Goal: Task Accomplishment & Management: Manage account settings

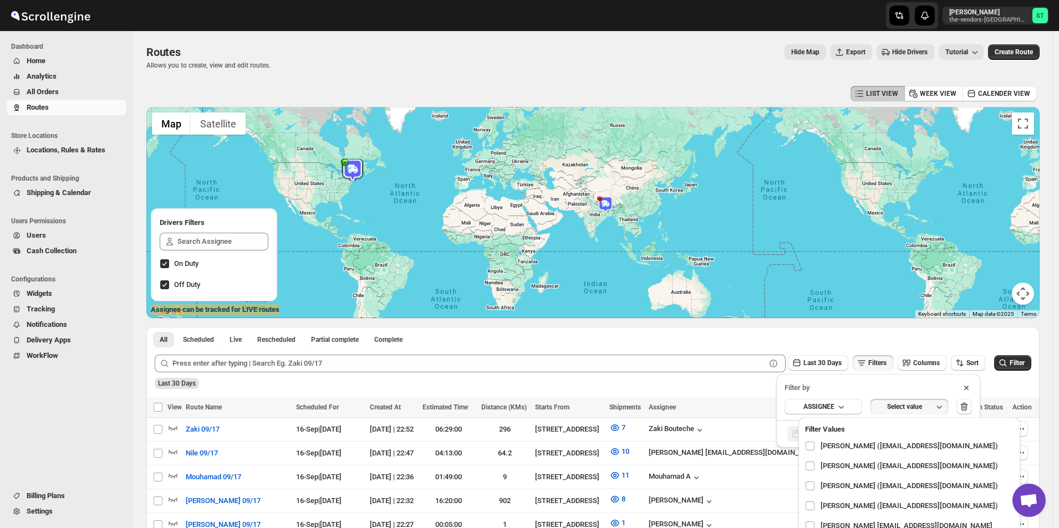
scroll to position [213, 0]
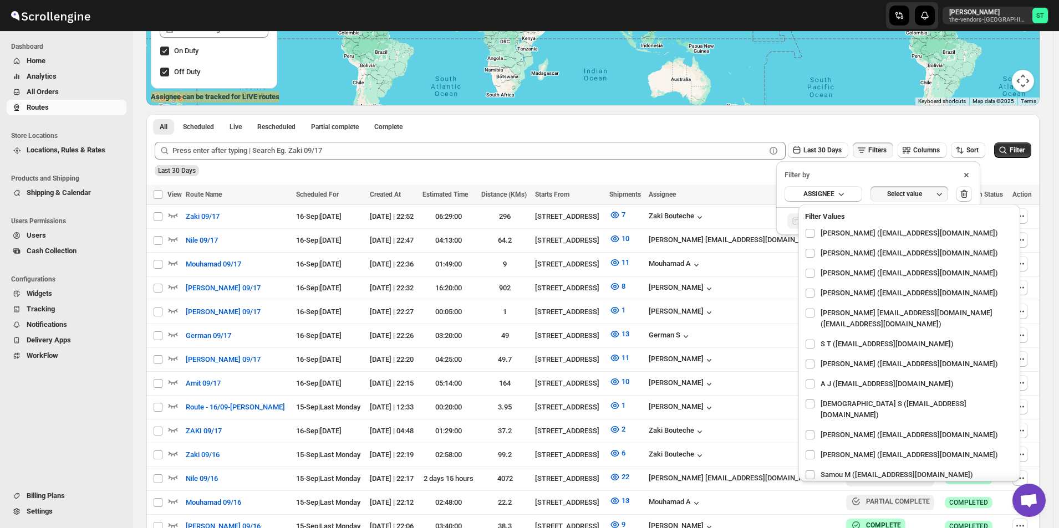
click at [70, 94] on span "All Orders" at bounding box center [76, 91] width 98 height 11
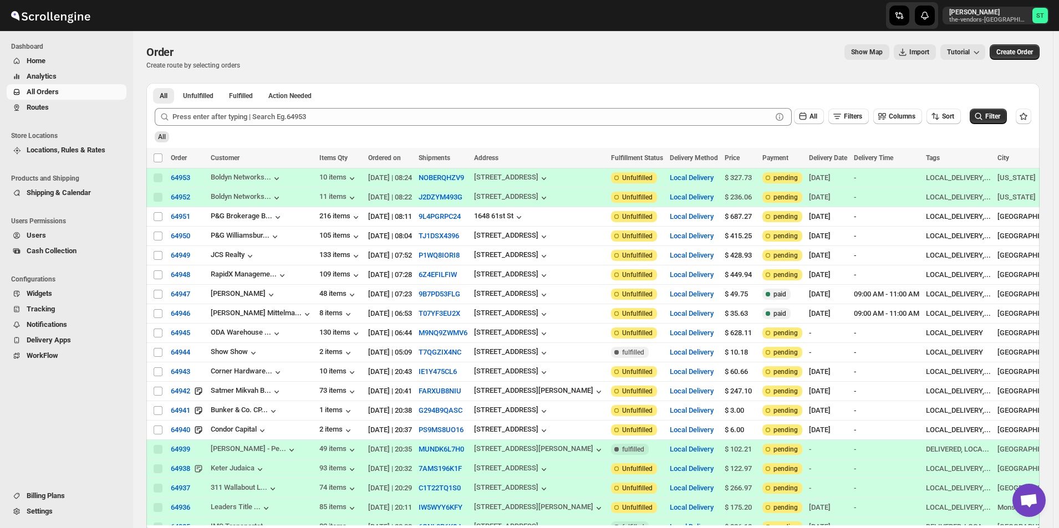
click at [59, 86] on span "All Orders" at bounding box center [76, 91] width 98 height 11
click at [80, 96] on span "All Orders" at bounding box center [76, 91] width 98 height 11
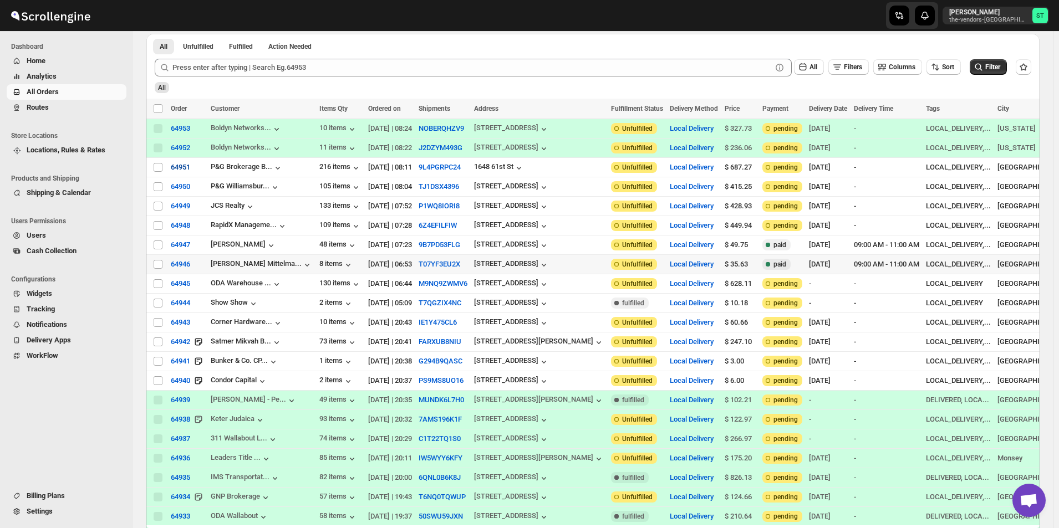
scroll to position [55, 0]
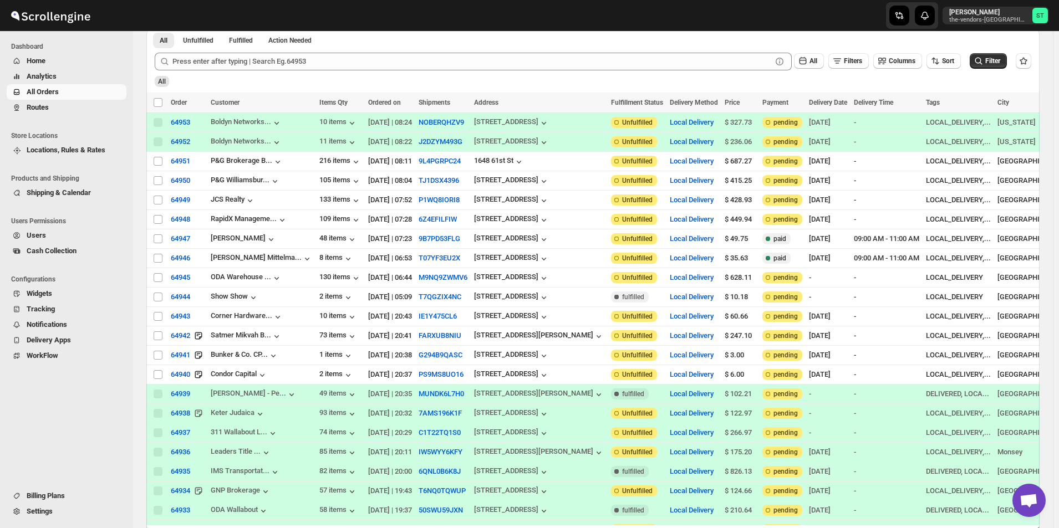
click at [59, 103] on span "Routes" at bounding box center [76, 107] width 98 height 11
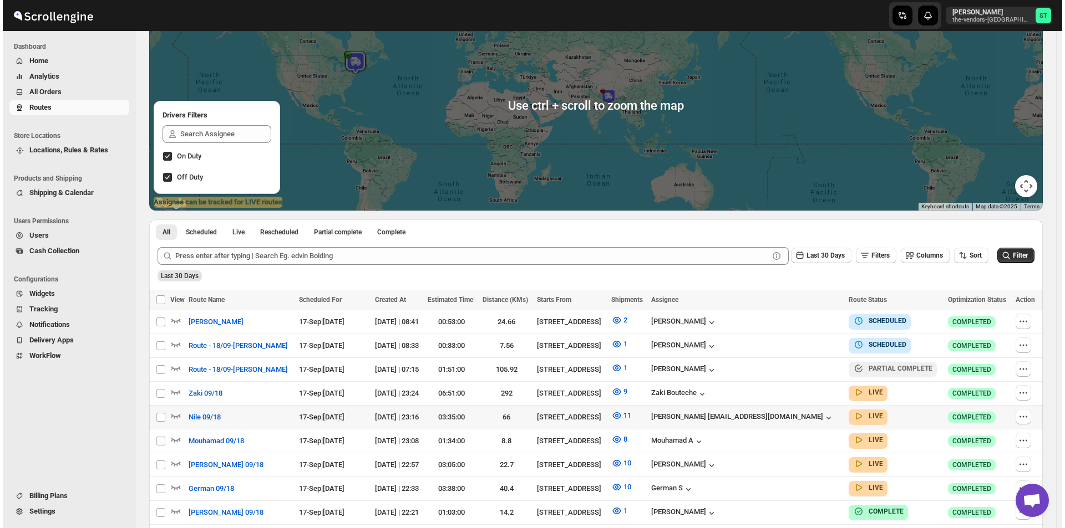
scroll to position [277, 0]
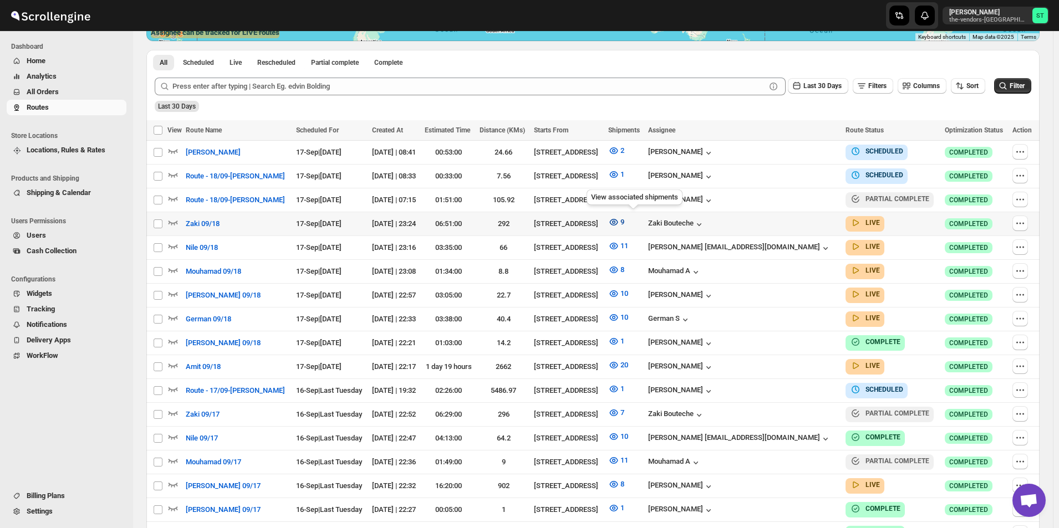
click at [615, 221] on icon "button" at bounding box center [613, 222] width 3 height 3
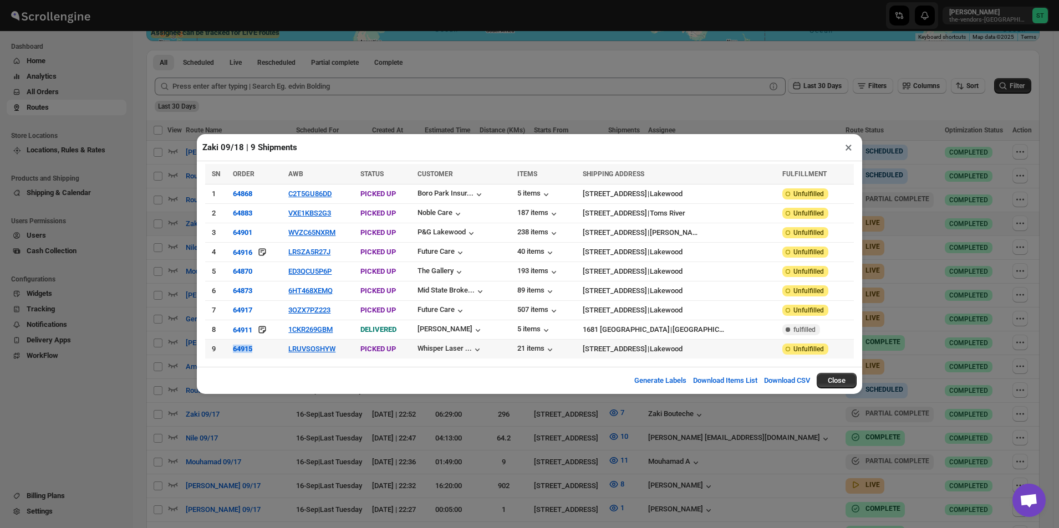
drag, startPoint x: 266, startPoint y: 348, endPoint x: 231, endPoint y: 350, distance: 35.0
click at [231, 350] on tr "9 64915 LRUVSOSHYW PICKED UP Whisper Laser ... 21 items [STREET_ADDRESS] | Lake…" at bounding box center [529, 349] width 649 height 19
copy tr "64915"
click at [322, 195] on button "C2T5GU86DD" at bounding box center [309, 194] width 43 height 8
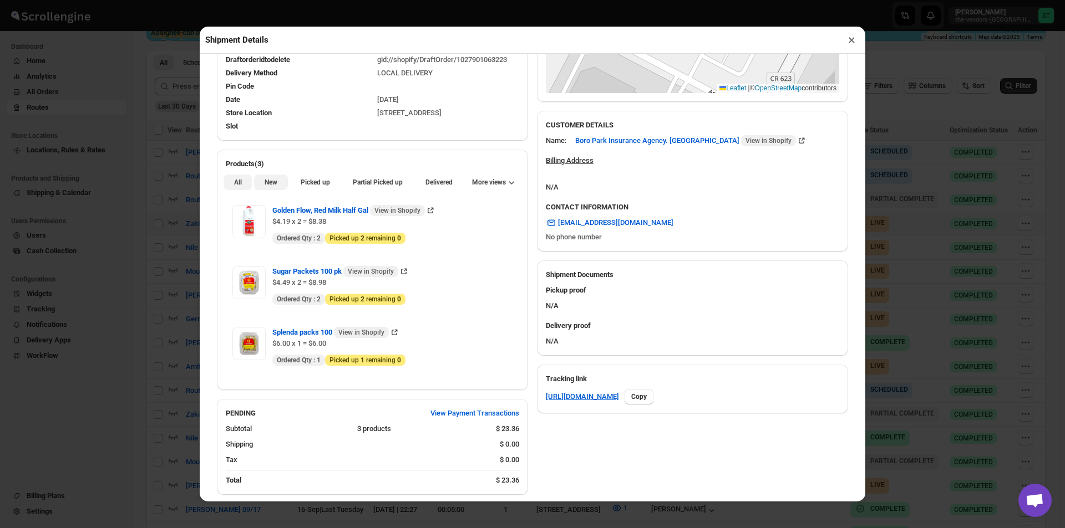
click at [268, 187] on span "New" at bounding box center [270, 182] width 13 height 9
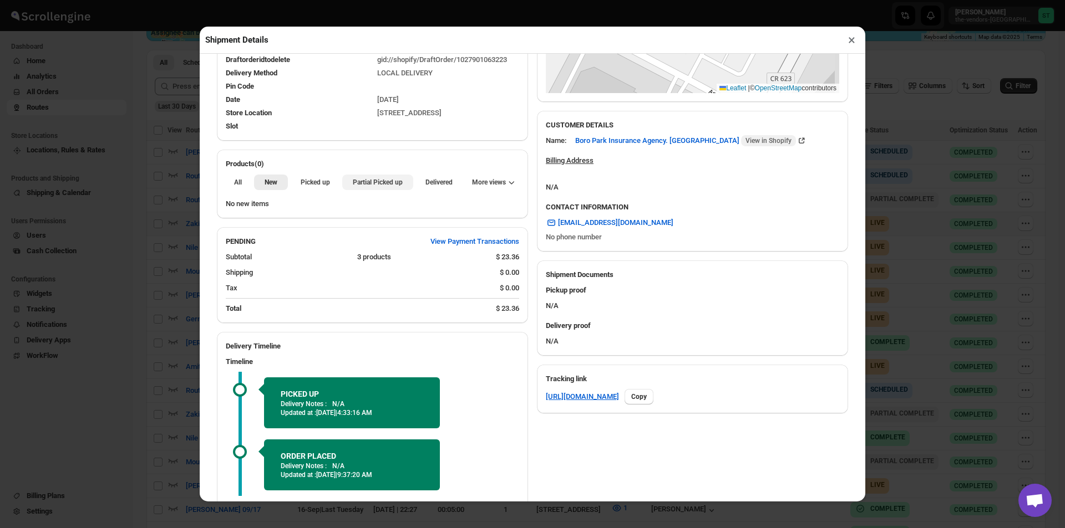
click at [364, 184] on span "Partial Picked up" at bounding box center [378, 182] width 50 height 9
click at [851, 43] on button "×" at bounding box center [851, 40] width 16 height 16
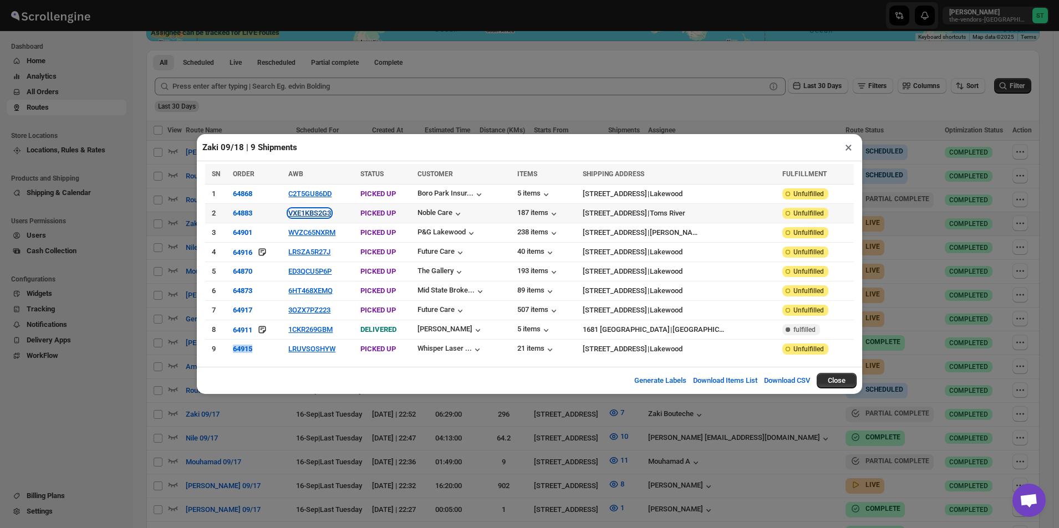
click at [312, 217] on button "VXE1KBS2G3" at bounding box center [309, 213] width 43 height 8
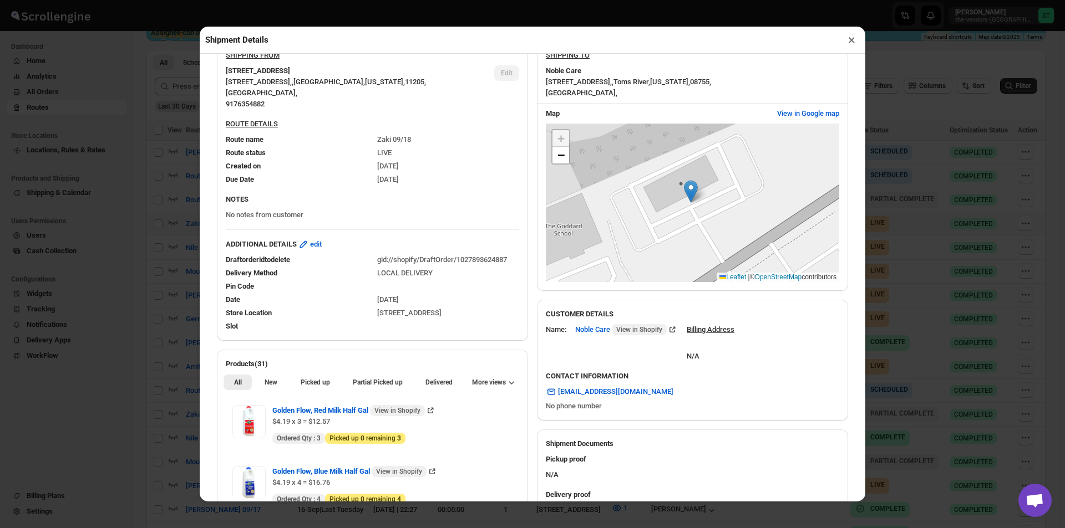
scroll to position [388, 0]
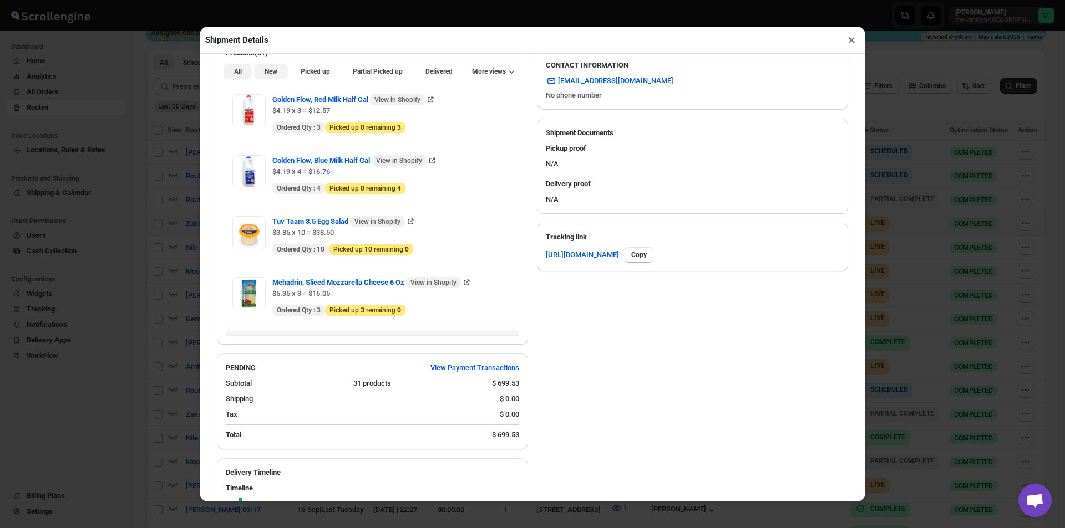
click at [275, 72] on span "New" at bounding box center [270, 71] width 13 height 9
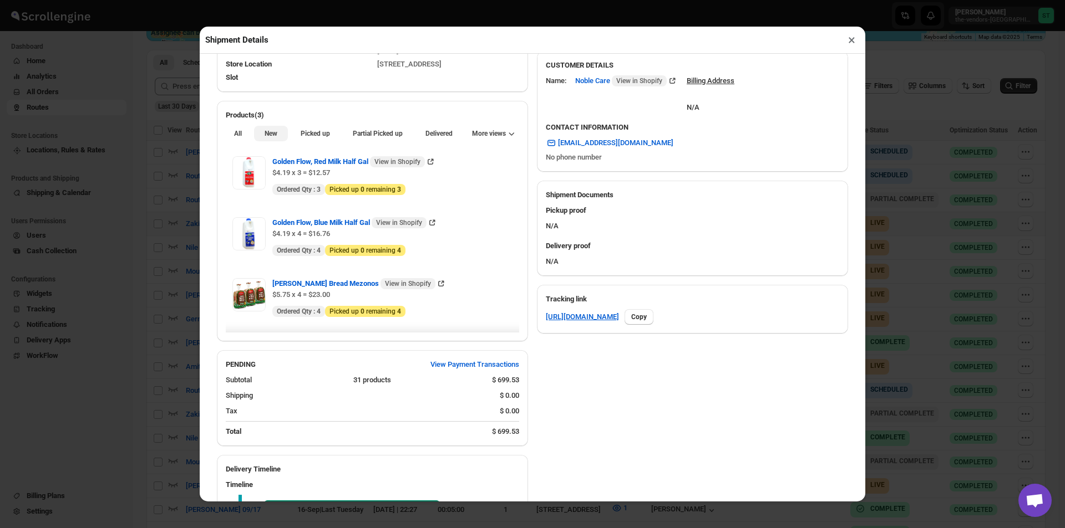
scroll to position [333, 0]
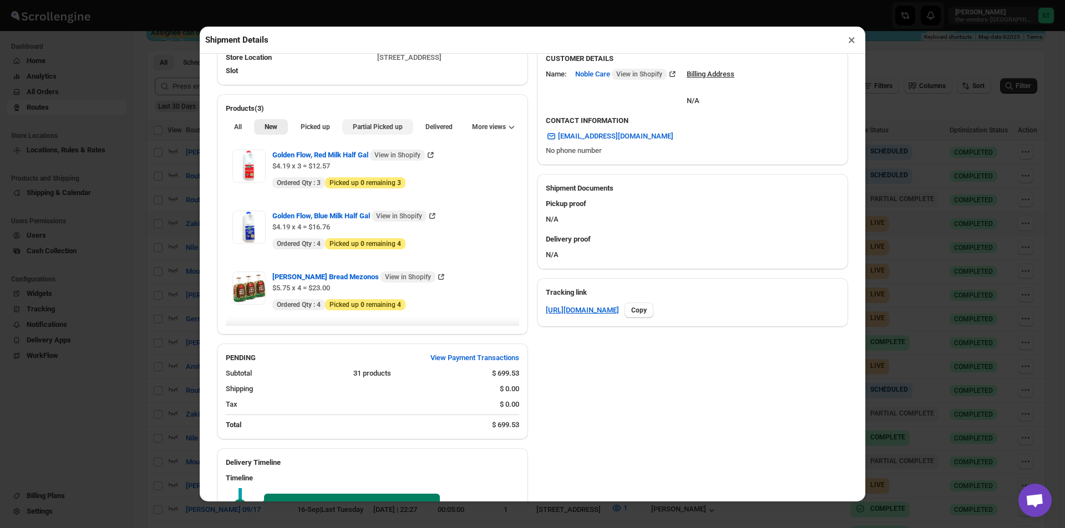
click at [371, 128] on span "Partial Picked up" at bounding box center [378, 127] width 50 height 9
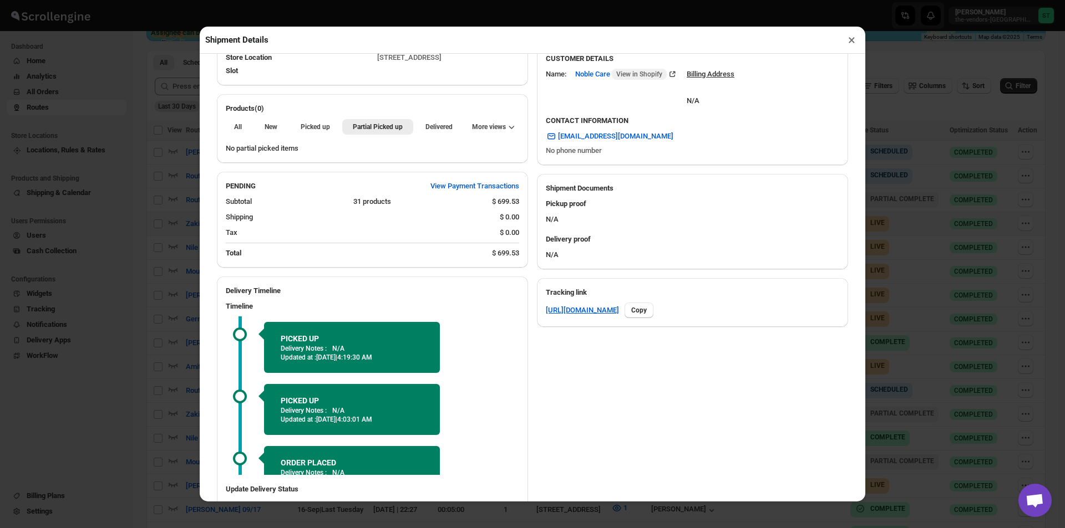
click at [851, 47] on button "×" at bounding box center [851, 40] width 16 height 16
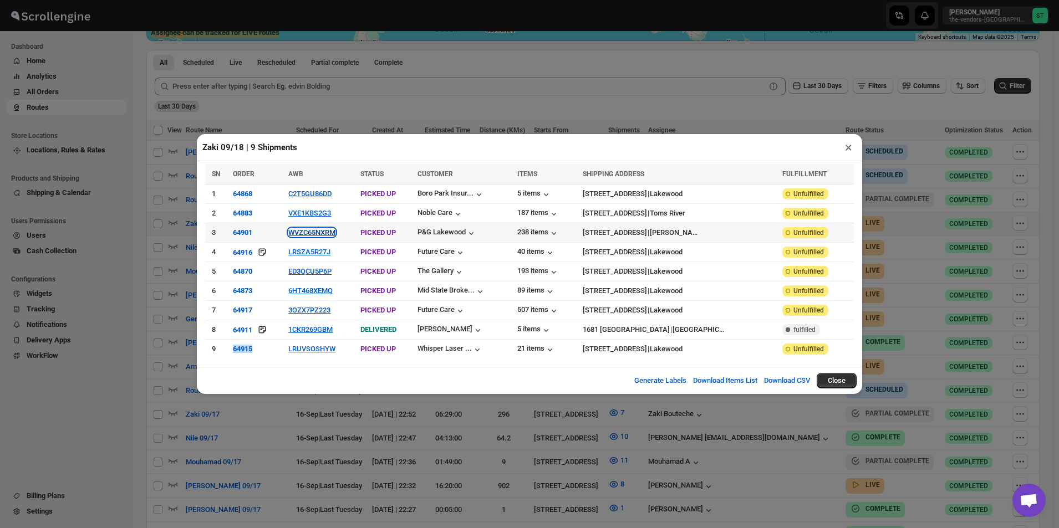
click at [328, 233] on button "WVZC65NXRM" at bounding box center [311, 232] width 47 height 8
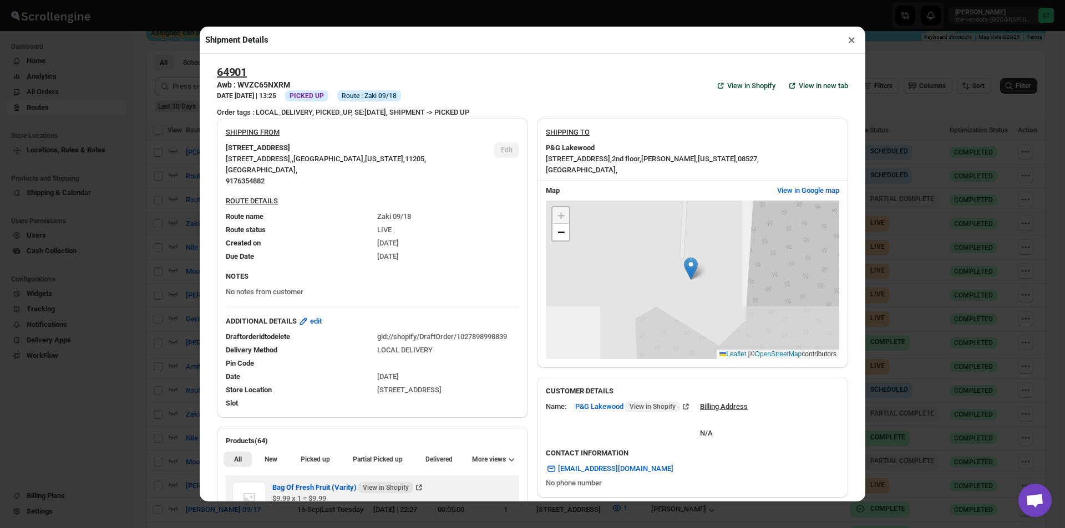
scroll to position [277, 0]
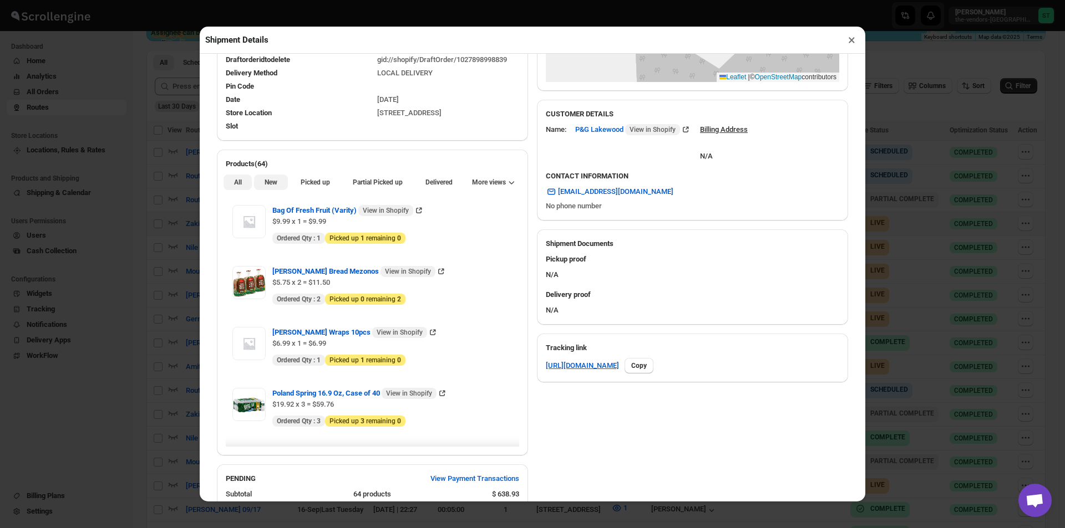
click at [279, 187] on button "New" at bounding box center [270, 183] width 33 height 16
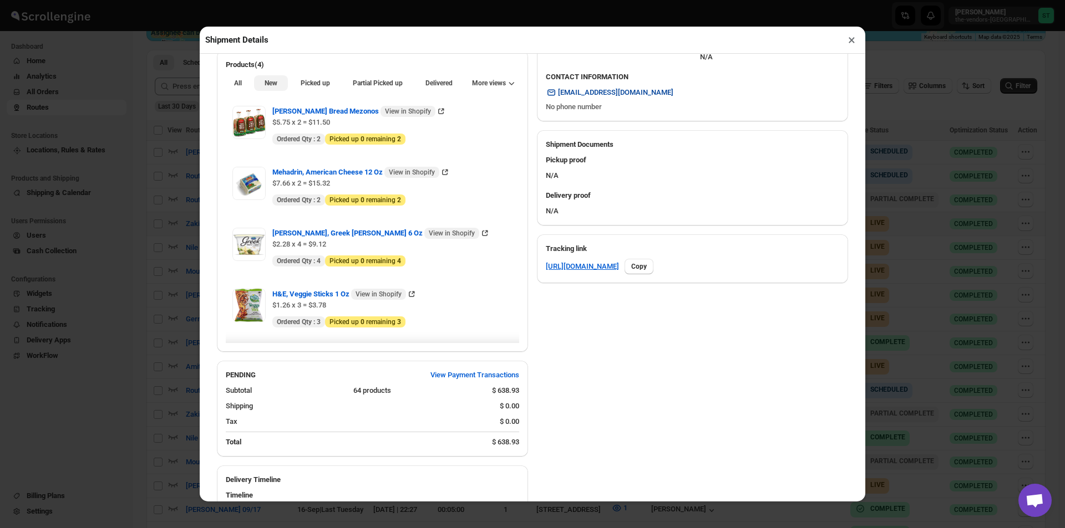
scroll to position [220, 0]
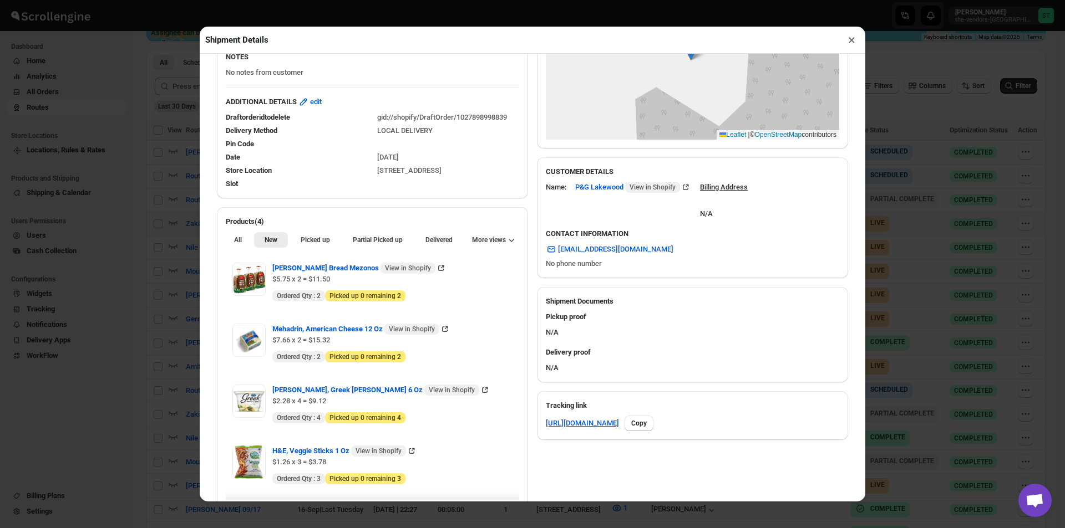
click at [854, 42] on button "×" at bounding box center [851, 40] width 16 height 16
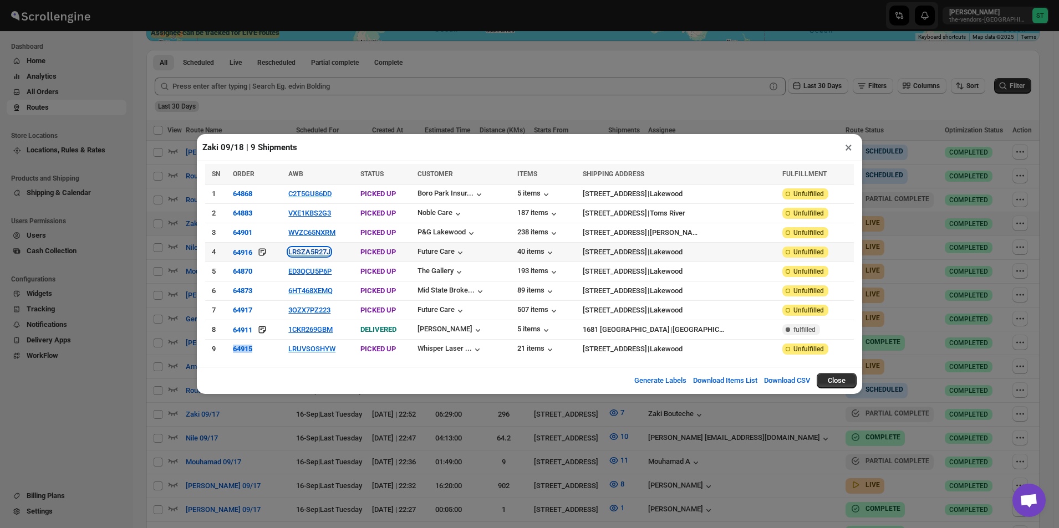
click at [323, 252] on button "LRSZA5R27J" at bounding box center [309, 252] width 42 height 8
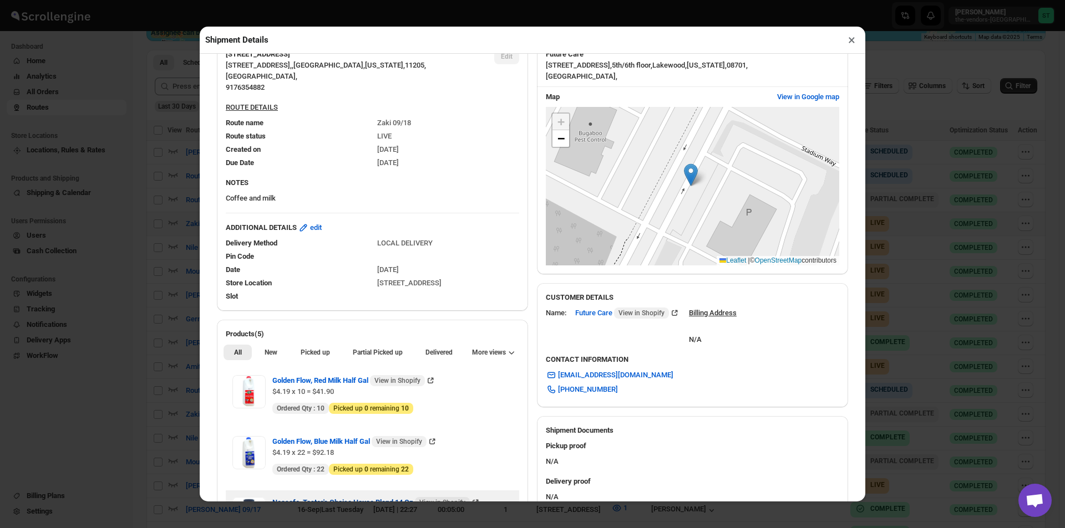
scroll to position [333, 0]
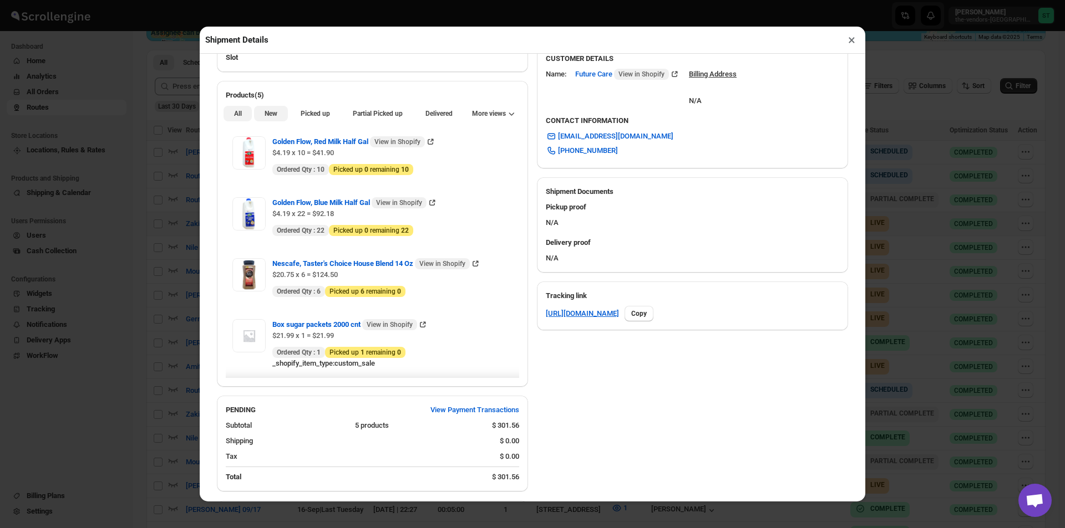
click at [275, 112] on span "New" at bounding box center [270, 113] width 13 height 9
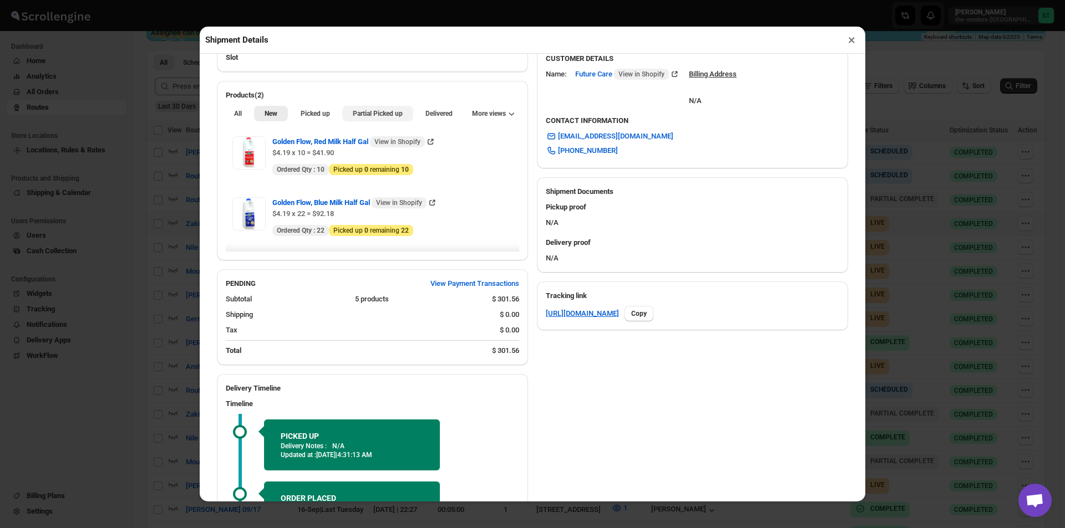
click at [389, 118] on span "Partial Picked up" at bounding box center [378, 113] width 50 height 9
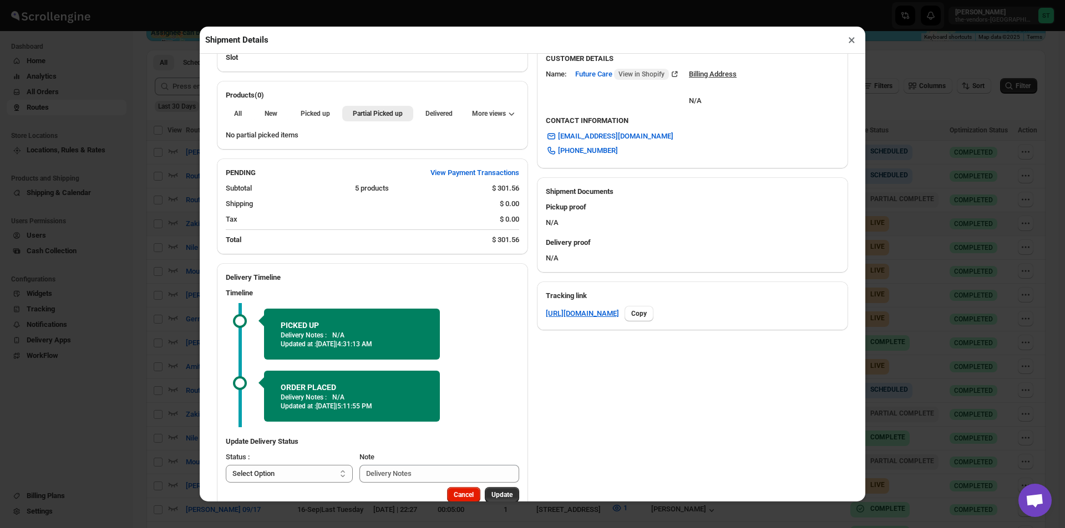
click at [843, 45] on button "×" at bounding box center [851, 40] width 16 height 16
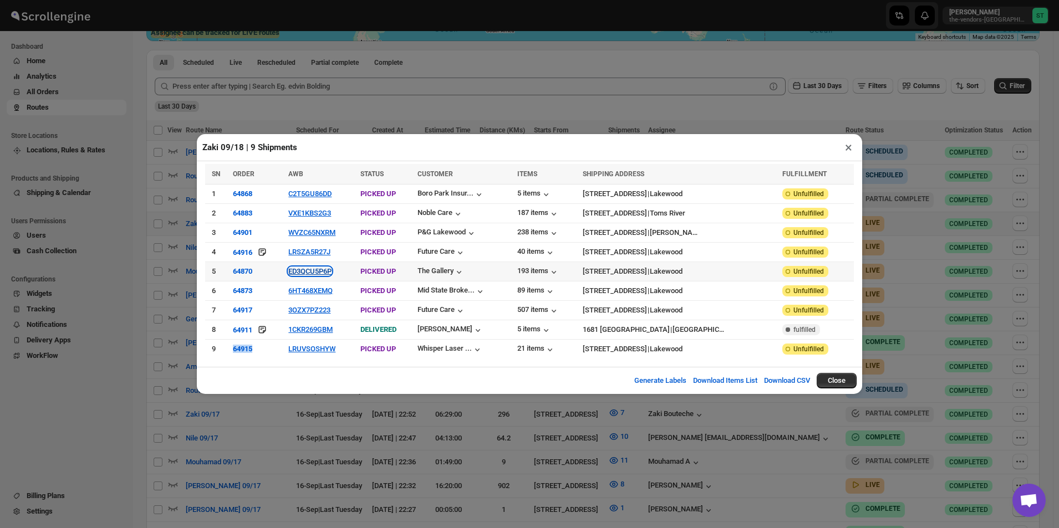
click at [304, 272] on button "ED3QCU5P6P" at bounding box center [309, 271] width 43 height 8
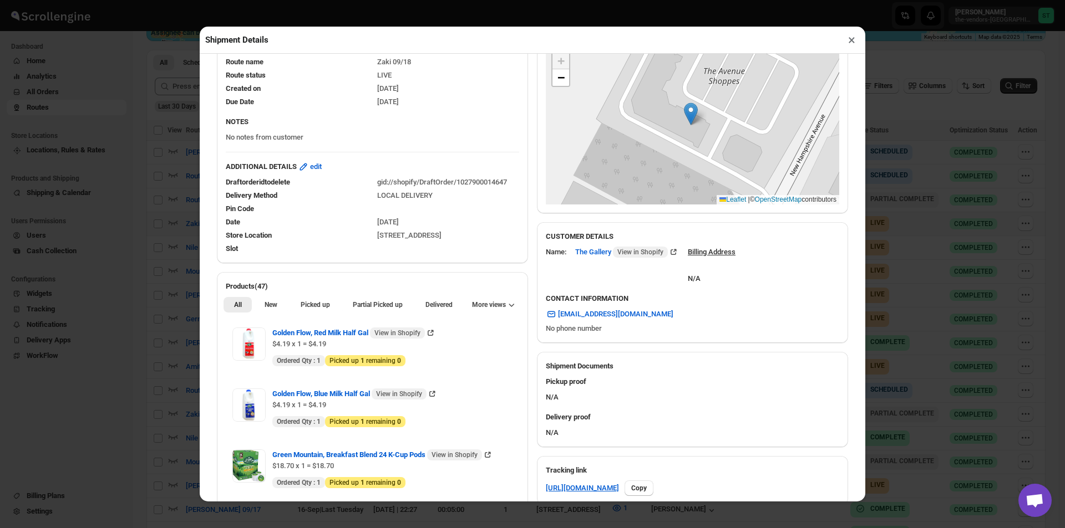
scroll to position [222, 0]
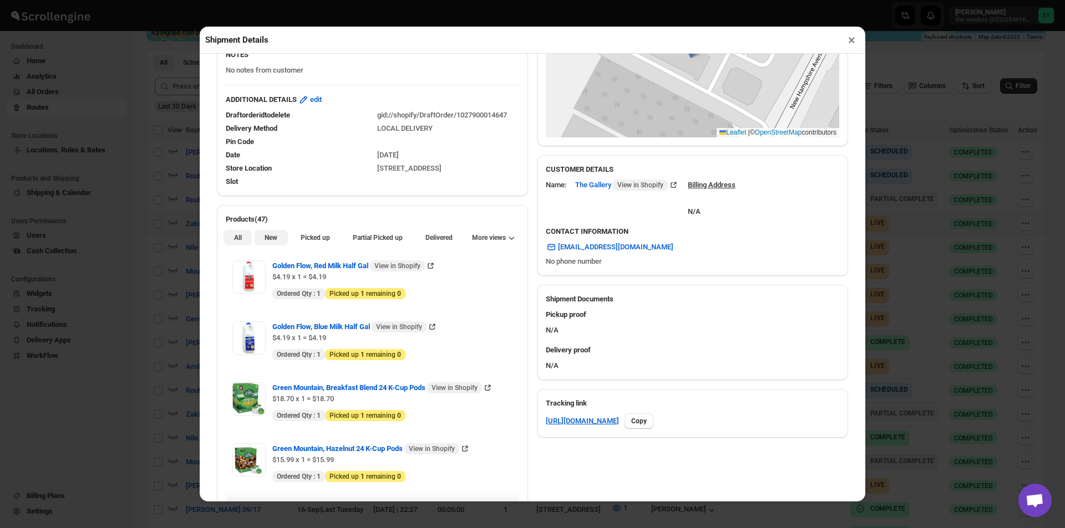
click at [277, 243] on button "New" at bounding box center [270, 238] width 33 height 16
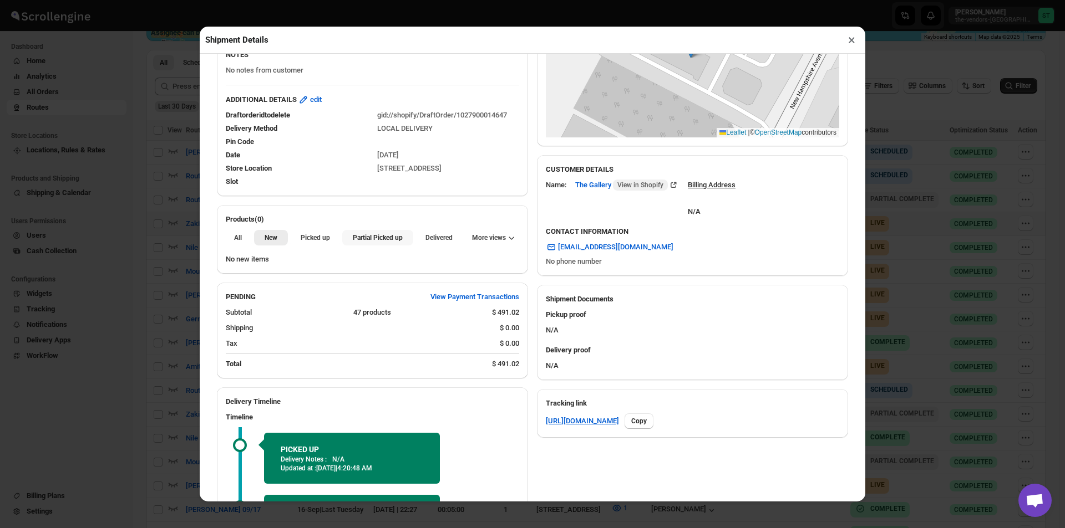
drag, startPoint x: 354, startPoint y: 238, endPoint x: 367, endPoint y: 233, distance: 14.2
click at [354, 238] on span "Partial Picked up" at bounding box center [378, 237] width 50 height 9
click at [846, 45] on button "×" at bounding box center [851, 40] width 16 height 16
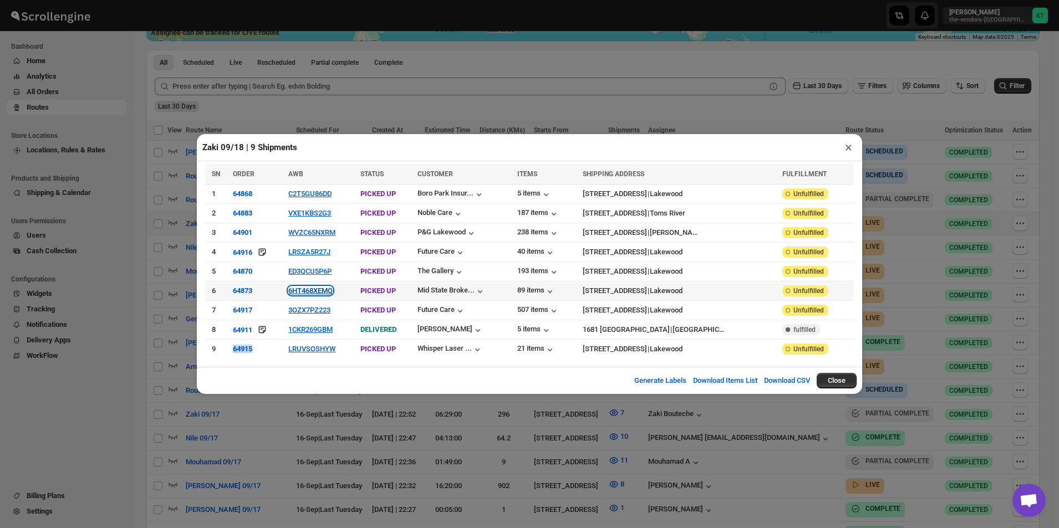
click at [302, 288] on button "6HT468XEMQ" at bounding box center [310, 291] width 44 height 8
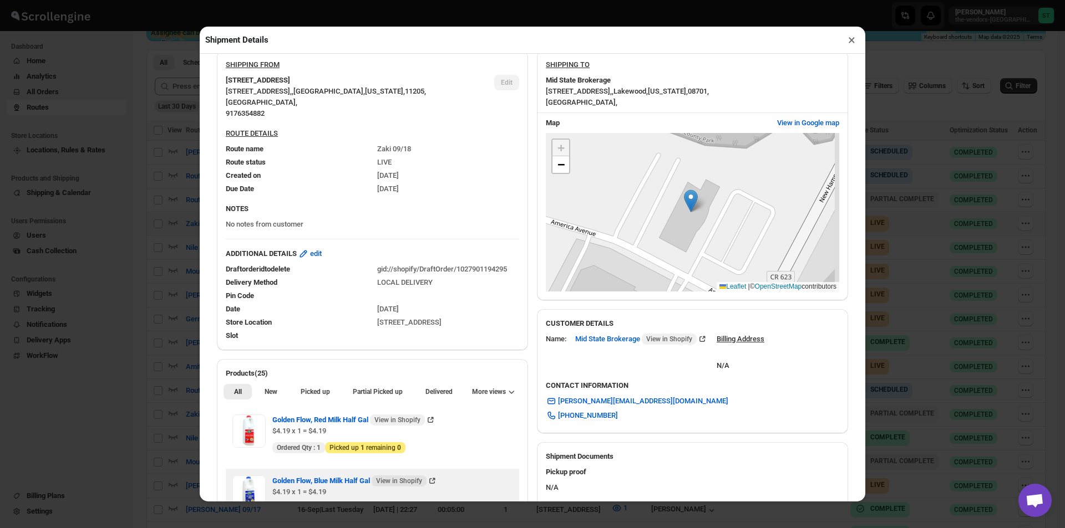
scroll to position [277, 0]
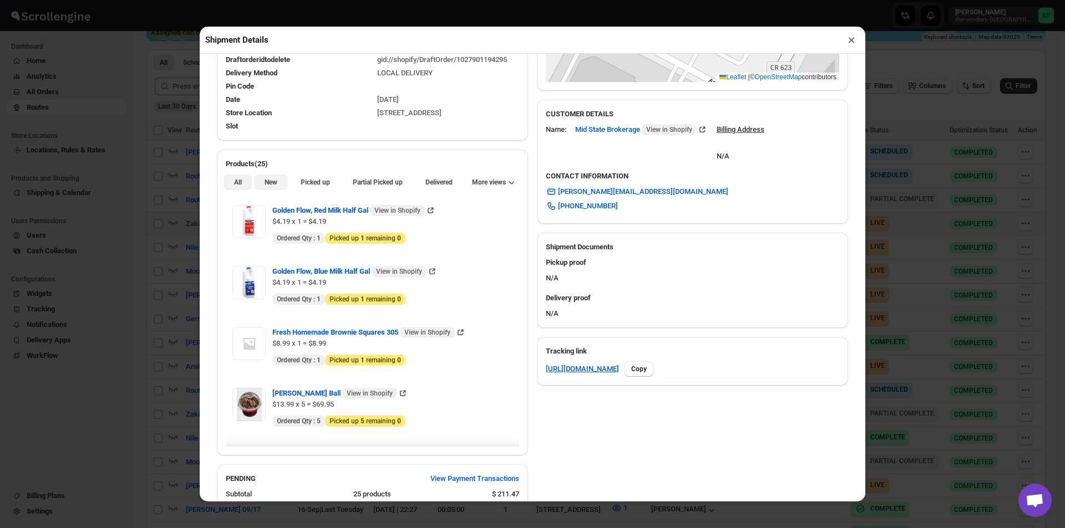
click at [269, 187] on span "New" at bounding box center [270, 182] width 13 height 9
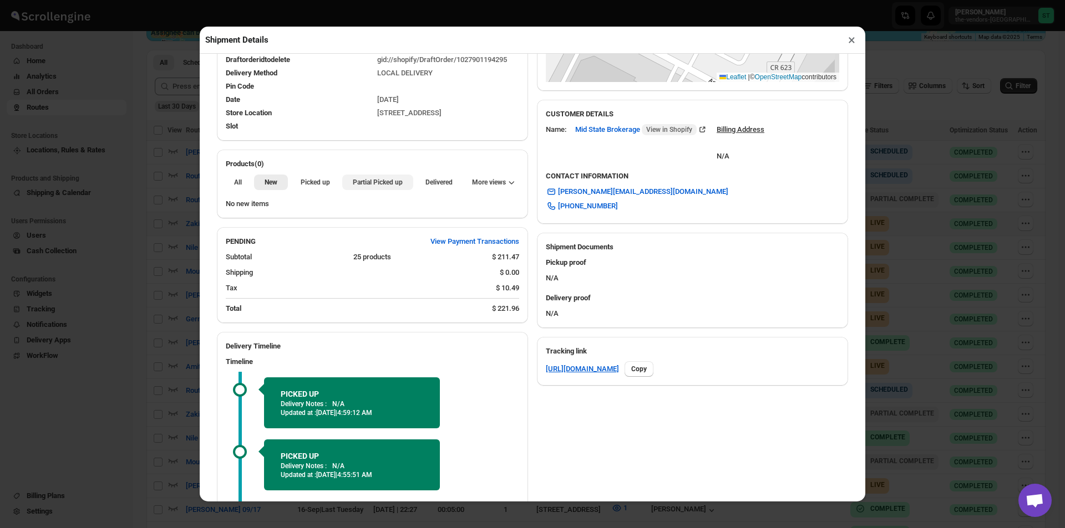
click at [361, 186] on span "Partial Picked up" at bounding box center [378, 182] width 50 height 9
click at [850, 42] on button "×" at bounding box center [851, 40] width 16 height 16
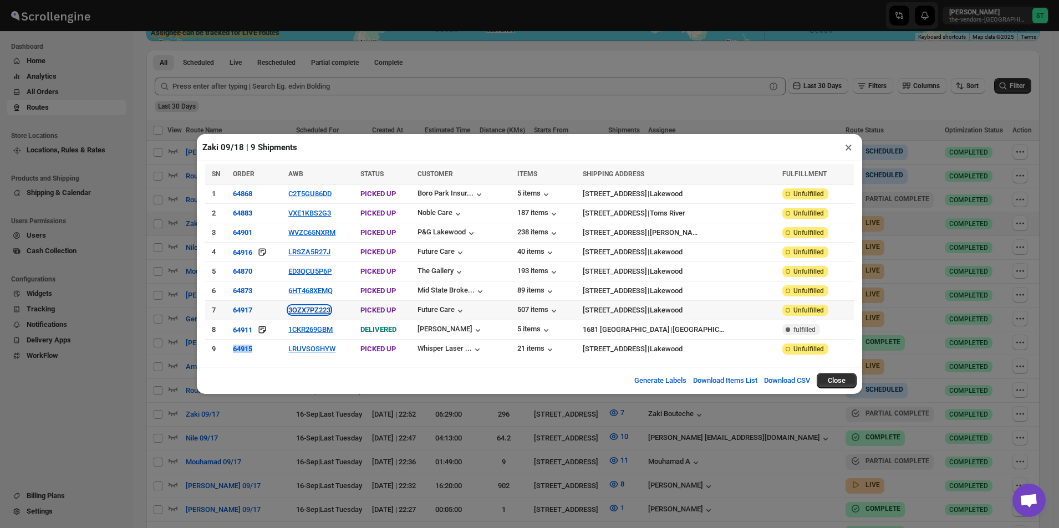
click at [326, 309] on button "3OZX7PZ223" at bounding box center [309, 310] width 42 height 8
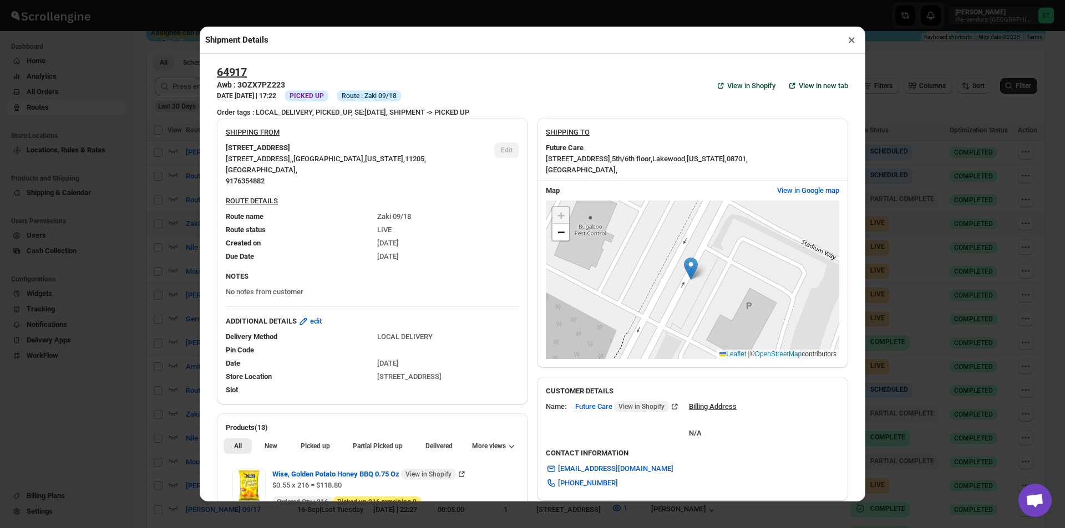
scroll to position [333, 0]
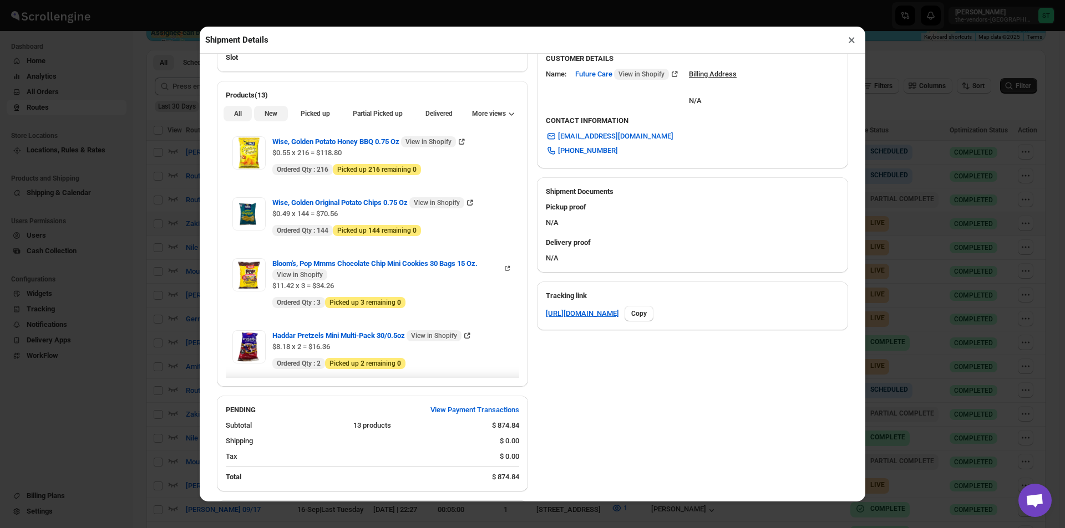
click at [270, 114] on span "New" at bounding box center [270, 113] width 13 height 9
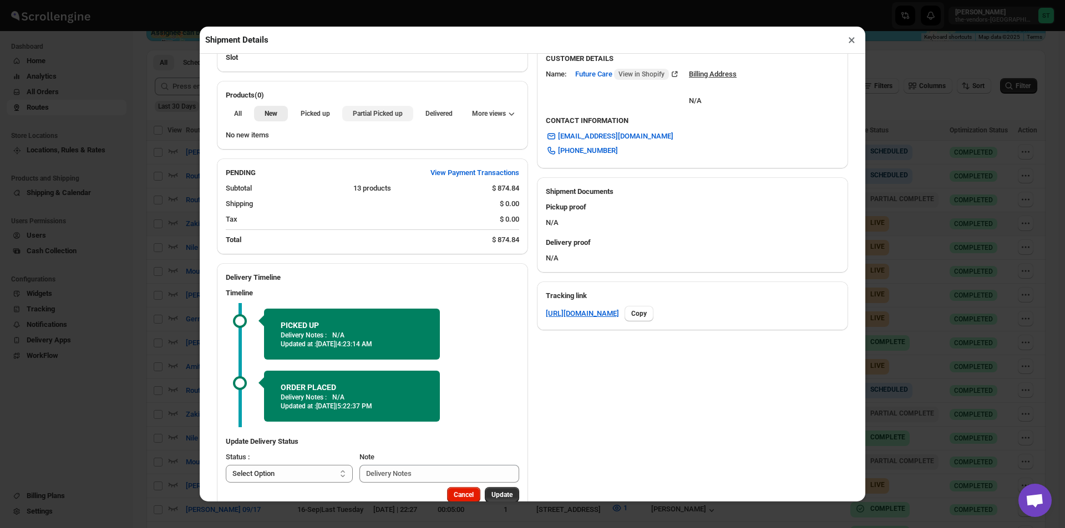
click at [368, 118] on span "Partial Picked up" at bounding box center [378, 113] width 50 height 9
click at [850, 44] on button "×" at bounding box center [851, 40] width 16 height 16
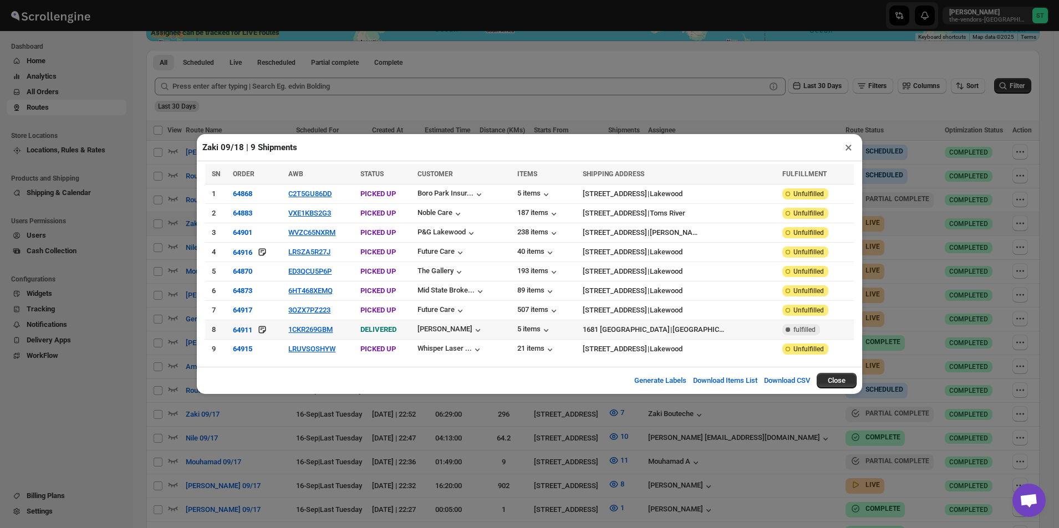
click at [321, 321] on td "1CKR269GBM" at bounding box center [321, 329] width 72 height 19
click at [321, 328] on button "1CKR269GBM" at bounding box center [310, 329] width 44 height 8
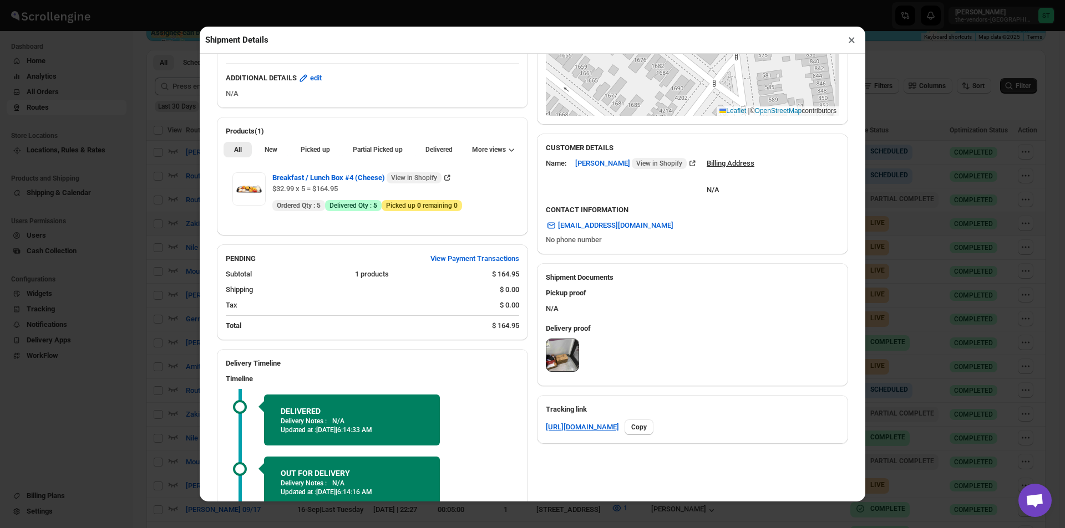
scroll to position [317, 0]
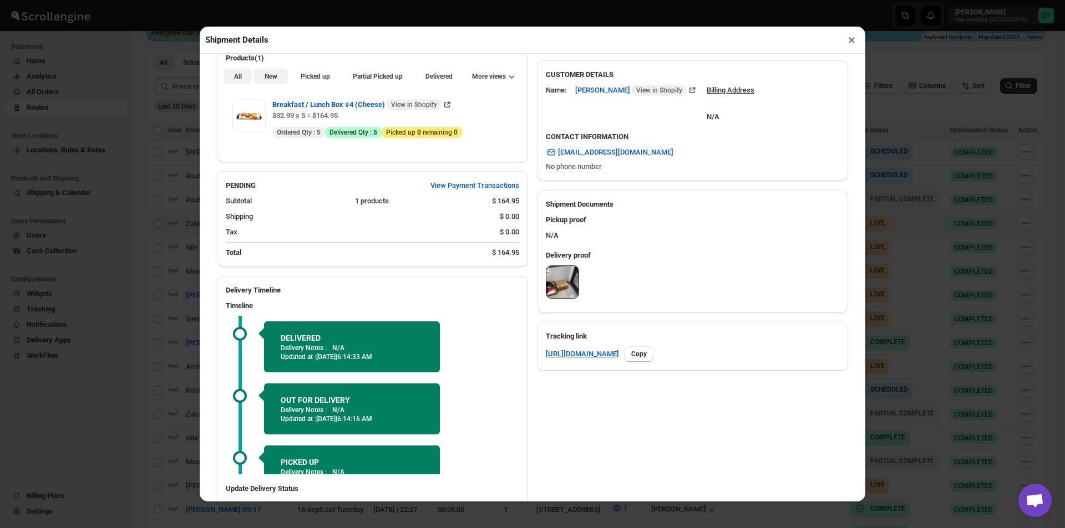
click at [269, 79] on span "New" at bounding box center [270, 76] width 13 height 9
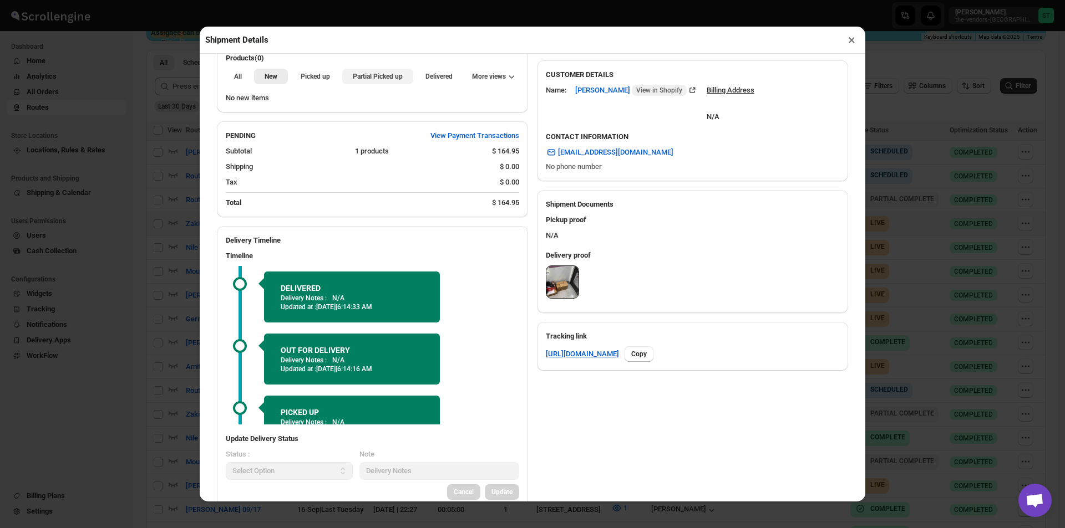
click at [386, 78] on span "Partial Picked up" at bounding box center [378, 76] width 50 height 9
click at [855, 44] on button "×" at bounding box center [851, 40] width 16 height 16
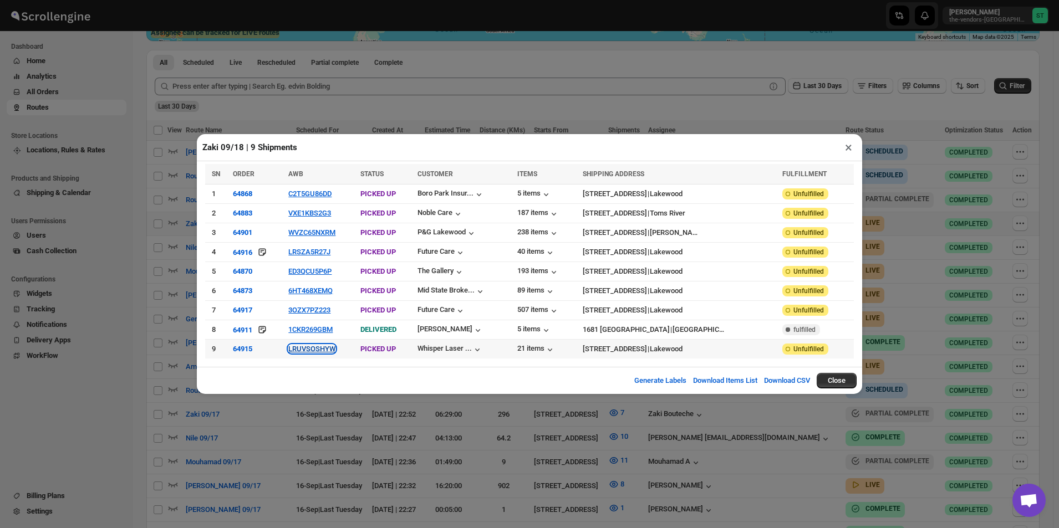
click at [321, 348] on button "LRUVSOSHYW" at bounding box center [311, 349] width 47 height 8
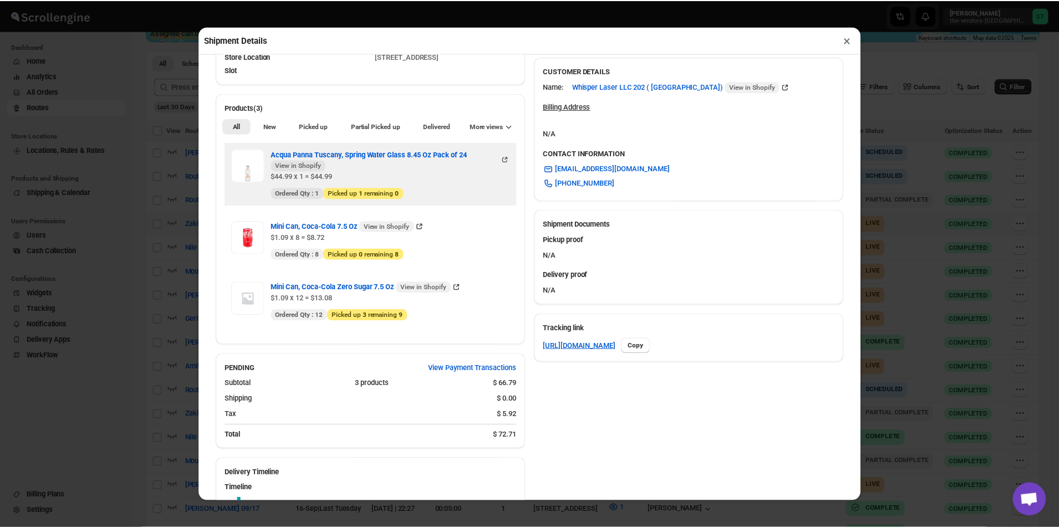
scroll to position [333, 0]
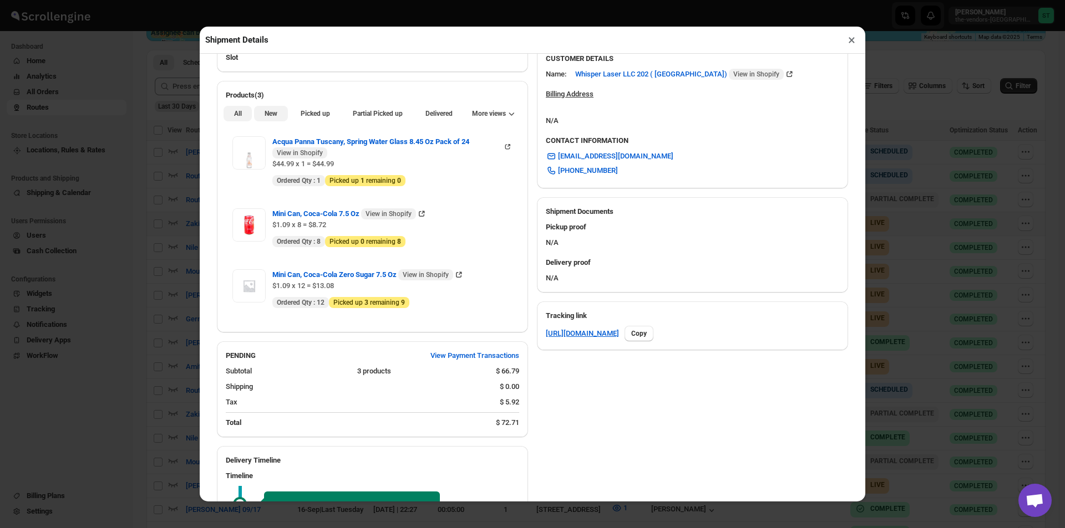
click at [279, 119] on button "New" at bounding box center [270, 114] width 33 height 16
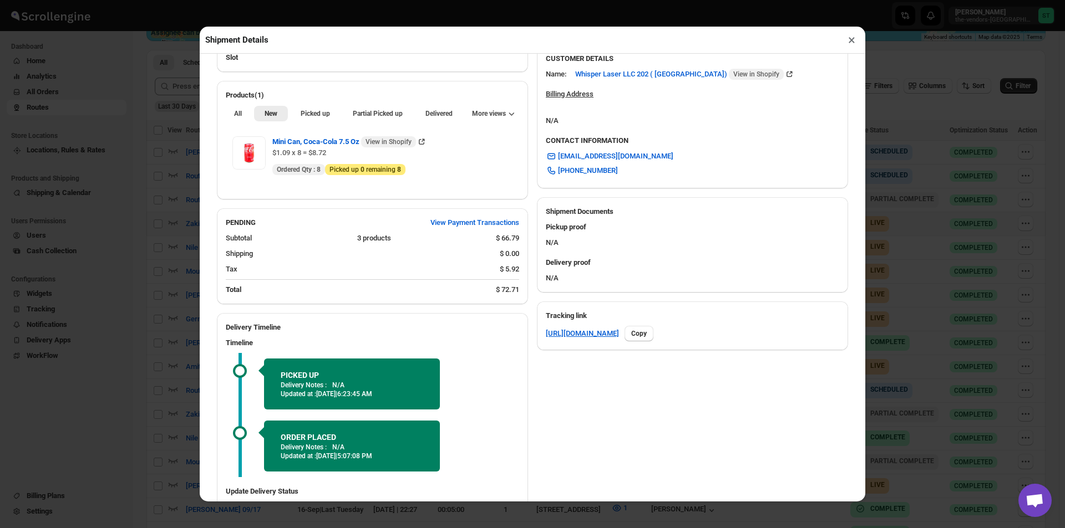
click at [848, 45] on button "×" at bounding box center [851, 40] width 16 height 16
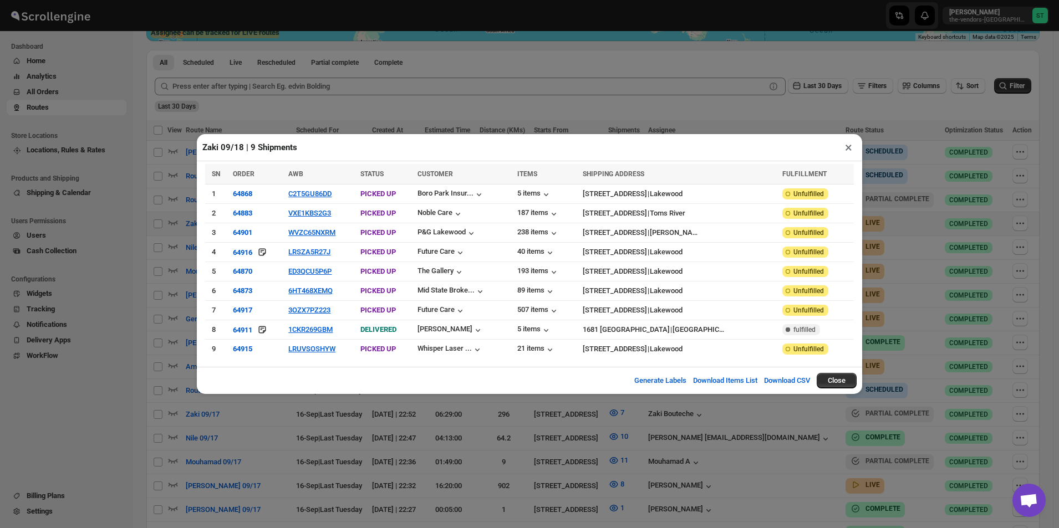
click at [849, 155] on button "×" at bounding box center [849, 148] width 16 height 16
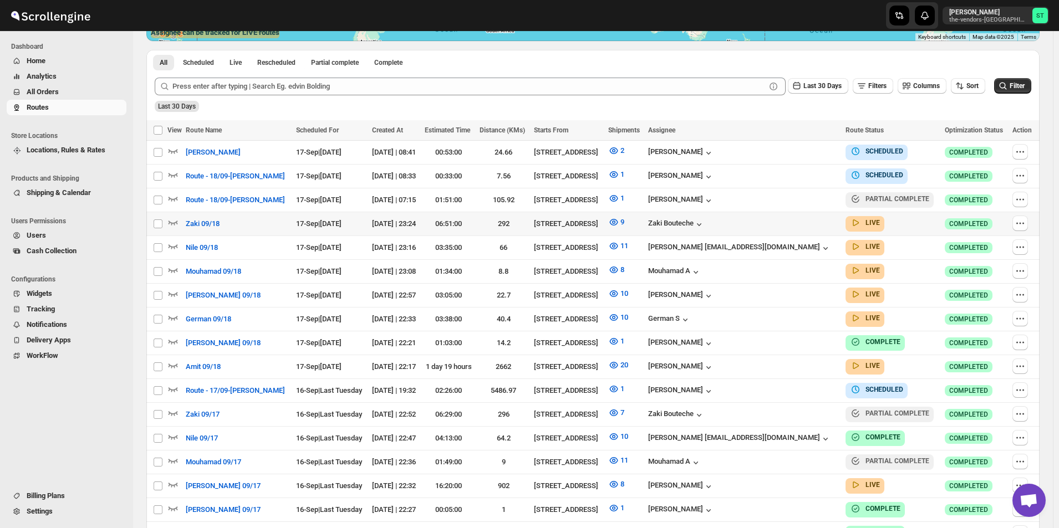
click at [62, 94] on span "All Orders" at bounding box center [76, 91] width 98 height 11
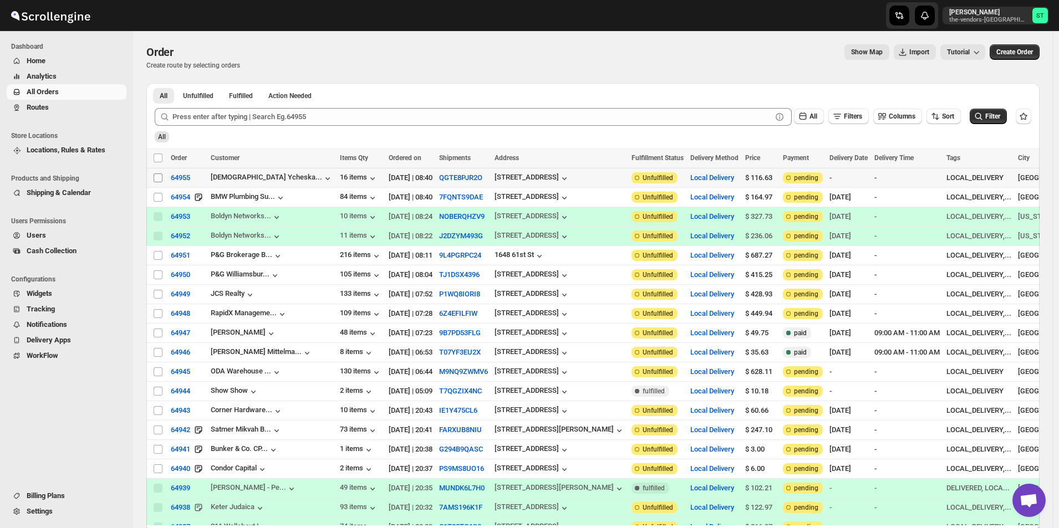
click at [155, 177] on input "Select order" at bounding box center [158, 178] width 9 height 9
checkbox input "true"
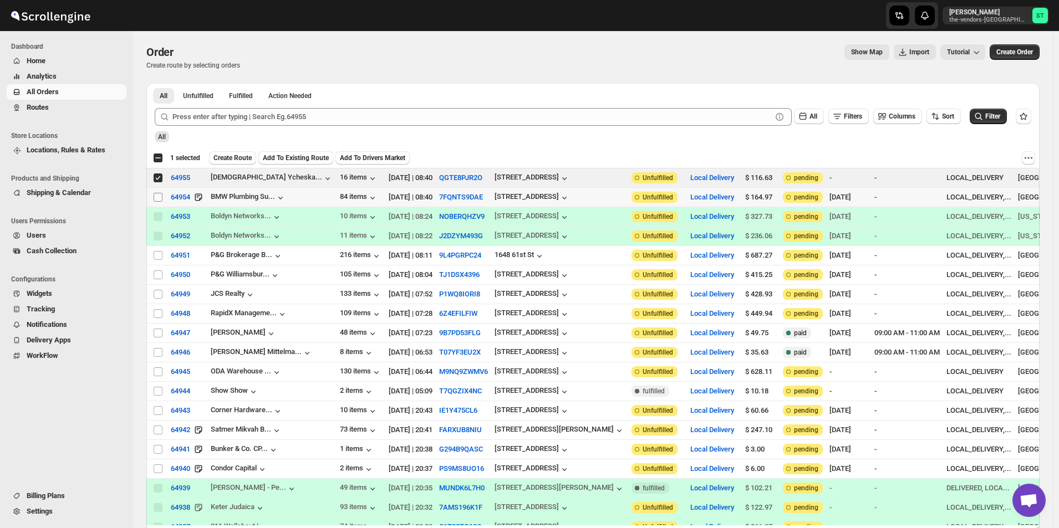
click at [157, 196] on input "Select order" at bounding box center [158, 197] width 9 height 9
checkbox input "true"
click at [308, 157] on span "Add To Existing Route" at bounding box center [296, 158] width 66 height 9
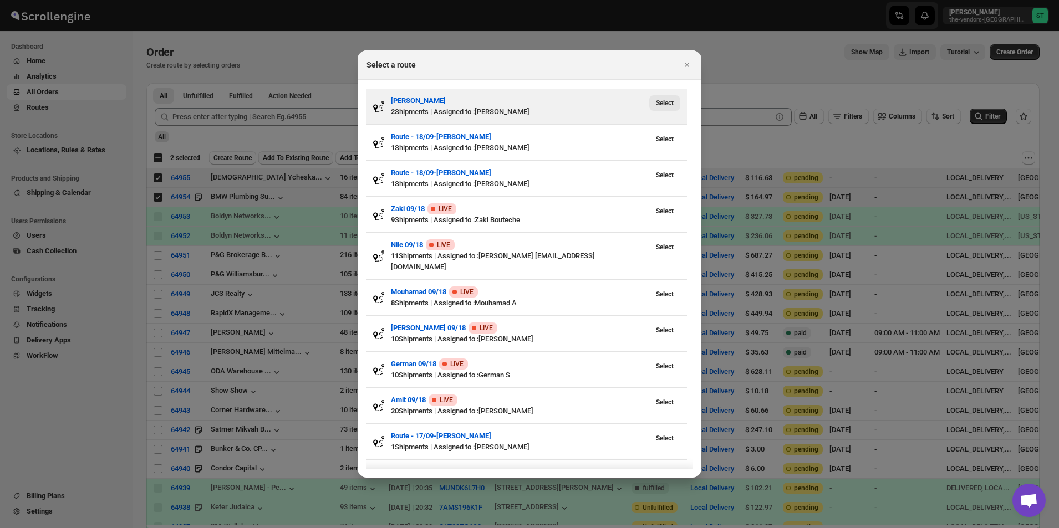
click at [666, 100] on span "Select" at bounding box center [665, 103] width 18 height 9
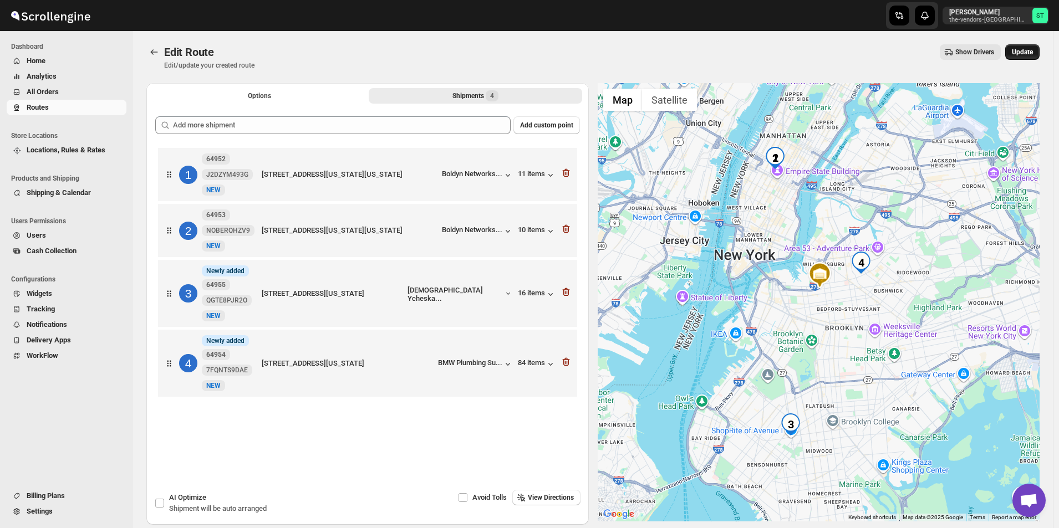
click at [1023, 48] on button "Update" at bounding box center [1022, 52] width 34 height 16
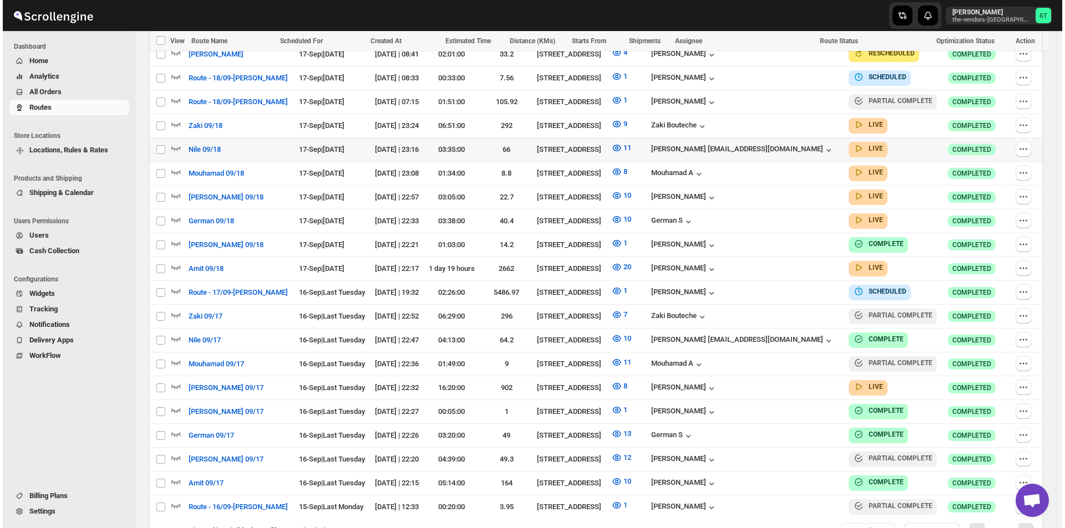
scroll to position [388, 0]
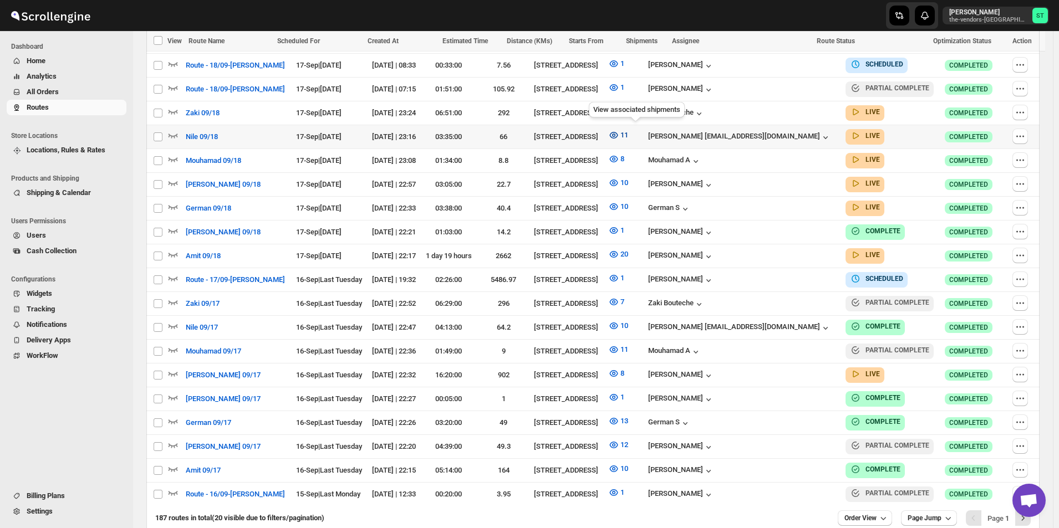
click at [618, 132] on icon "button" at bounding box center [613, 135] width 8 height 7
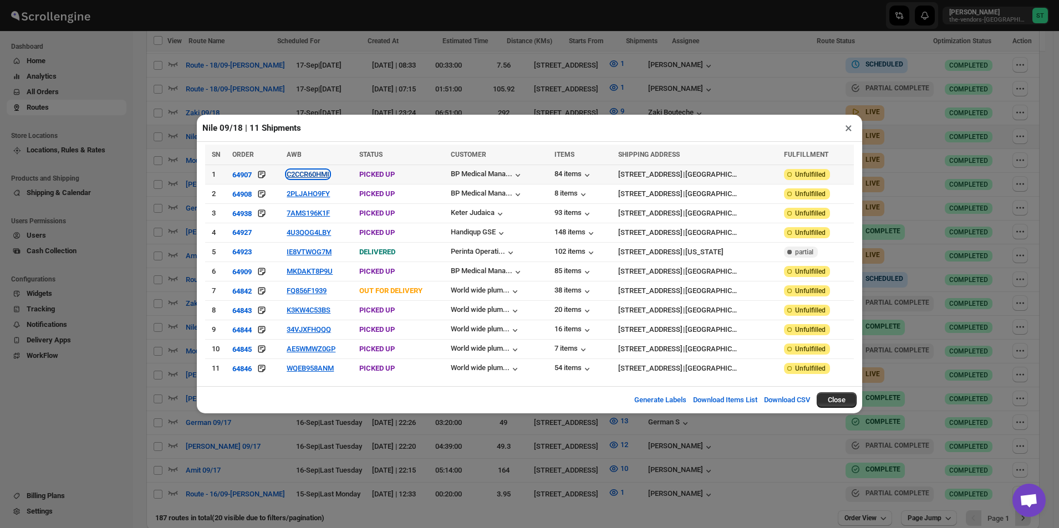
click at [297, 179] on button "C2CCR60HMI" at bounding box center [308, 174] width 43 height 8
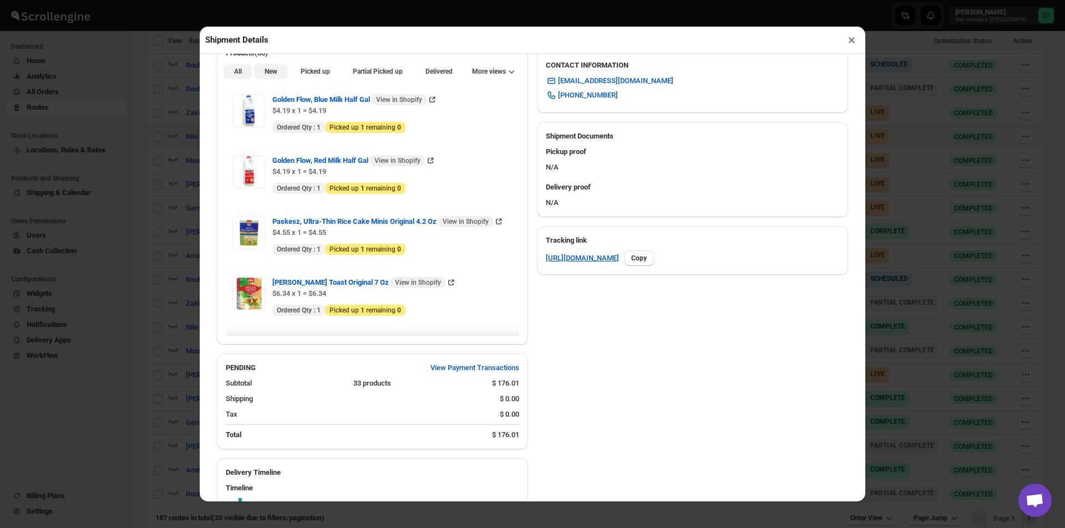
click at [261, 78] on button "New" at bounding box center [270, 72] width 33 height 16
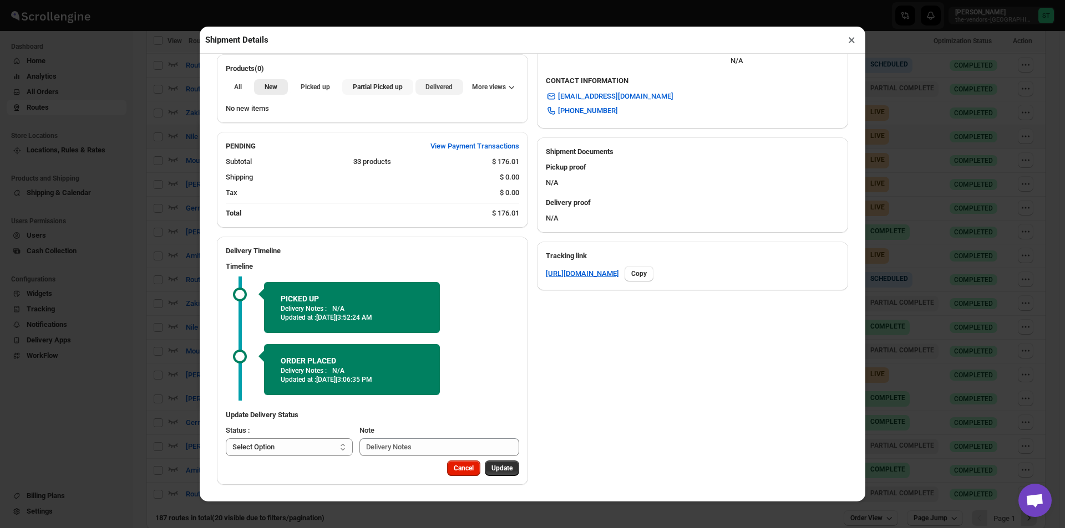
drag, startPoint x: 359, startPoint y: 83, endPoint x: 413, endPoint y: 90, distance: 54.8
click at [362, 84] on span "Partial Picked up" at bounding box center [378, 87] width 50 height 9
drag, startPoint x: 852, startPoint y: 42, endPoint x: 747, endPoint y: 48, distance: 104.9
click at [851, 42] on button "×" at bounding box center [851, 40] width 16 height 16
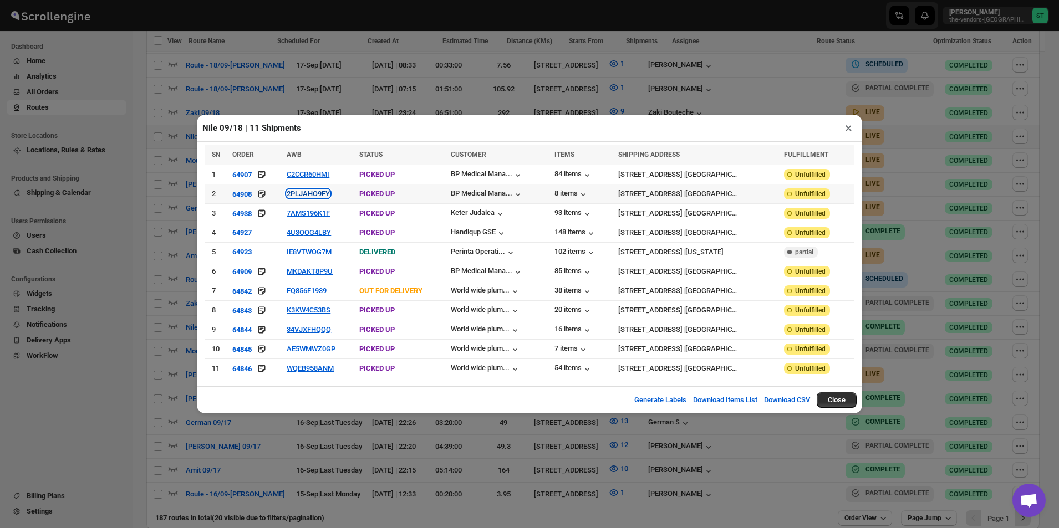
click at [306, 196] on button "2PLJAHO9FY" at bounding box center [308, 194] width 43 height 8
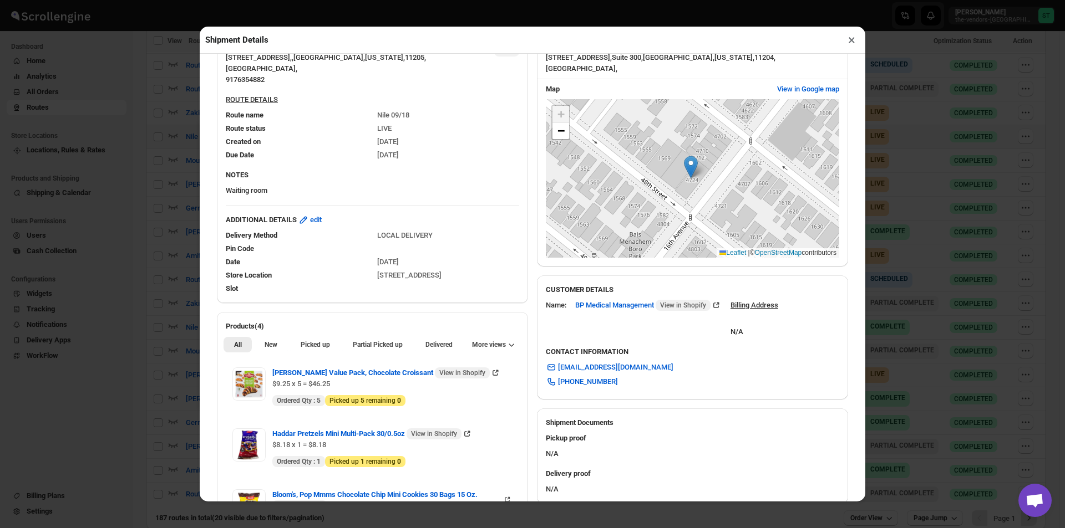
scroll to position [277, 0]
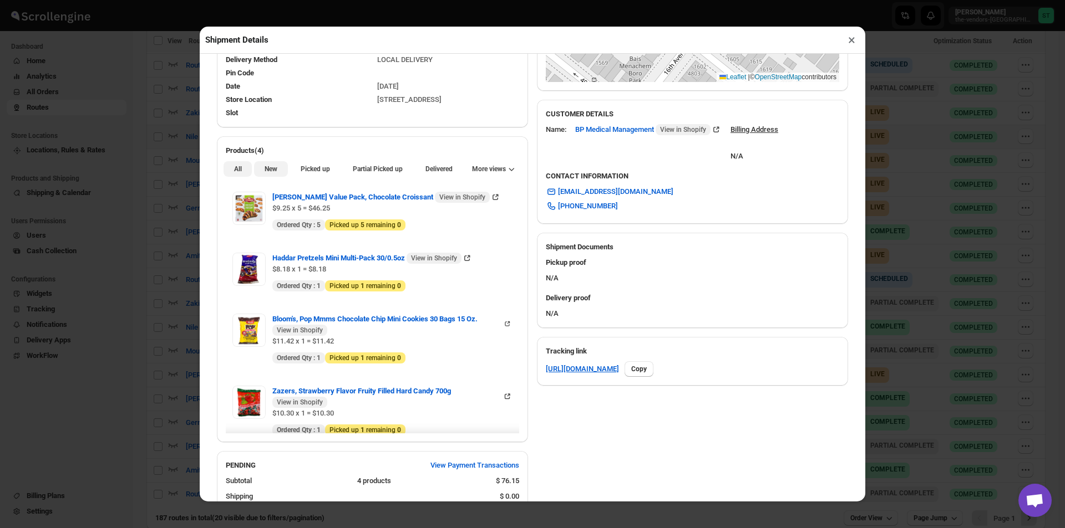
click at [276, 173] on span "New" at bounding box center [270, 169] width 13 height 9
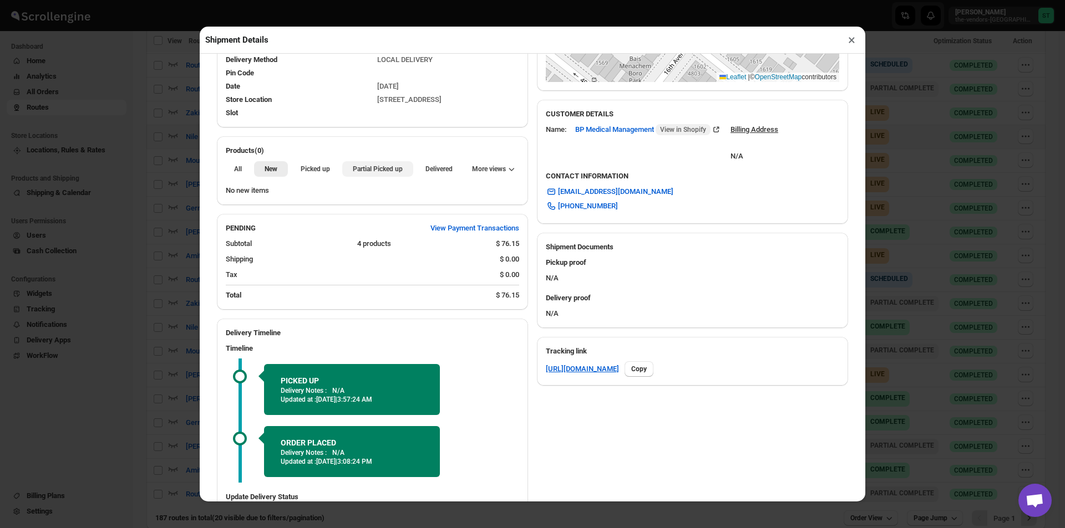
click at [368, 167] on span "Partial Picked up" at bounding box center [378, 169] width 50 height 9
click at [850, 45] on button "×" at bounding box center [851, 40] width 16 height 16
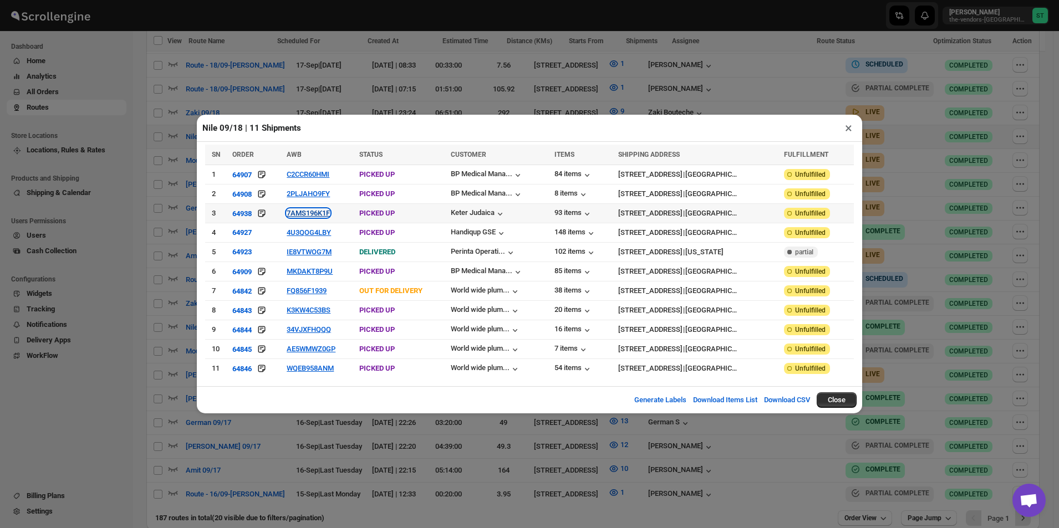
click at [315, 217] on button "7AMS196K1F" at bounding box center [308, 213] width 43 height 8
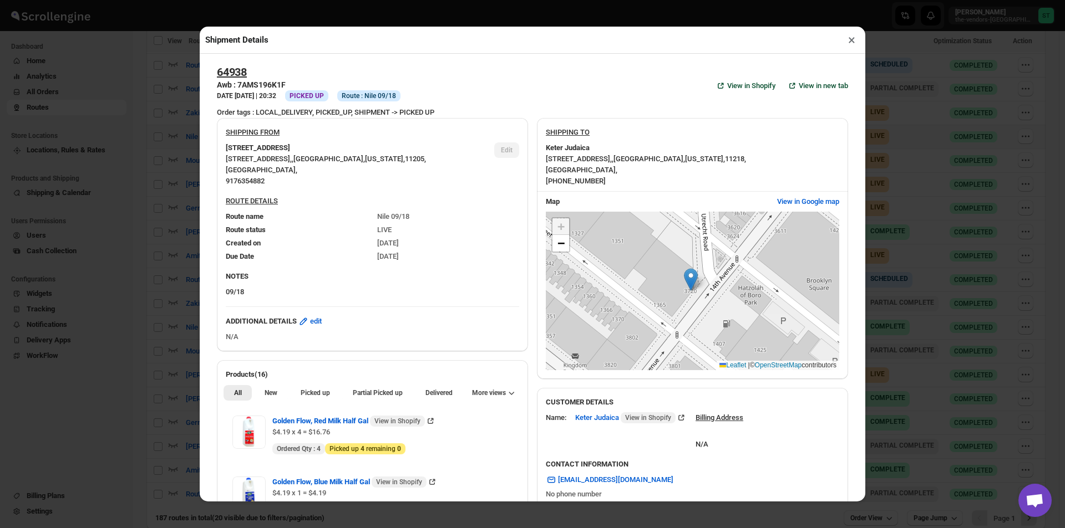
scroll to position [166, 0]
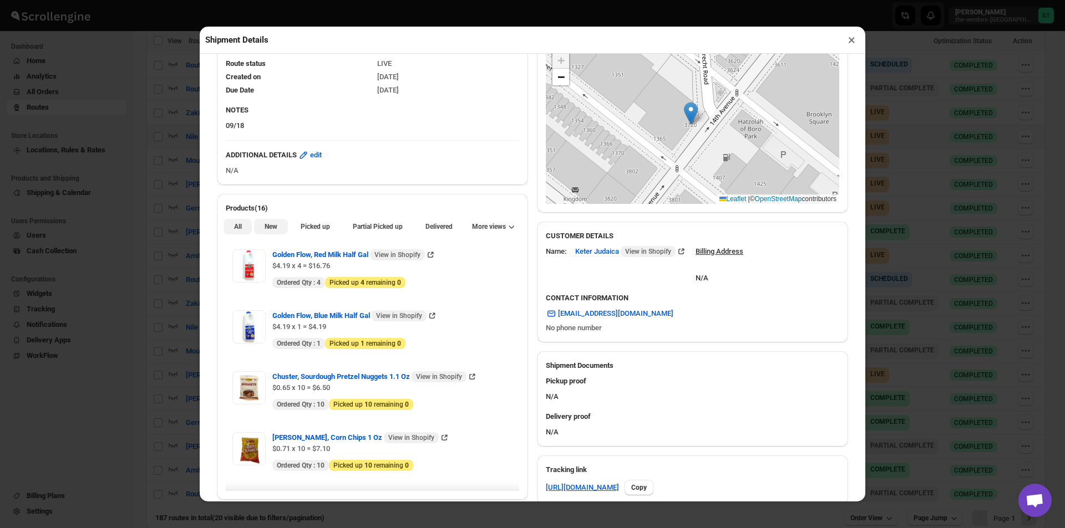
click at [276, 233] on button "New" at bounding box center [270, 227] width 33 height 16
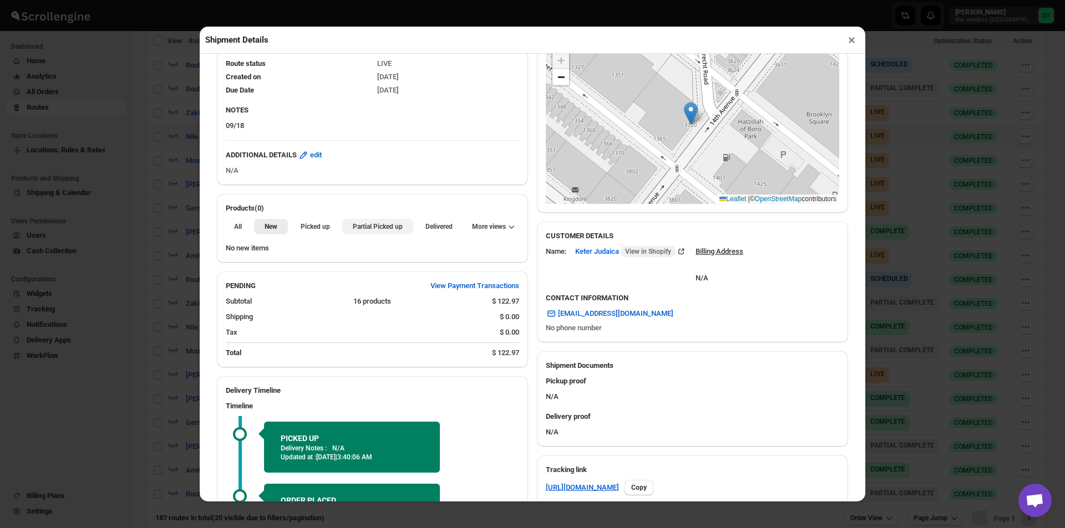
click at [360, 223] on button "Partial Picked up" at bounding box center [377, 227] width 70 height 16
click at [853, 43] on button "×" at bounding box center [851, 40] width 16 height 16
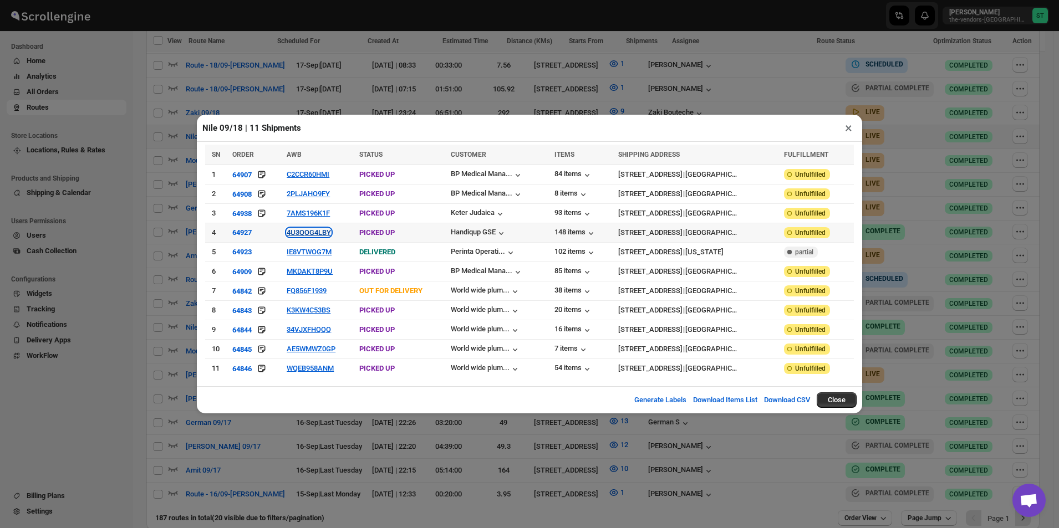
click at [327, 237] on button "4U3QOG4LBY" at bounding box center [309, 232] width 44 height 8
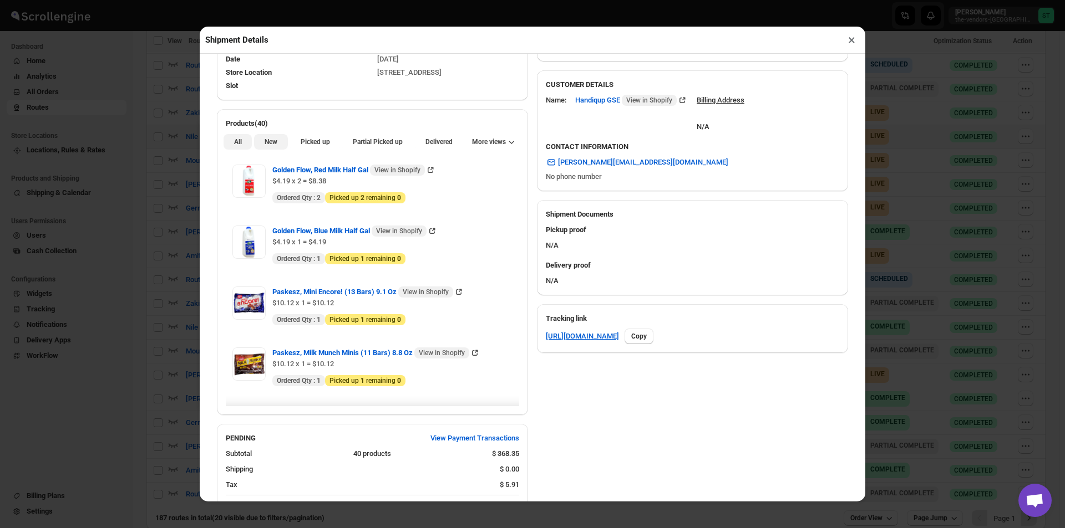
click at [263, 138] on button "New" at bounding box center [270, 142] width 33 height 16
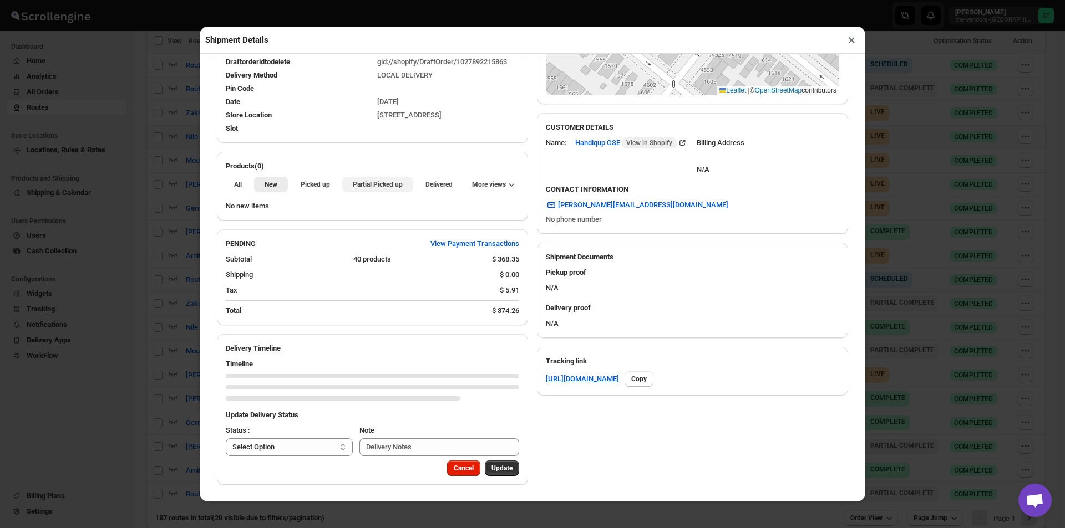
click at [393, 179] on button "Partial Picked up" at bounding box center [377, 185] width 70 height 16
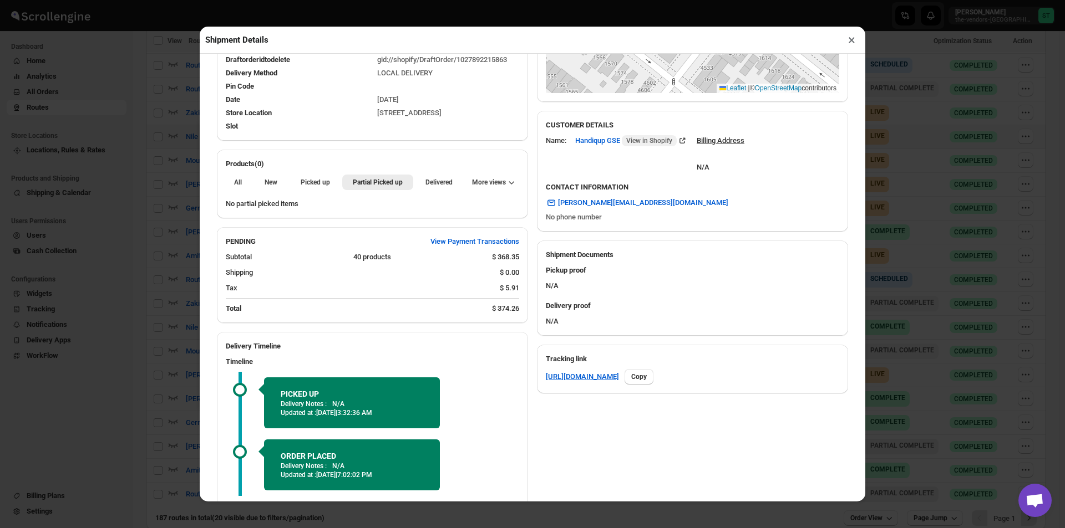
click at [854, 40] on button "×" at bounding box center [851, 40] width 16 height 16
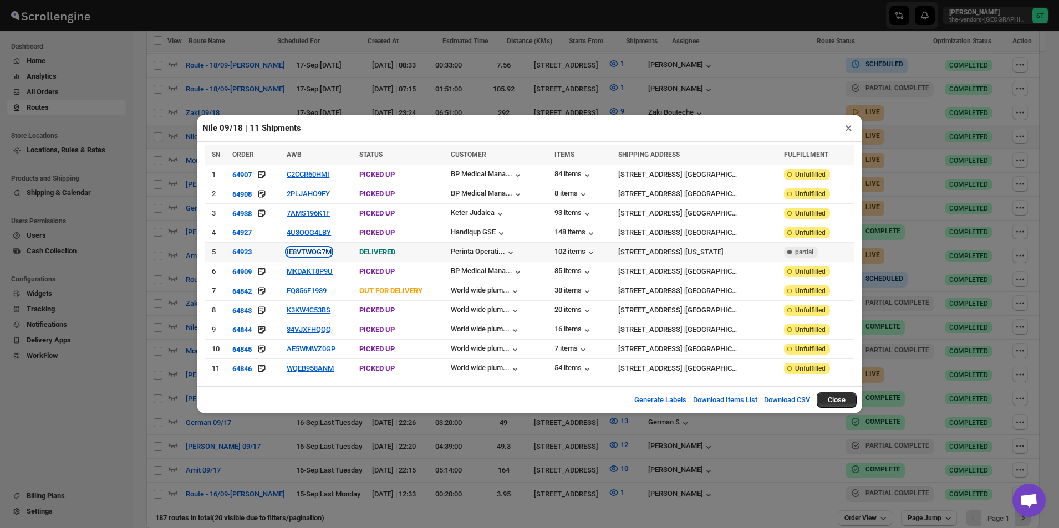
click at [304, 251] on button "IE8VTWOG7M" at bounding box center [309, 252] width 45 height 8
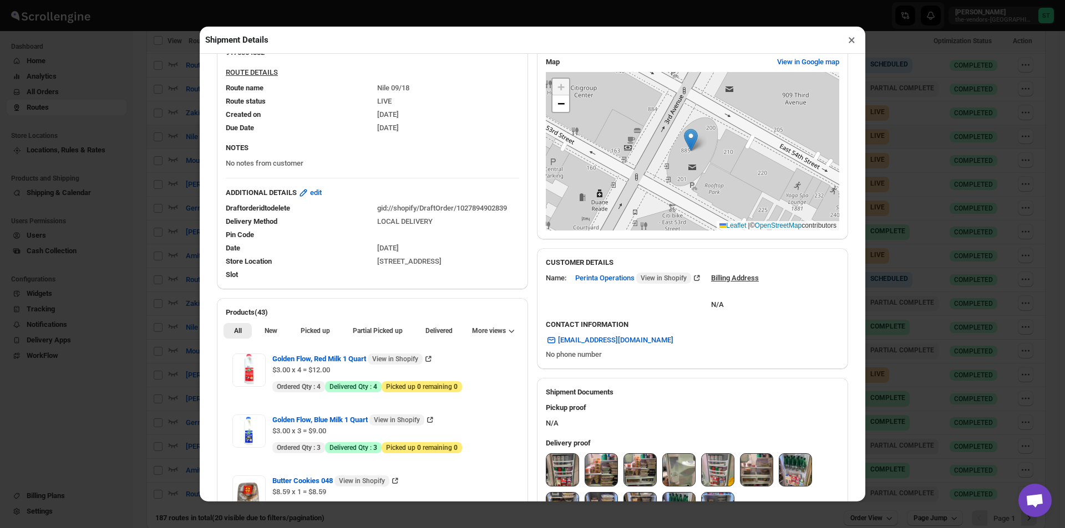
scroll to position [222, 0]
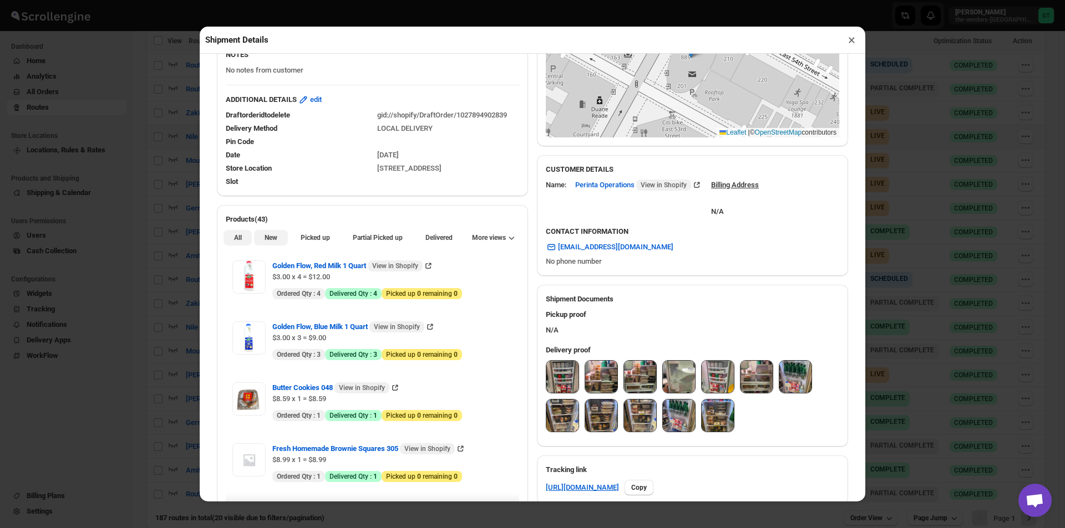
click at [285, 242] on button "New" at bounding box center [270, 238] width 33 height 16
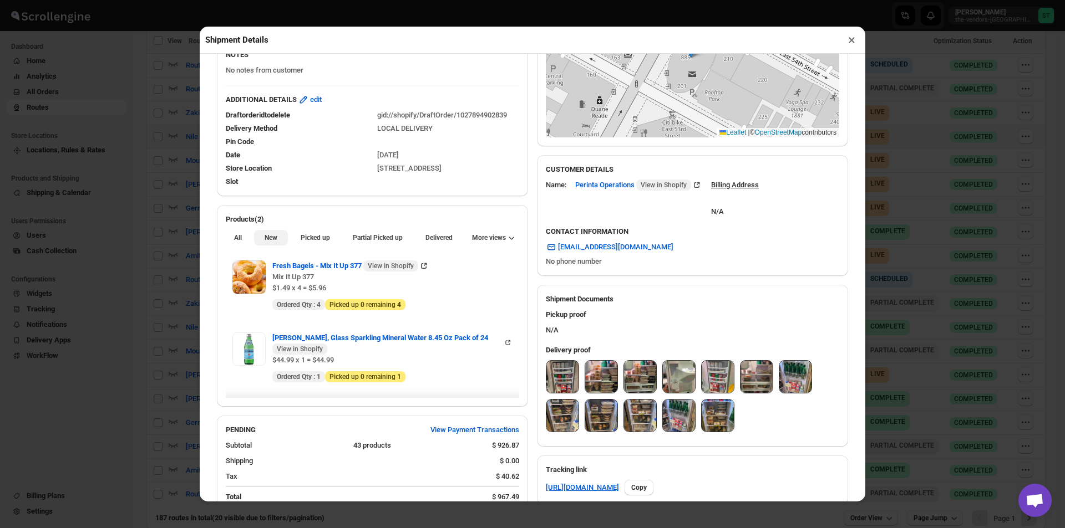
click at [280, 243] on button "New" at bounding box center [270, 238] width 33 height 16
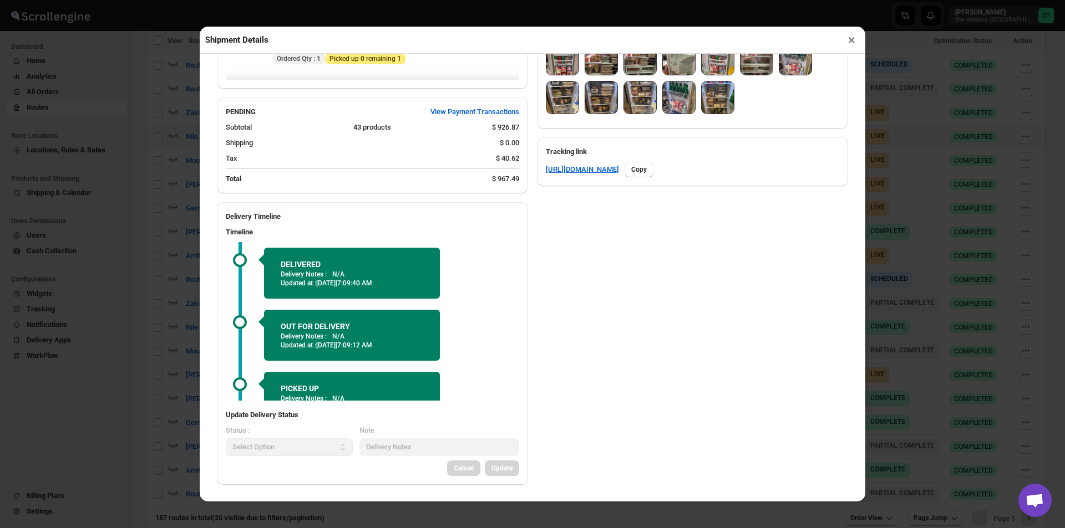
scroll to position [376, 0]
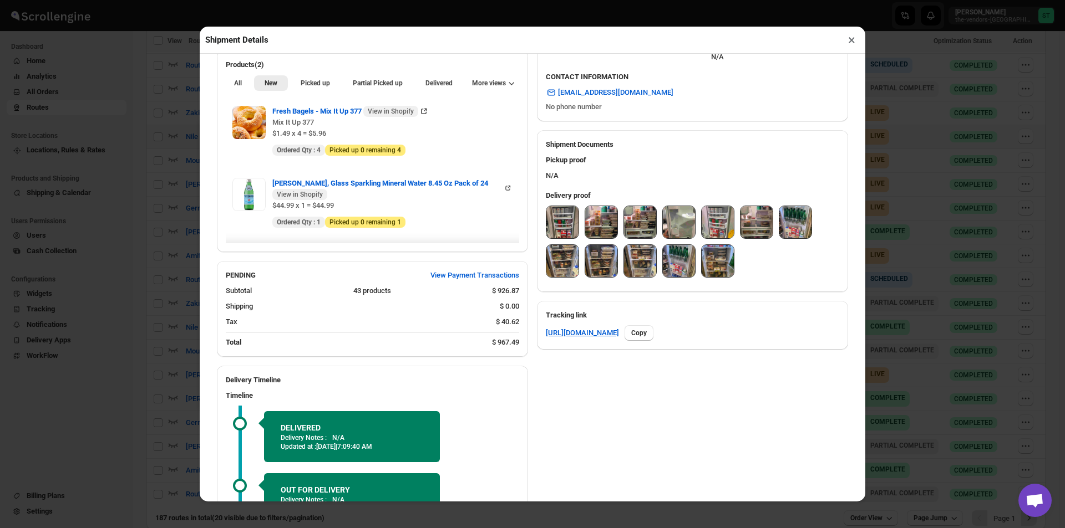
click at [845, 43] on button "×" at bounding box center [851, 40] width 16 height 16
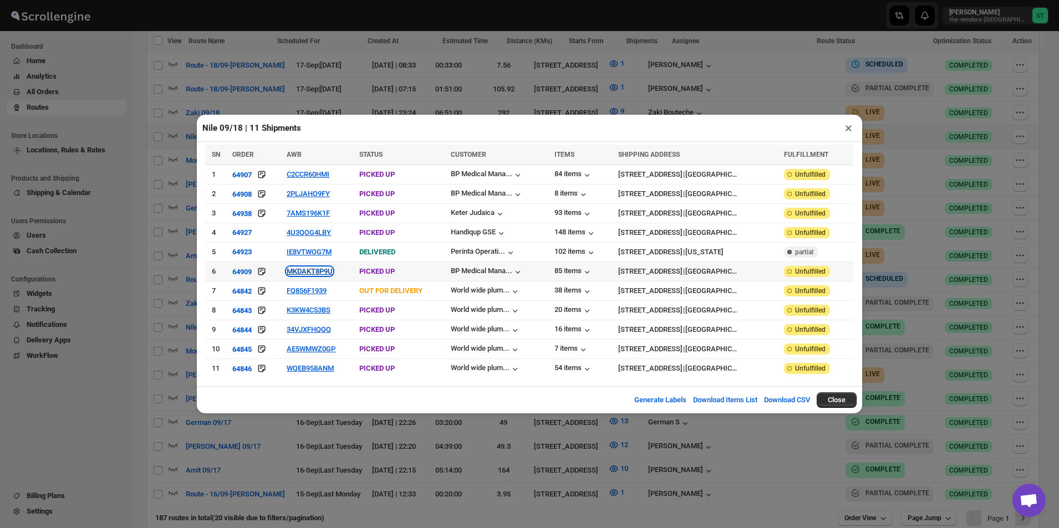
click at [297, 274] on button "MKDAKT8P9U" at bounding box center [310, 271] width 46 height 8
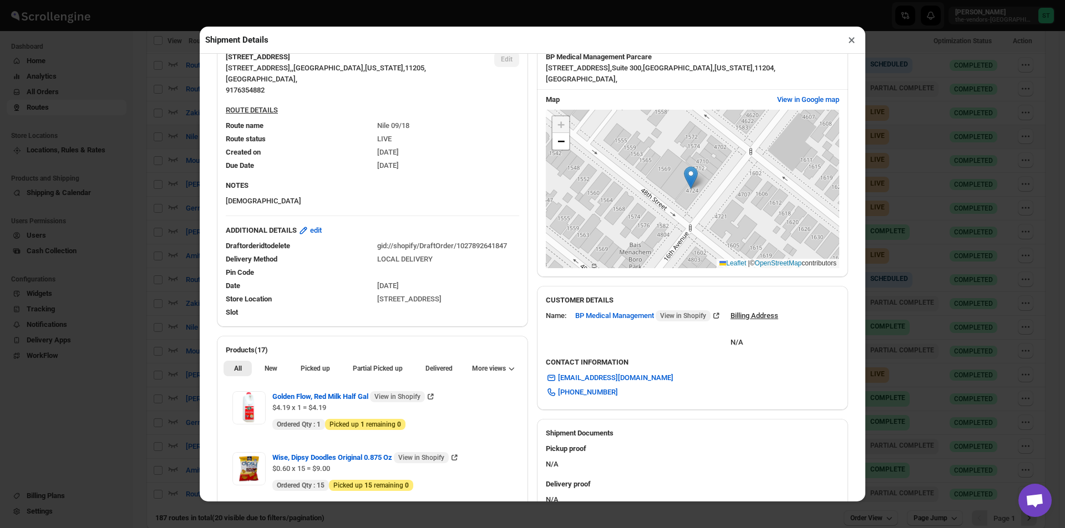
scroll to position [111, 0]
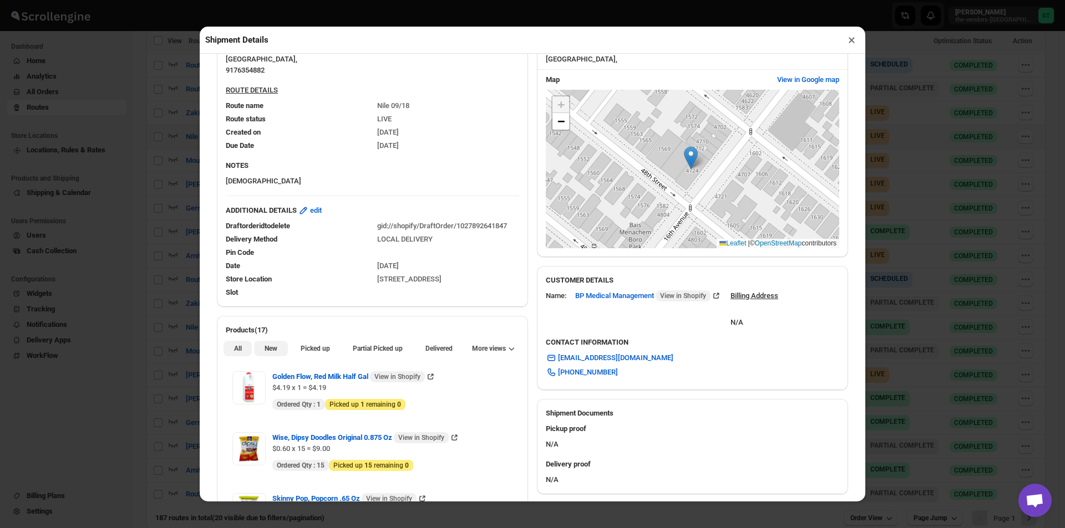
click at [278, 350] on button "New" at bounding box center [270, 349] width 33 height 16
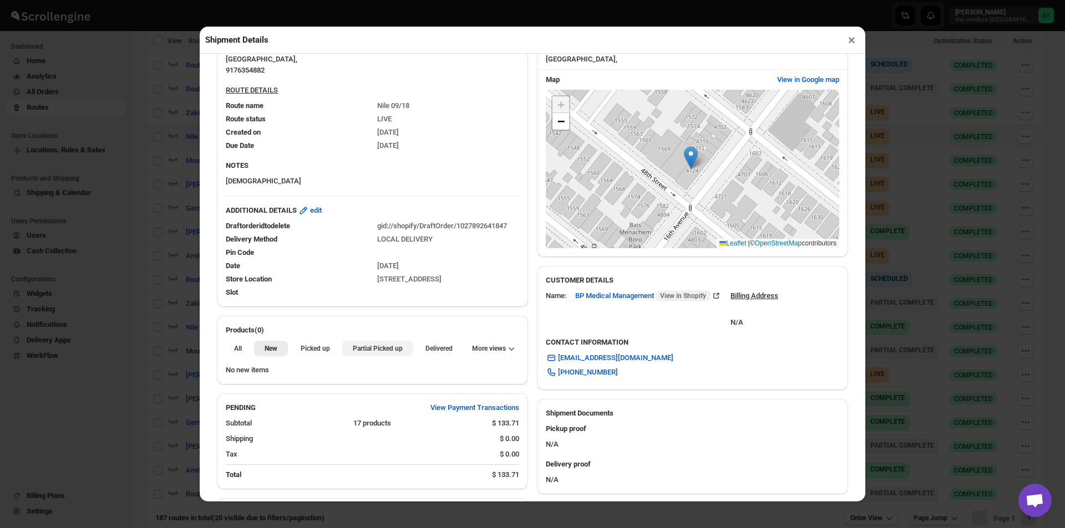
click at [353, 353] on span "Partial Picked up" at bounding box center [378, 348] width 50 height 9
click at [849, 48] on button "×" at bounding box center [851, 40] width 16 height 16
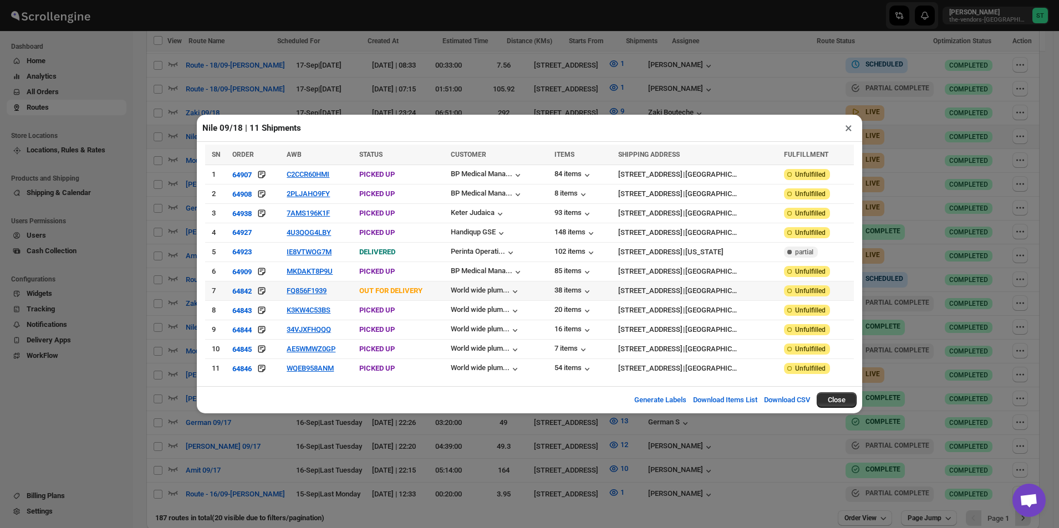
click at [301, 296] on td "FQ856F1939" at bounding box center [319, 291] width 73 height 19
click at [309, 292] on button "FQ856F1939" at bounding box center [307, 291] width 40 height 8
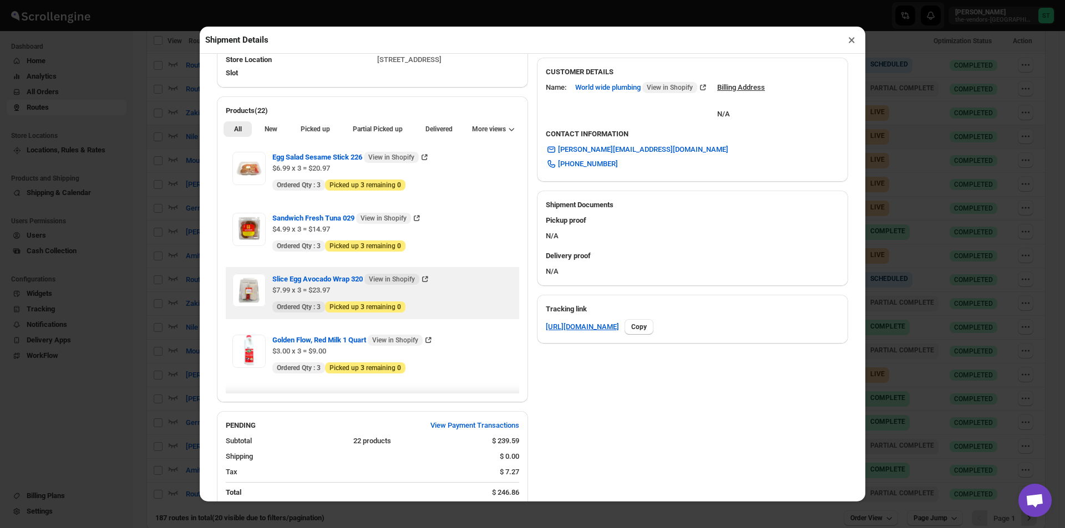
scroll to position [333, 0]
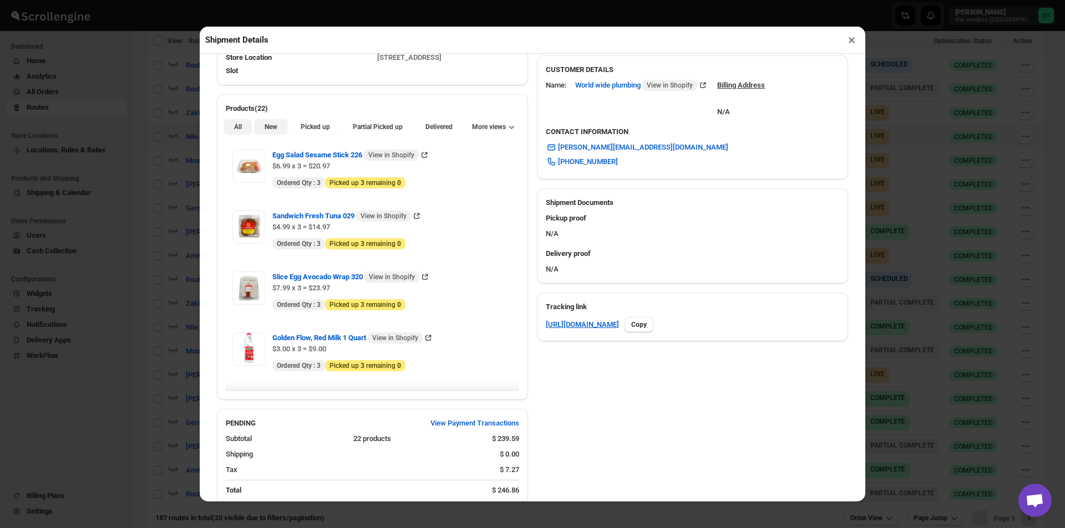
click at [266, 131] on span "New" at bounding box center [270, 127] width 13 height 9
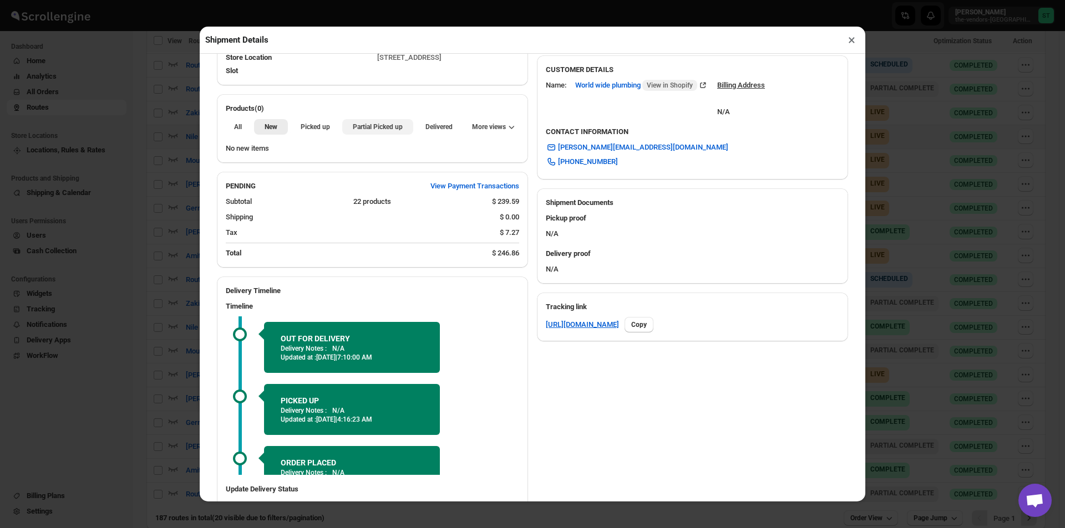
click at [349, 134] on button "Partial Picked up" at bounding box center [377, 127] width 70 height 16
click at [858, 47] on button "×" at bounding box center [851, 40] width 16 height 16
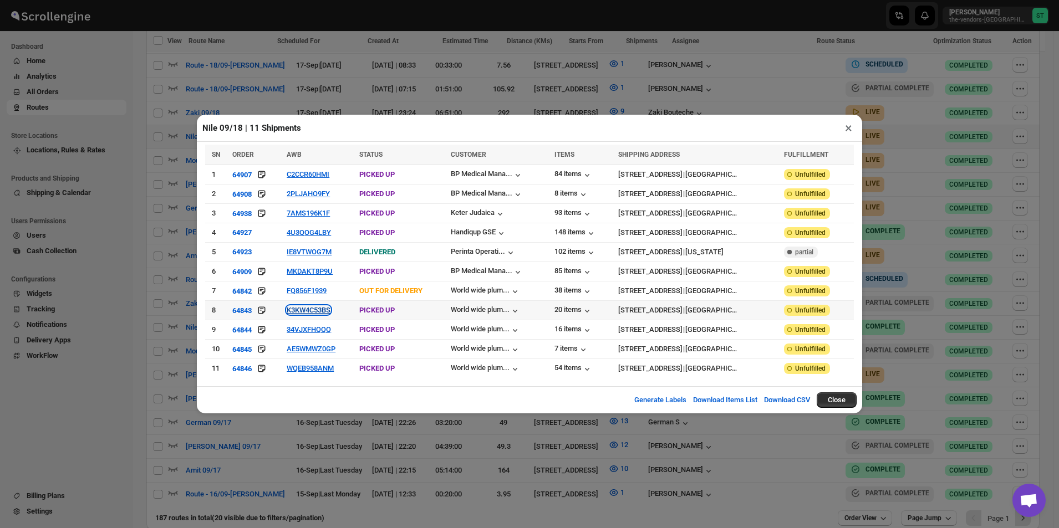
click at [312, 308] on button "K3KW4C53BS" at bounding box center [309, 310] width 44 height 8
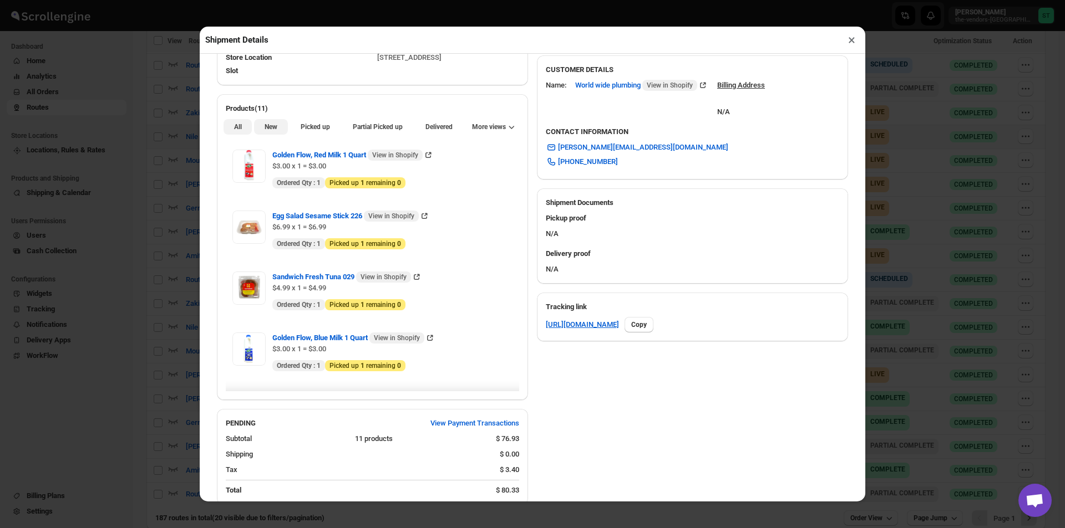
click at [284, 134] on button "New" at bounding box center [270, 127] width 33 height 16
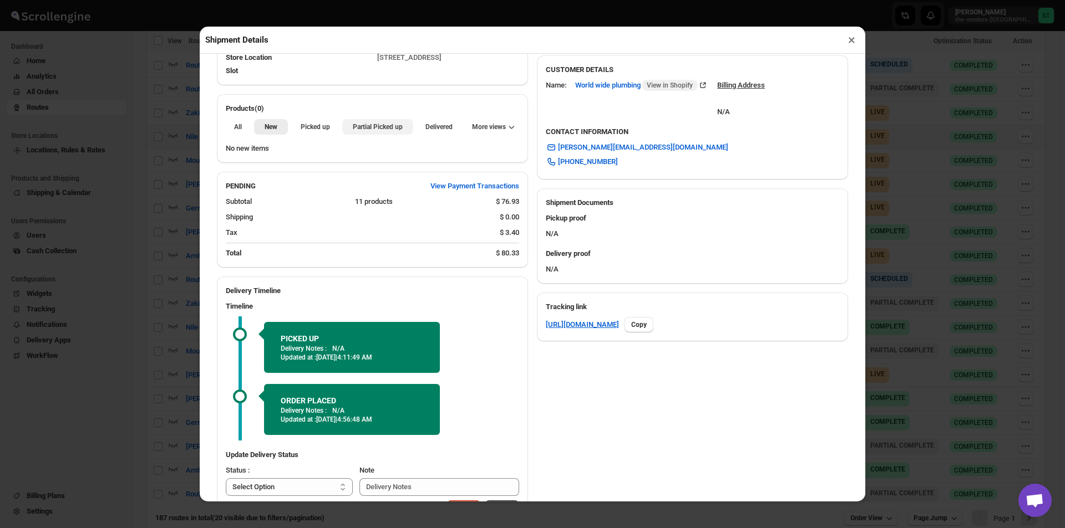
click at [347, 128] on button "Partial Picked up" at bounding box center [377, 127] width 70 height 16
click at [854, 44] on button "×" at bounding box center [851, 40] width 16 height 16
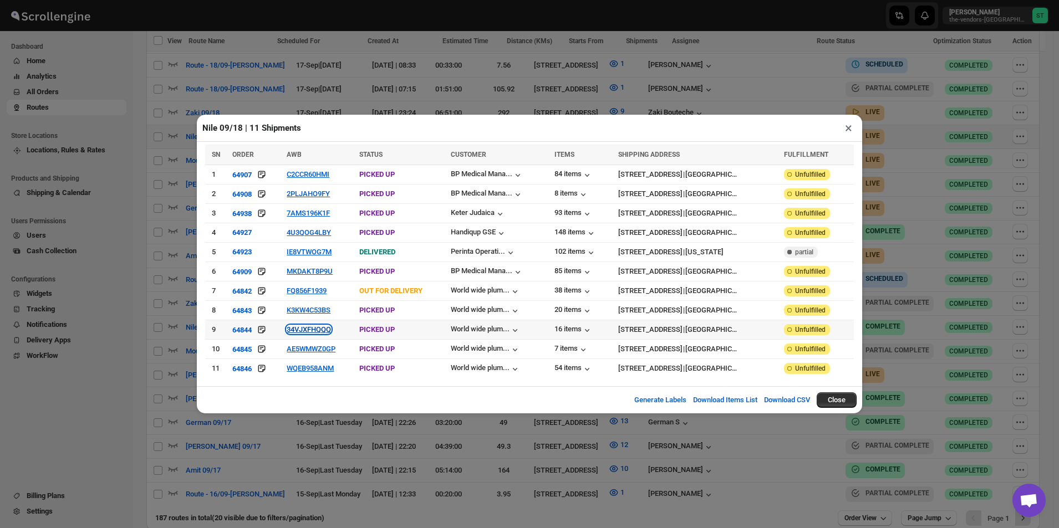
click at [306, 327] on button "34VJXFHQQQ" at bounding box center [309, 329] width 44 height 8
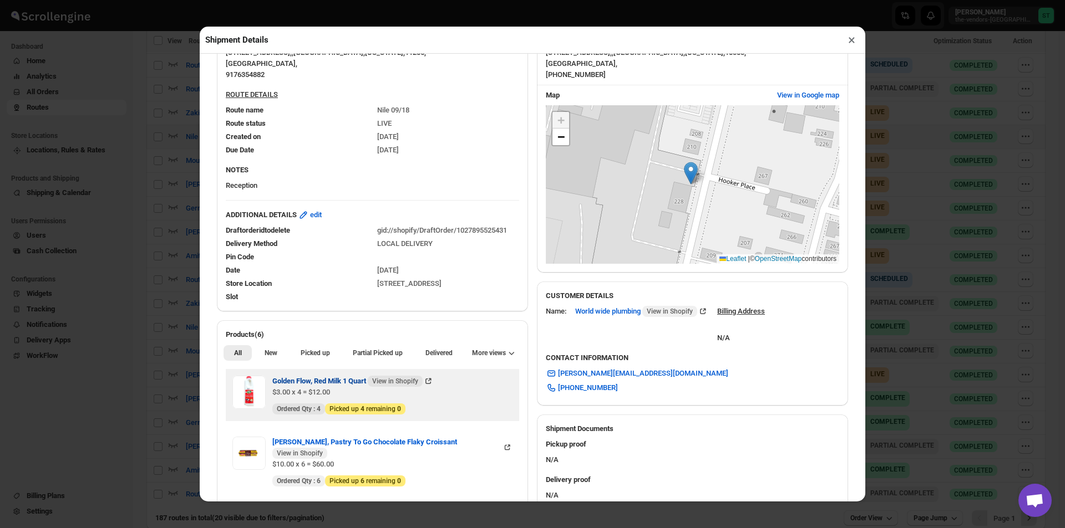
scroll to position [111, 0]
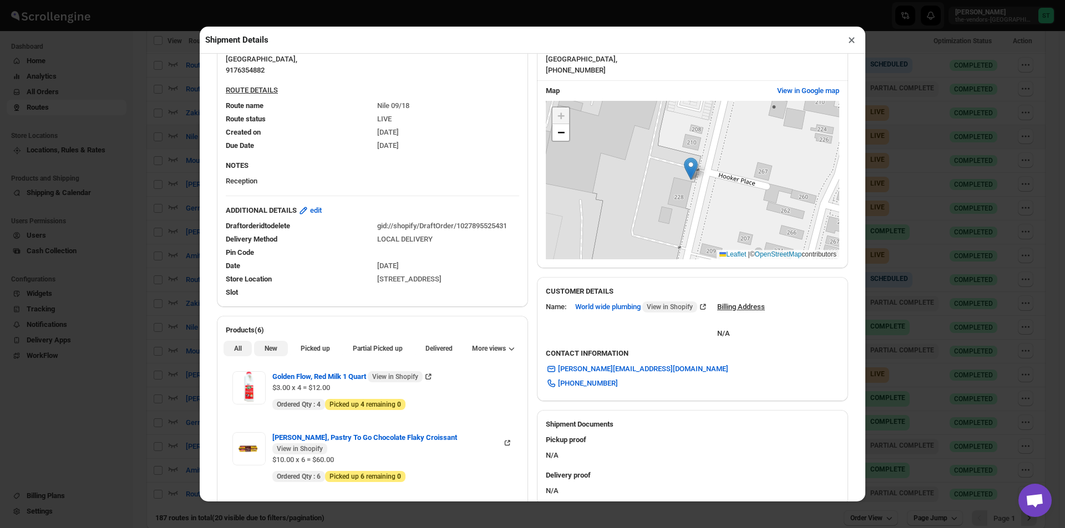
click at [269, 353] on span "New" at bounding box center [270, 348] width 13 height 9
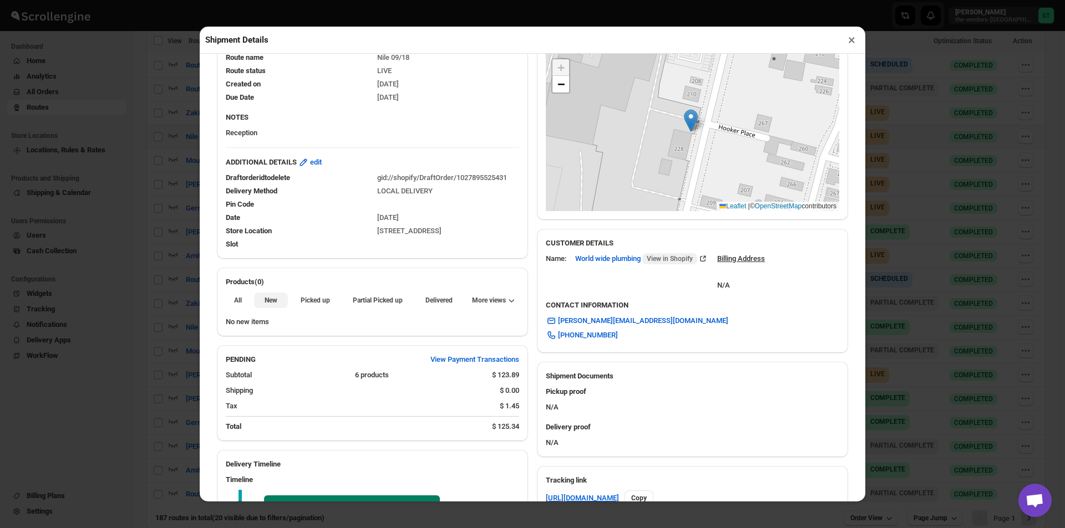
scroll to position [222, 0]
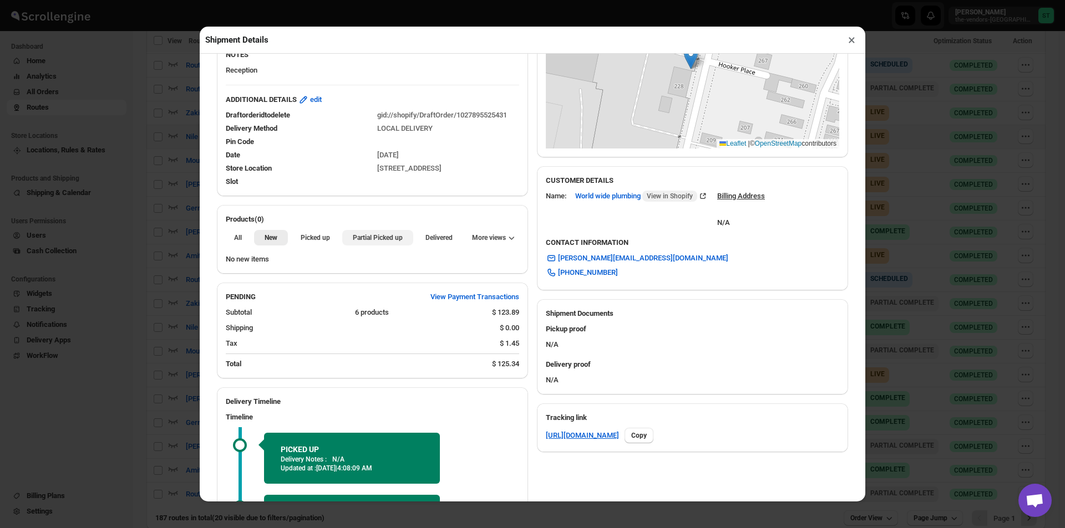
click at [382, 240] on span "Partial Picked up" at bounding box center [378, 237] width 50 height 9
click at [849, 47] on button "×" at bounding box center [851, 40] width 16 height 16
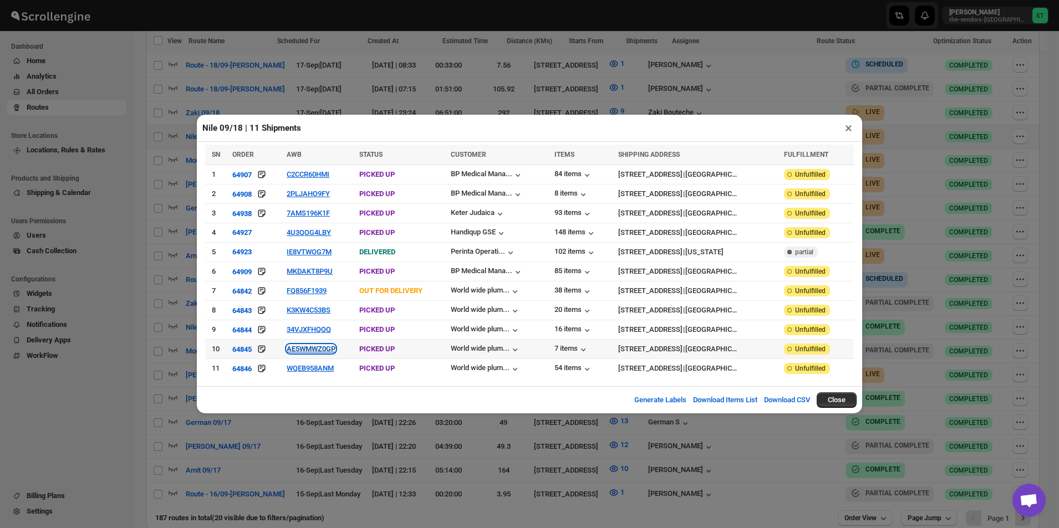
click at [321, 345] on button "AE5WMWZ0GP" at bounding box center [311, 349] width 49 height 8
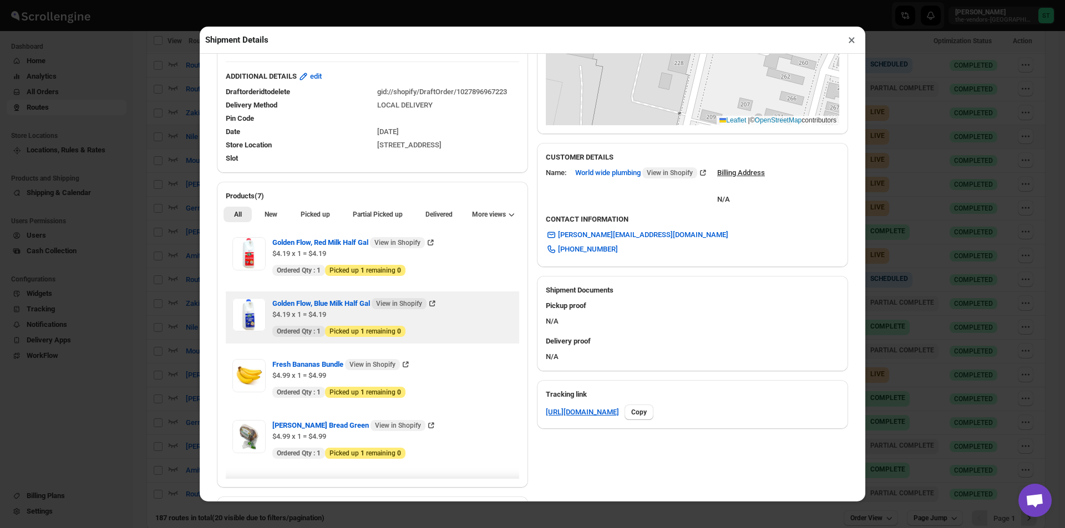
scroll to position [333, 0]
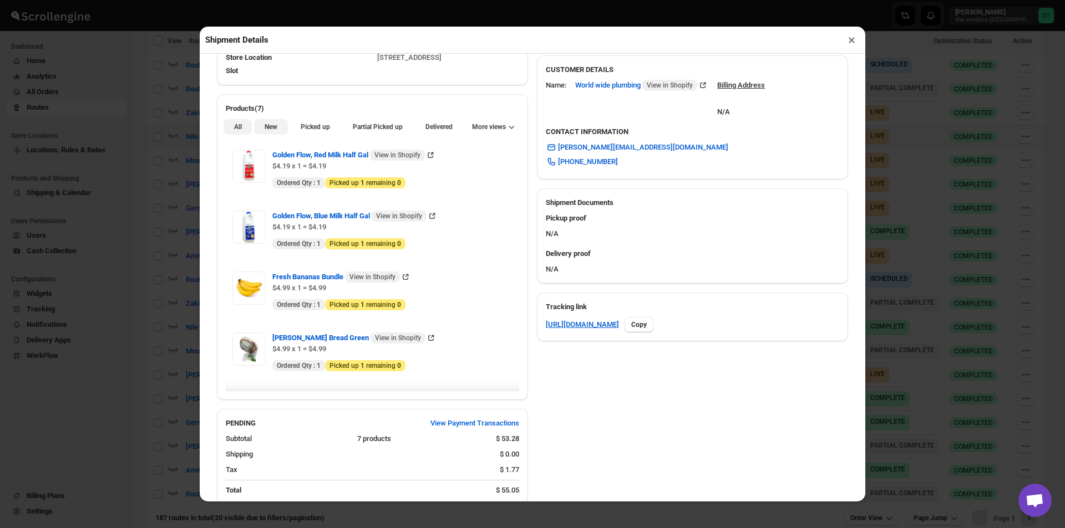
click at [272, 130] on span "New" at bounding box center [270, 127] width 13 height 9
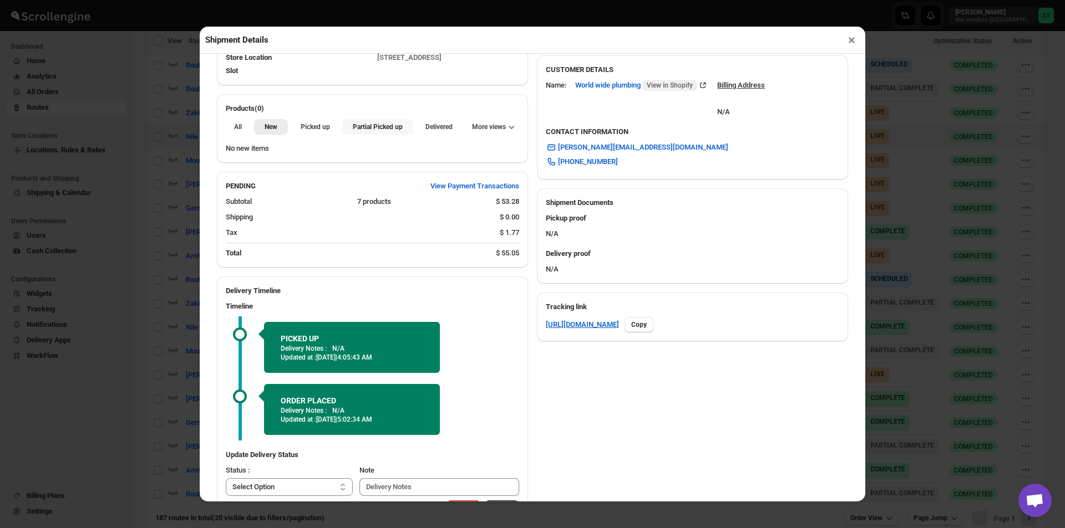
drag, startPoint x: 371, startPoint y: 124, endPoint x: 386, endPoint y: 124, distance: 14.4
click at [372, 124] on button "Partial Picked up" at bounding box center [377, 127] width 70 height 16
drag, startPoint x: 851, startPoint y: 45, endPoint x: 806, endPoint y: 75, distance: 54.7
click at [850, 45] on button "×" at bounding box center [851, 40] width 16 height 16
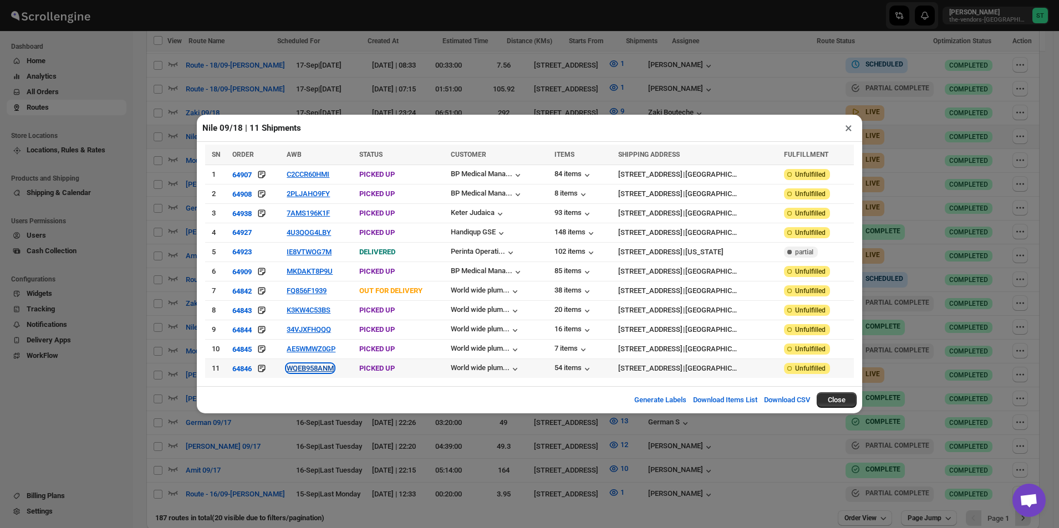
click at [312, 369] on button "WQEB958ANM" at bounding box center [310, 368] width 47 height 8
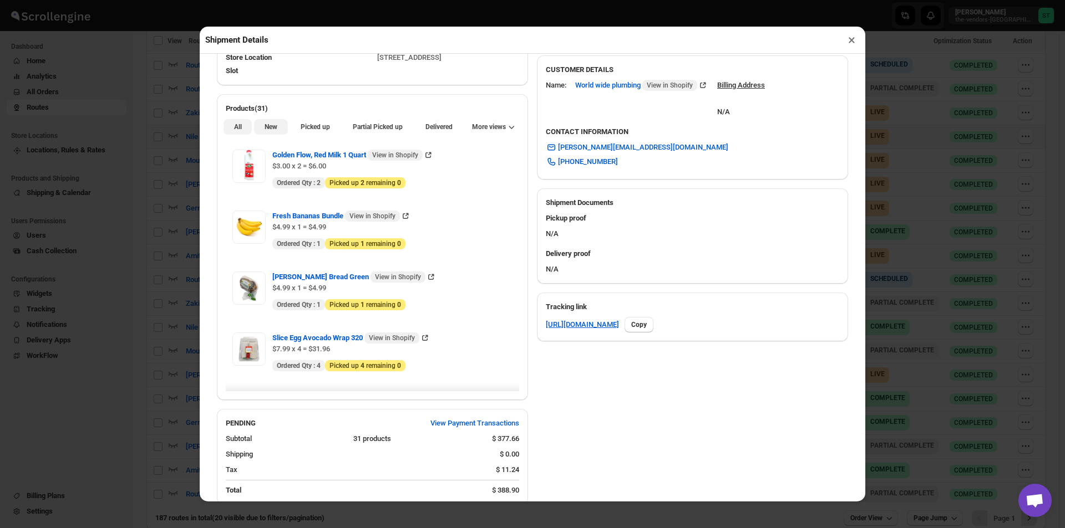
click at [269, 126] on span "New" at bounding box center [270, 127] width 13 height 9
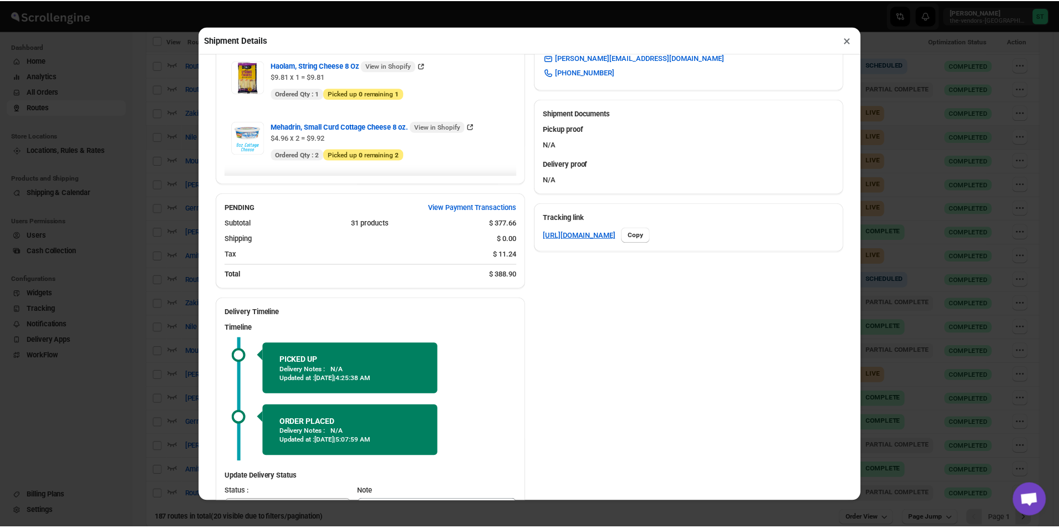
scroll to position [264, 0]
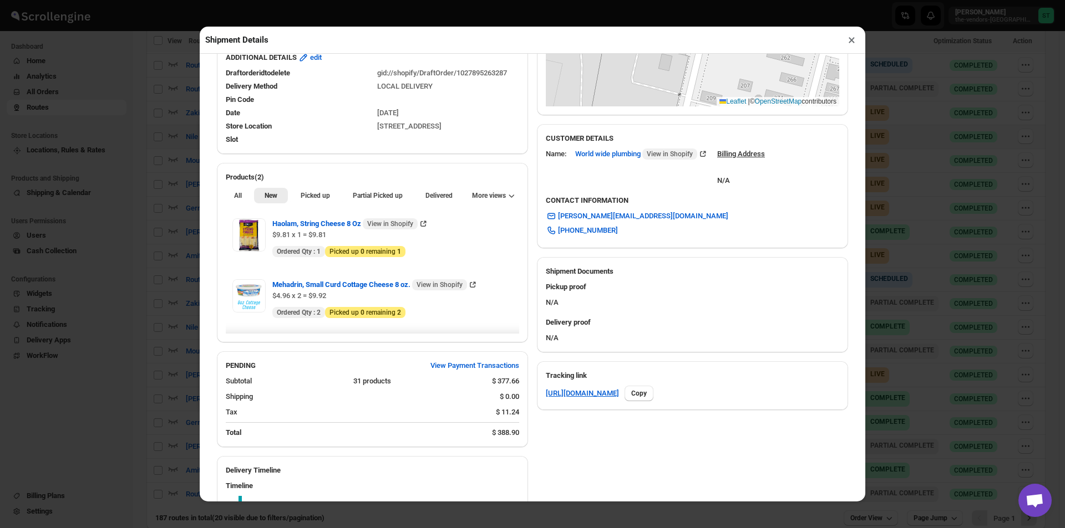
click at [844, 42] on button "×" at bounding box center [851, 40] width 16 height 16
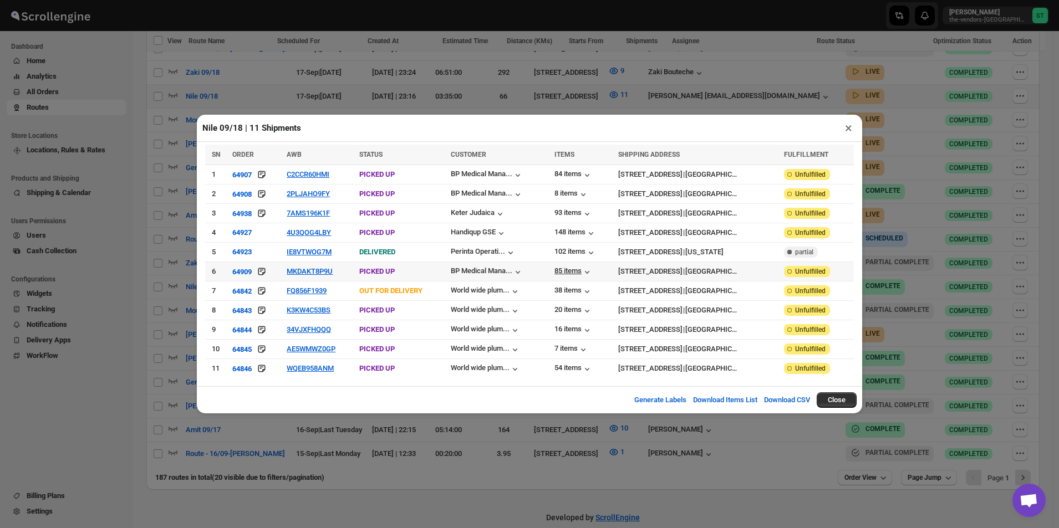
scroll to position [435, 0]
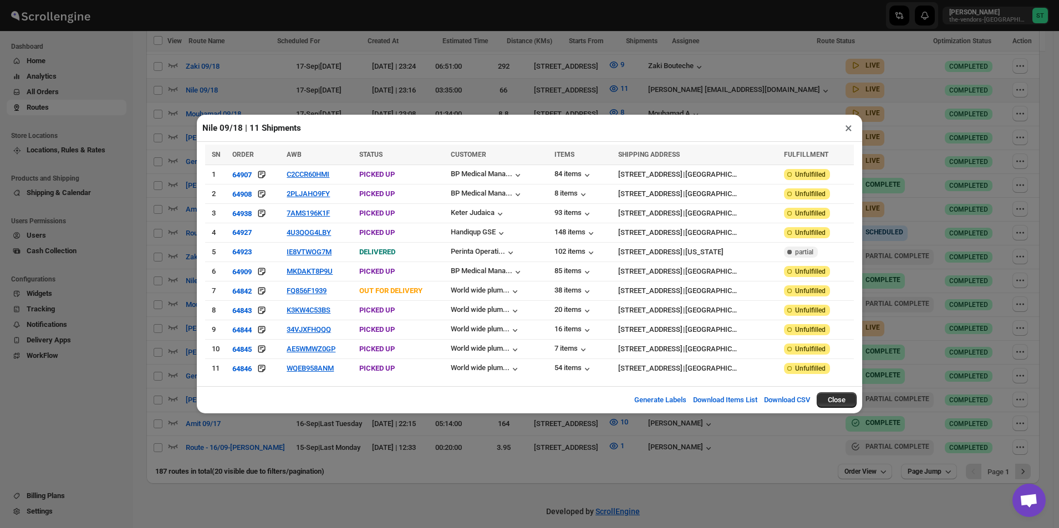
click at [851, 130] on button "×" at bounding box center [849, 128] width 16 height 16
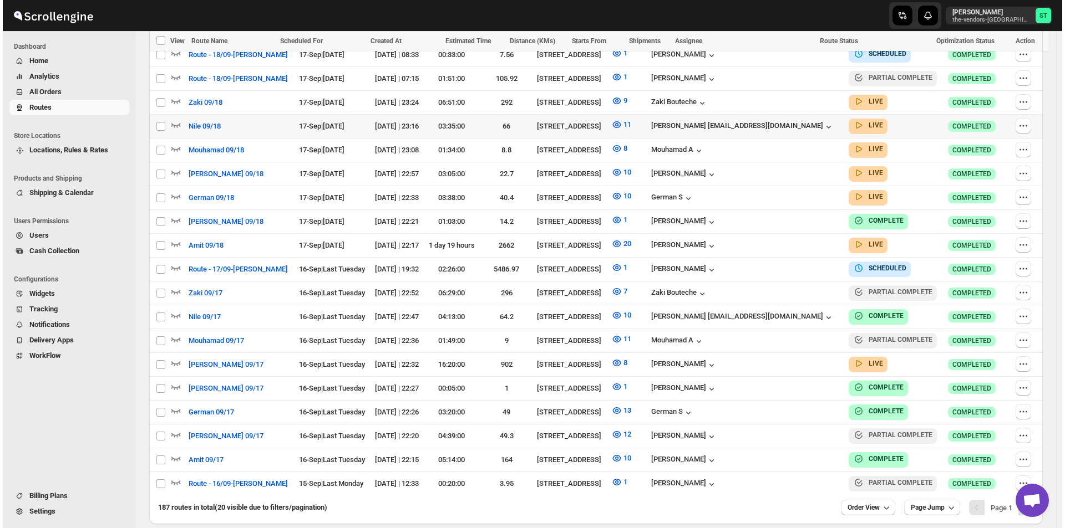
scroll to position [379, 0]
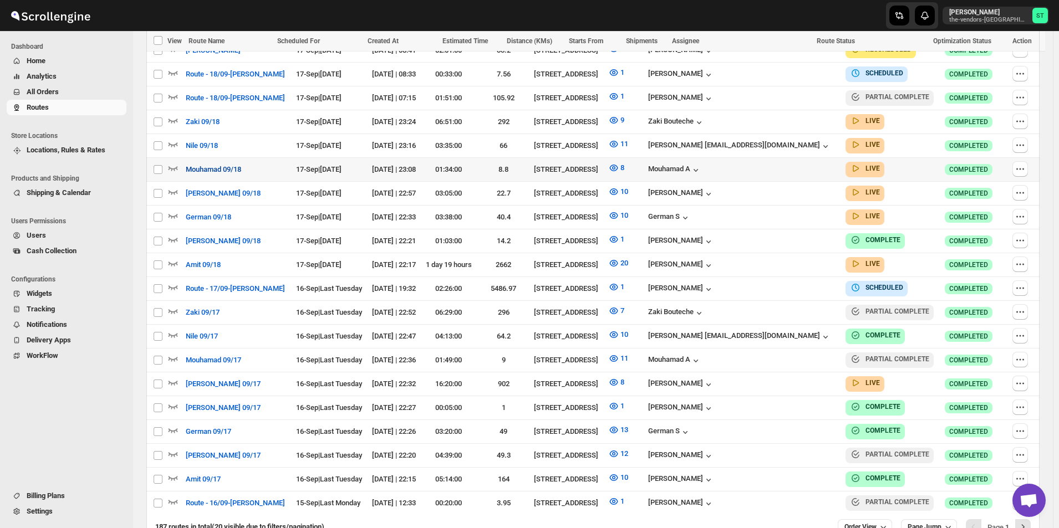
click at [220, 168] on span "Mouhamad 09/18" at bounding box center [213, 169] width 55 height 11
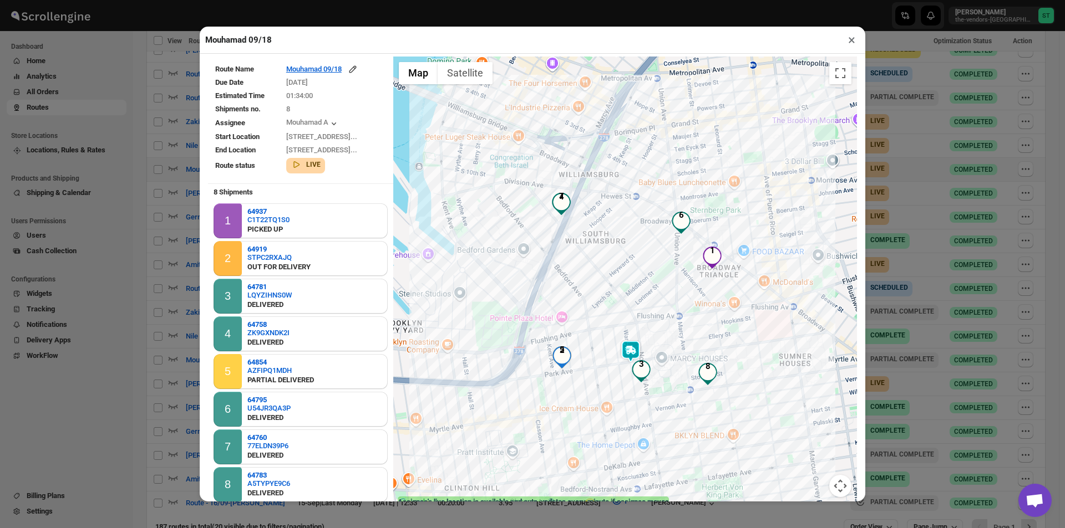
click at [851, 43] on button "×" at bounding box center [851, 40] width 16 height 16
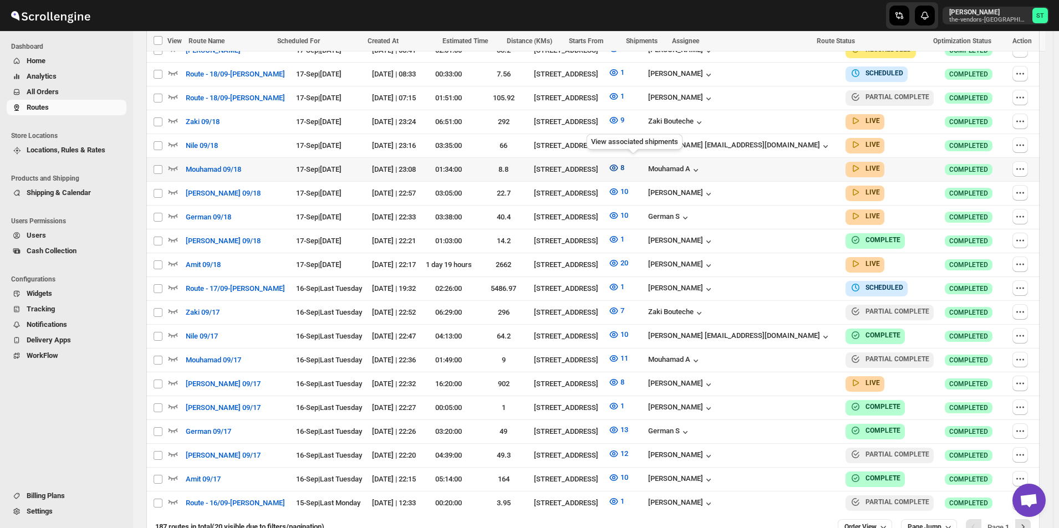
click at [619, 167] on icon "button" at bounding box center [613, 167] width 11 height 11
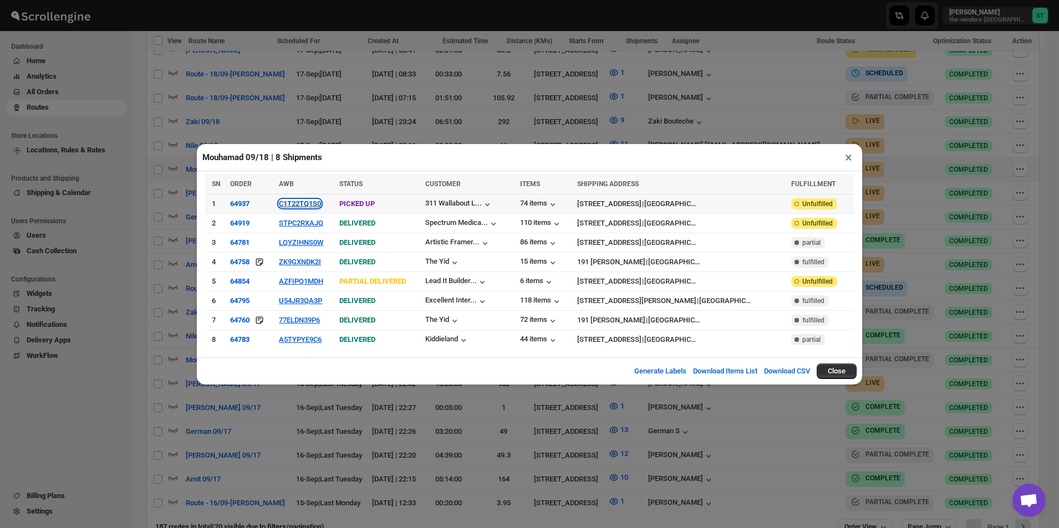
click at [317, 206] on button "C1T22TQ1S0" at bounding box center [300, 204] width 42 height 8
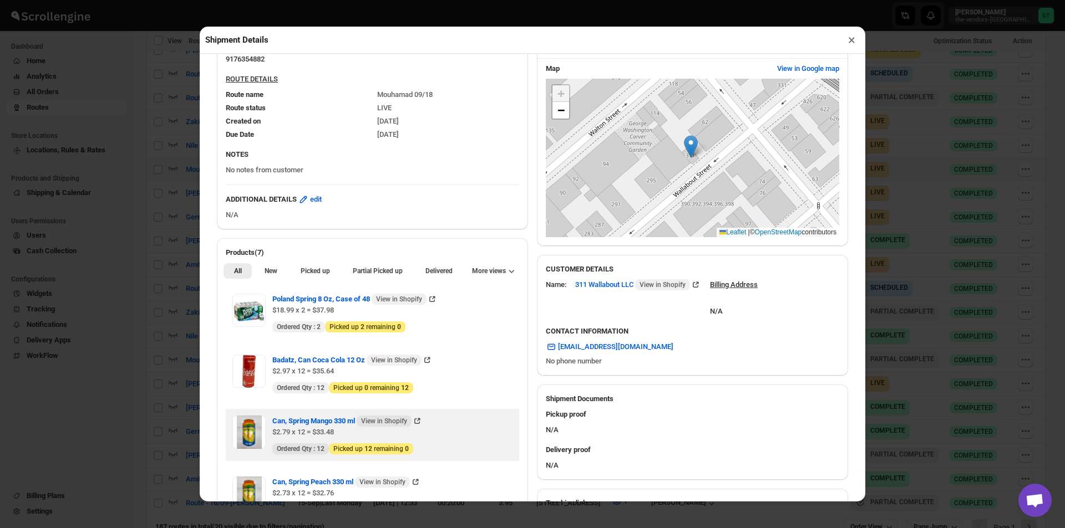
scroll to position [388, 0]
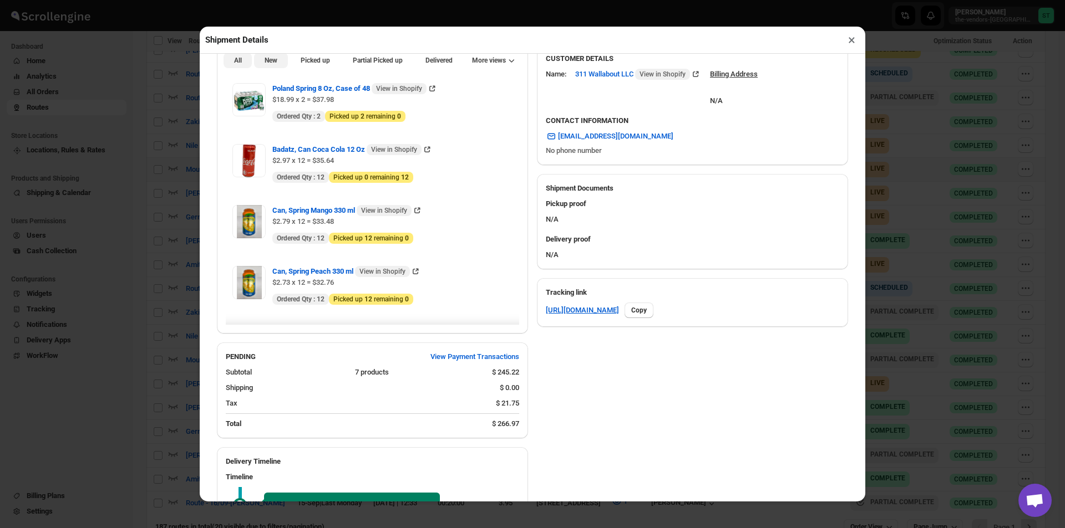
click at [274, 68] on button "New" at bounding box center [270, 61] width 33 height 16
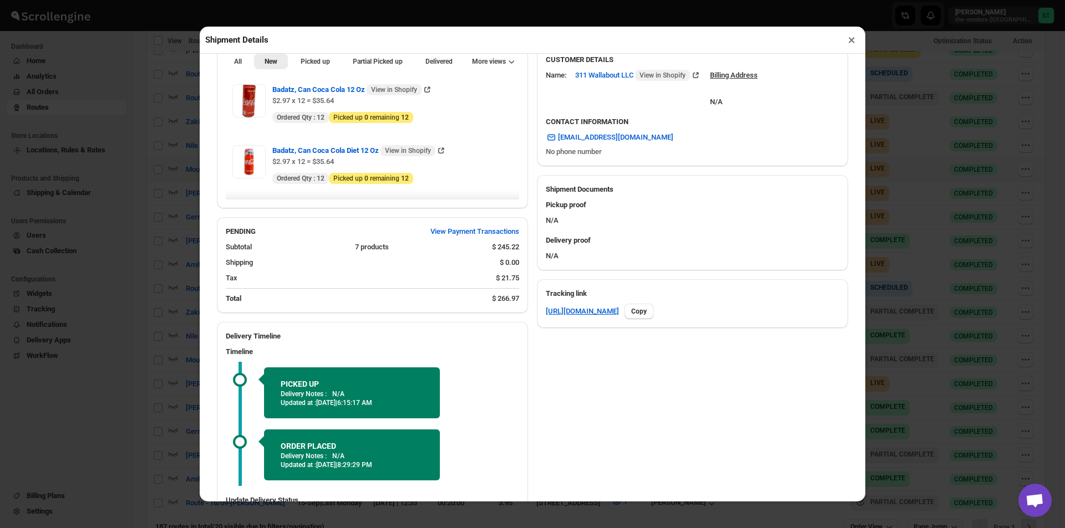
click at [849, 42] on button "×" at bounding box center [851, 40] width 16 height 16
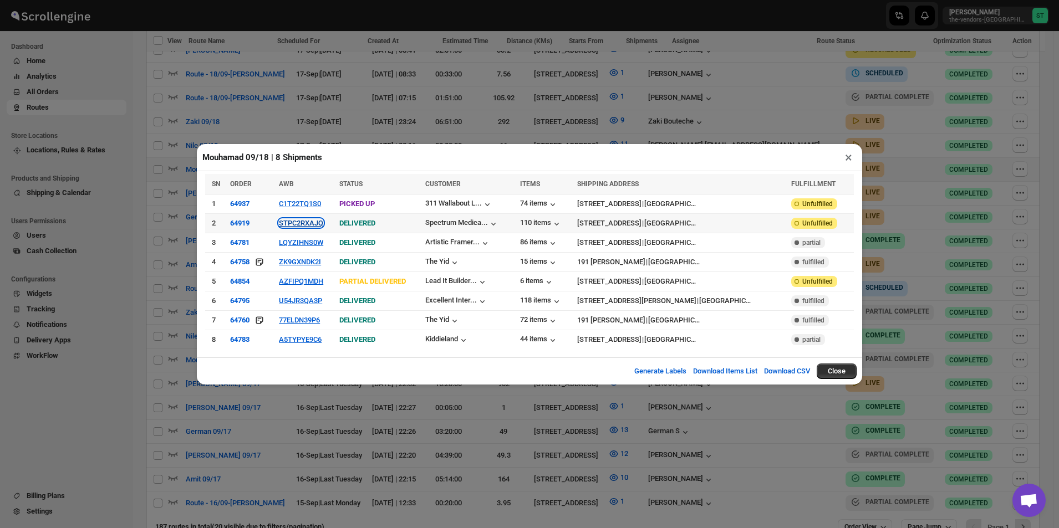
click at [323, 223] on button "STPC2RXAJQ" at bounding box center [301, 223] width 44 height 8
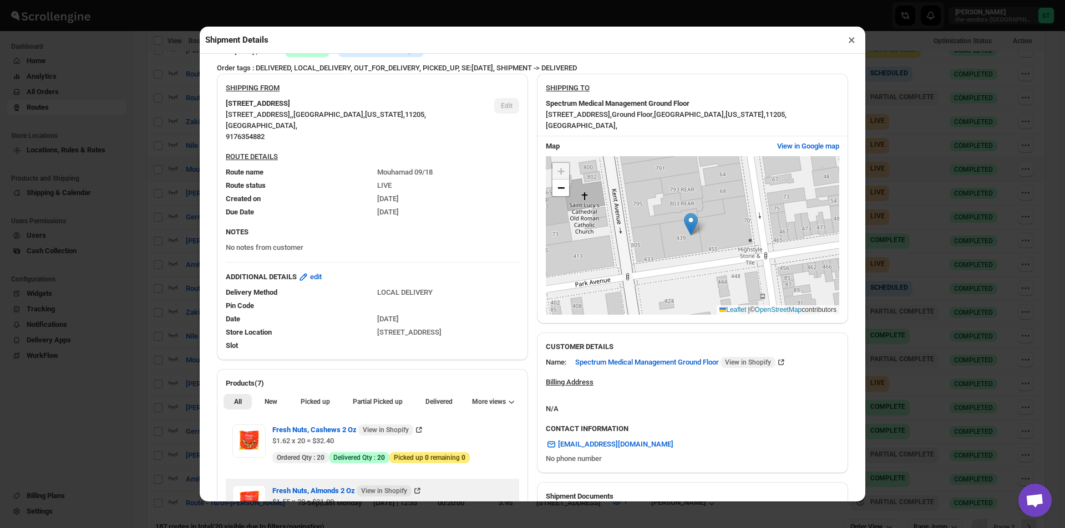
scroll to position [166, 0]
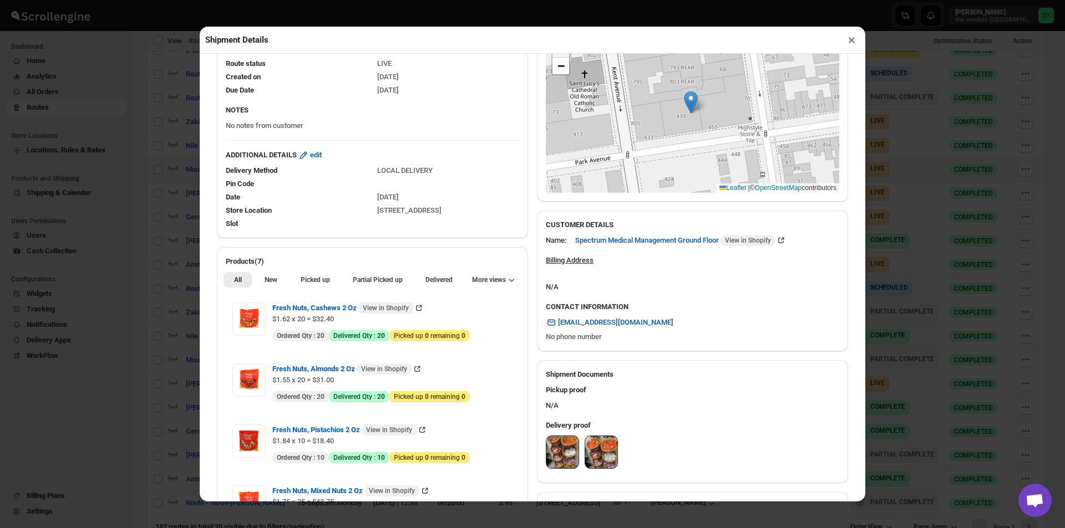
click at [279, 272] on div "All New Picked up Partial Picked up Partial delivered Delivered Returned More v…" at bounding box center [372, 279] width 311 height 24
click at [271, 281] on span "New" at bounding box center [270, 280] width 13 height 9
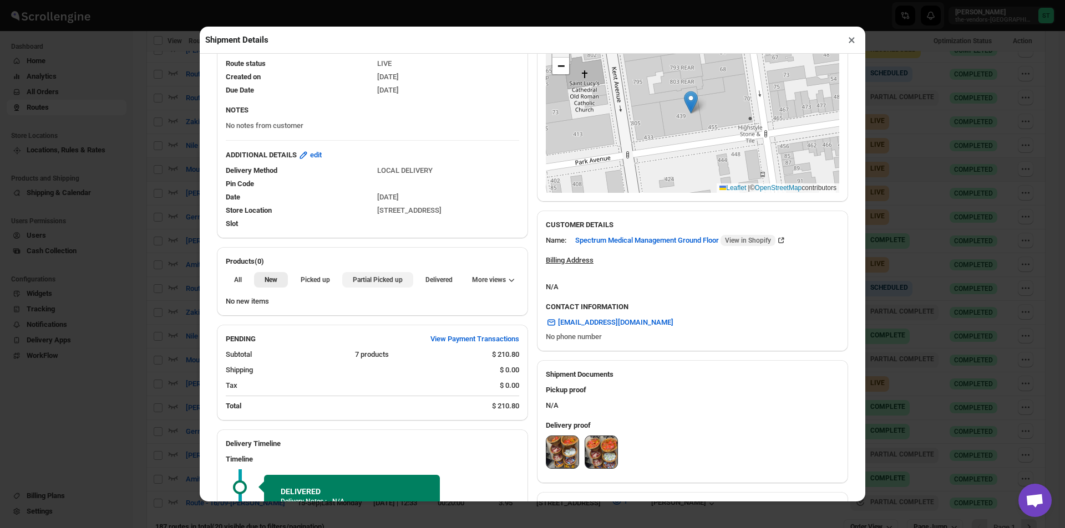
click at [355, 279] on span "Partial Picked up" at bounding box center [378, 280] width 50 height 9
click at [845, 45] on button "×" at bounding box center [851, 40] width 16 height 16
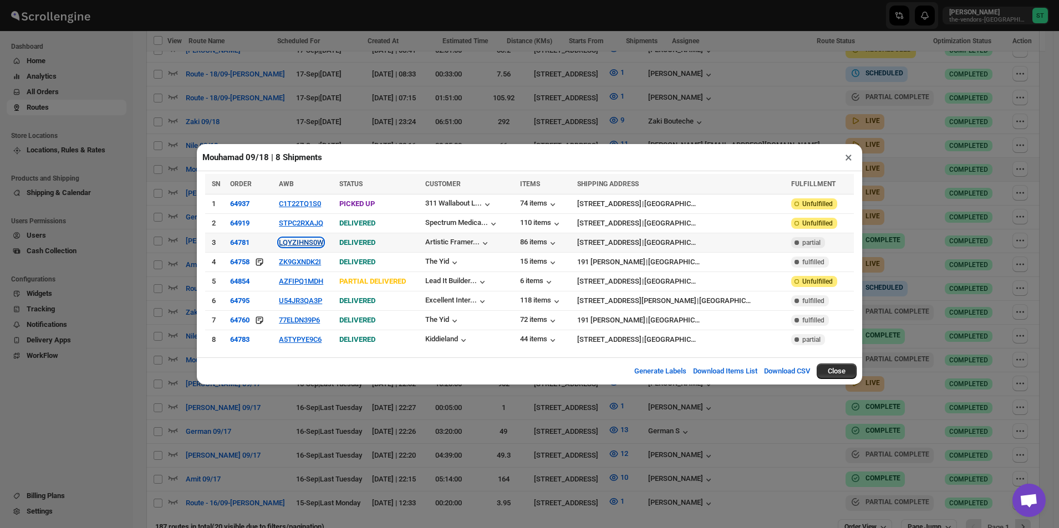
click at [306, 240] on button "LQYZIHNS0W" at bounding box center [301, 242] width 44 height 8
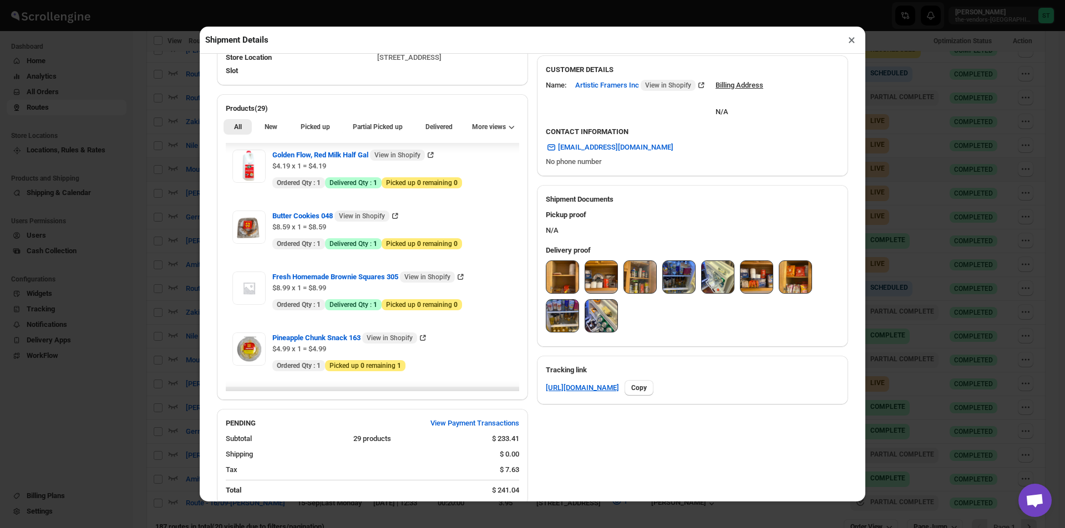
scroll to position [111, 0]
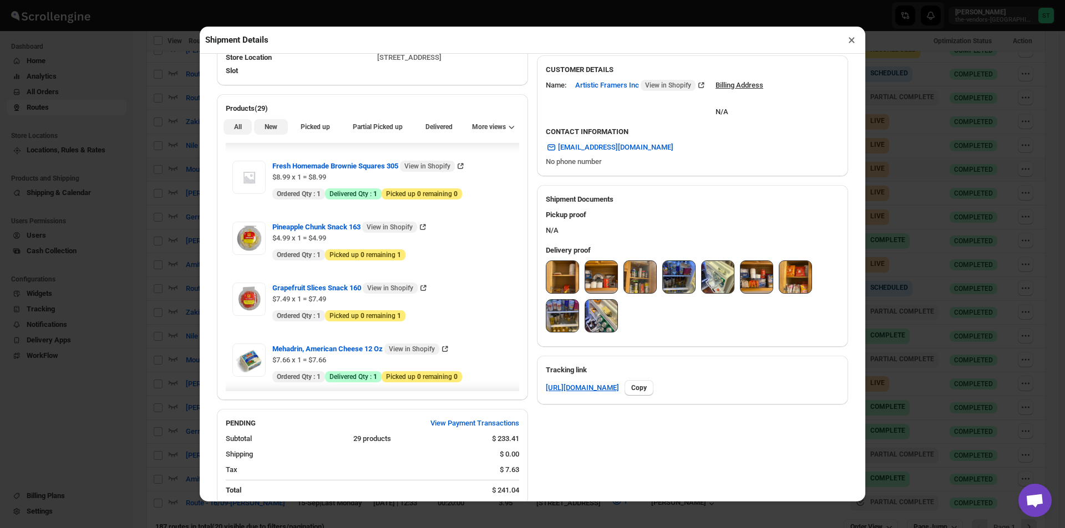
click at [277, 130] on button "New" at bounding box center [270, 127] width 33 height 16
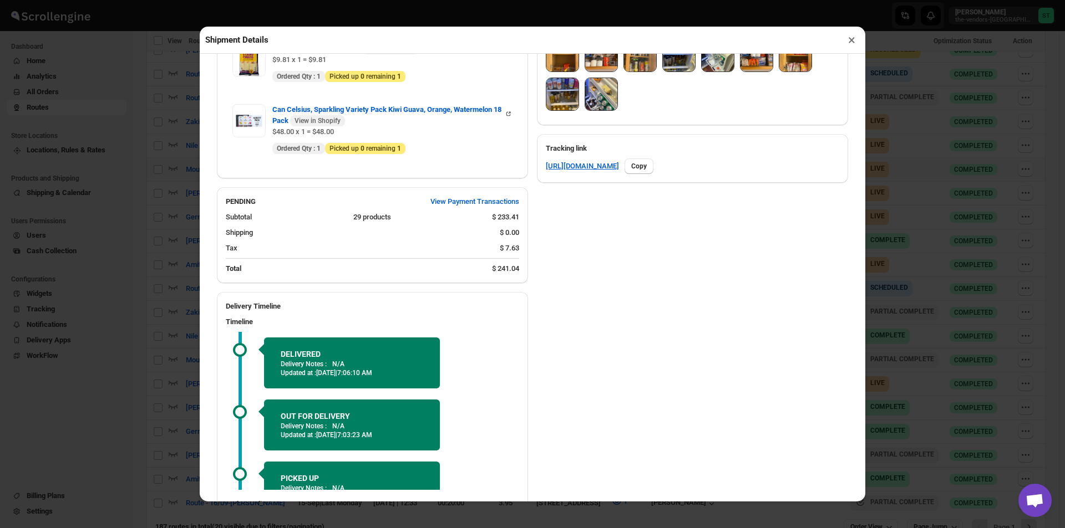
scroll to position [610, 0]
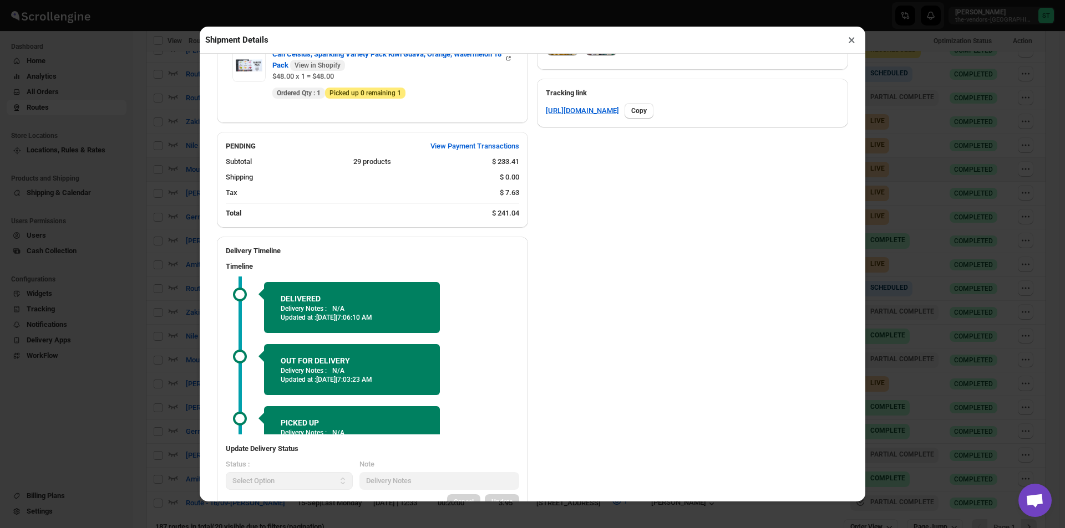
click at [852, 47] on button "×" at bounding box center [851, 40] width 16 height 16
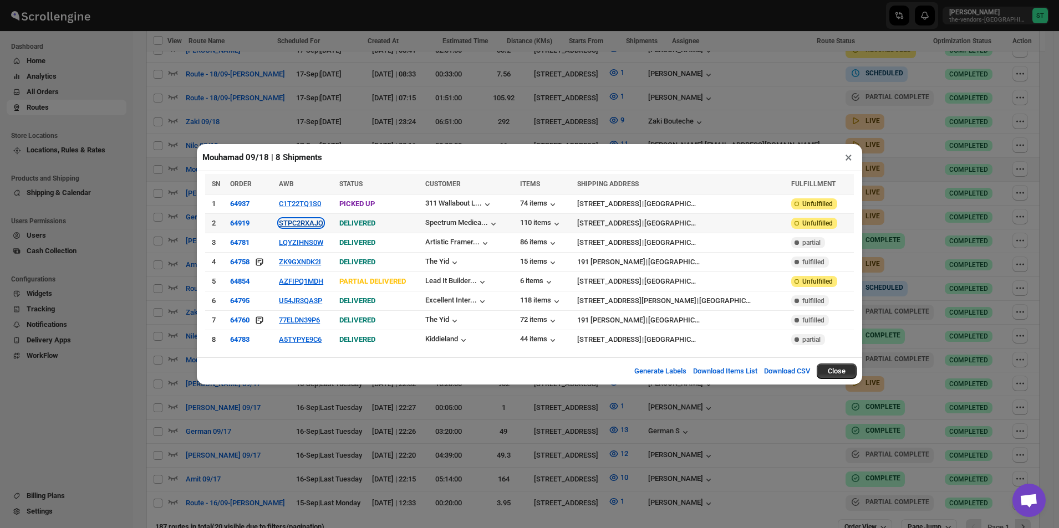
click at [313, 225] on button "STPC2RXAJQ" at bounding box center [301, 223] width 44 height 8
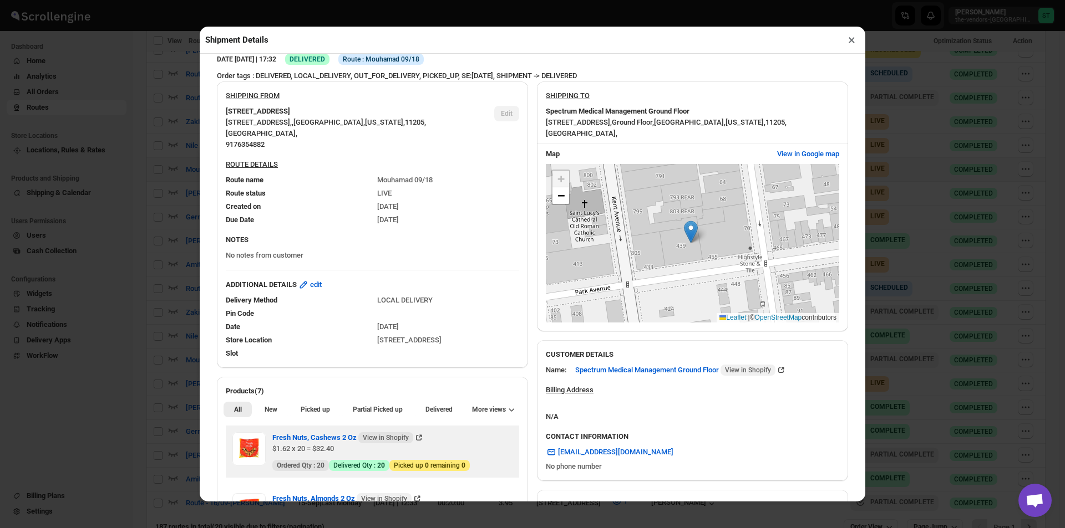
scroll to position [222, 0]
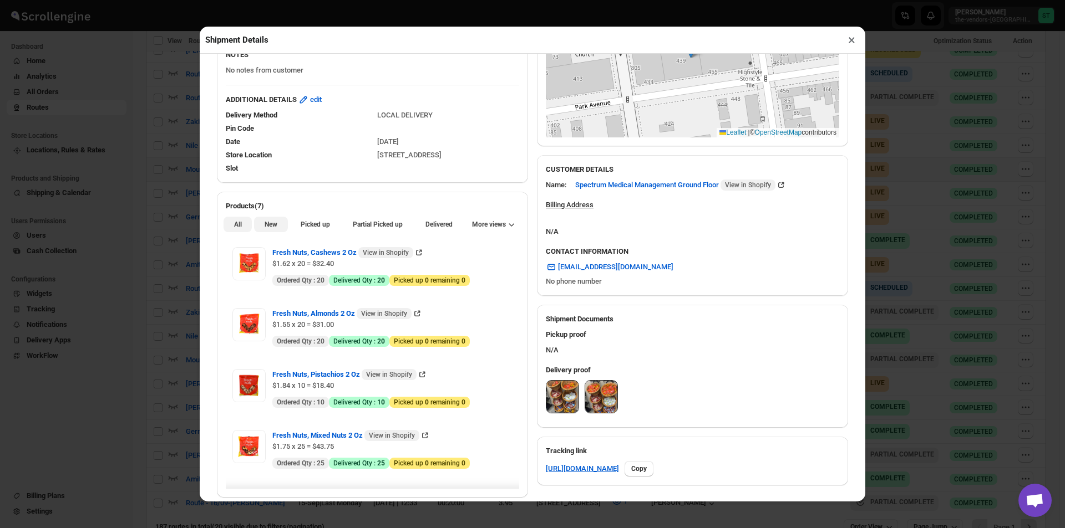
click at [260, 223] on button "New" at bounding box center [270, 225] width 33 height 16
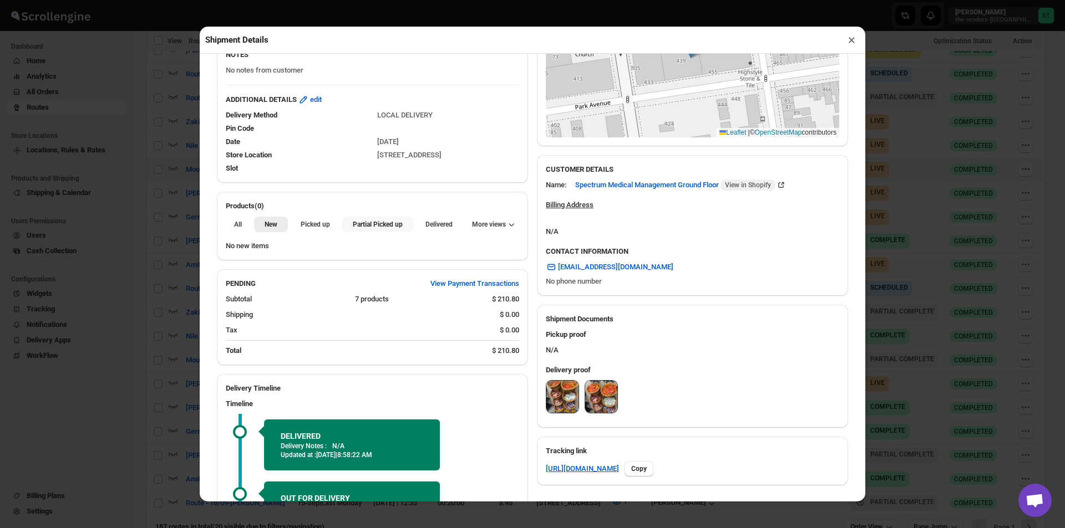
drag, startPoint x: 373, startPoint y: 230, endPoint x: 353, endPoint y: 231, distance: 20.0
click at [372, 229] on span "Partial Picked up" at bounding box center [378, 224] width 50 height 9
click at [852, 43] on button "×" at bounding box center [851, 40] width 16 height 16
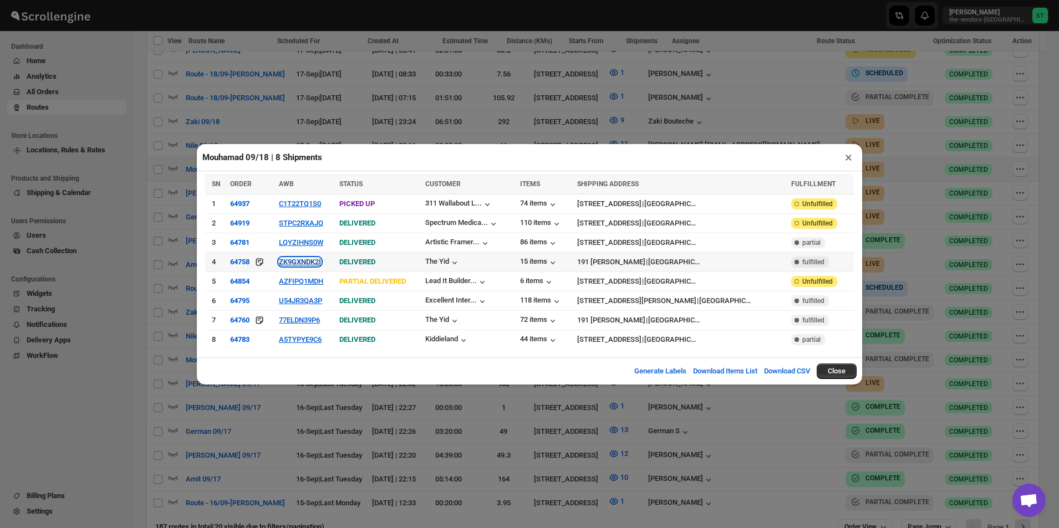
click at [307, 263] on button "ZK9GXNDK2I" at bounding box center [300, 262] width 42 height 8
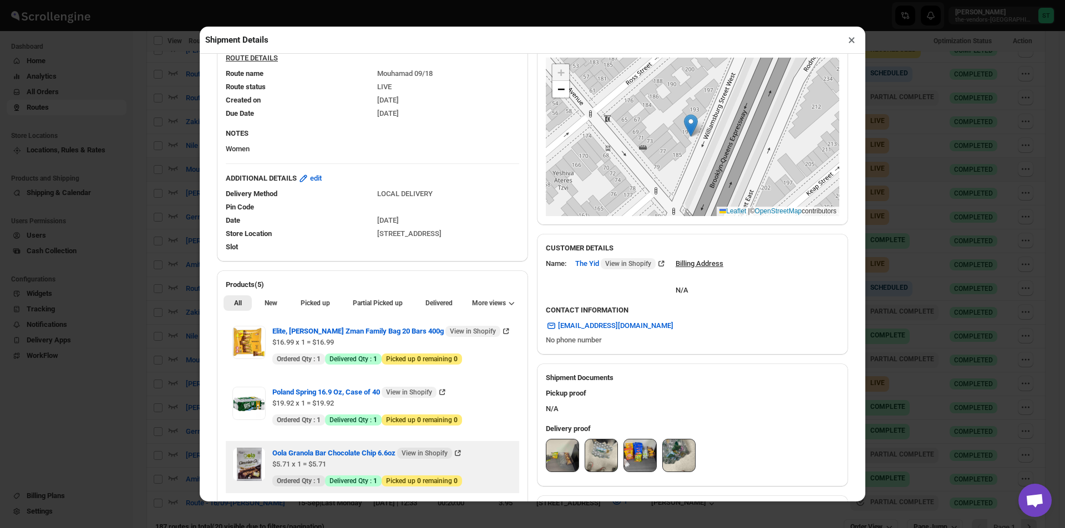
scroll to position [277, 0]
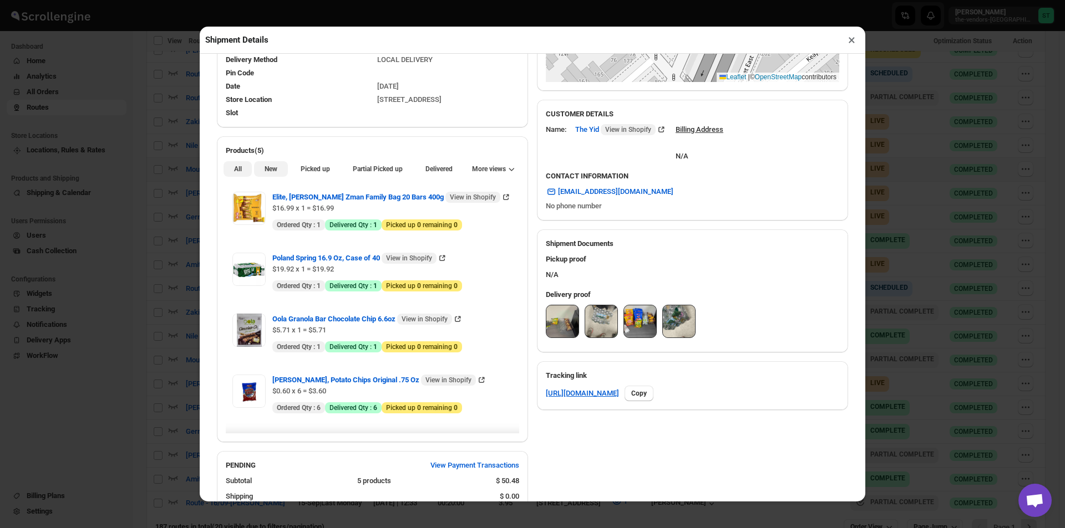
click at [272, 174] on span "New" at bounding box center [270, 169] width 13 height 9
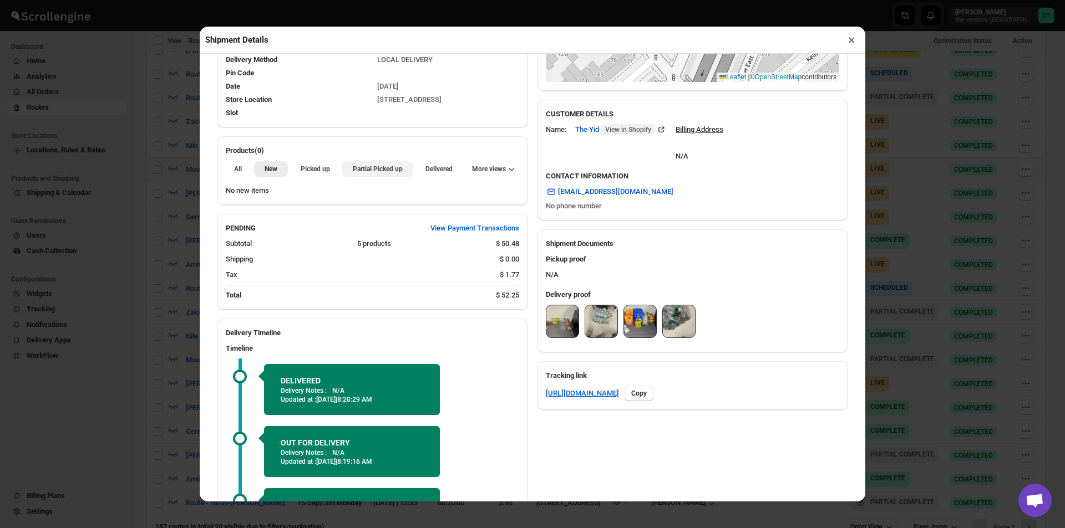
click at [342, 175] on button "Partial Picked up" at bounding box center [377, 169] width 70 height 16
click at [851, 42] on button "×" at bounding box center [851, 40] width 16 height 16
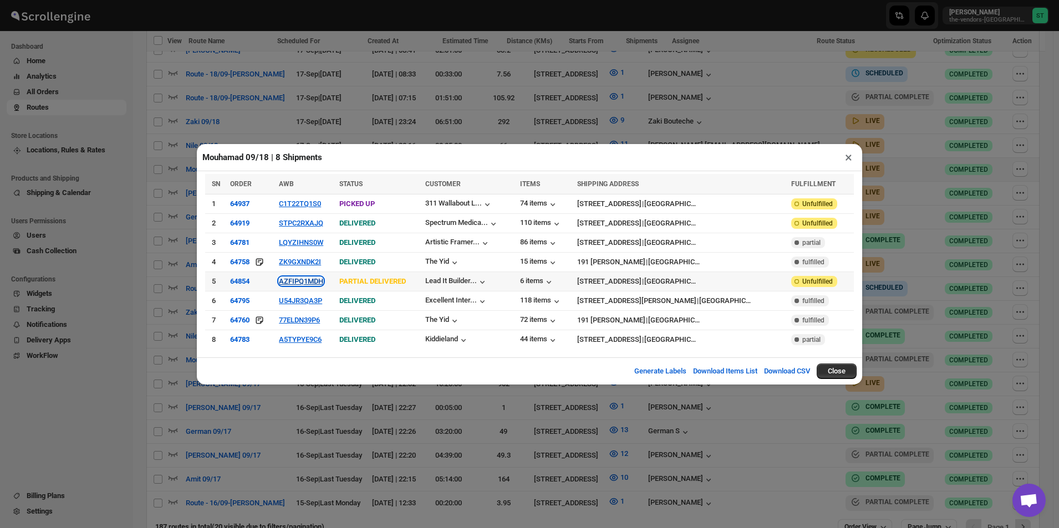
click at [306, 283] on button "AZFIPQ1MDH" at bounding box center [301, 281] width 44 height 8
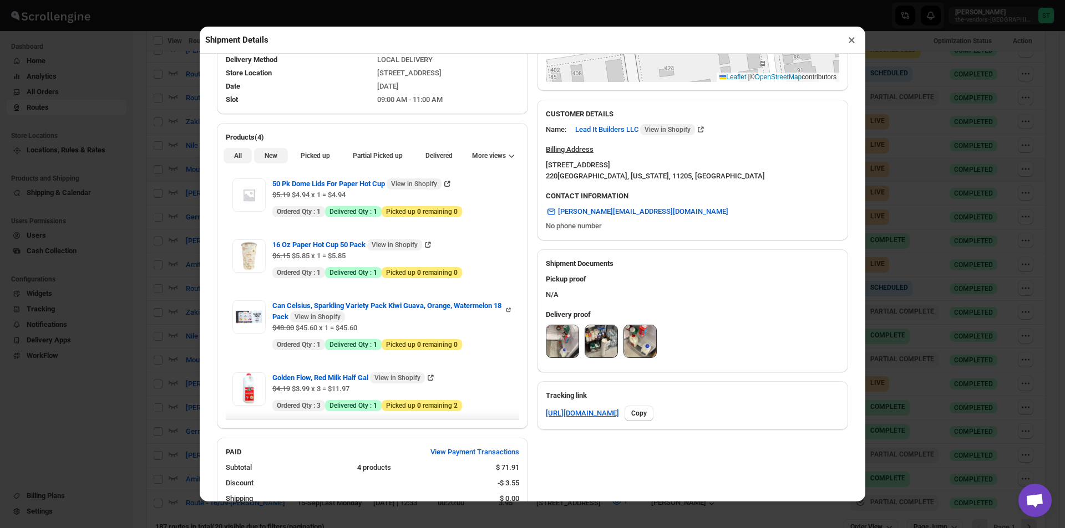
click at [269, 156] on span "New" at bounding box center [270, 155] width 13 height 9
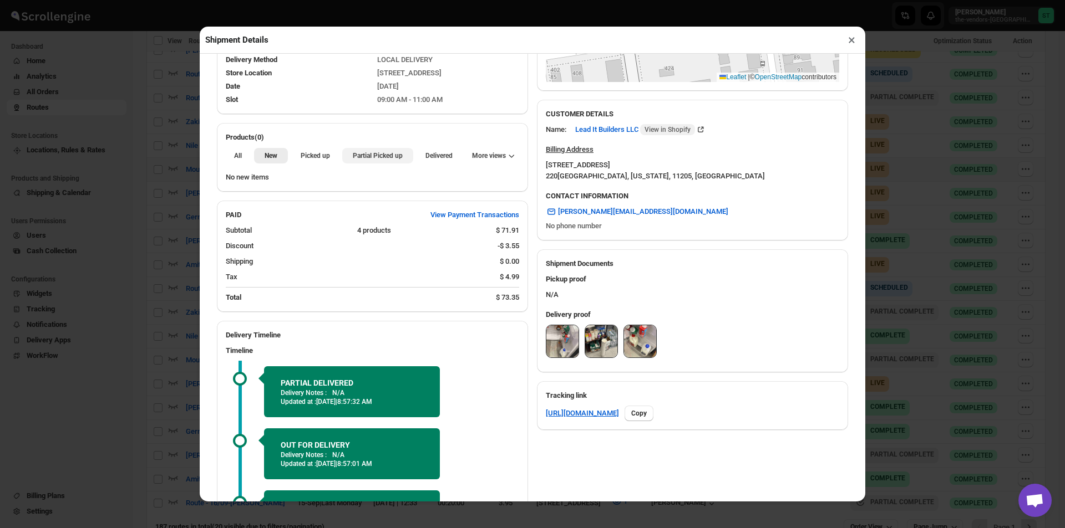
click at [364, 163] on button "Partial Picked up" at bounding box center [377, 156] width 70 height 16
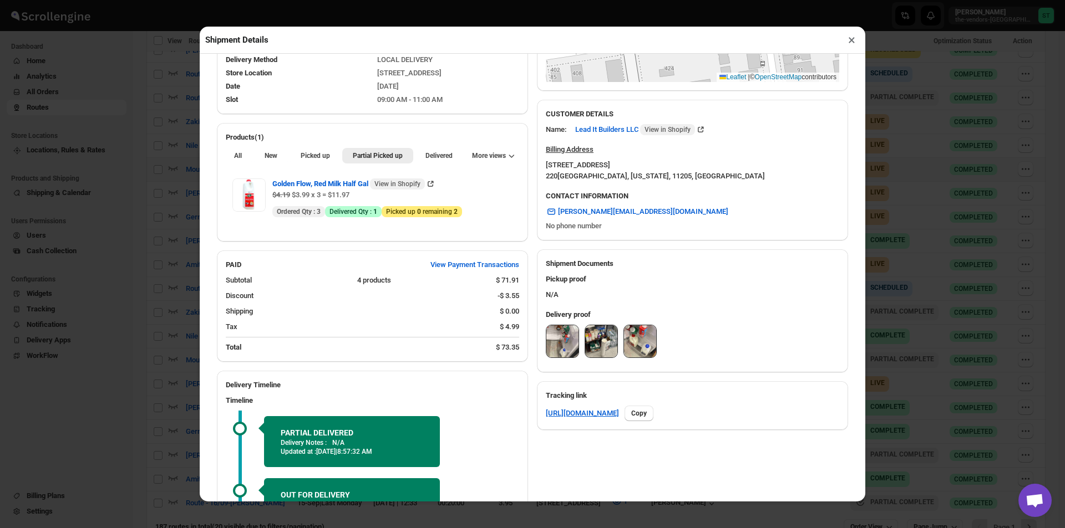
click at [858, 45] on button "×" at bounding box center [851, 40] width 16 height 16
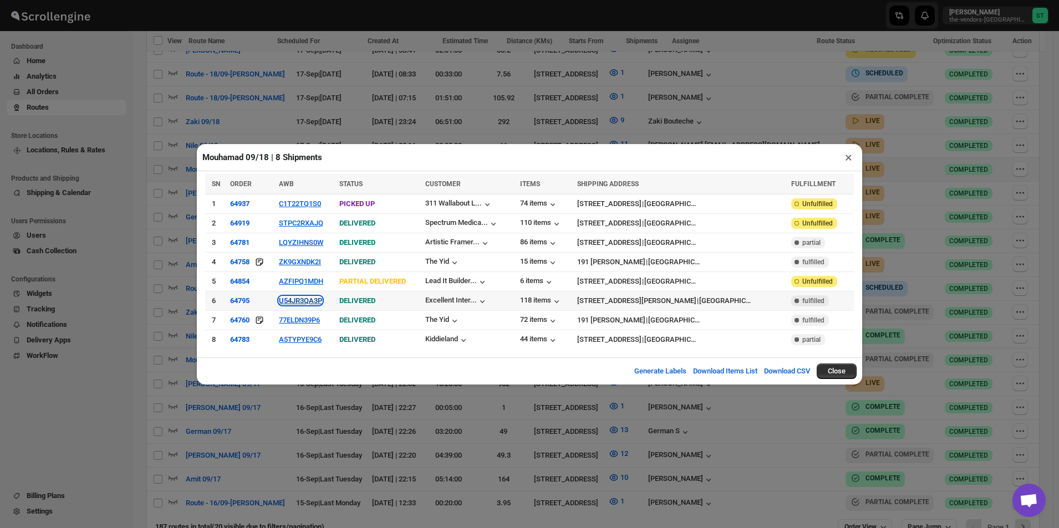
click at [303, 301] on button "U54JR3QA3P" at bounding box center [300, 301] width 43 height 8
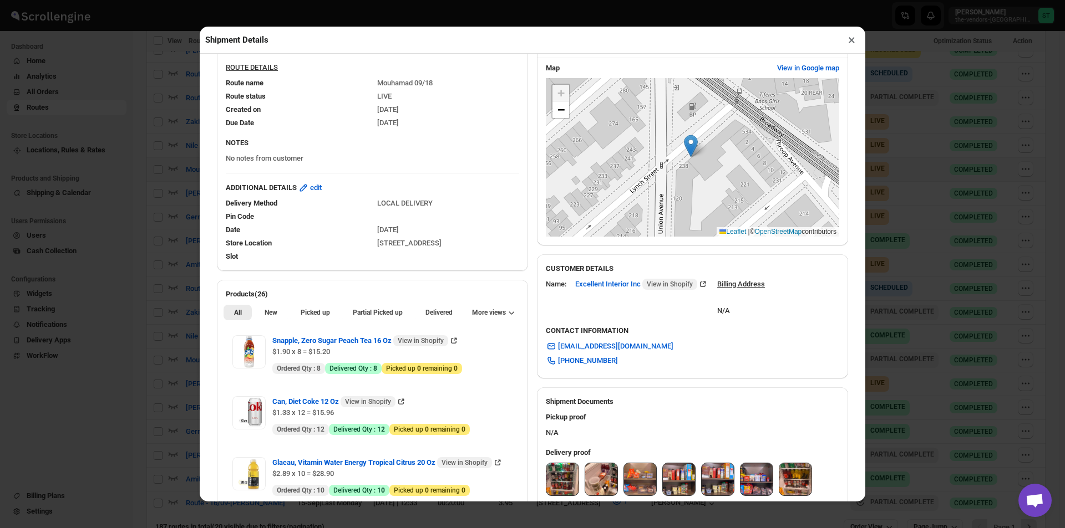
scroll to position [166, 0]
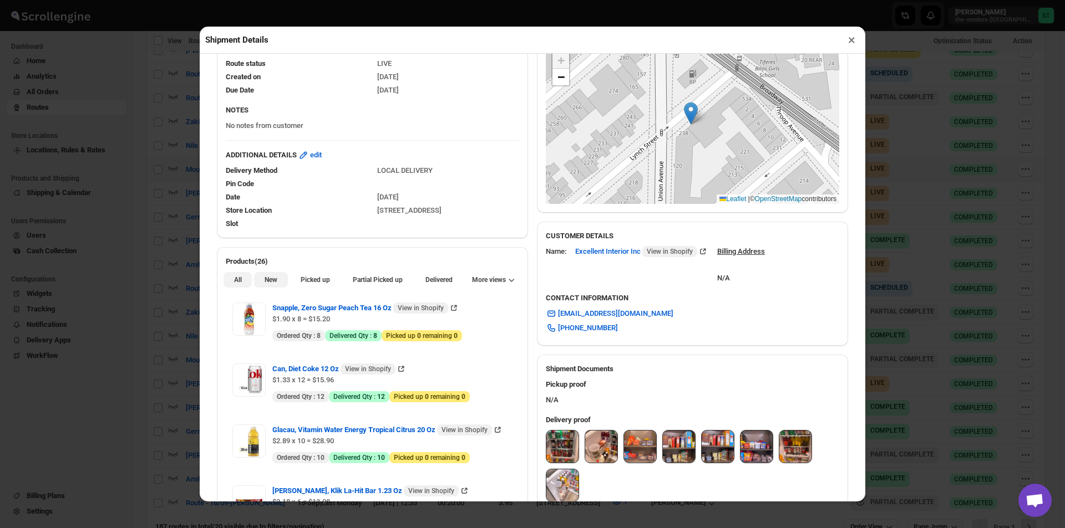
click at [268, 279] on span "New" at bounding box center [270, 280] width 13 height 9
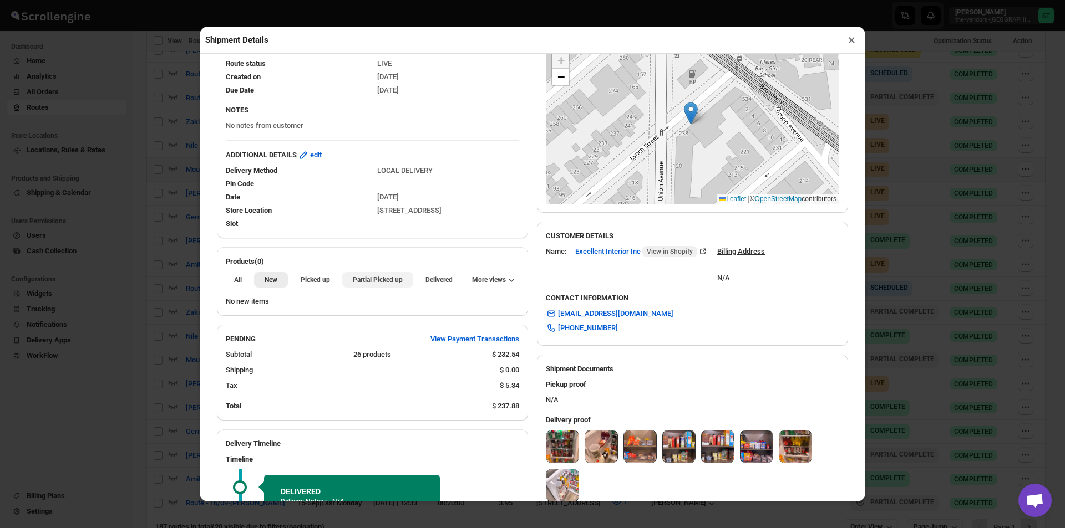
click at [364, 283] on span "Partial Picked up" at bounding box center [378, 280] width 50 height 9
drag, startPoint x: 854, startPoint y: 45, endPoint x: 853, endPoint y: 51, distance: 6.3
click at [854, 44] on button "×" at bounding box center [851, 40] width 16 height 16
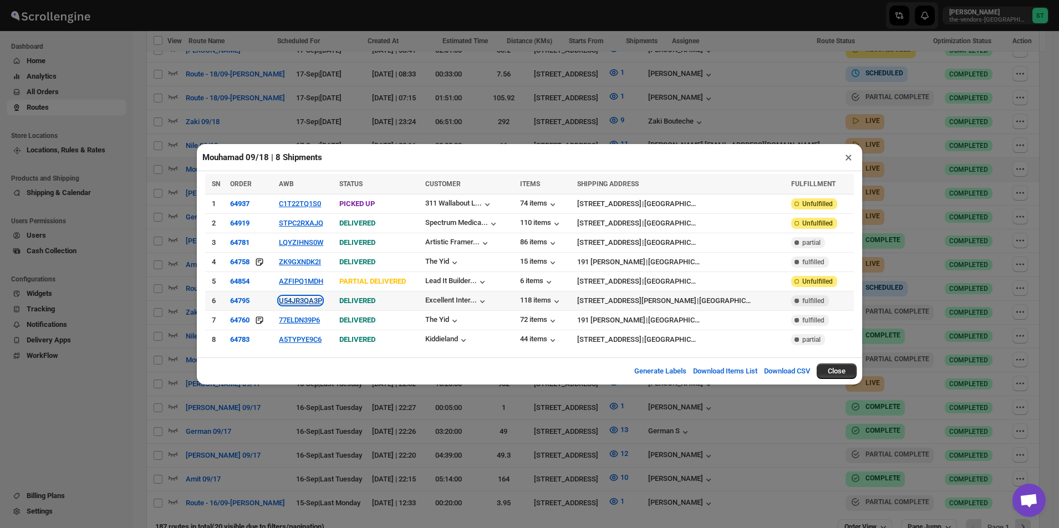
click at [312, 304] on button "U54JR3QA3P" at bounding box center [300, 301] width 43 height 8
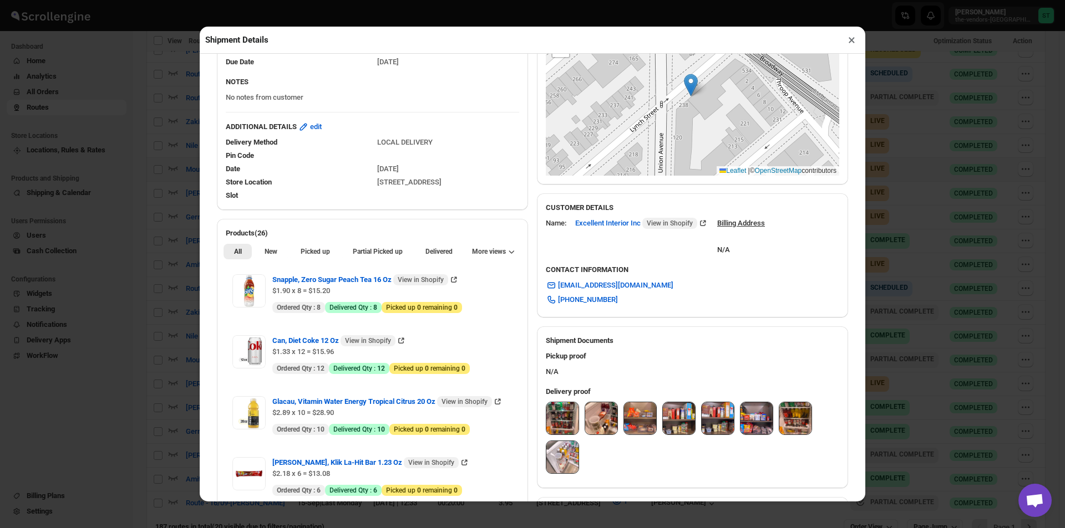
scroll to position [277, 0]
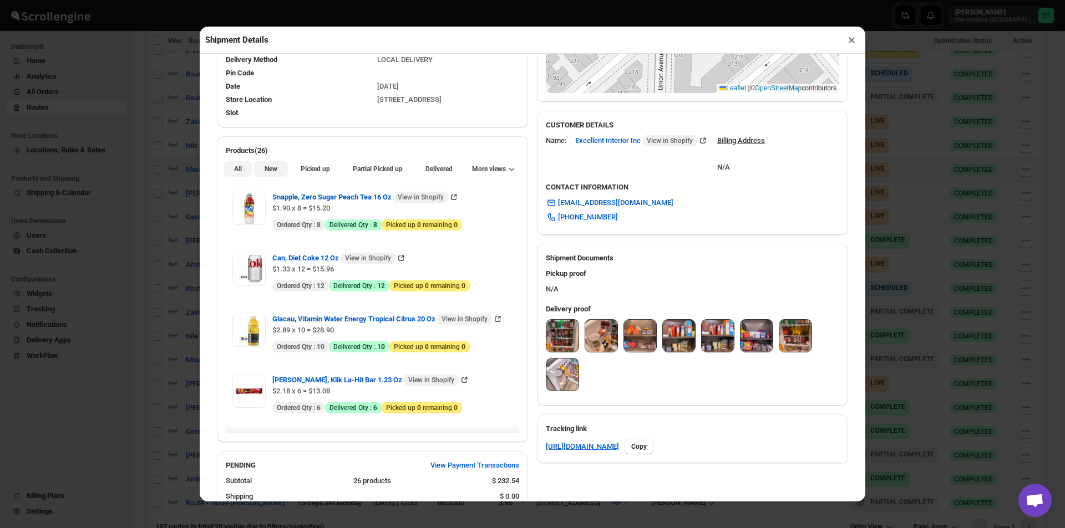
click at [272, 171] on span "New" at bounding box center [270, 169] width 13 height 9
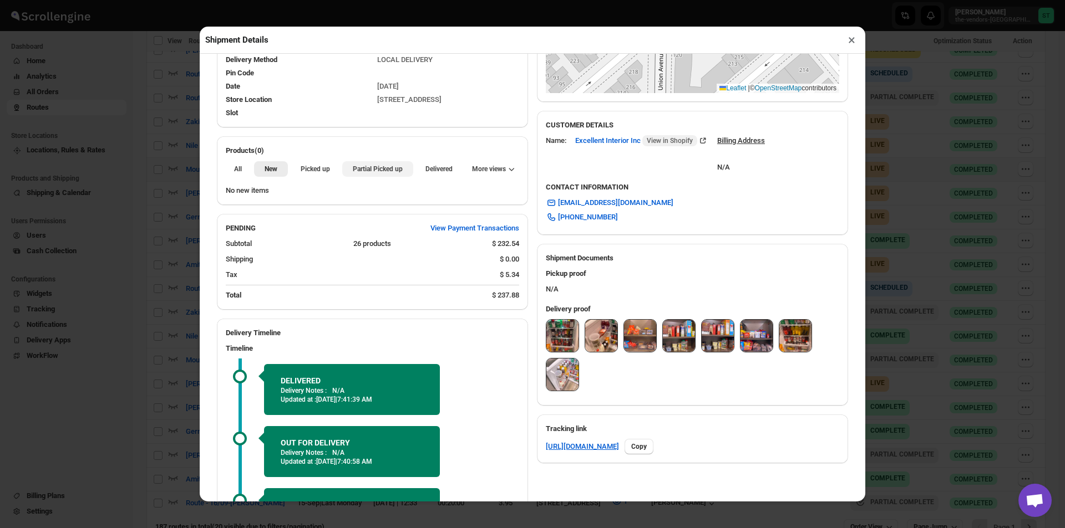
click at [353, 167] on span "Partial Picked up" at bounding box center [378, 169] width 50 height 9
drag, startPoint x: 856, startPoint y: 46, endPoint x: 839, endPoint y: 68, distance: 27.4
click at [854, 46] on button "×" at bounding box center [851, 40] width 16 height 16
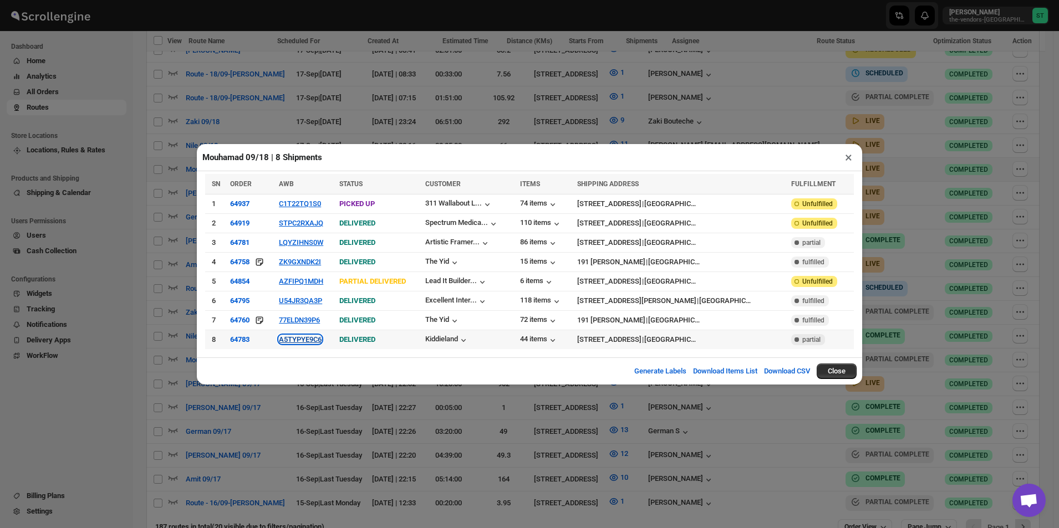
click at [315, 337] on button "A5TYPYE9C6" at bounding box center [300, 339] width 43 height 8
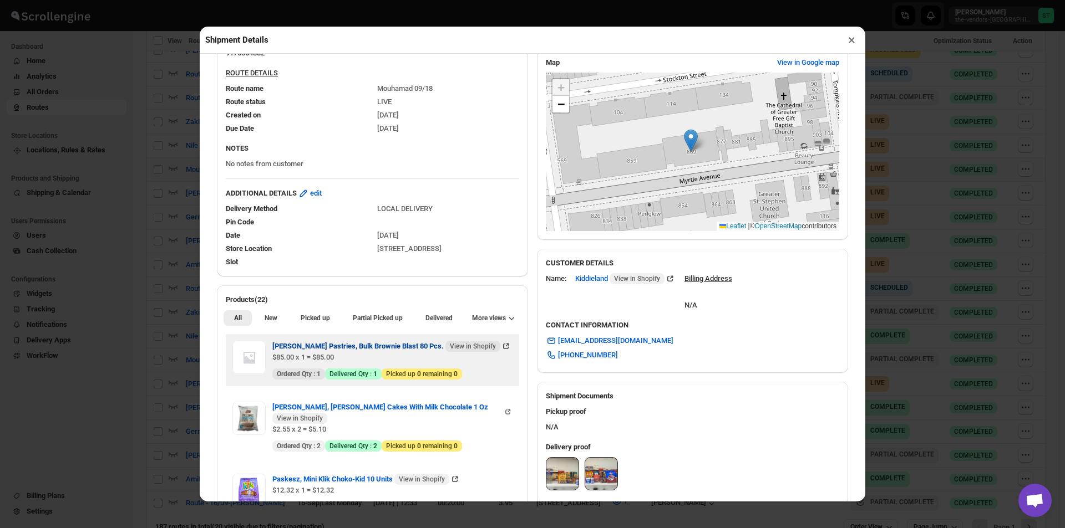
scroll to position [166, 0]
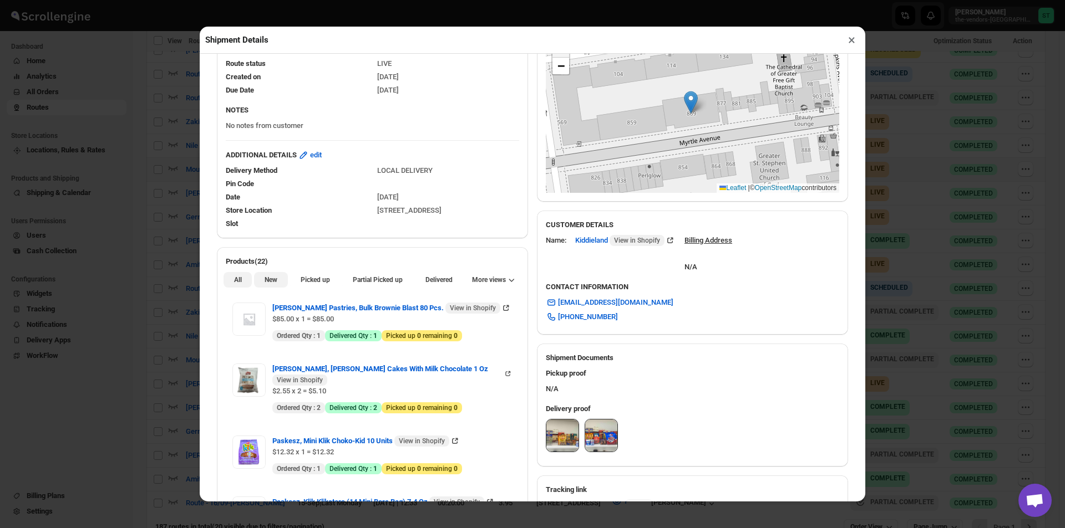
click at [270, 280] on span "New" at bounding box center [270, 280] width 13 height 9
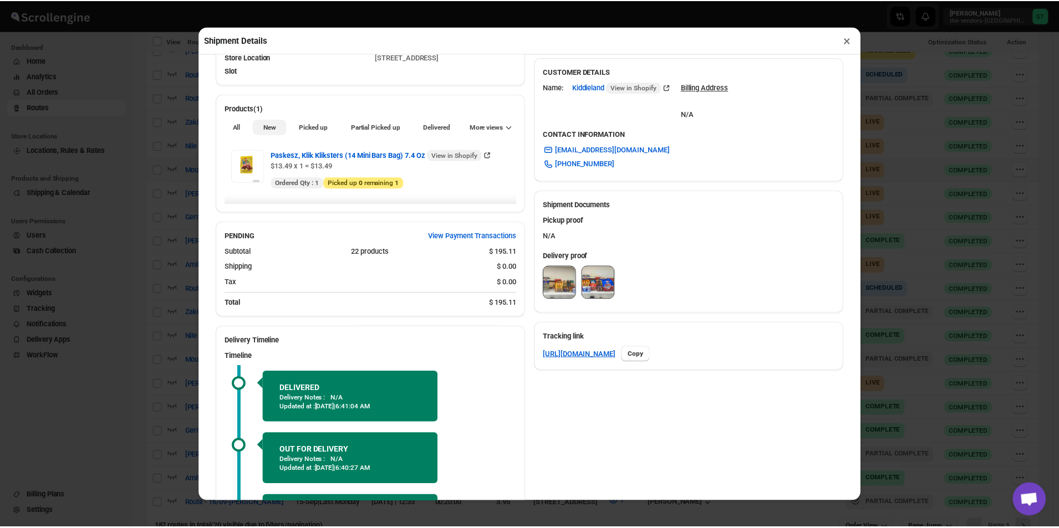
scroll to position [333, 0]
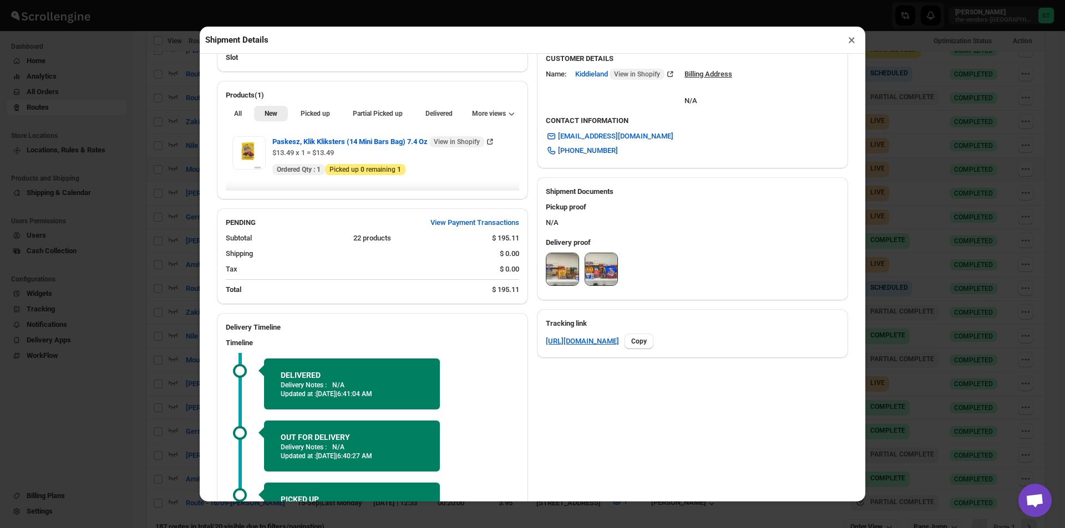
click at [853, 43] on button "×" at bounding box center [851, 40] width 16 height 16
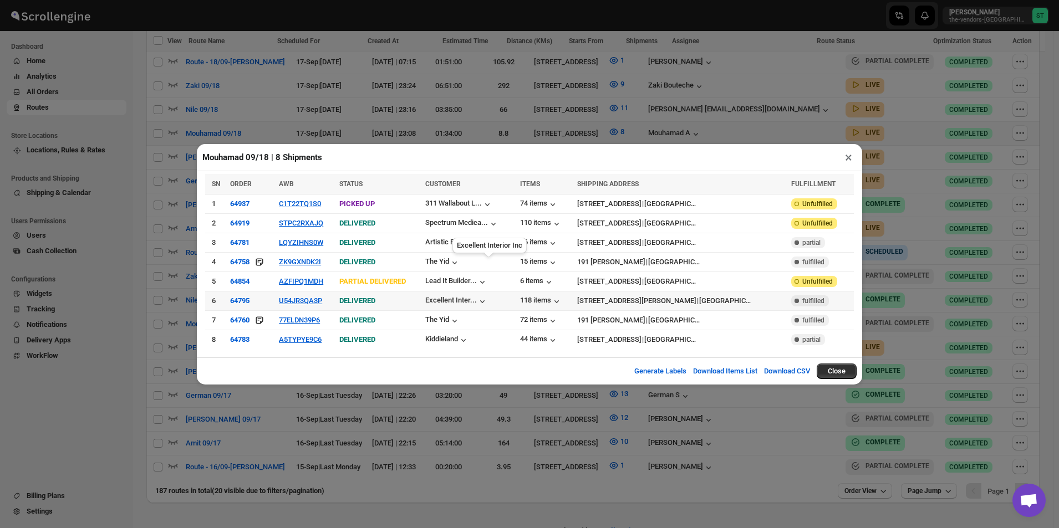
scroll to position [435, 0]
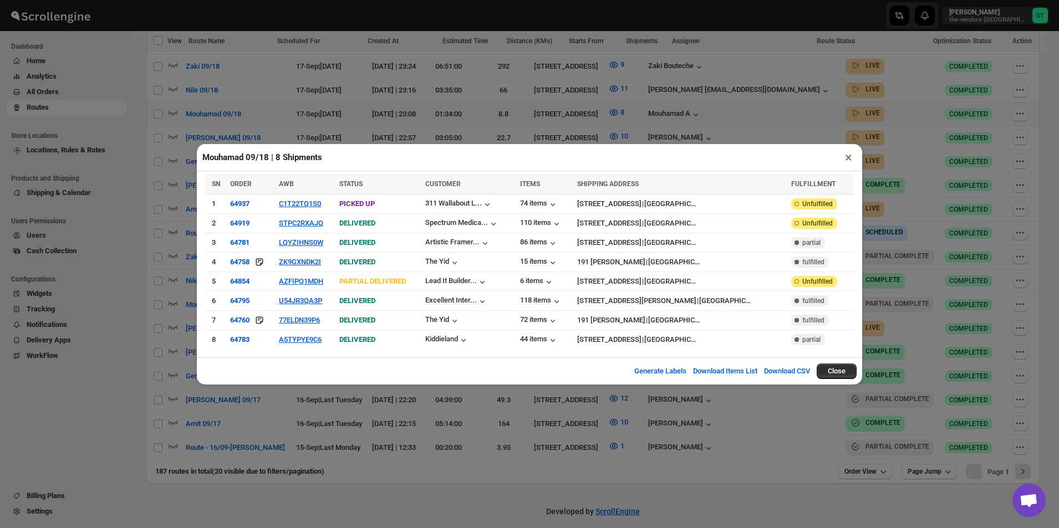
click at [845, 161] on button "×" at bounding box center [849, 158] width 16 height 16
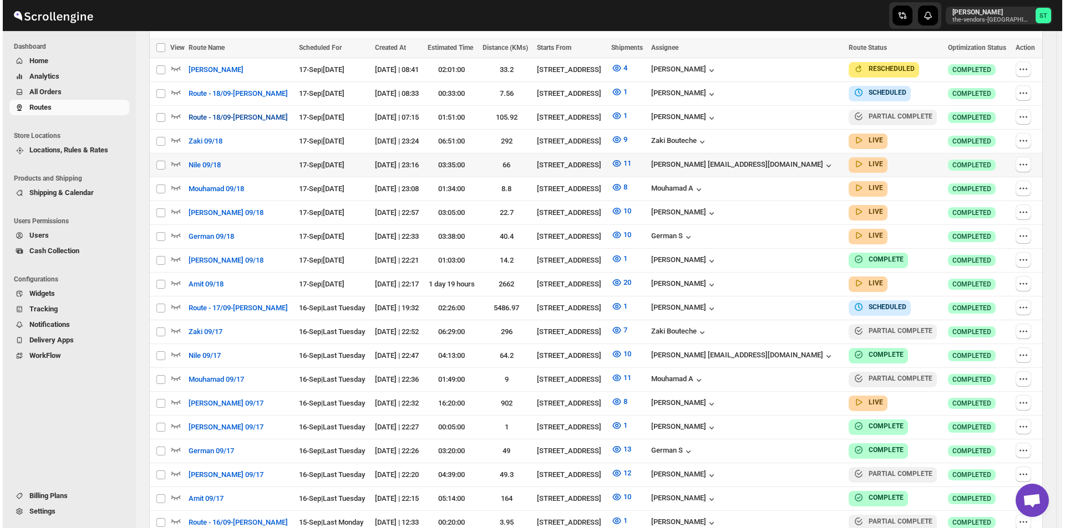
scroll to position [379, 0]
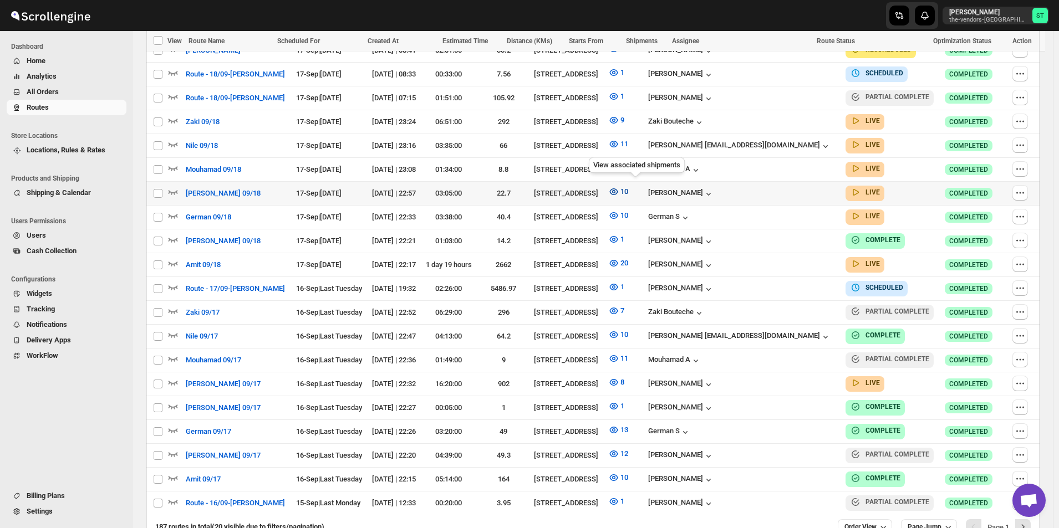
click at [615, 190] on icon "button" at bounding box center [613, 191] width 3 height 3
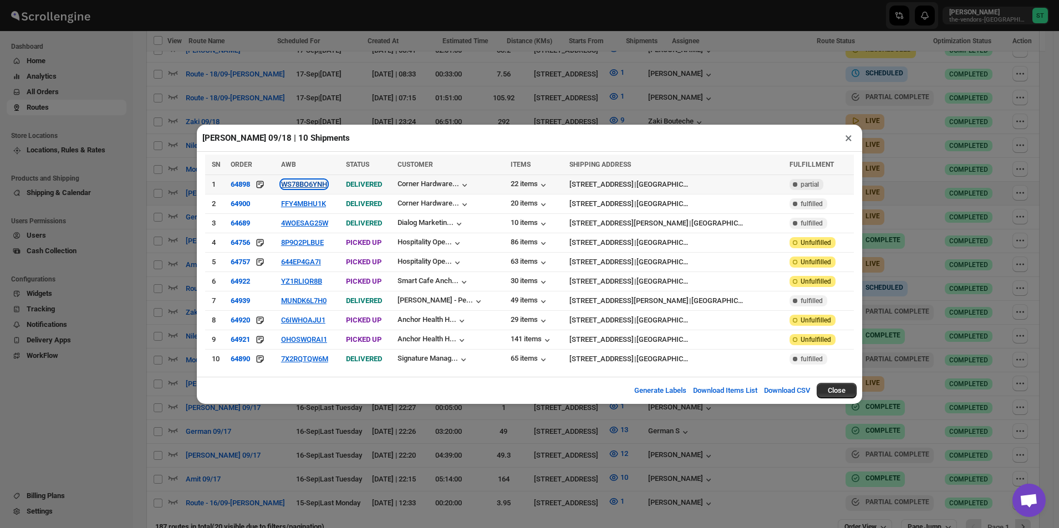
click at [315, 189] on button "WS78BO6YNH" at bounding box center [304, 184] width 46 height 8
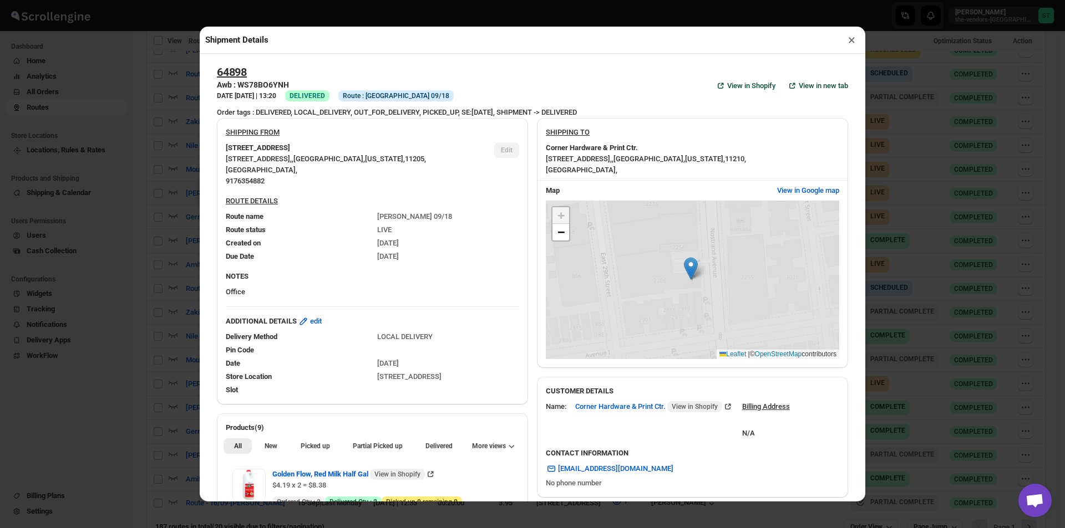
scroll to position [304, 0]
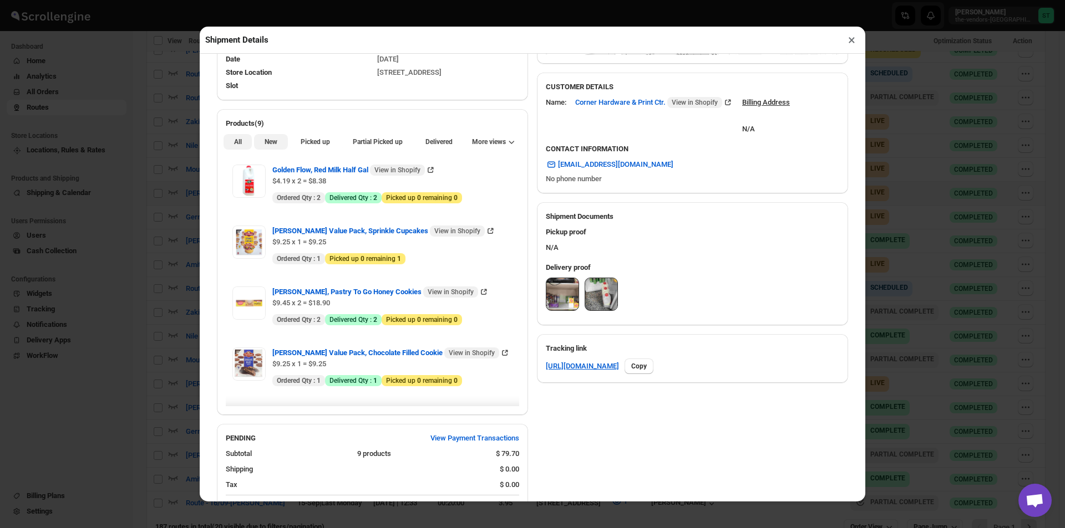
click at [274, 144] on span "New" at bounding box center [270, 142] width 13 height 9
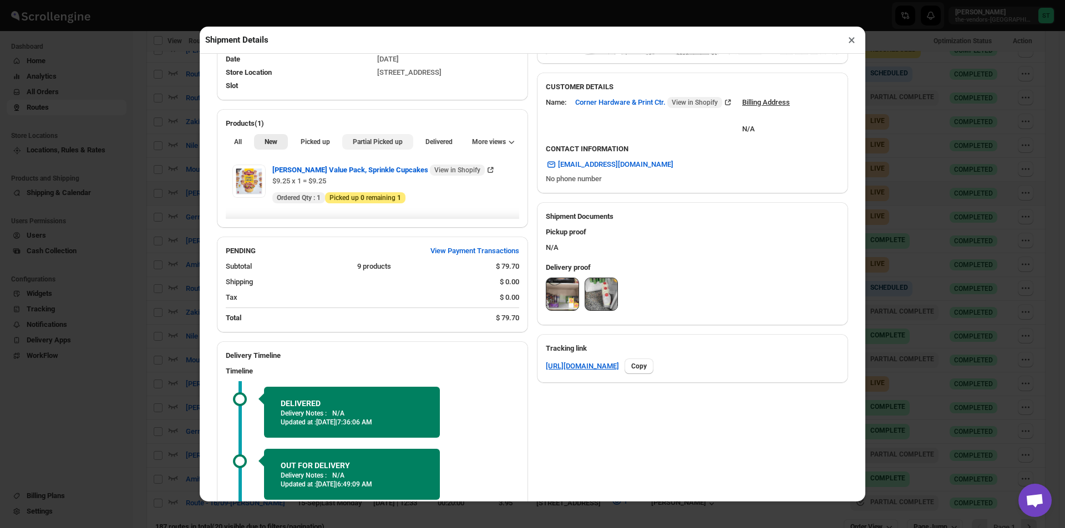
click at [374, 150] on button "Partial Picked up" at bounding box center [377, 142] width 70 height 16
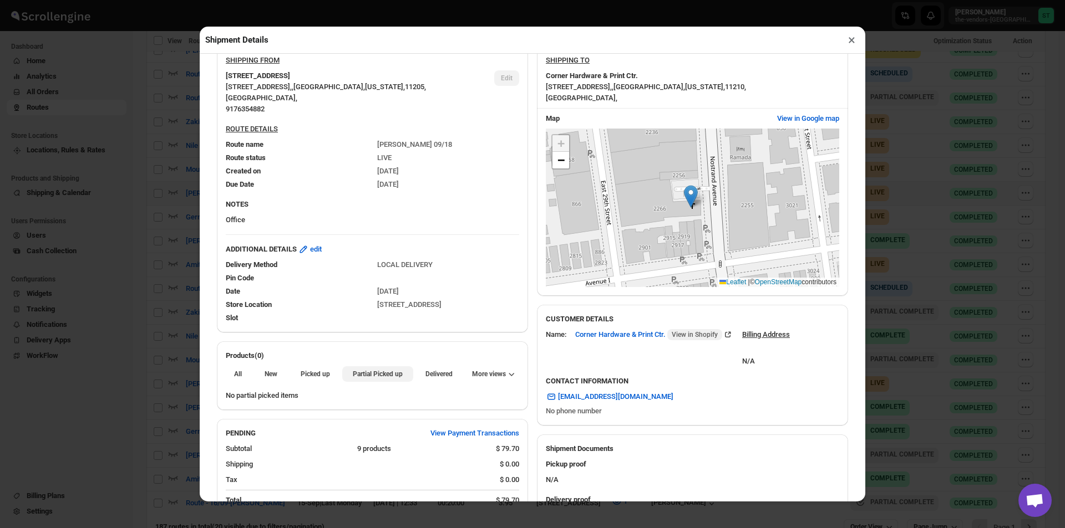
scroll to position [64, 0]
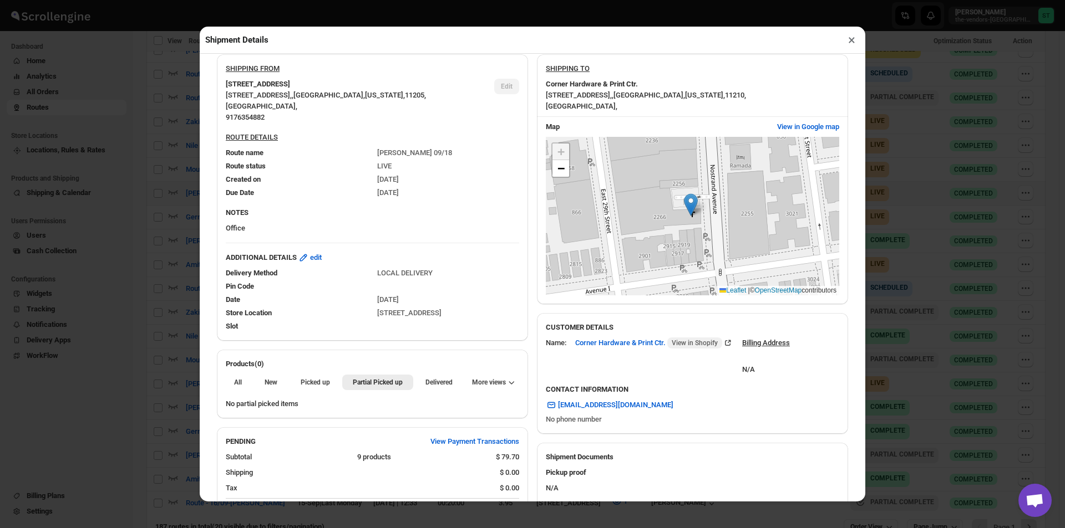
click at [851, 42] on button "×" at bounding box center [851, 40] width 16 height 16
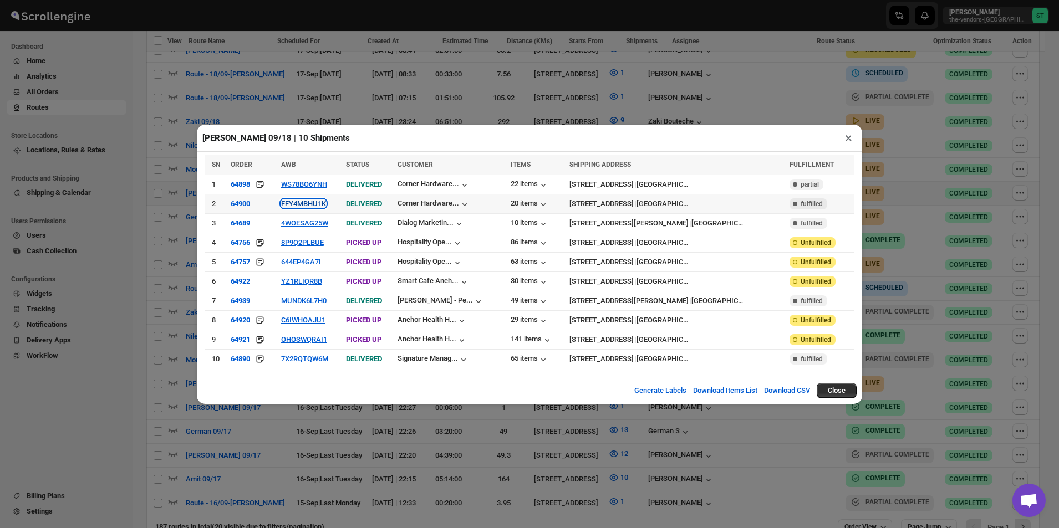
click at [312, 208] on button "FFY4MBHU1K" at bounding box center [303, 204] width 45 height 8
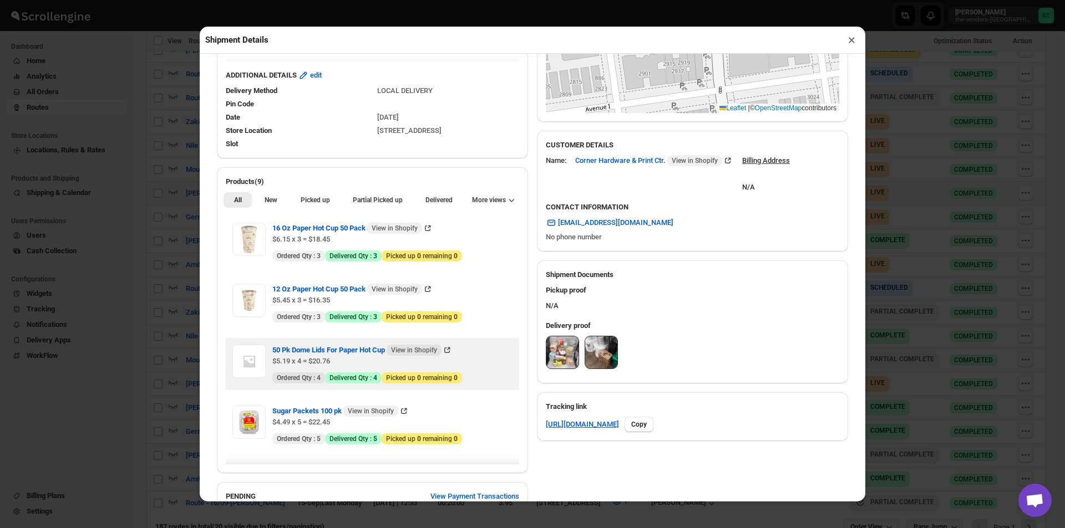
scroll to position [388, 0]
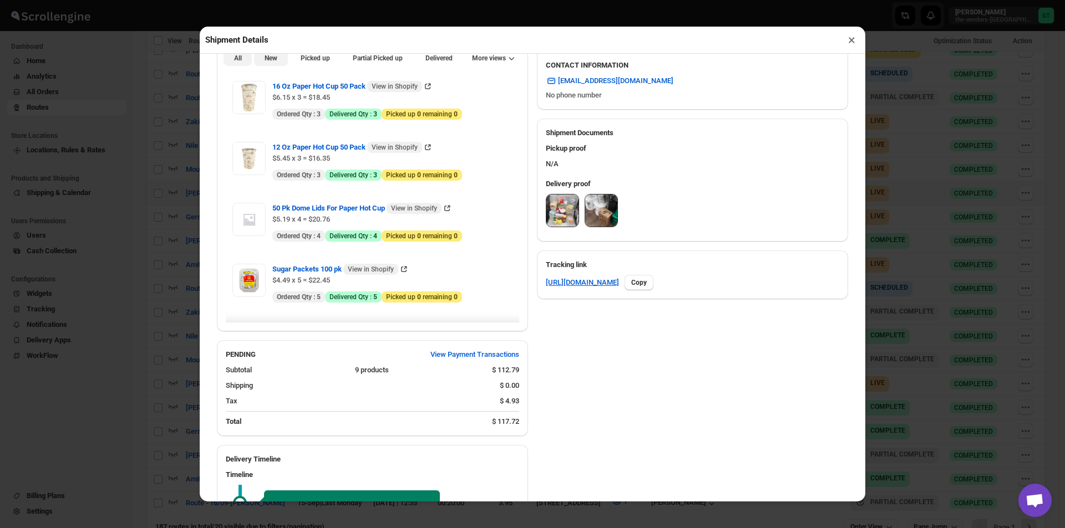
drag, startPoint x: 264, startPoint y: 63, endPoint x: 284, endPoint y: 67, distance: 21.0
click at [267, 63] on span "New" at bounding box center [270, 58] width 13 height 9
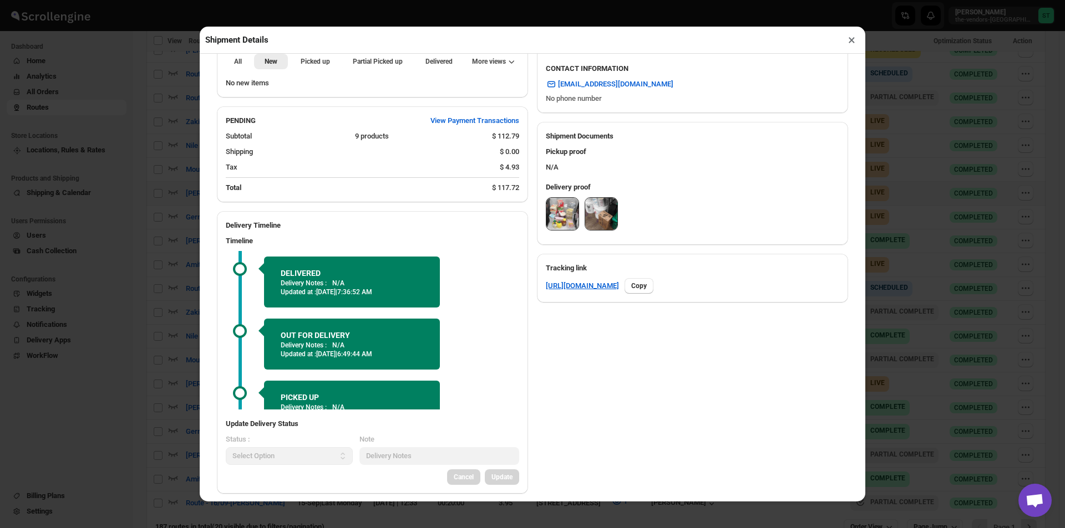
click at [399, 78] on div "No new items" at bounding box center [372, 85] width 311 height 24
drag, startPoint x: 398, startPoint y: 74, endPoint x: 392, endPoint y: 69, distance: 7.1
click at [397, 73] on div "All New Picked up Partial Picked up Partial delivered Delivered Returned More v…" at bounding box center [372, 61] width 311 height 24
click at [391, 69] on button "Partial Picked up" at bounding box center [377, 62] width 70 height 16
click at [852, 39] on button "×" at bounding box center [851, 40] width 16 height 16
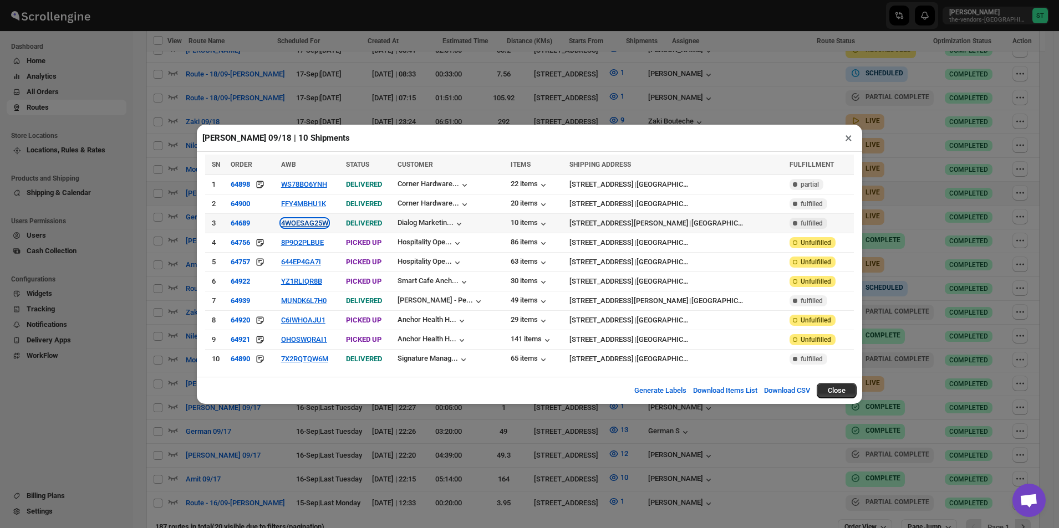
click at [319, 226] on button "4WOESAG25W" at bounding box center [304, 223] width 47 height 8
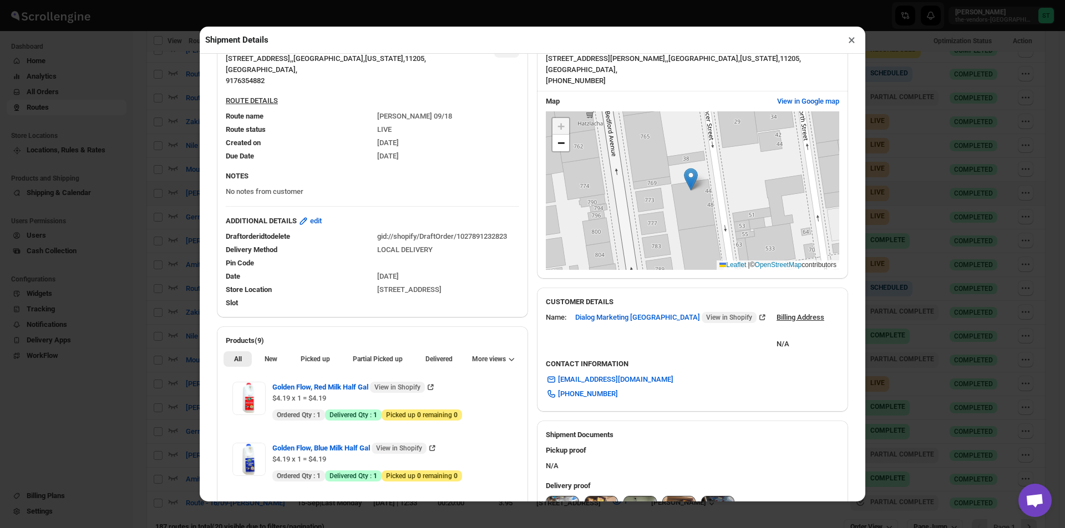
scroll to position [277, 0]
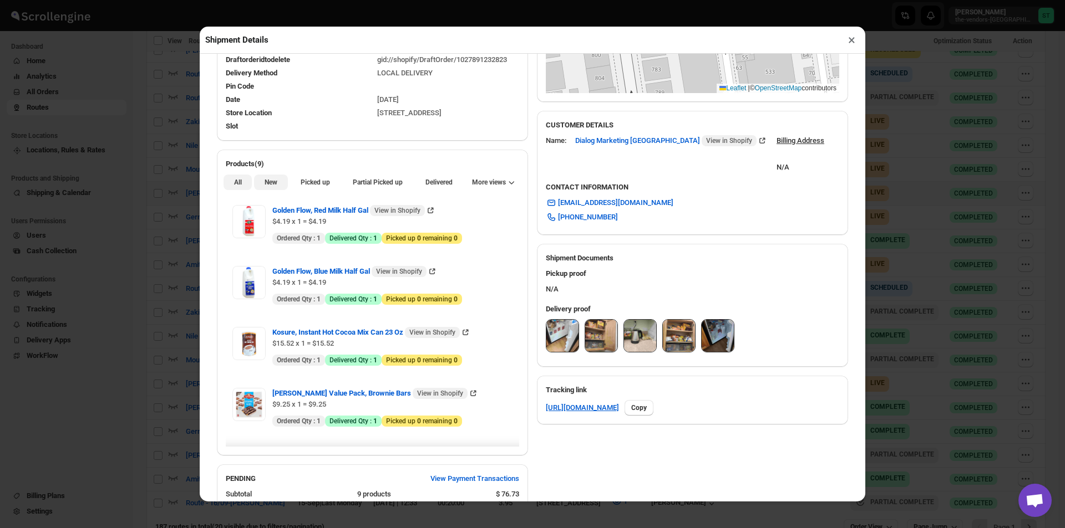
click at [269, 181] on span "New" at bounding box center [270, 182] width 13 height 9
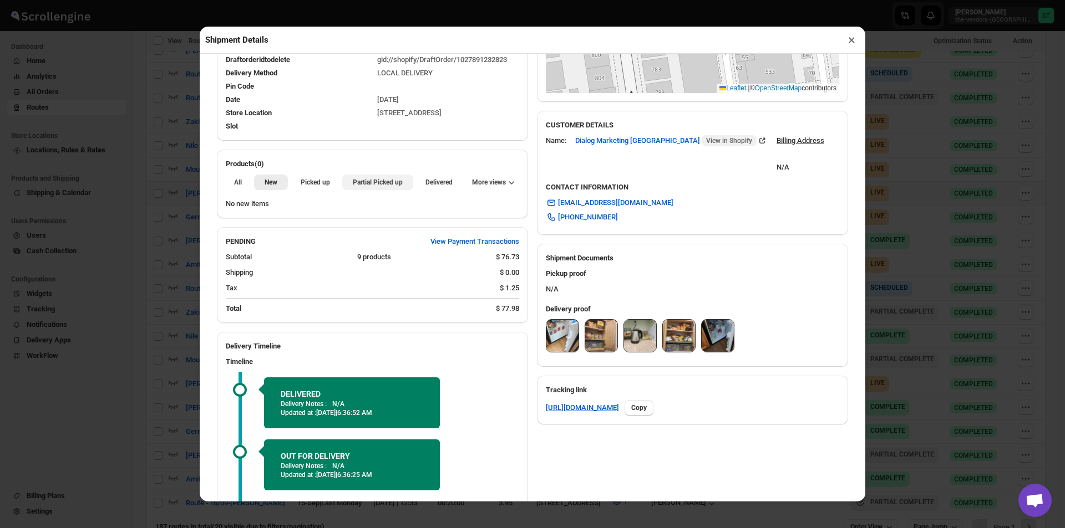
click at [355, 179] on button "Partial Picked up" at bounding box center [377, 183] width 70 height 16
click at [848, 41] on button "×" at bounding box center [851, 40] width 16 height 16
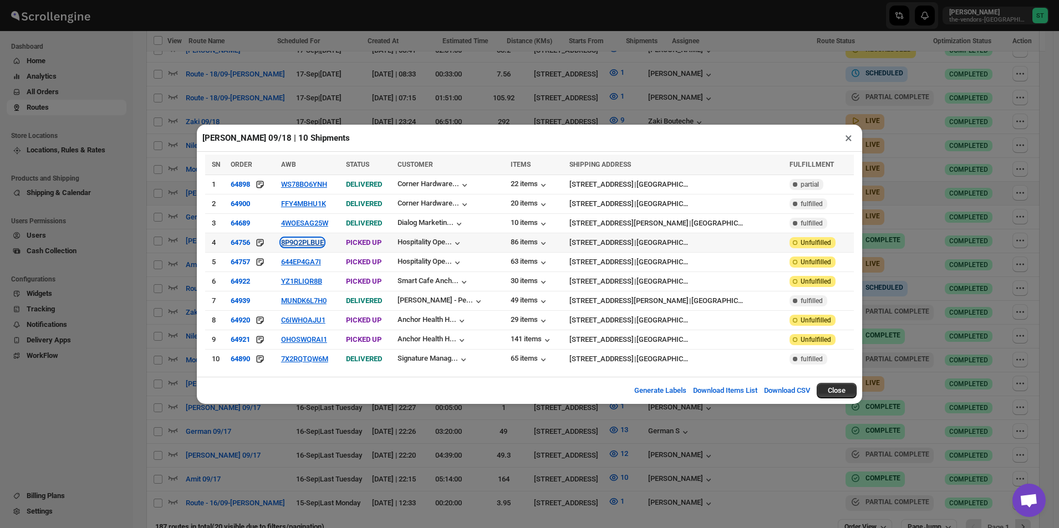
click at [311, 246] on button "8P9Q2PLBUE" at bounding box center [302, 242] width 43 height 8
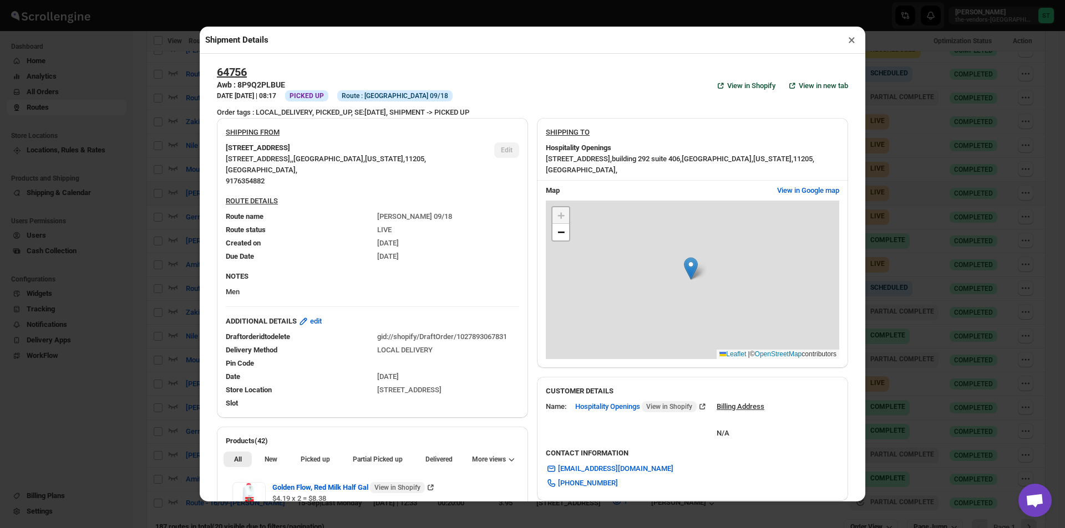
scroll to position [111, 0]
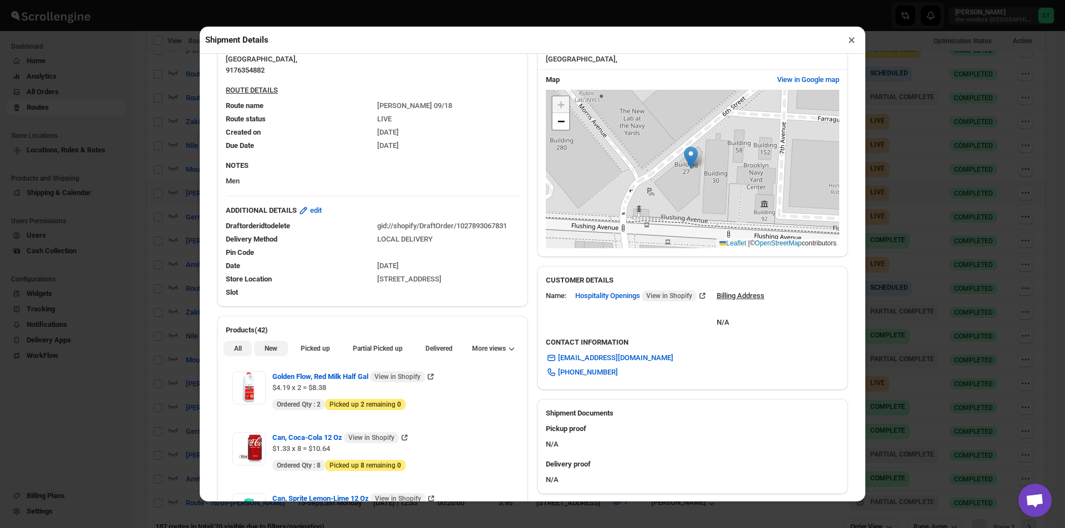
click at [275, 346] on span "New" at bounding box center [270, 348] width 13 height 9
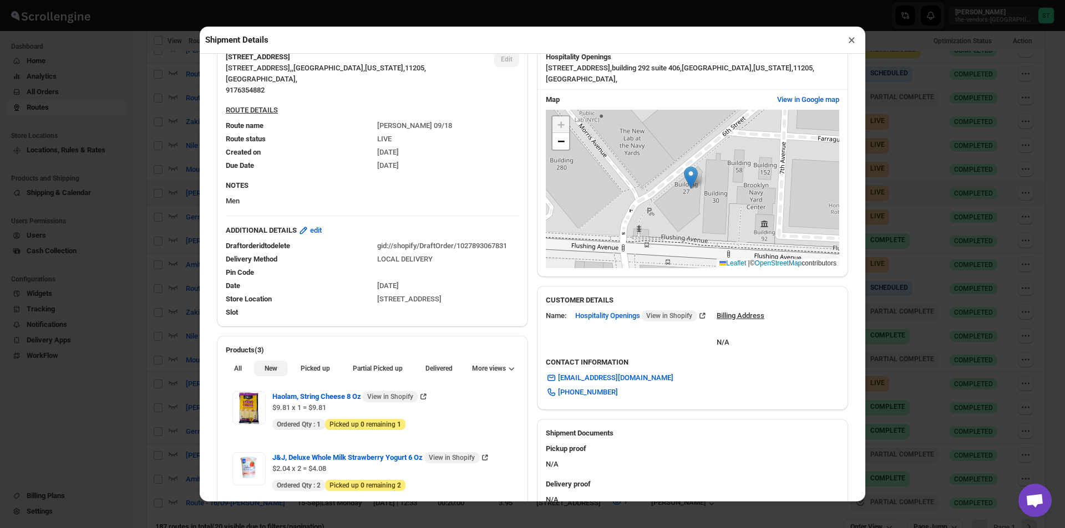
scroll to position [0, 0]
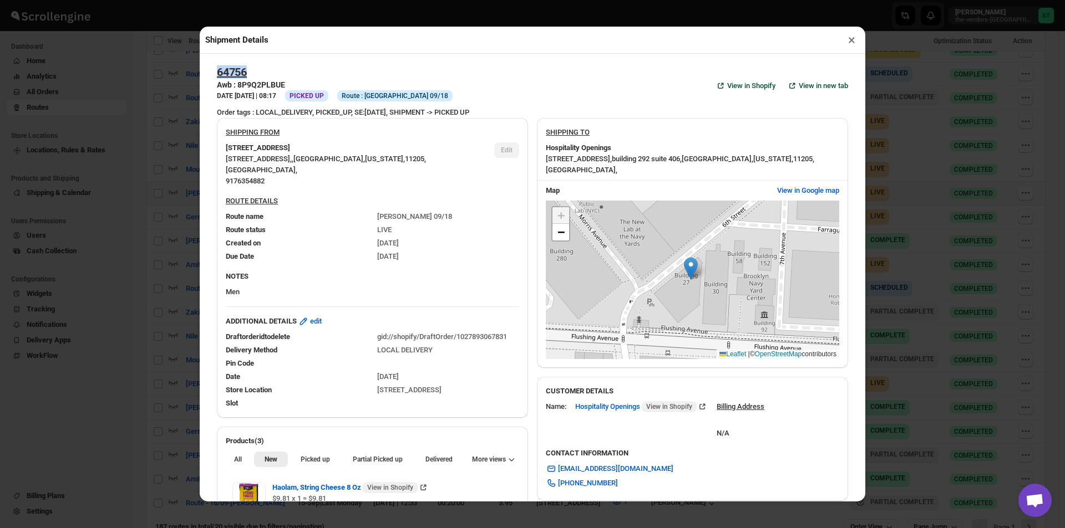
drag, startPoint x: 267, startPoint y: 74, endPoint x: 210, endPoint y: 77, distance: 57.2
copy h2 "64756"
click at [847, 41] on button "×" at bounding box center [851, 40] width 16 height 16
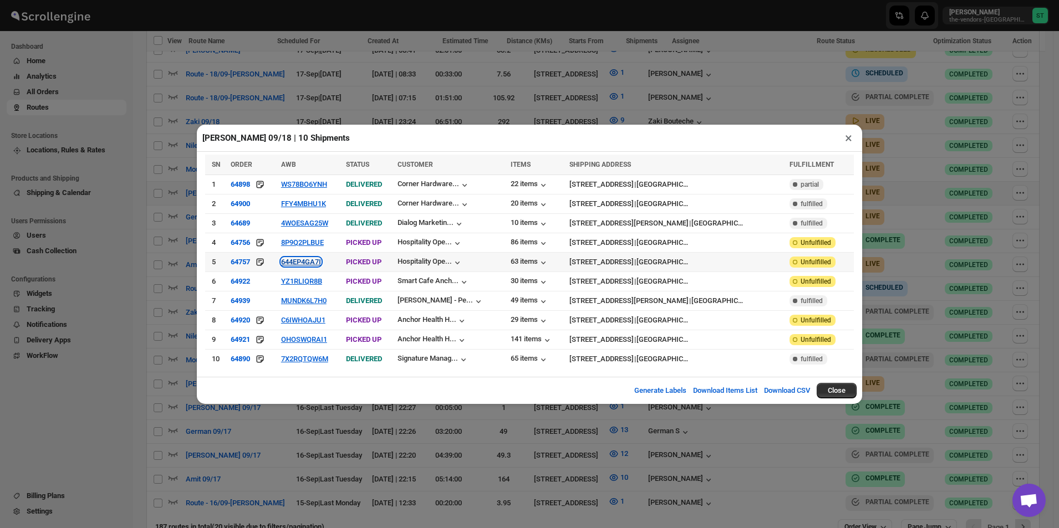
click at [314, 261] on button "644EP4GA7I" at bounding box center [301, 262] width 40 height 8
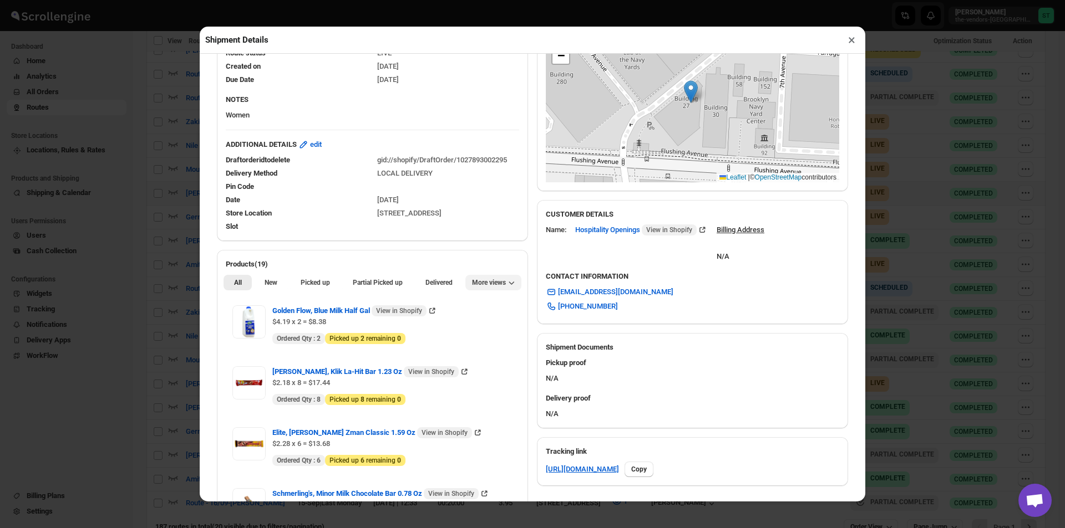
scroll to position [277, 0]
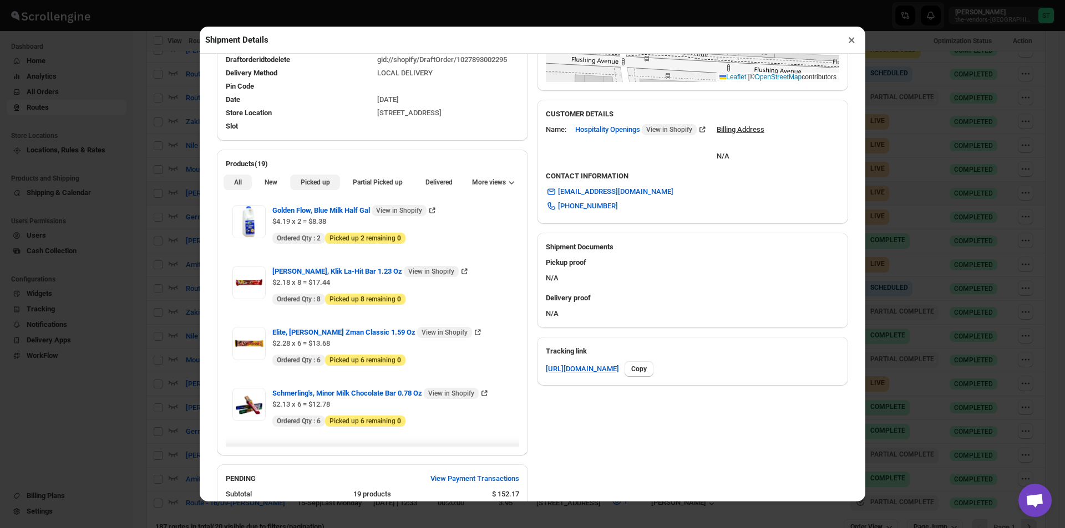
drag, startPoint x: 275, startPoint y: 184, endPoint x: 296, endPoint y: 187, distance: 21.3
click at [276, 183] on span "New" at bounding box center [270, 182] width 13 height 9
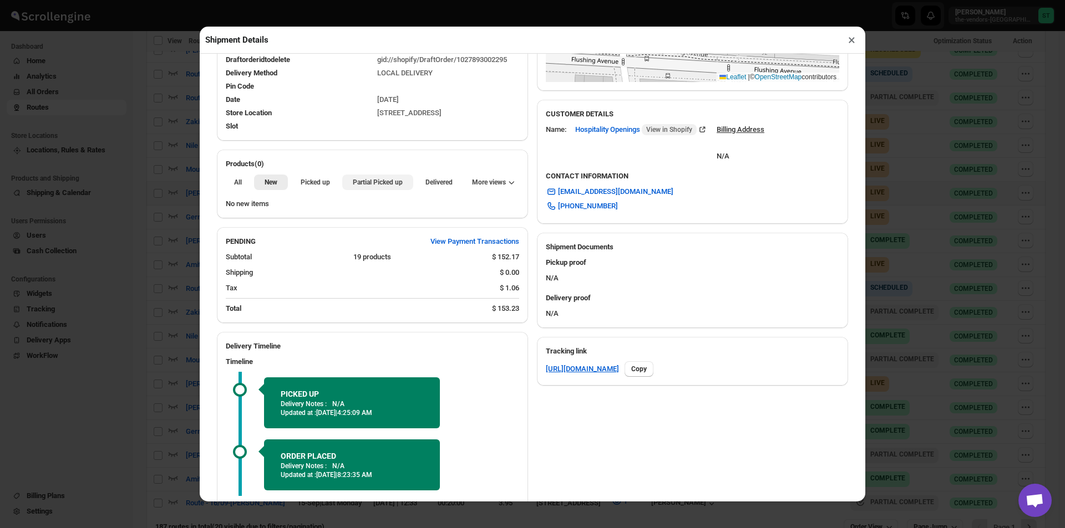
click at [377, 187] on span "Partial Picked up" at bounding box center [378, 182] width 50 height 9
click at [856, 42] on button "×" at bounding box center [851, 40] width 16 height 16
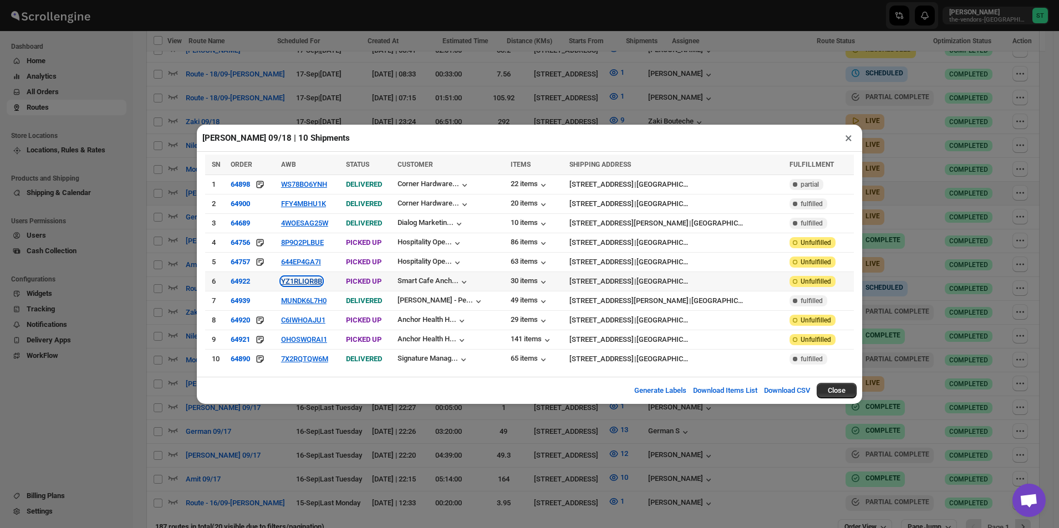
click at [322, 280] on button "YZ1RLIQR8B" at bounding box center [301, 281] width 41 height 8
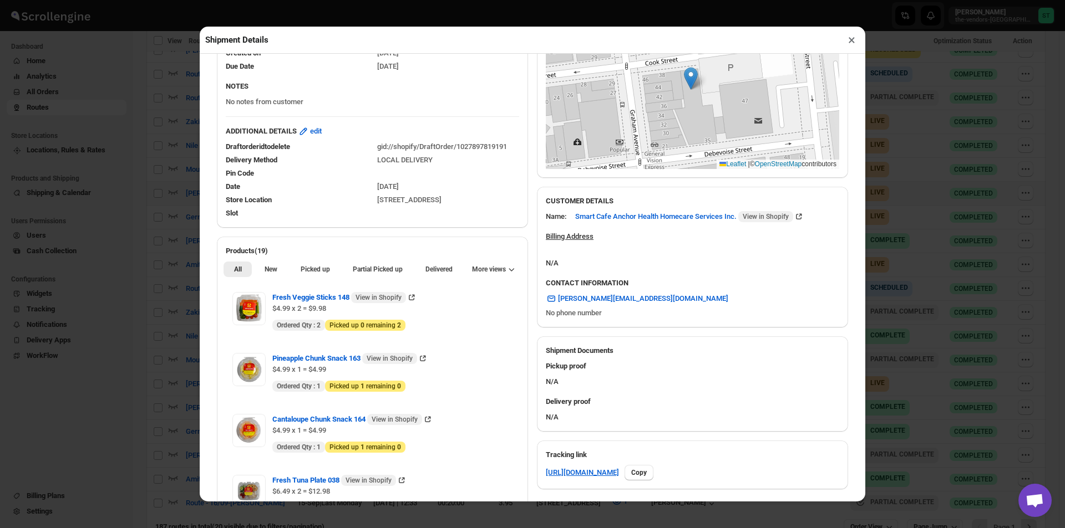
scroll to position [222, 0]
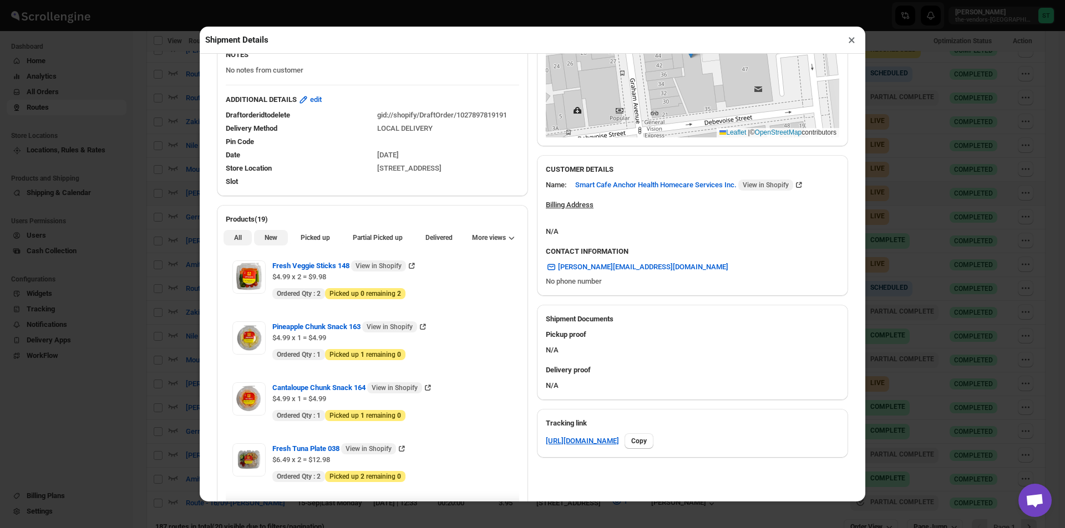
click at [269, 242] on span "New" at bounding box center [270, 237] width 13 height 9
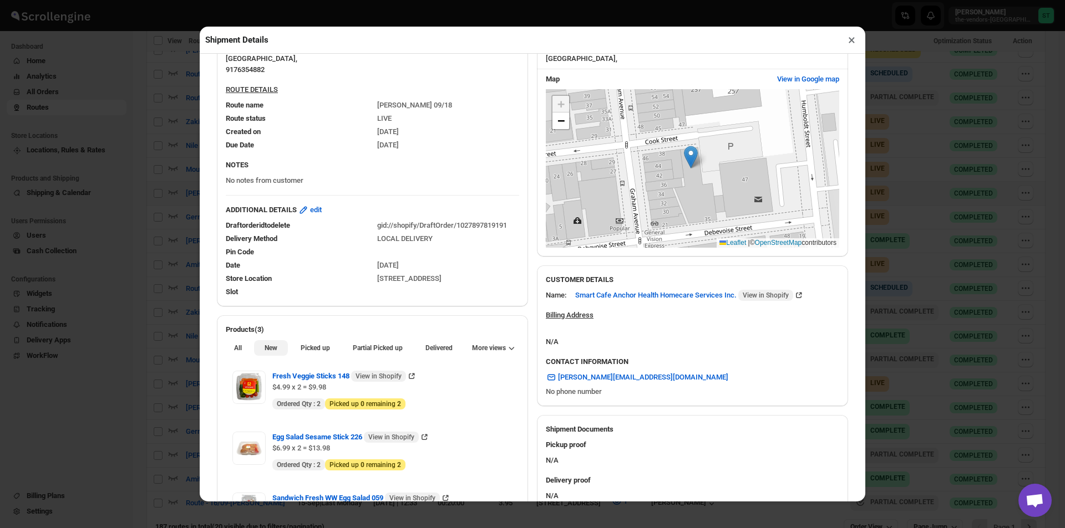
scroll to position [111, 0]
click at [365, 362] on div "Fresh Veggie Sticks 148 View in Shopify $4.99 x 2 = $9.98 New Ordered Qty : 2 A…" at bounding box center [372, 458] width 311 height 196
click at [370, 349] on span "Partial Picked up" at bounding box center [378, 348] width 50 height 9
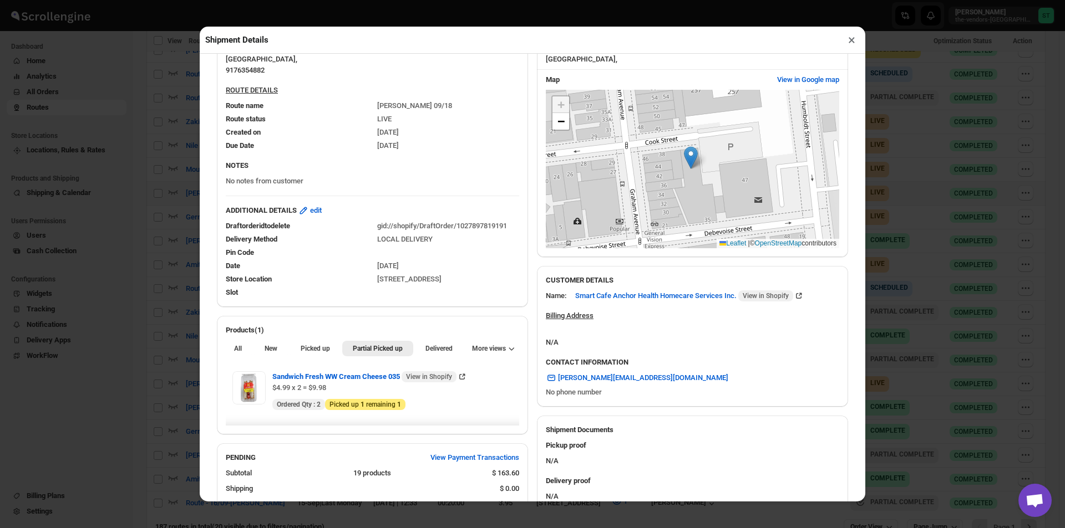
click at [858, 38] on button "×" at bounding box center [851, 40] width 16 height 16
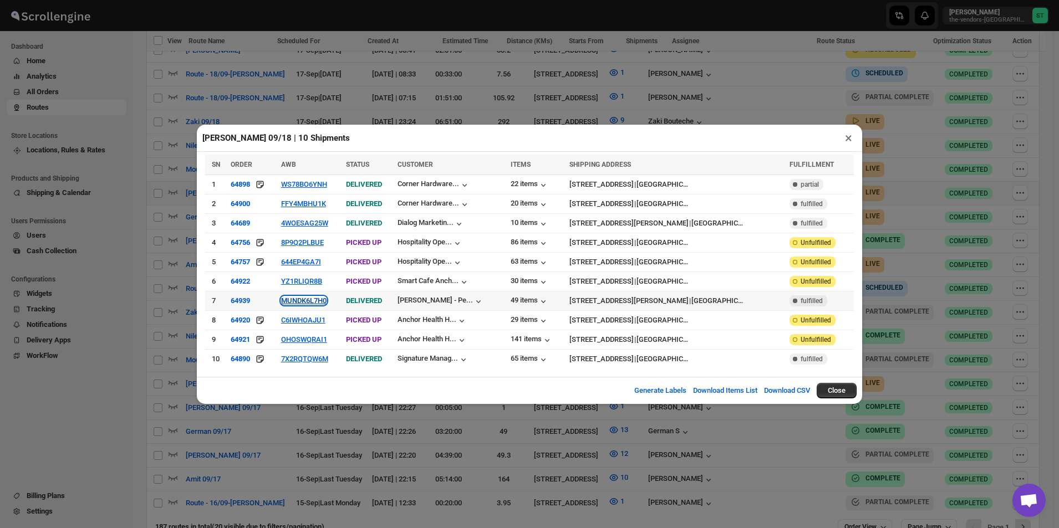
click at [306, 301] on button "MUNDK6L7H0" at bounding box center [303, 301] width 45 height 8
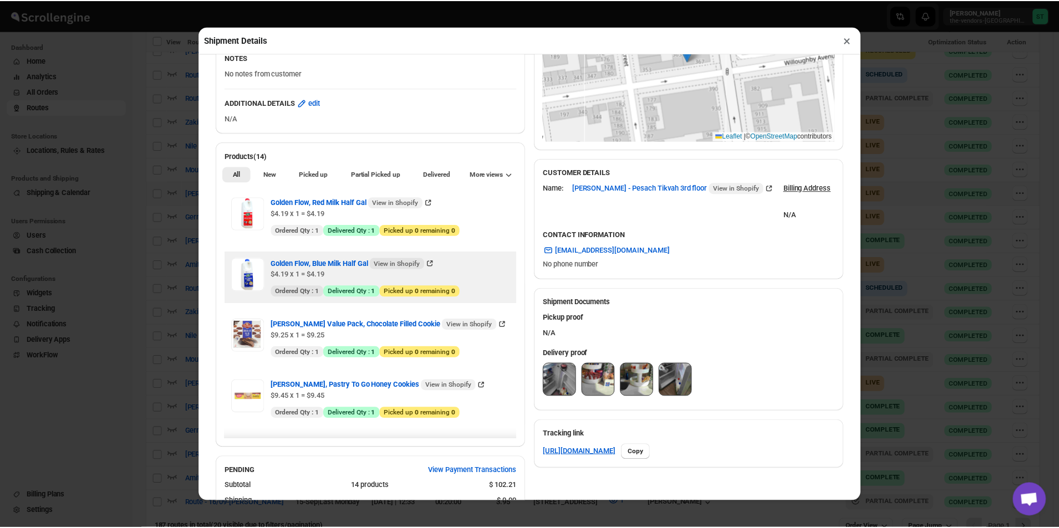
scroll to position [222, 0]
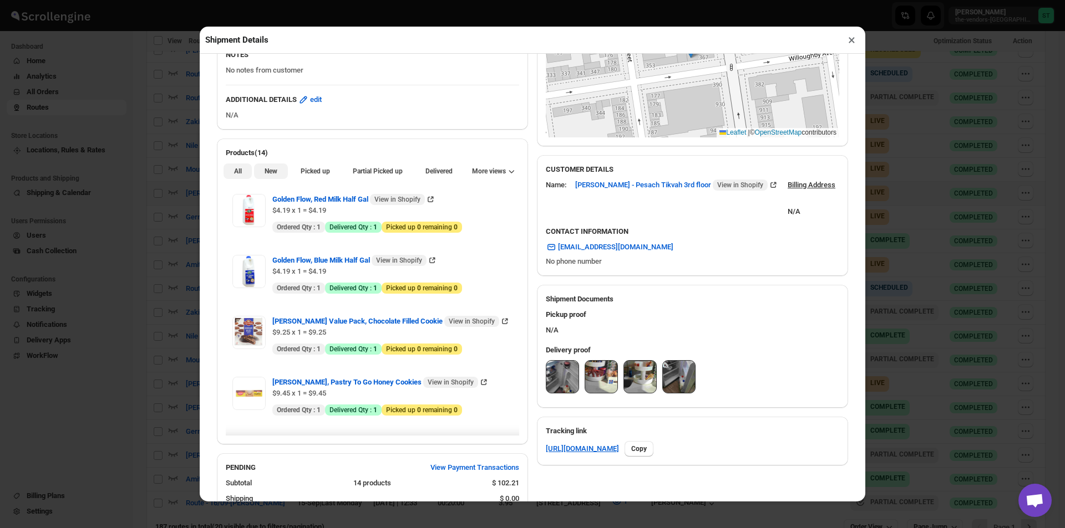
click at [277, 170] on button "New" at bounding box center [270, 172] width 33 height 16
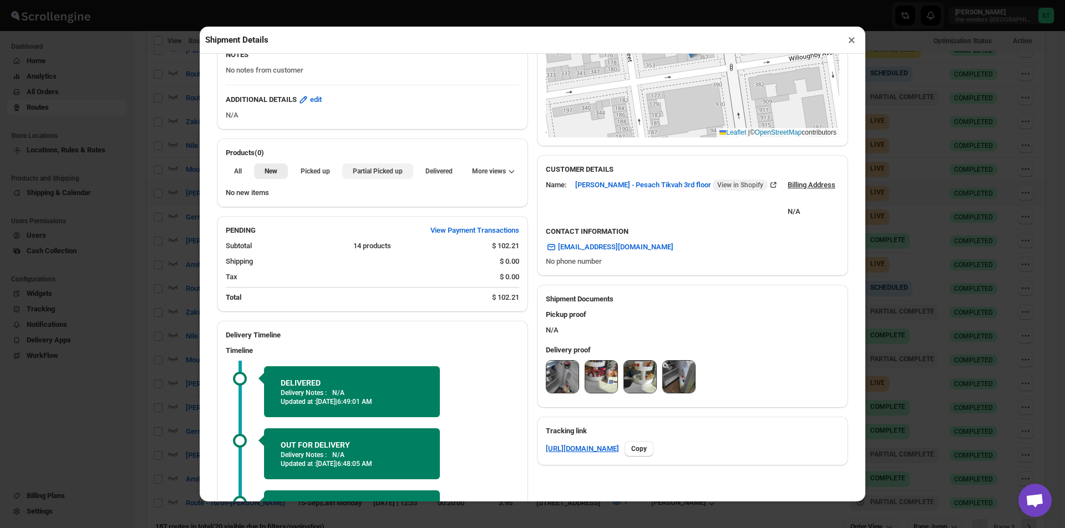
click at [358, 179] on button "Partial Picked up" at bounding box center [377, 172] width 70 height 16
click at [851, 40] on button "×" at bounding box center [851, 40] width 16 height 16
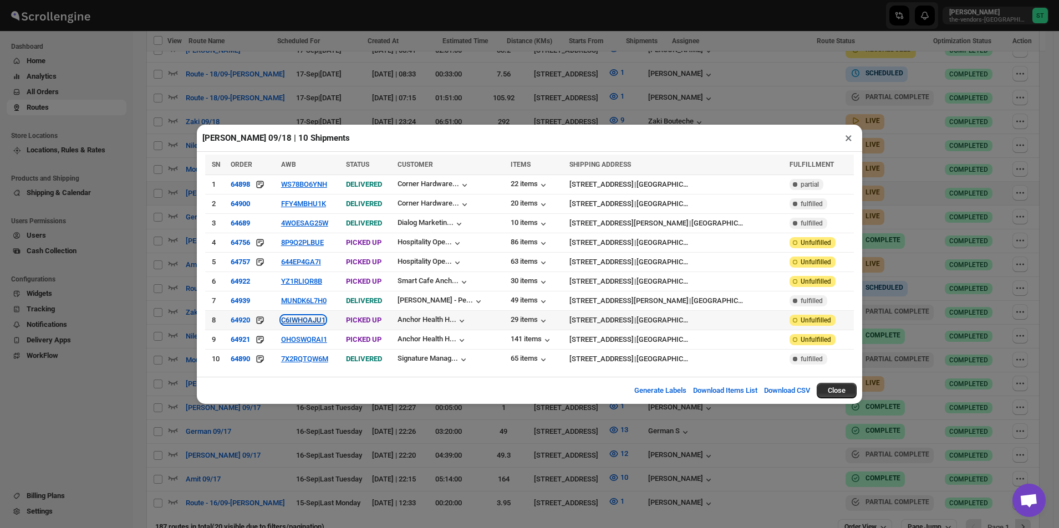
click at [319, 319] on button "C6IWHOAJU1" at bounding box center [303, 320] width 44 height 8
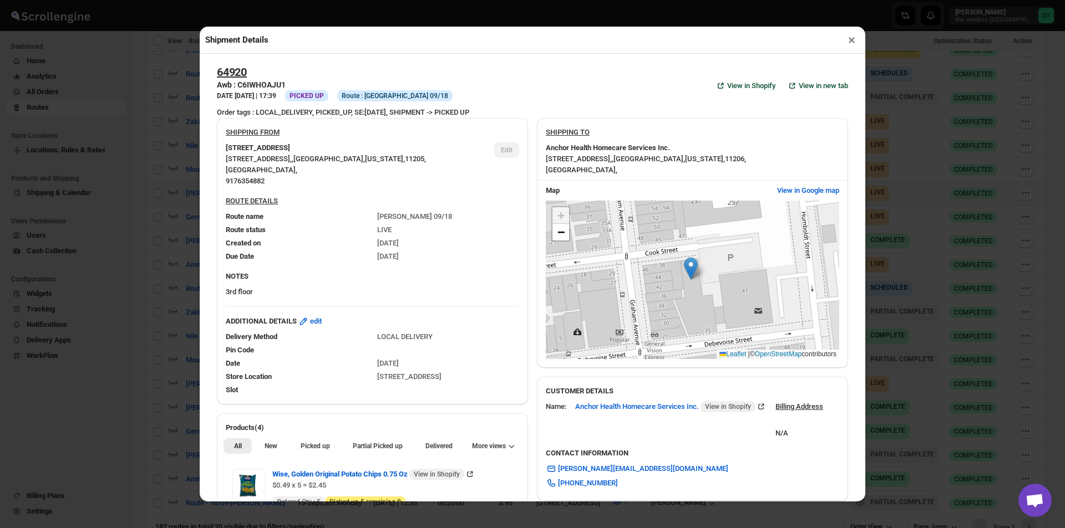
click at [284, 316] on button "C6IWHOAJU1" at bounding box center [306, 320] width 44 height 8
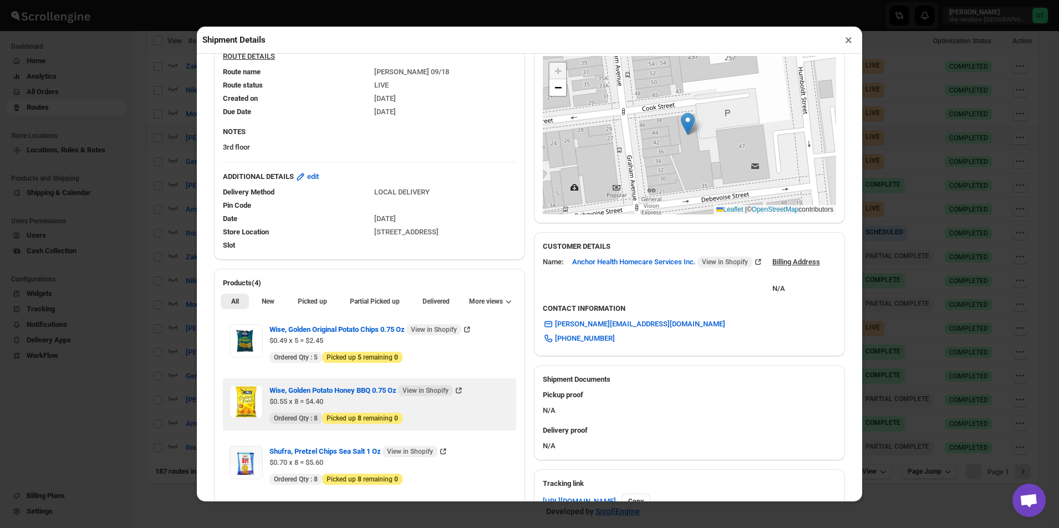
scroll to position [277, 0]
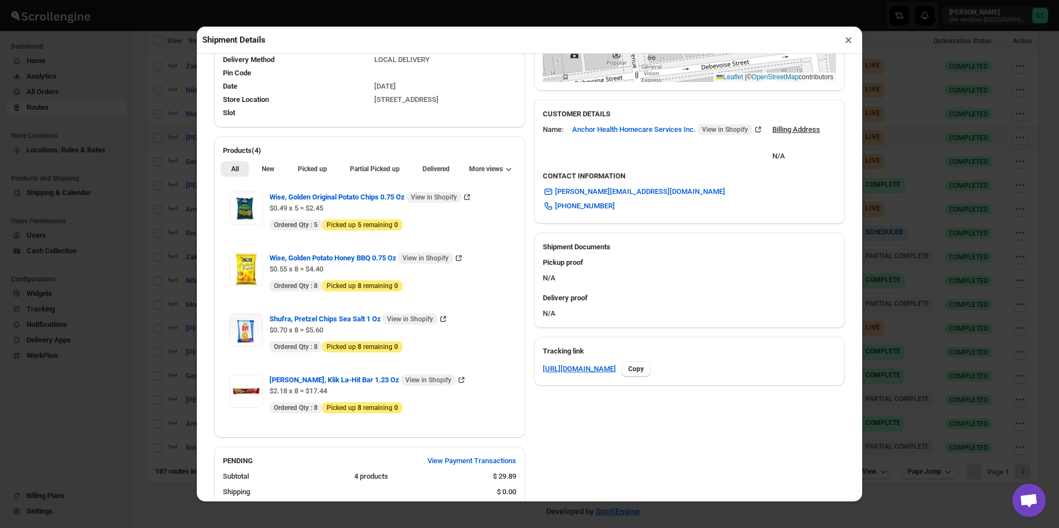
click at [266, 152] on h2 "Products(4)" at bounding box center [369, 150] width 293 height 11
click at [263, 168] on span "New" at bounding box center [268, 169] width 13 height 9
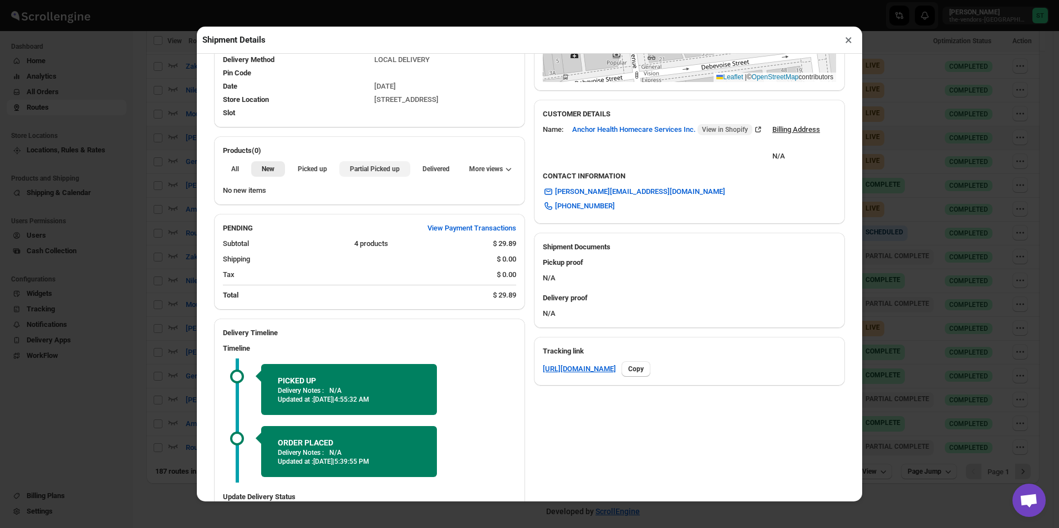
click at [386, 174] on span "Partial Picked up" at bounding box center [375, 169] width 50 height 9
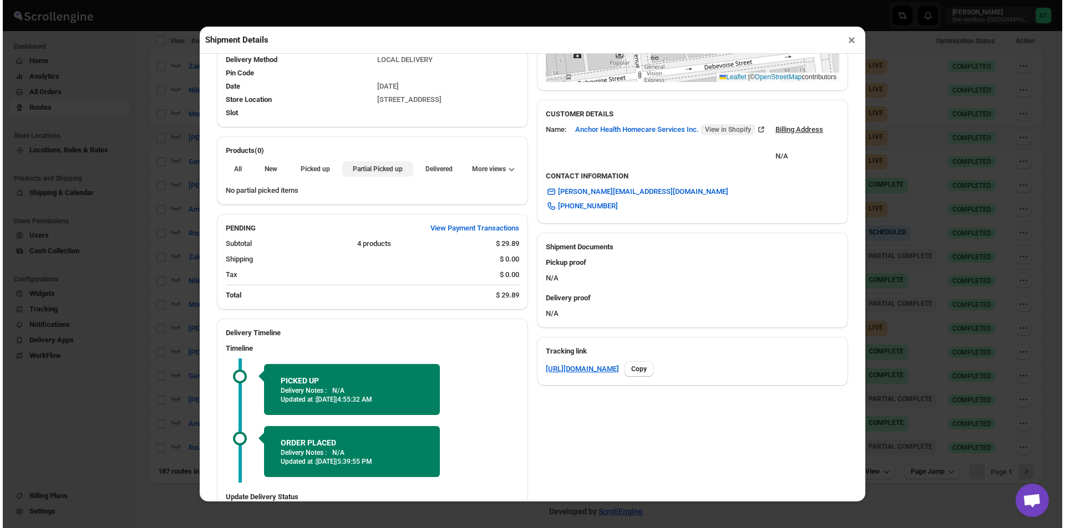
scroll to position [0, 0]
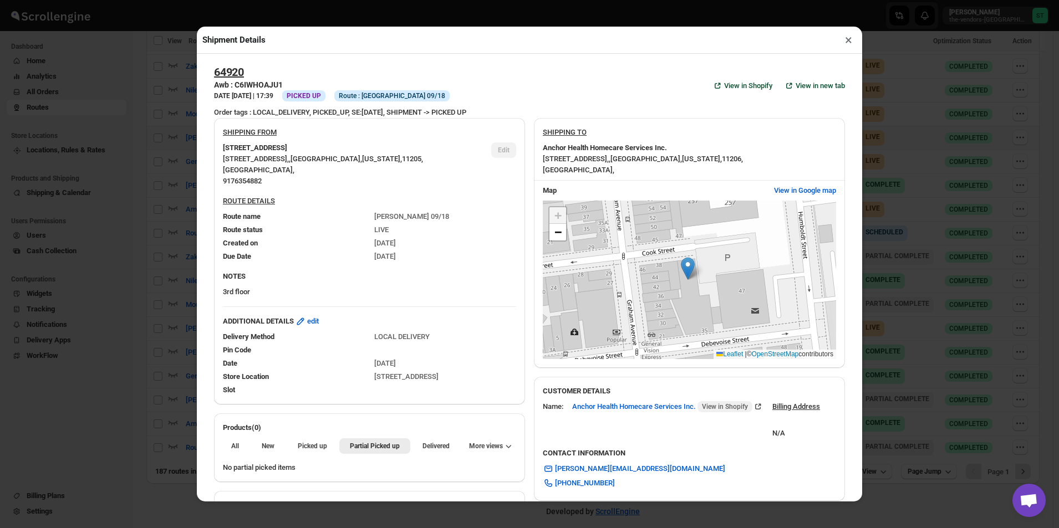
click at [855, 42] on button "×" at bounding box center [849, 40] width 16 height 16
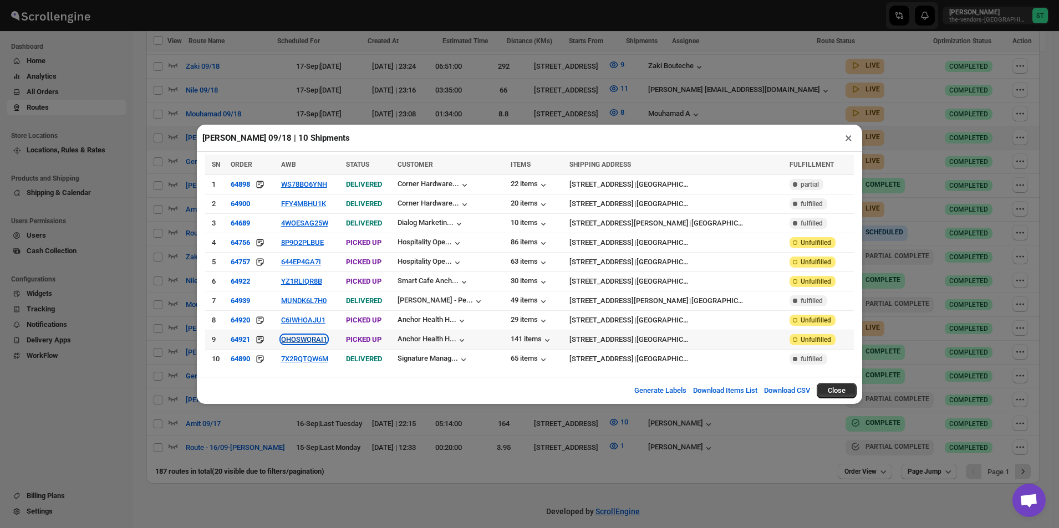
click at [309, 340] on button "OHOSWQRAI1" at bounding box center [304, 339] width 46 height 8
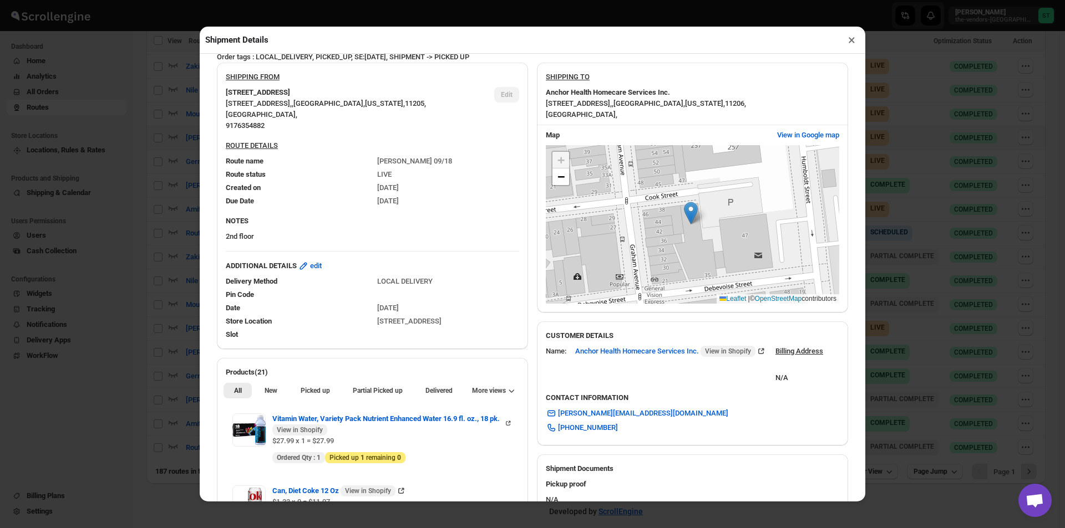
scroll to position [277, 0]
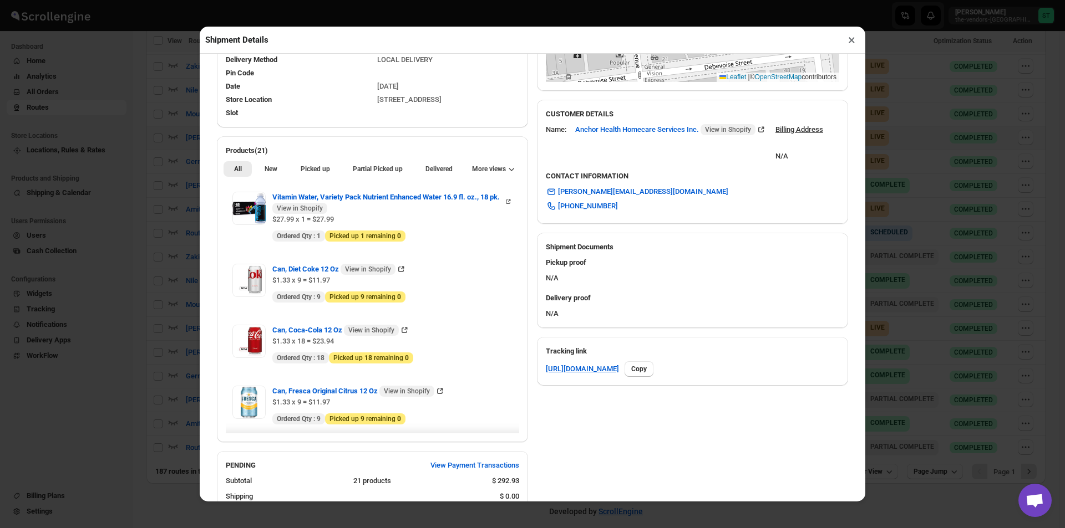
click at [272, 161] on div "All New Picked up Partial Picked up Partial delivered Delivered Returned More v…" at bounding box center [372, 168] width 311 height 24
click at [267, 168] on span "New" at bounding box center [270, 169] width 13 height 9
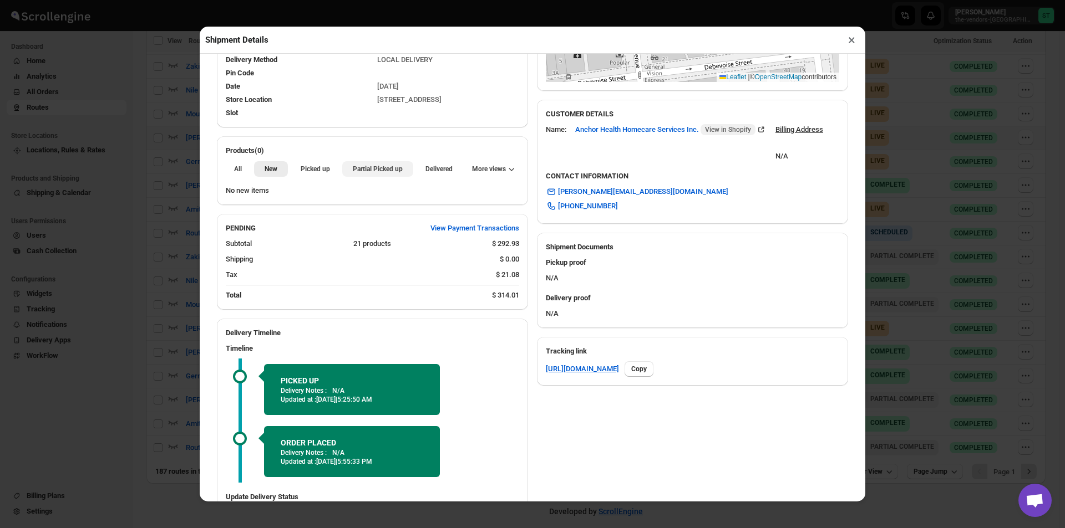
click at [347, 167] on button "Partial Picked up" at bounding box center [377, 169] width 70 height 16
click at [852, 39] on button "×" at bounding box center [851, 40] width 16 height 16
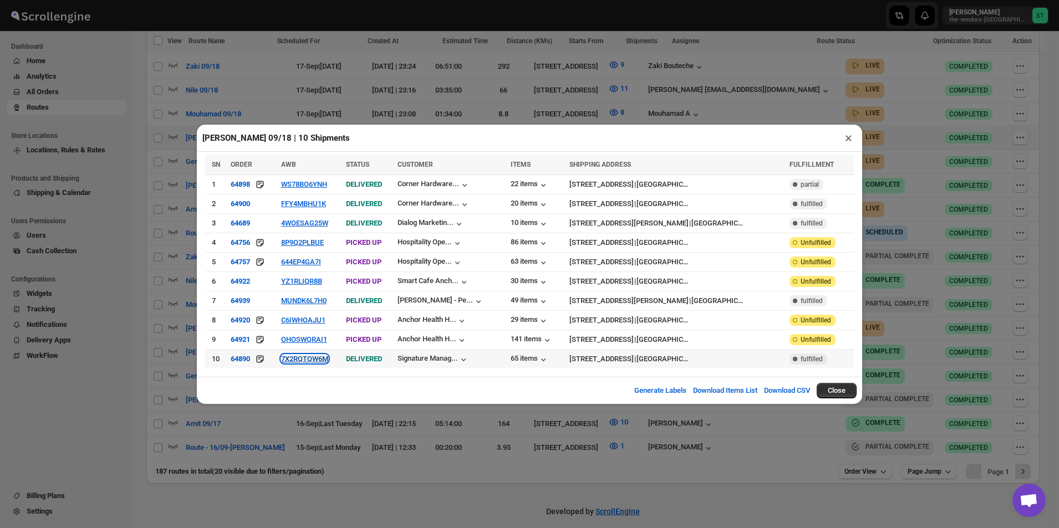
click at [308, 357] on button "7X2RQTQW6M" at bounding box center [304, 359] width 47 height 8
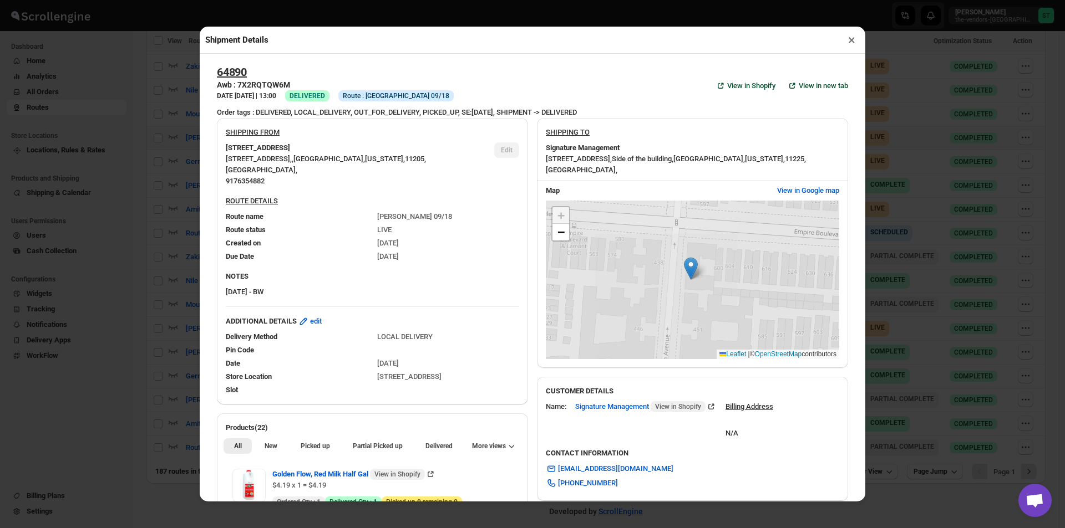
scroll to position [333, 0]
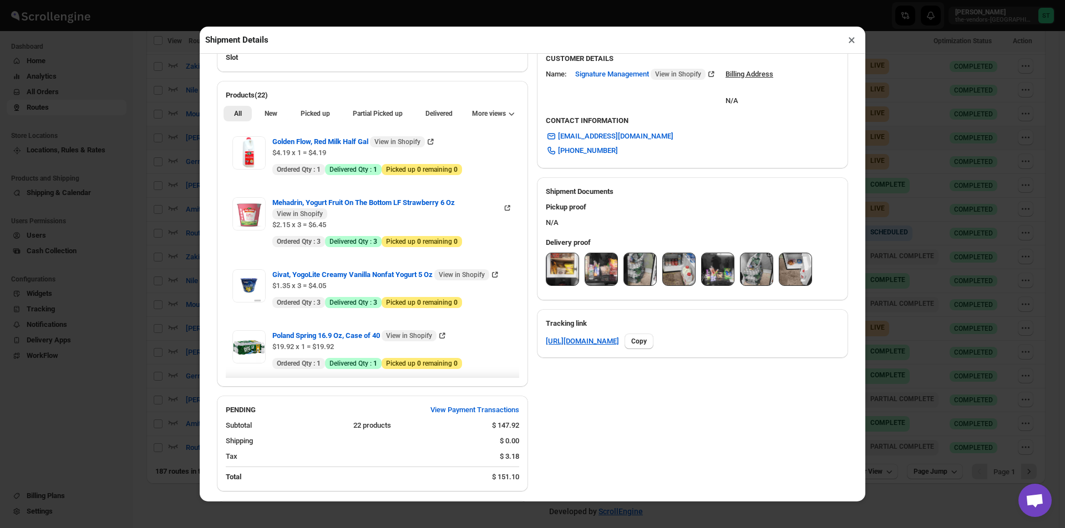
click at [268, 118] on span "New" at bounding box center [270, 113] width 13 height 9
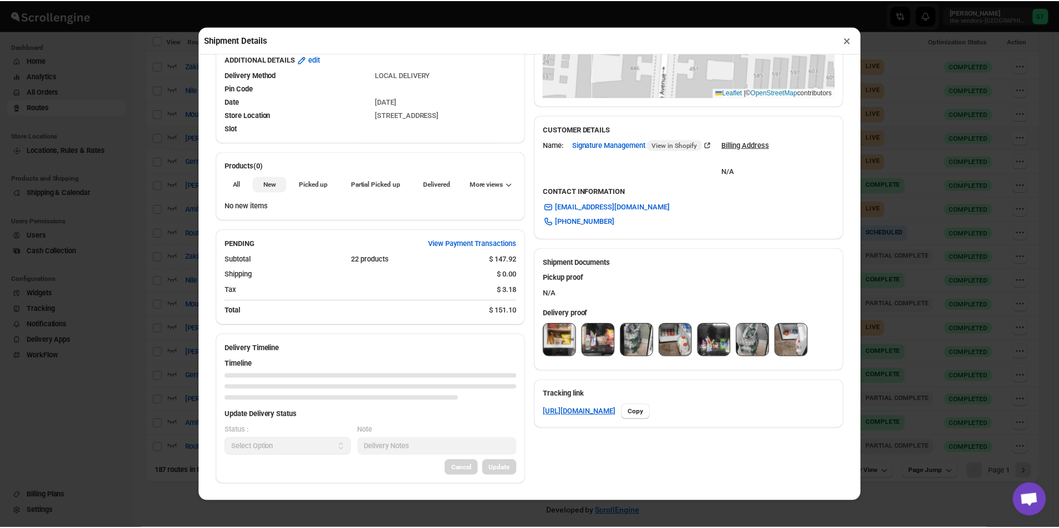
scroll to position [264, 0]
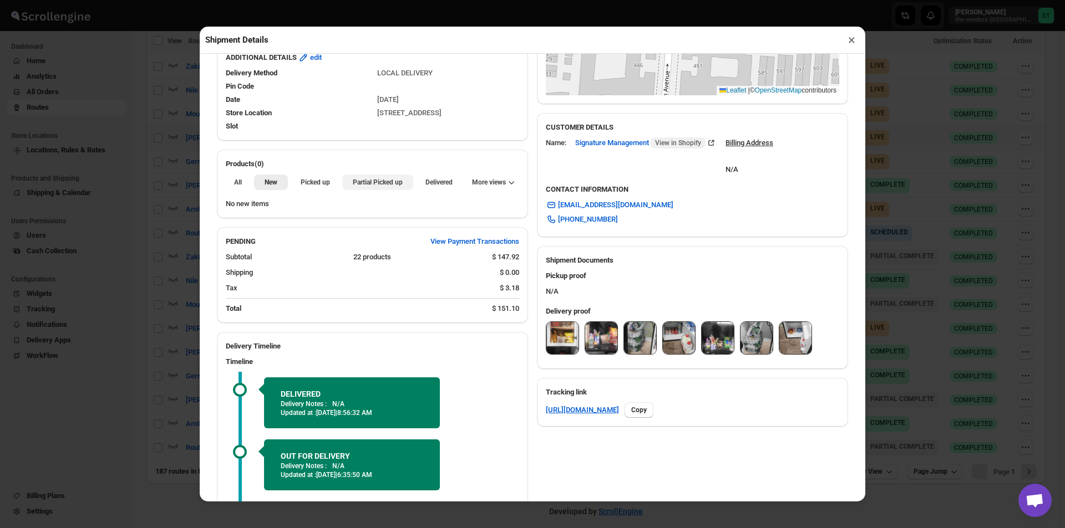
click at [384, 182] on span "Partial Picked up" at bounding box center [378, 182] width 50 height 9
click at [551, 334] on img at bounding box center [562, 338] width 32 height 32
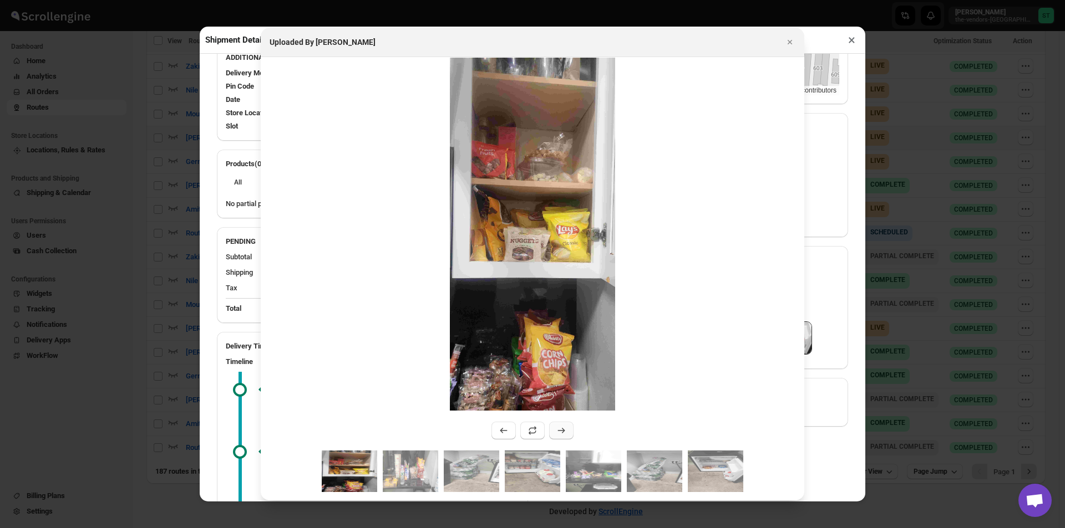
click at [562, 428] on icon ":r2ghp:" at bounding box center [561, 430] width 11 height 11
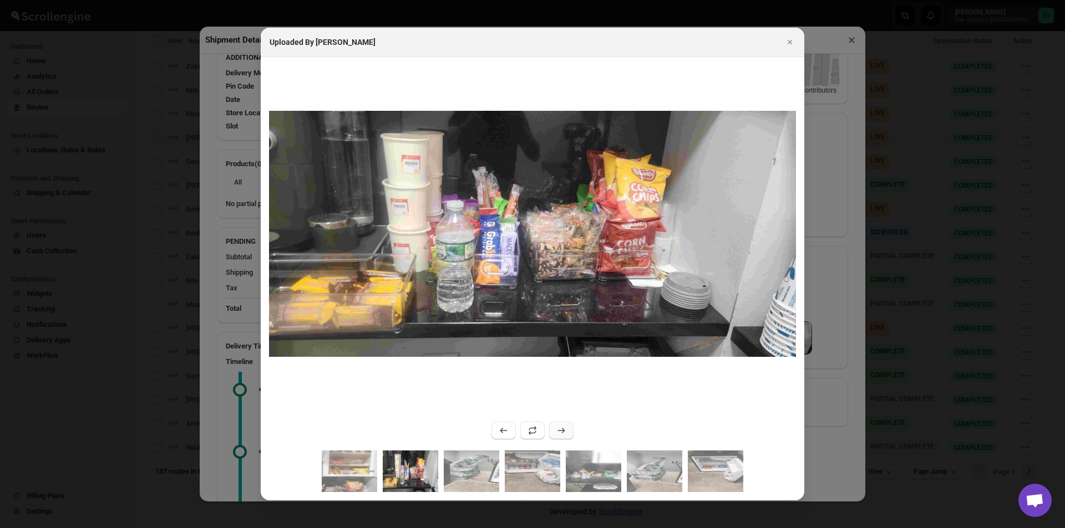
click at [562, 428] on icon ":r2ghp:" at bounding box center [561, 430] width 11 height 11
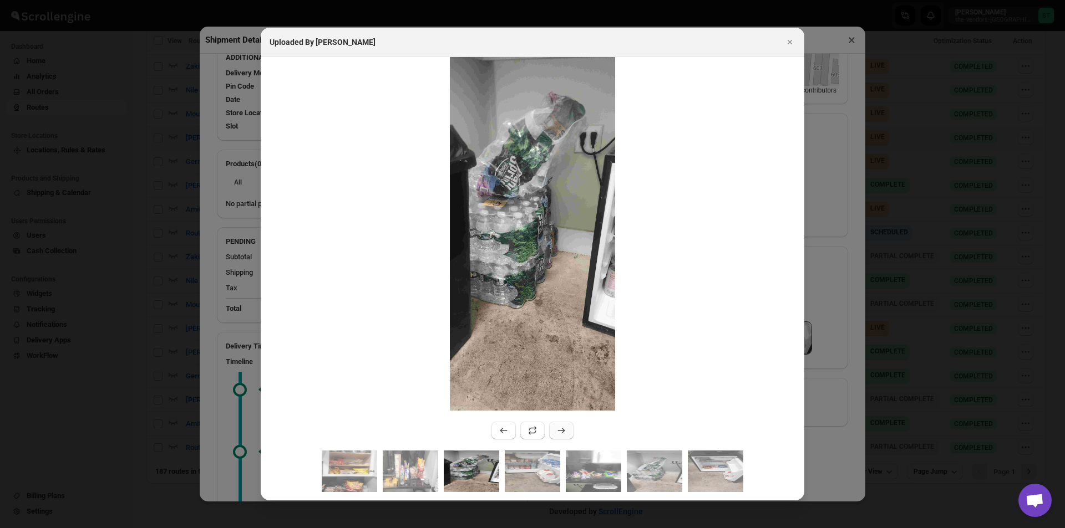
click at [562, 428] on icon ":r2ghp:" at bounding box center [561, 430] width 11 height 11
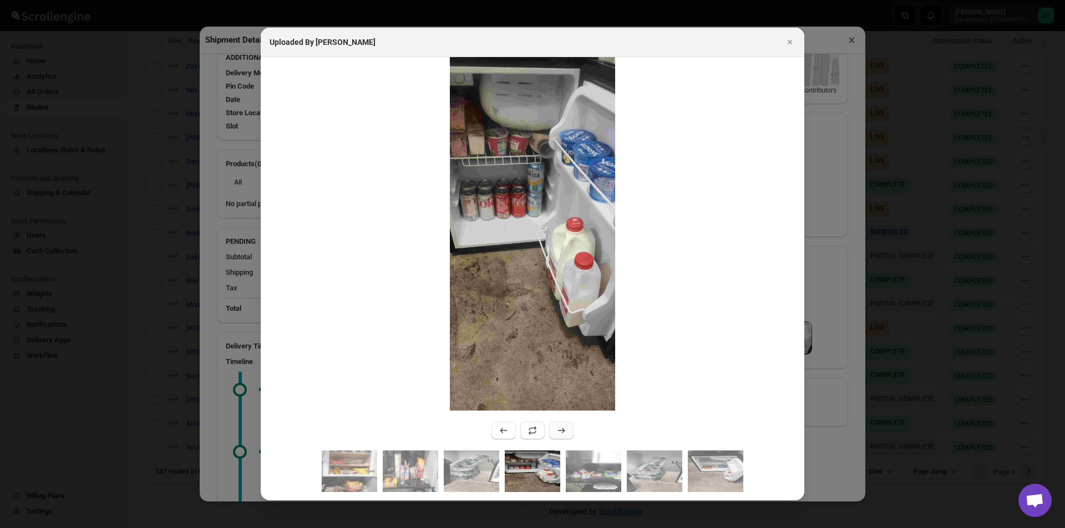
click at [562, 431] on icon ":r2ghp:" at bounding box center [561, 430] width 11 height 11
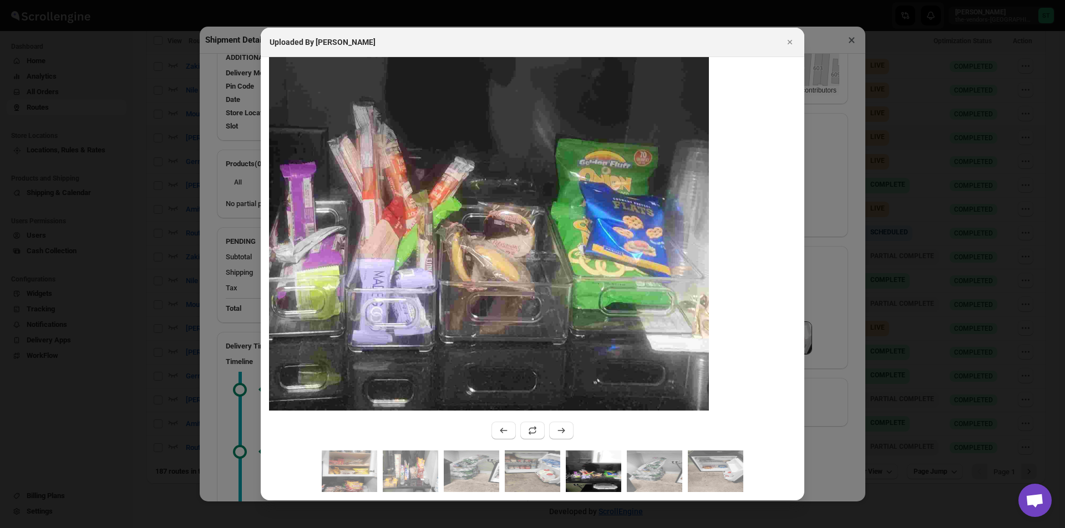
drag, startPoint x: 508, startPoint y: 191, endPoint x: 602, endPoint y: 348, distance: 183.0
click at [602, 348] on img ":r2ghp:" at bounding box center [461, 155] width 496 height 1062
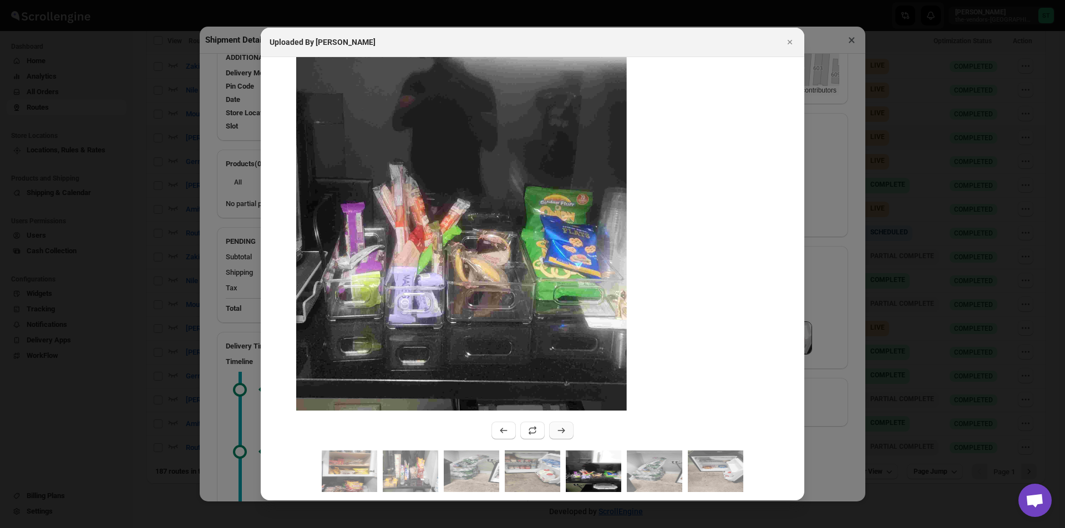
click at [566, 431] on icon ":r2ghp:" at bounding box center [561, 430] width 11 height 11
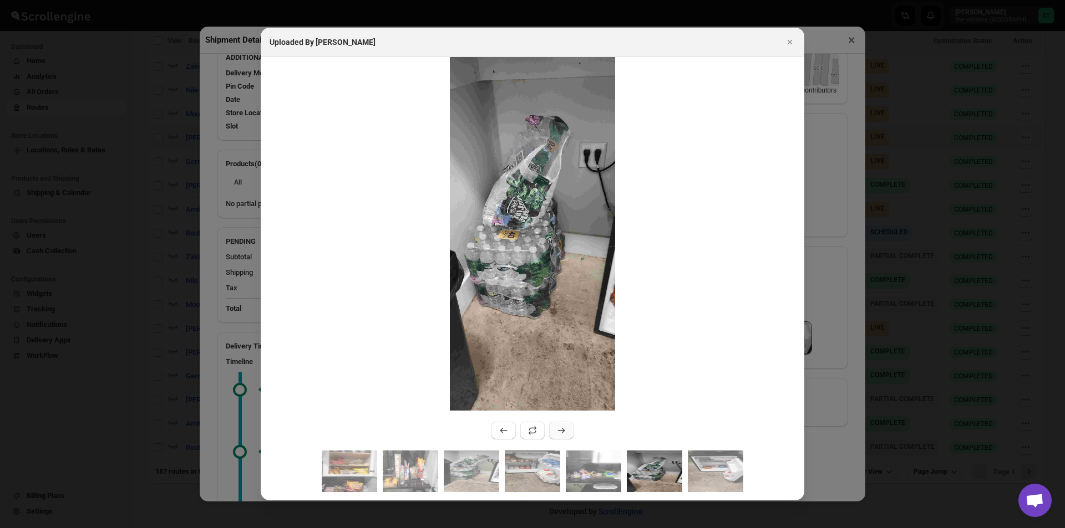
click at [565, 428] on icon ":r2ghp:" at bounding box center [561, 430] width 11 height 11
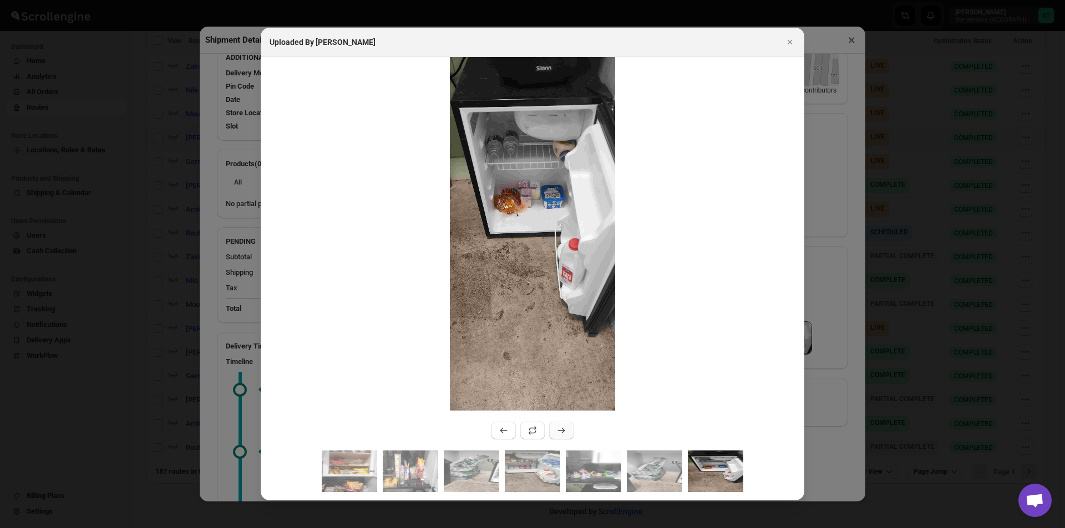
click at [564, 428] on icon ":r2ghp:" at bounding box center [561, 430] width 11 height 11
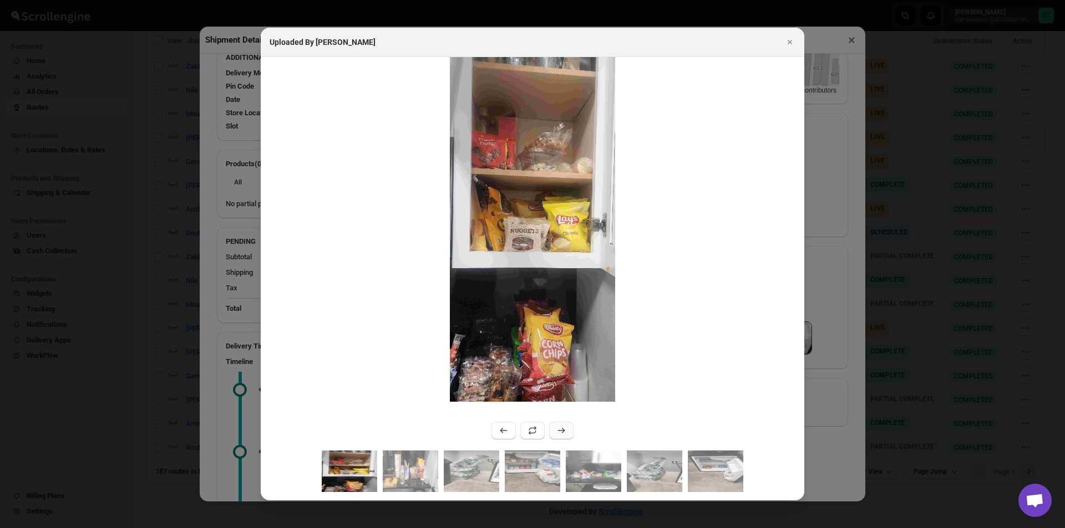
click at [564, 429] on icon ":r2ghp:" at bounding box center [561, 430] width 11 height 11
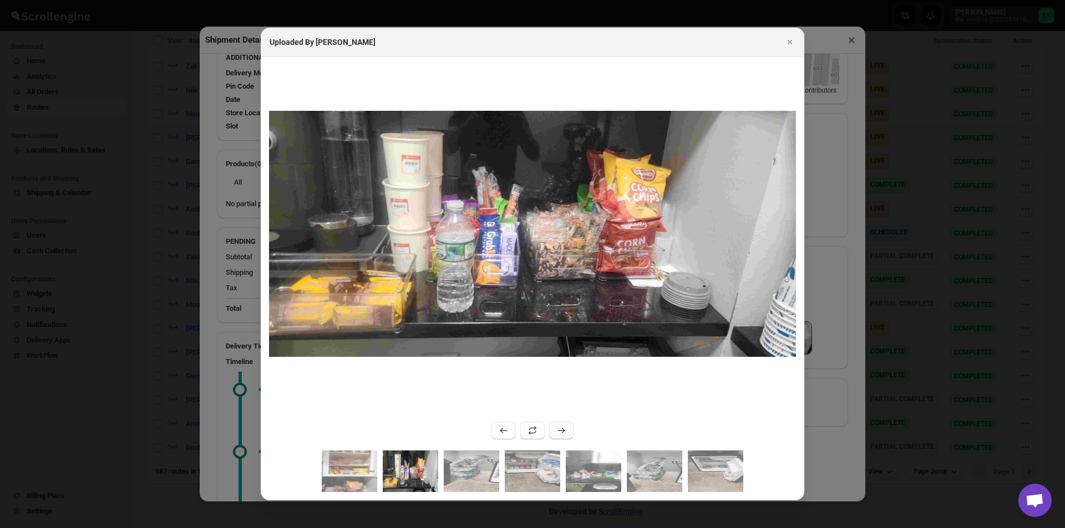
click at [564, 429] on icon ":r2ghp:" at bounding box center [561, 430] width 11 height 11
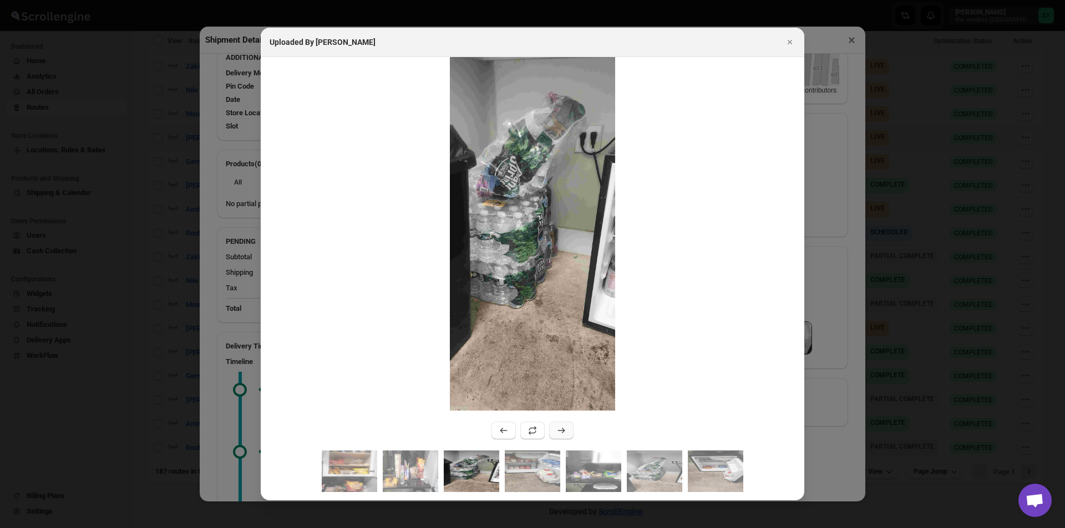
click at [561, 432] on icon ":r2ghp:" at bounding box center [561, 430] width 11 height 11
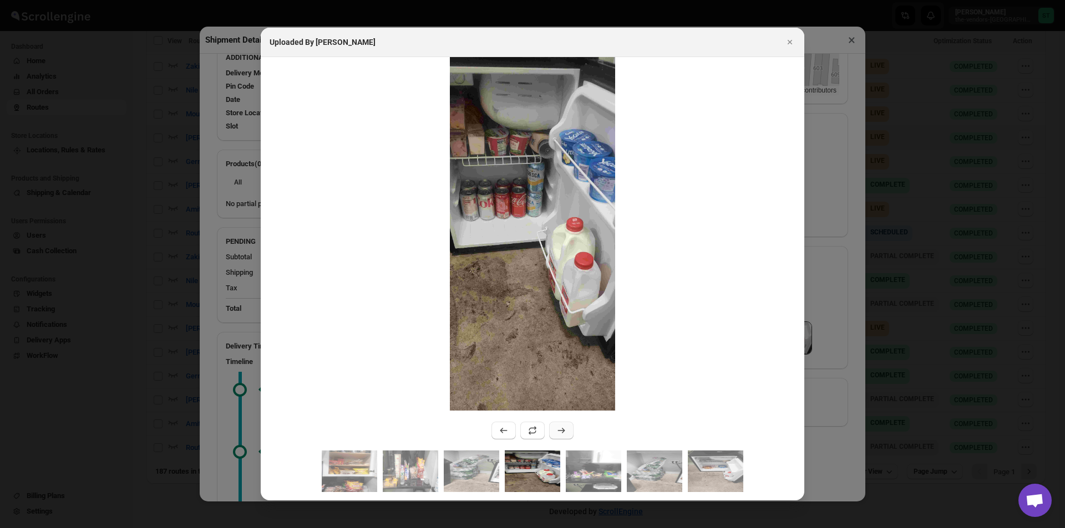
click at [561, 432] on icon ":r2ghp:" at bounding box center [561, 430] width 11 height 11
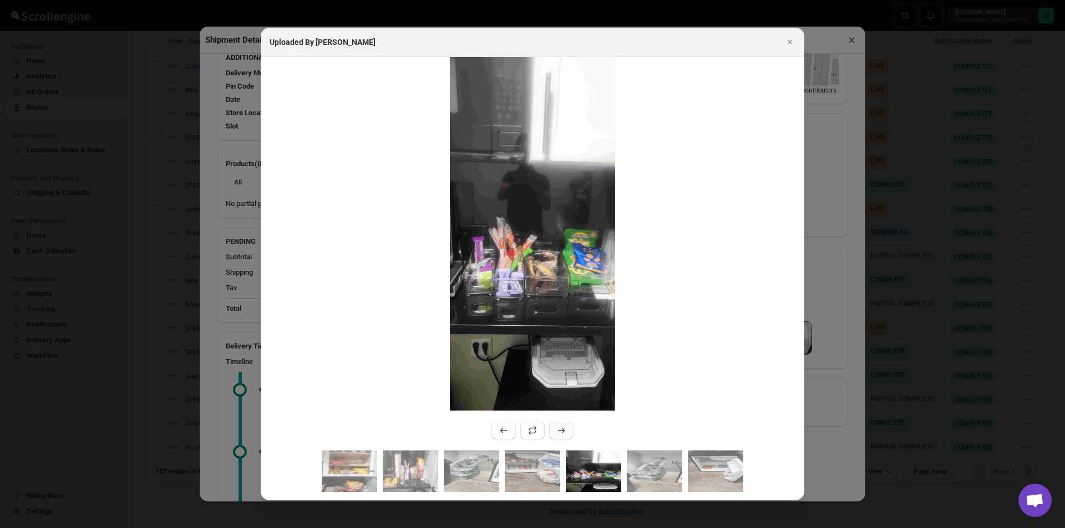
click at [559, 431] on icon ":r2ghp:" at bounding box center [561, 430] width 11 height 11
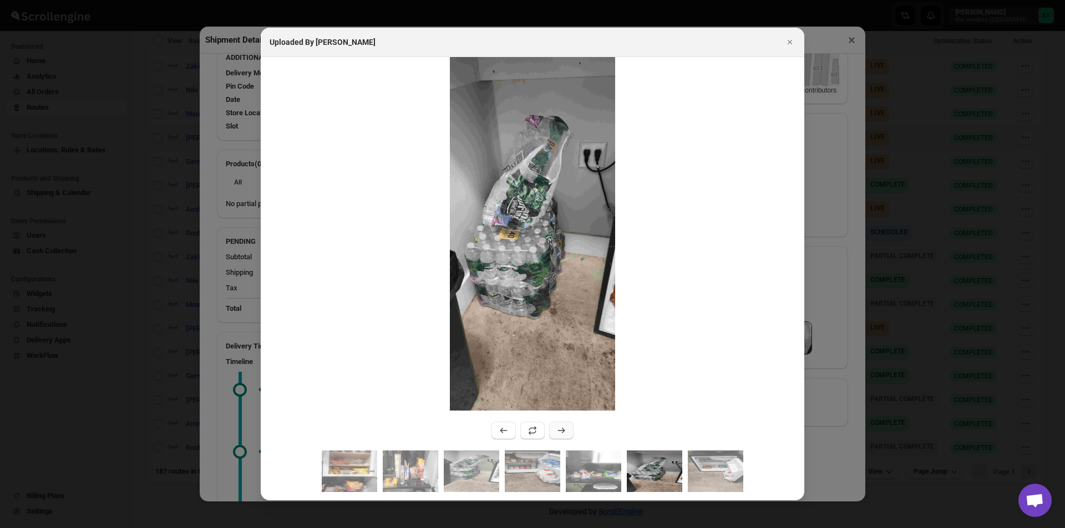
click at [559, 431] on icon ":r2ghp:" at bounding box center [561, 430] width 11 height 11
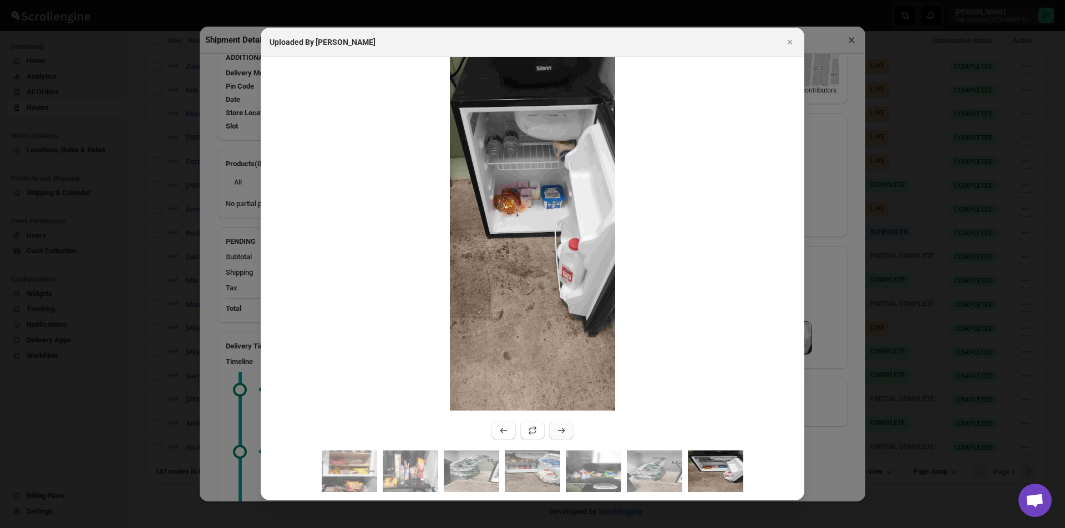
click at [559, 431] on icon ":r2ghp:" at bounding box center [561, 430] width 11 height 11
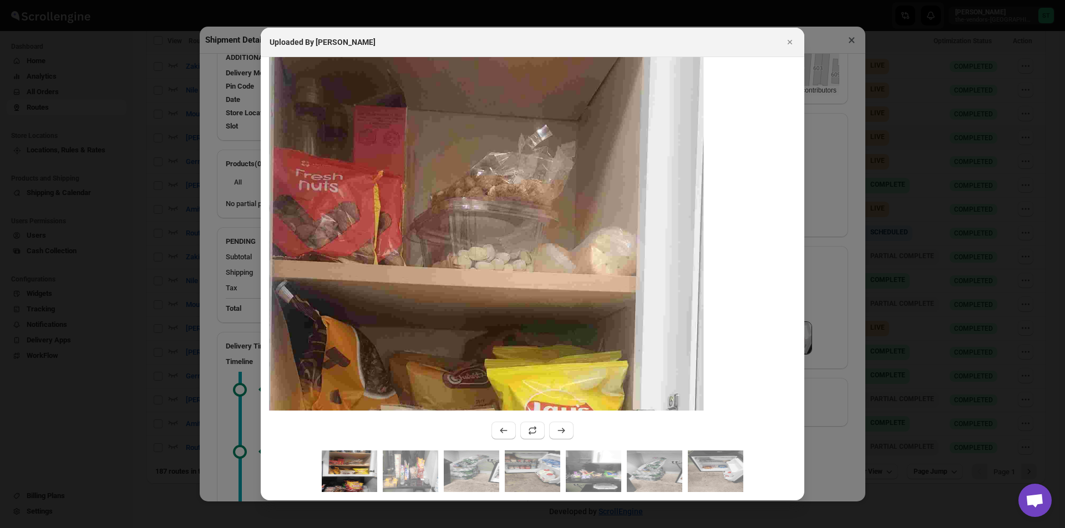
drag, startPoint x: 648, startPoint y: 125, endPoint x: 442, endPoint y: 416, distance: 356.4
click at [441, 420] on div ":r2ghp:" at bounding box center [532, 254] width 543 height 394
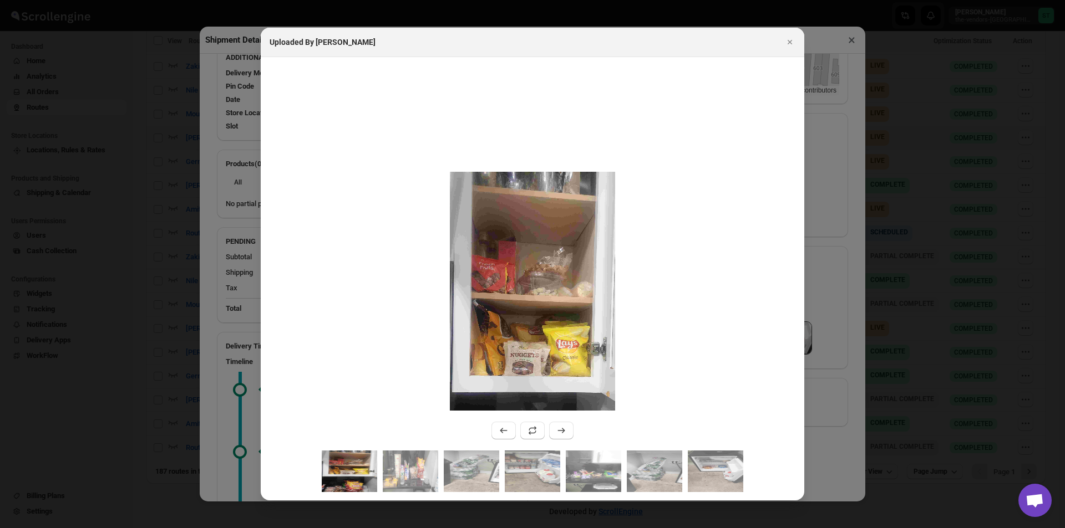
click at [775, 40] on div "Uploaded By [PERSON_NAME]" at bounding box center [522, 42] width 506 height 11
click at [778, 39] on div "Uploaded By [PERSON_NAME]" at bounding box center [532, 42] width 526 height 11
click at [792, 42] on icon "Close" at bounding box center [789, 42] width 11 height 11
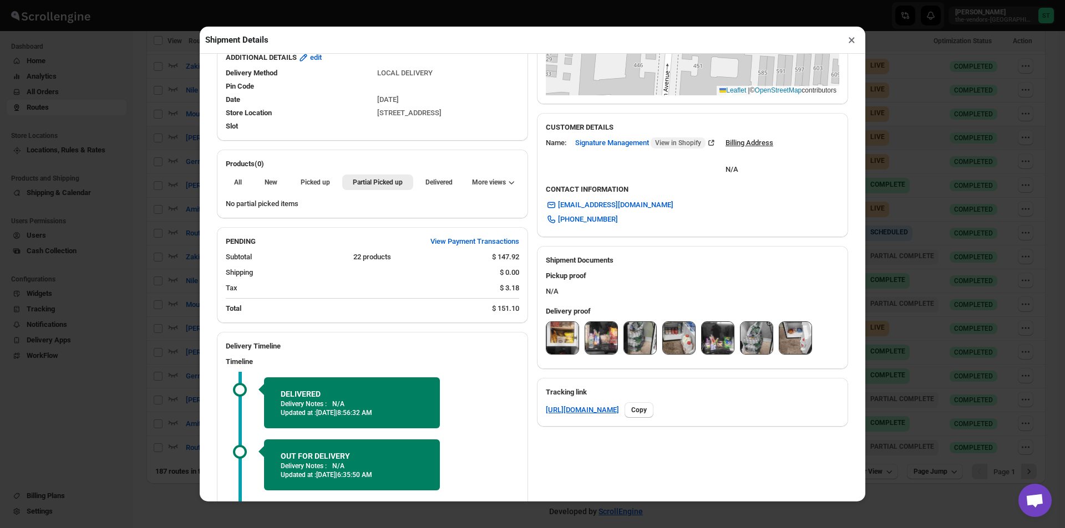
click at [848, 39] on button "×" at bounding box center [851, 40] width 16 height 16
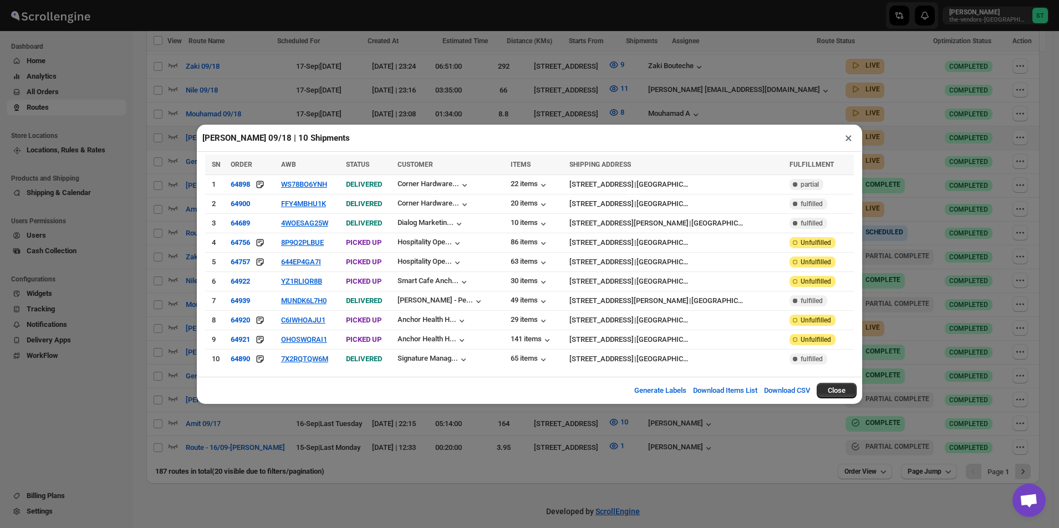
click at [849, 141] on button "×" at bounding box center [849, 138] width 16 height 16
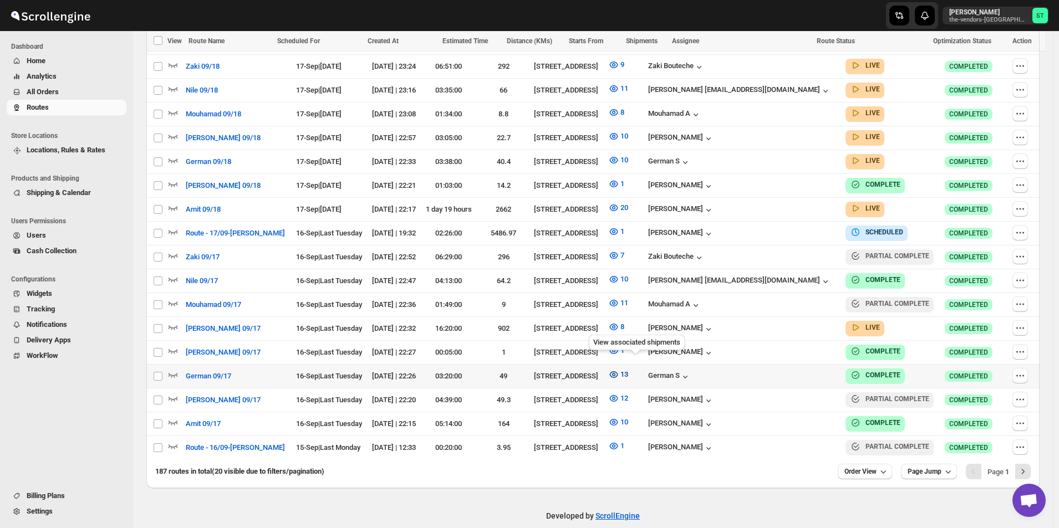
click at [619, 369] on icon "button" at bounding box center [613, 374] width 11 height 11
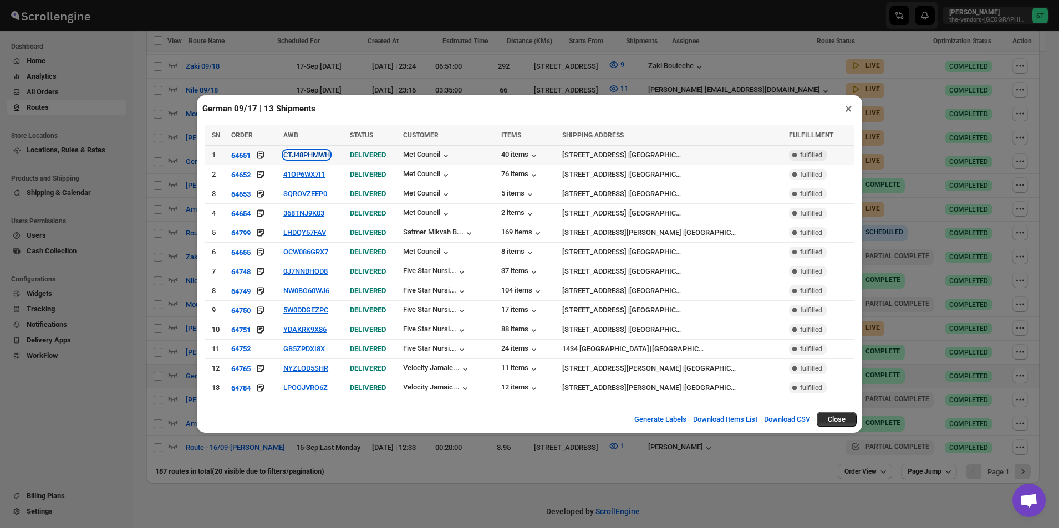
click at [324, 159] on button "CTJ48PHMWH" at bounding box center [306, 155] width 47 height 8
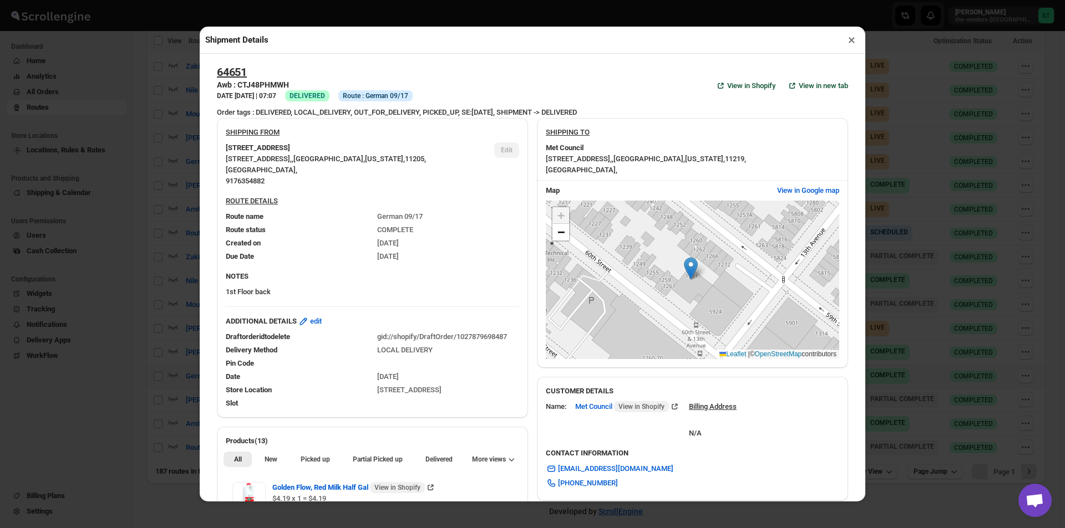
click at [850, 47] on button "×" at bounding box center [851, 40] width 16 height 16
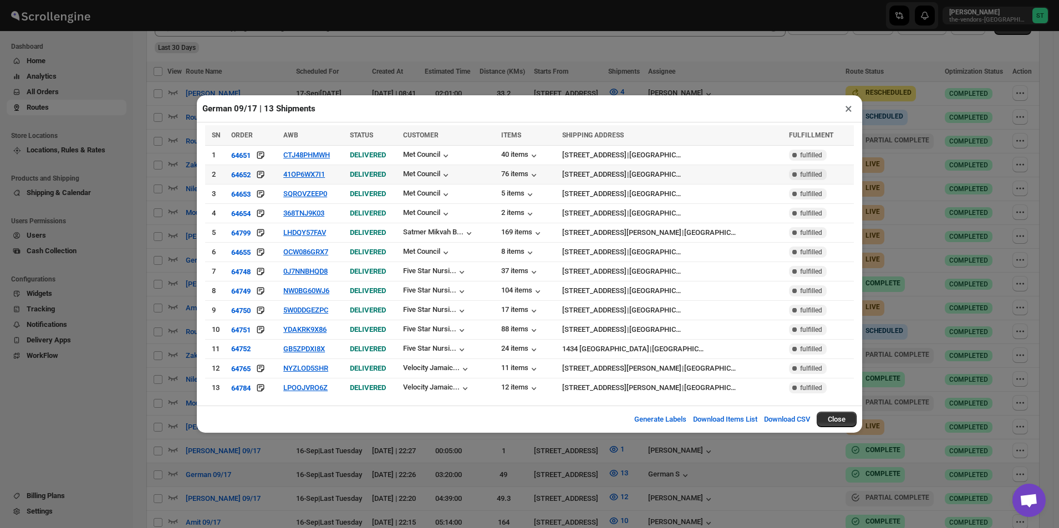
scroll to position [157, 0]
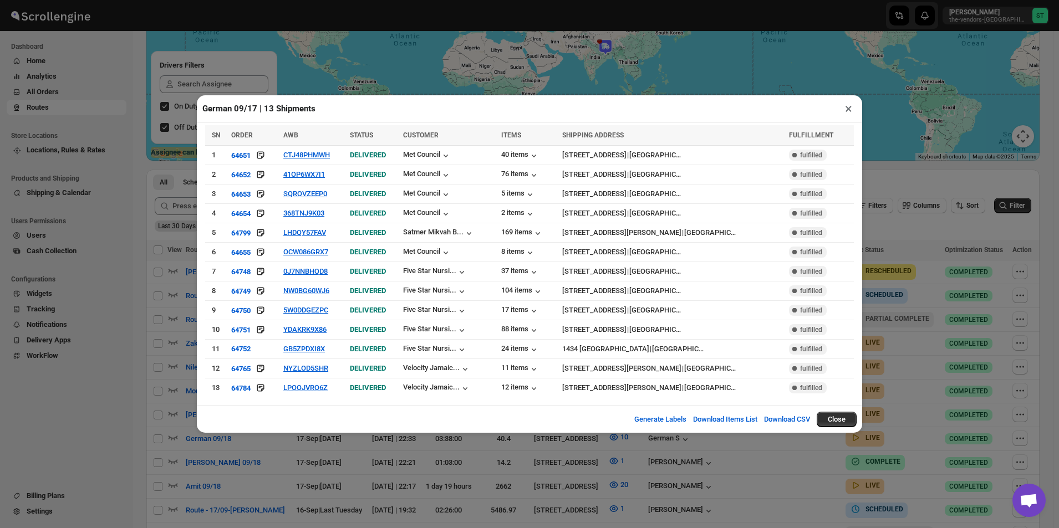
click at [845, 114] on button "×" at bounding box center [849, 109] width 16 height 16
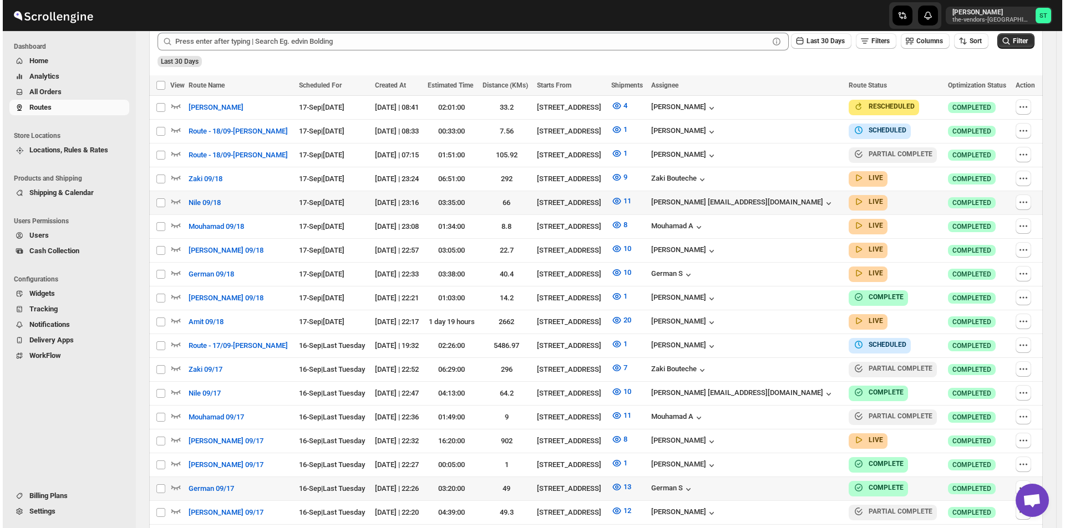
scroll to position [324, 0]
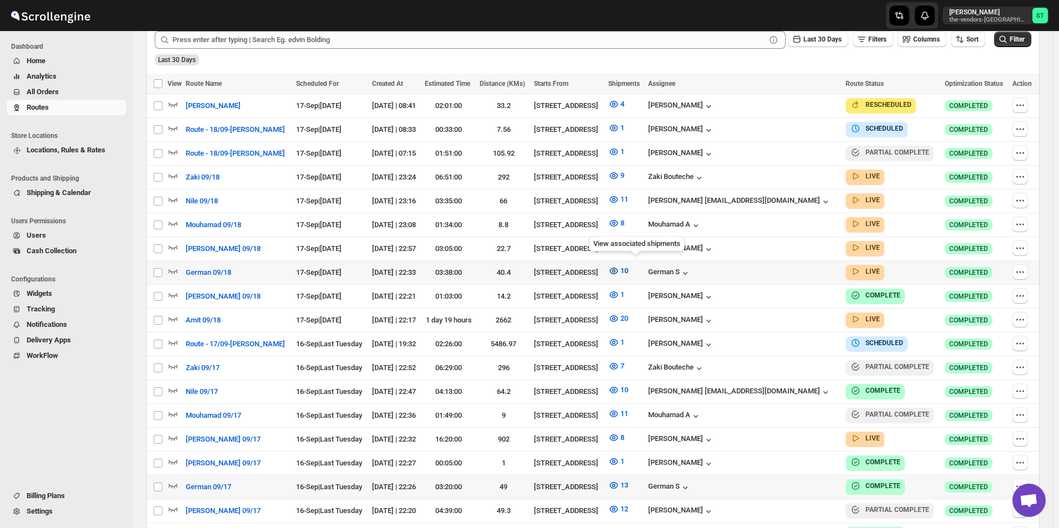
click at [619, 268] on icon "button" at bounding box center [613, 271] width 11 height 11
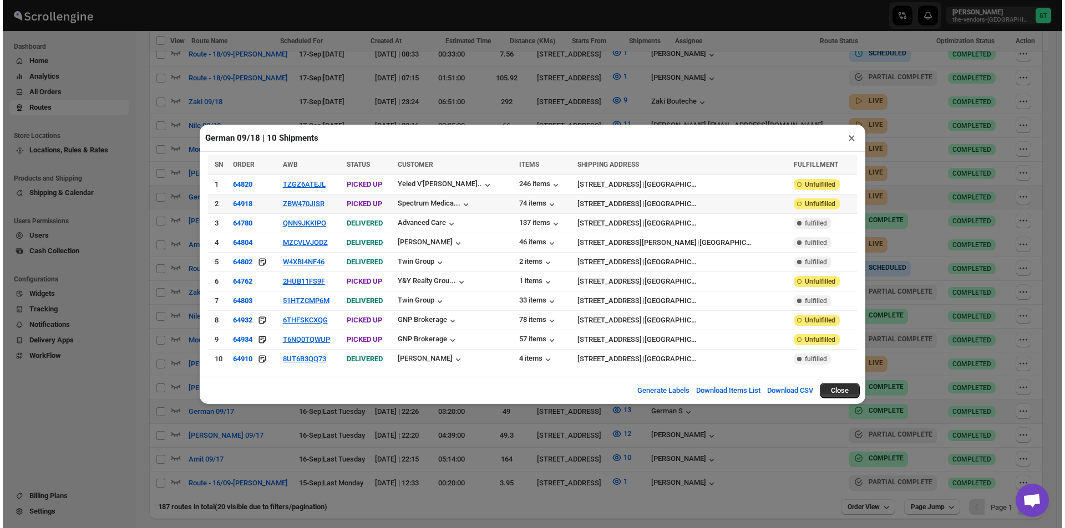
scroll to position [435, 0]
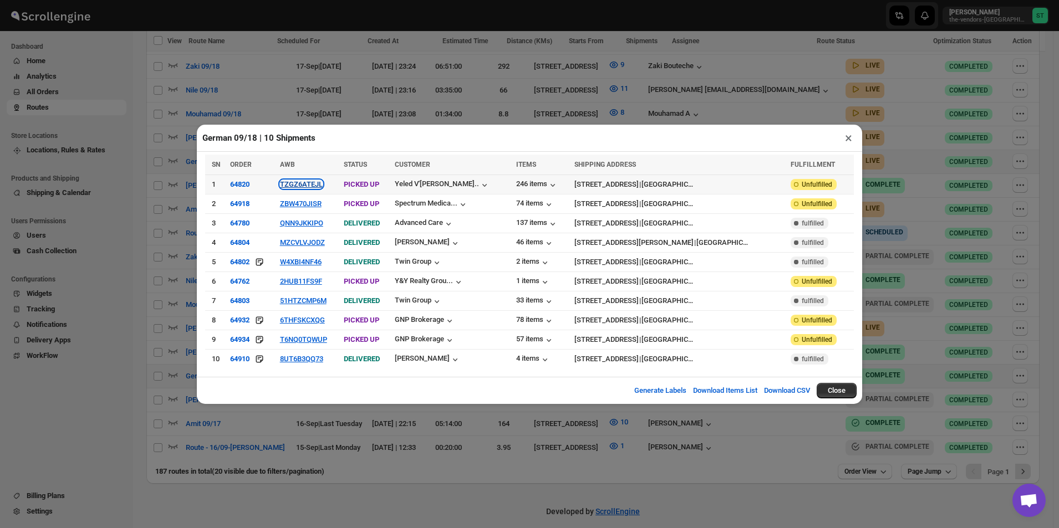
click at [321, 189] on button "TZGZ6ATEJL" at bounding box center [301, 184] width 43 height 8
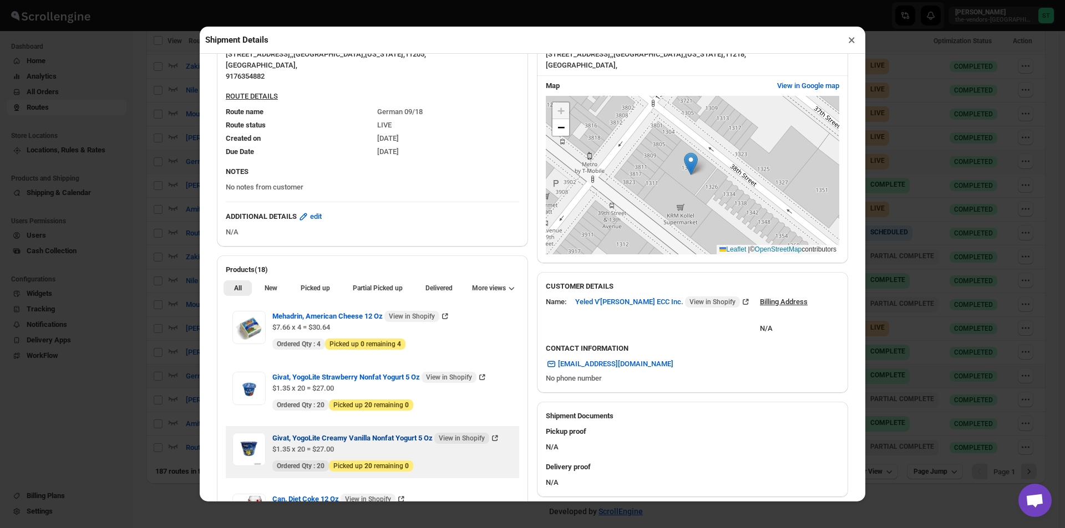
scroll to position [277, 0]
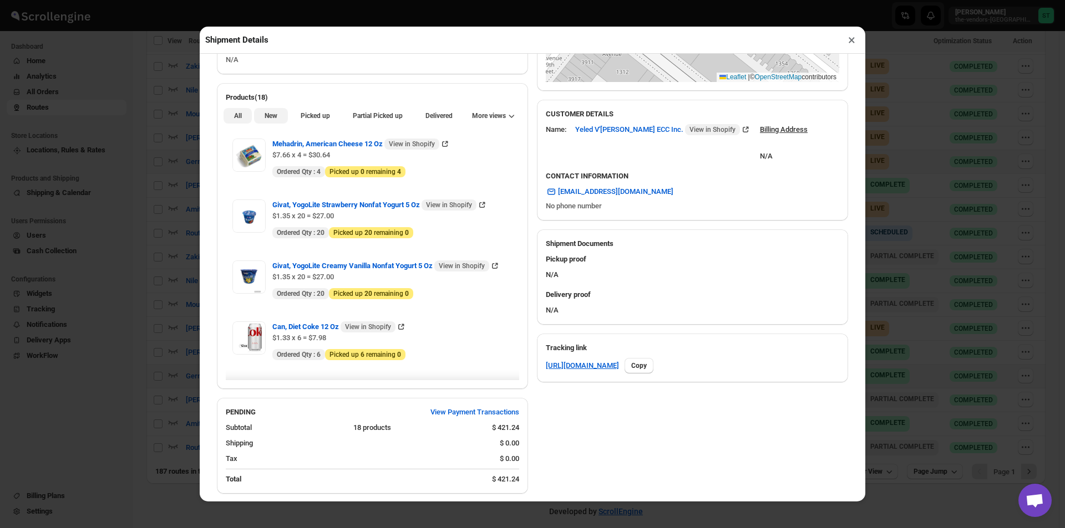
click at [270, 120] on span "New" at bounding box center [270, 115] width 13 height 9
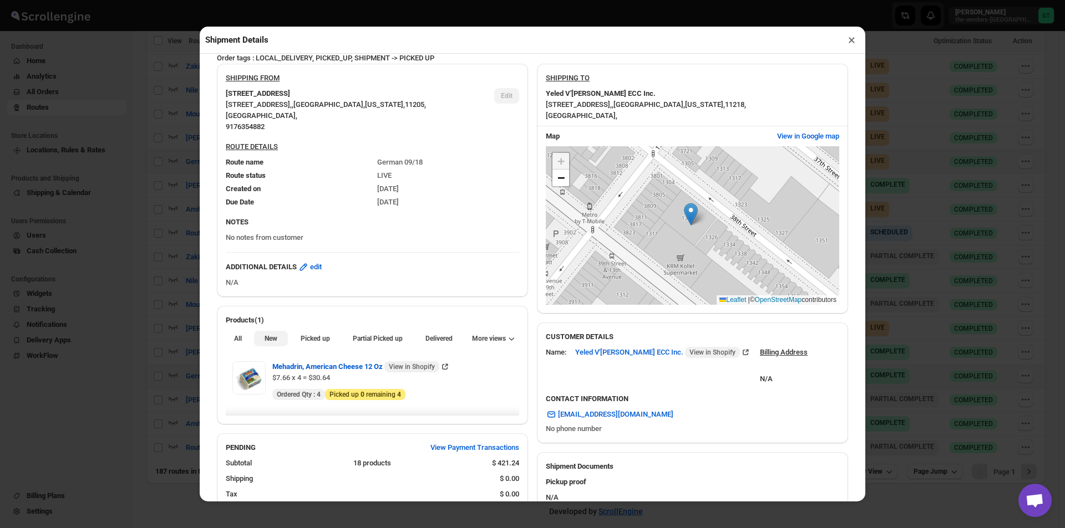
scroll to position [0, 0]
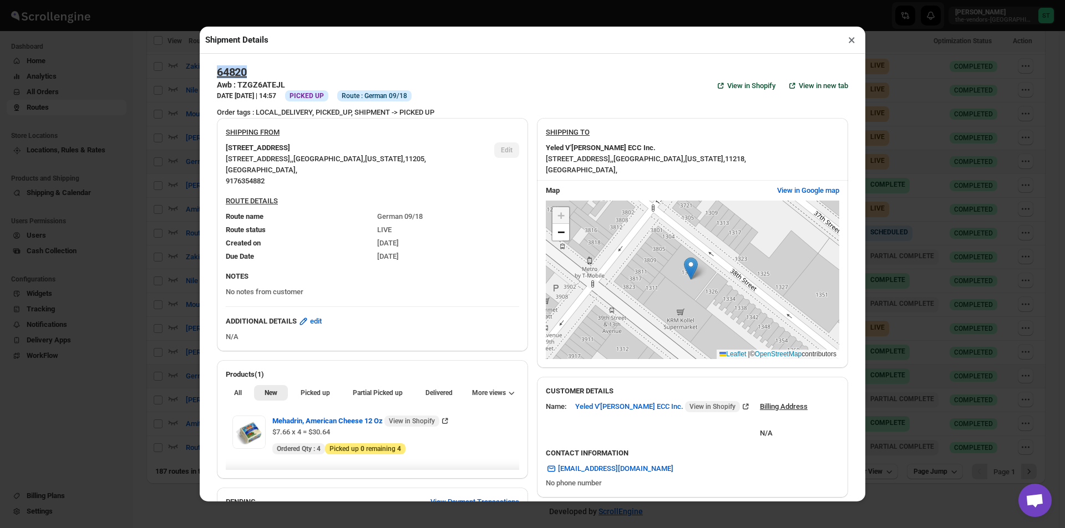
drag, startPoint x: 264, startPoint y: 67, endPoint x: 203, endPoint y: 76, distance: 61.7
click at [204, 75] on div "64820 Awb : TZGZ6ATEJL DATE [DATE] | 14:57 Info PICKED UP Info Route : German 0…" at bounding box center [532, 278] width 665 height 449
copy h2 "64820"
click at [847, 43] on button "×" at bounding box center [851, 40] width 16 height 16
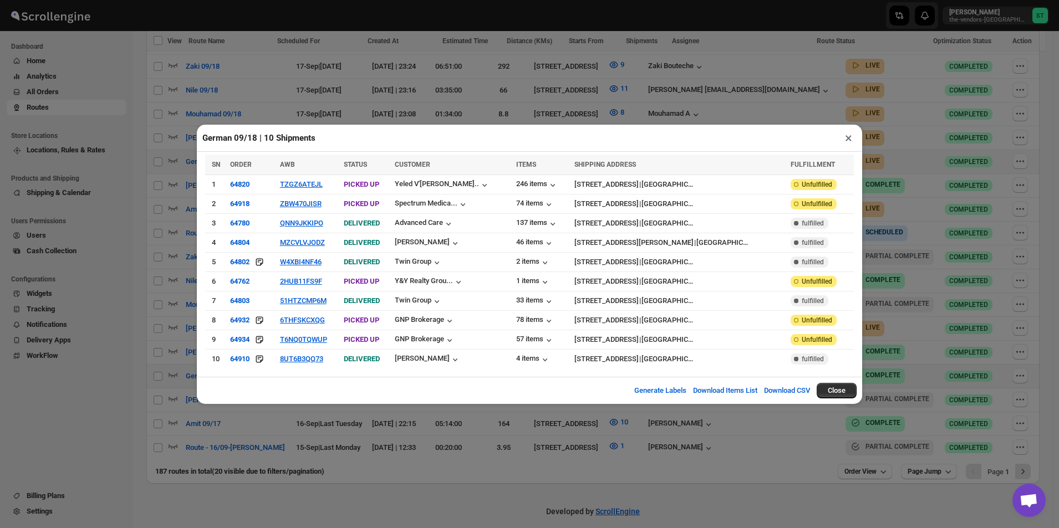
click at [848, 144] on button "×" at bounding box center [849, 138] width 16 height 16
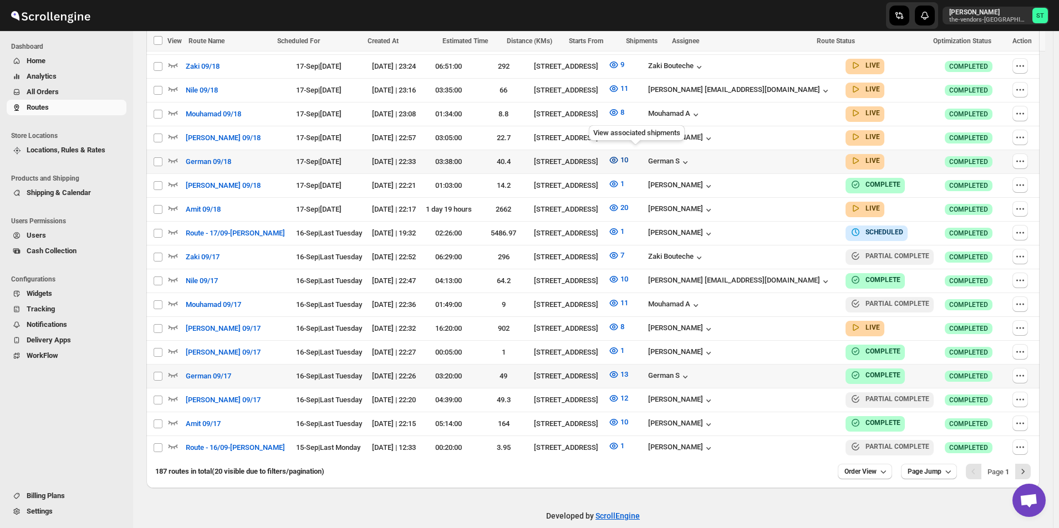
click at [615, 159] on icon "button" at bounding box center [613, 160] width 3 height 3
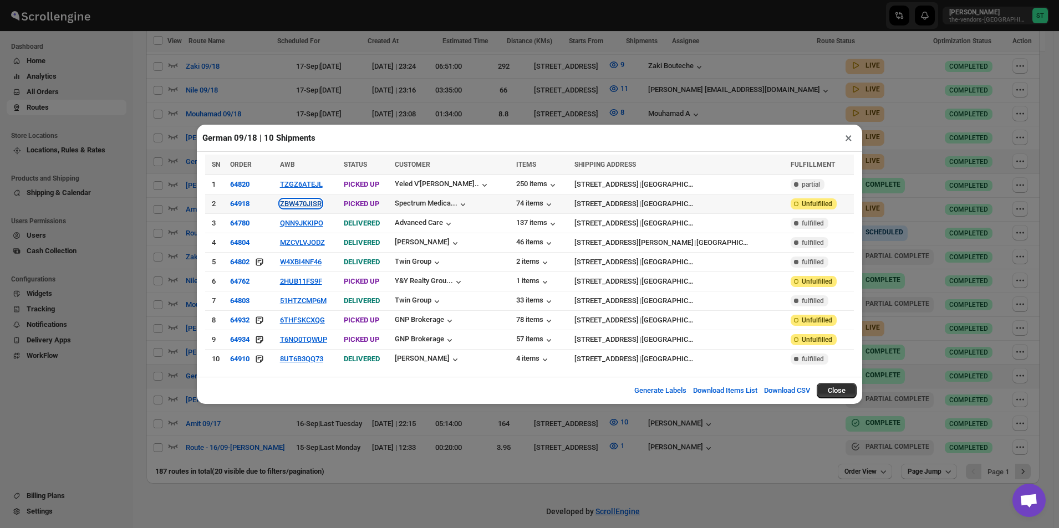
click at [313, 202] on button "ZBW470JISR" at bounding box center [301, 204] width 42 height 8
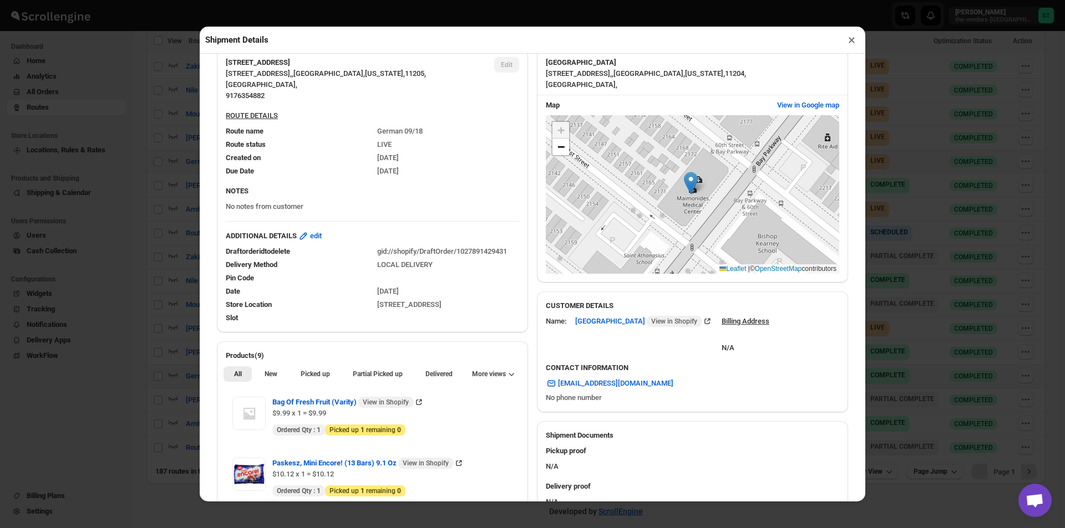
scroll to position [166, 0]
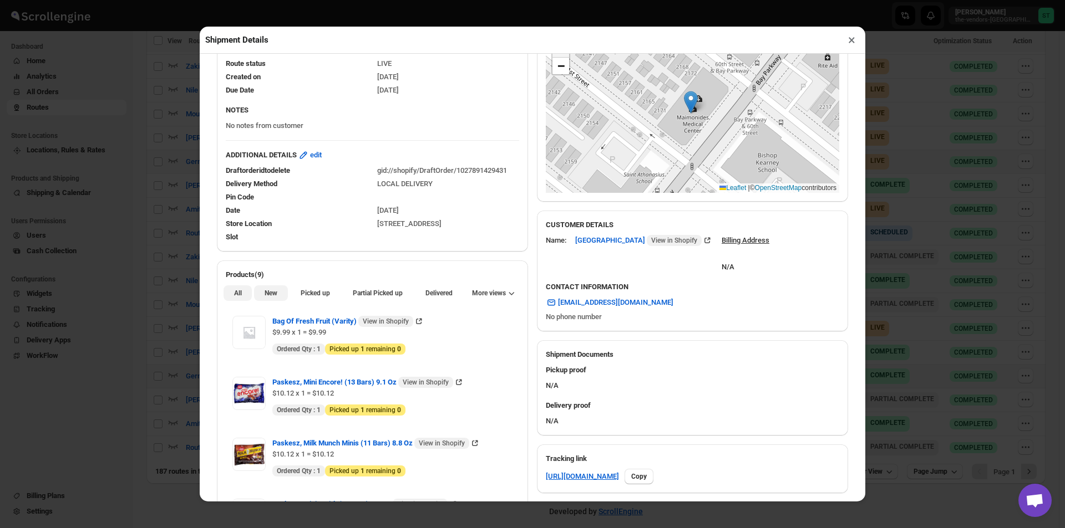
click at [267, 297] on span "New" at bounding box center [270, 293] width 13 height 9
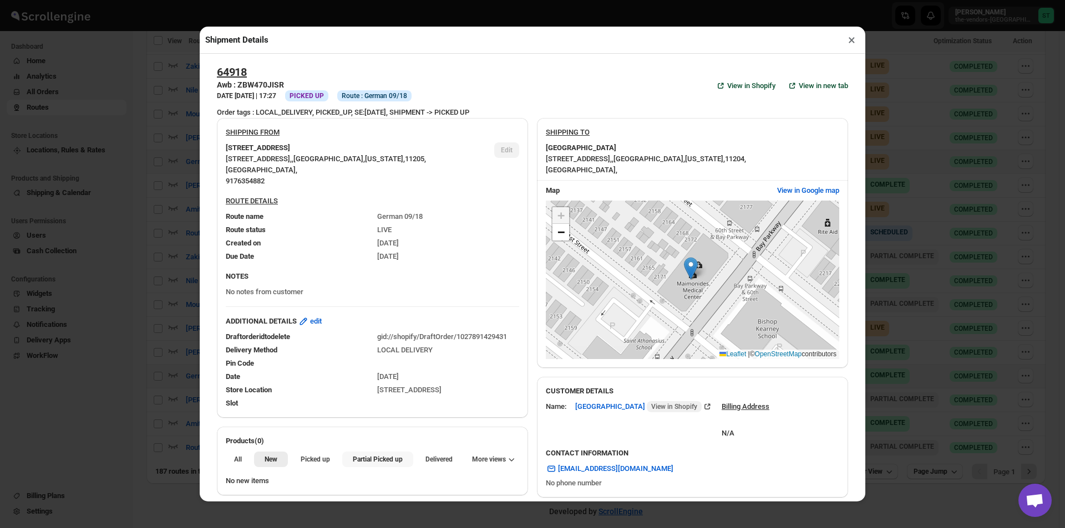
scroll to position [166, 0]
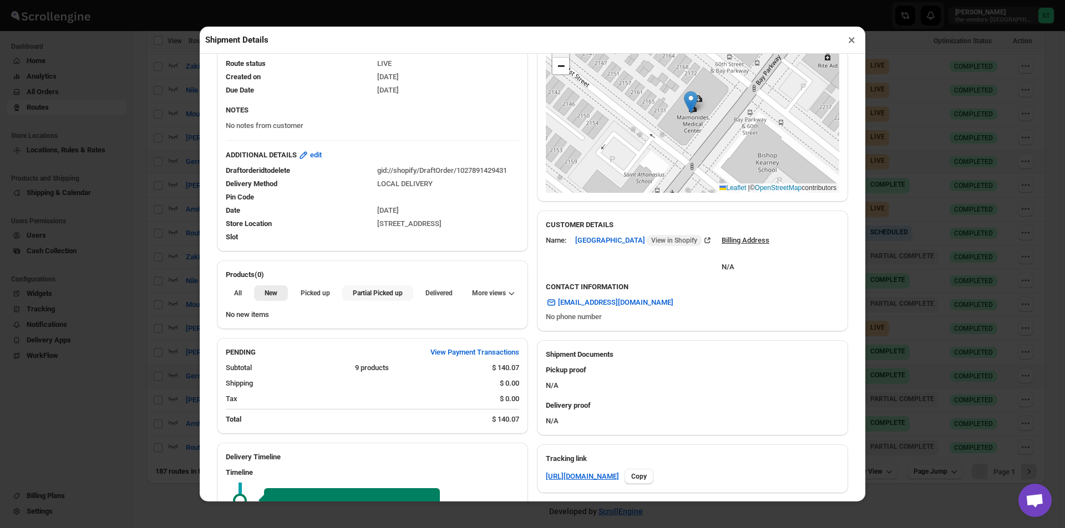
drag, startPoint x: 0, startPoint y: 0, endPoint x: 355, endPoint y: 291, distance: 459.0
click at [355, 291] on button "Partial Picked up" at bounding box center [377, 294] width 70 height 16
click at [849, 43] on button "×" at bounding box center [851, 40] width 16 height 16
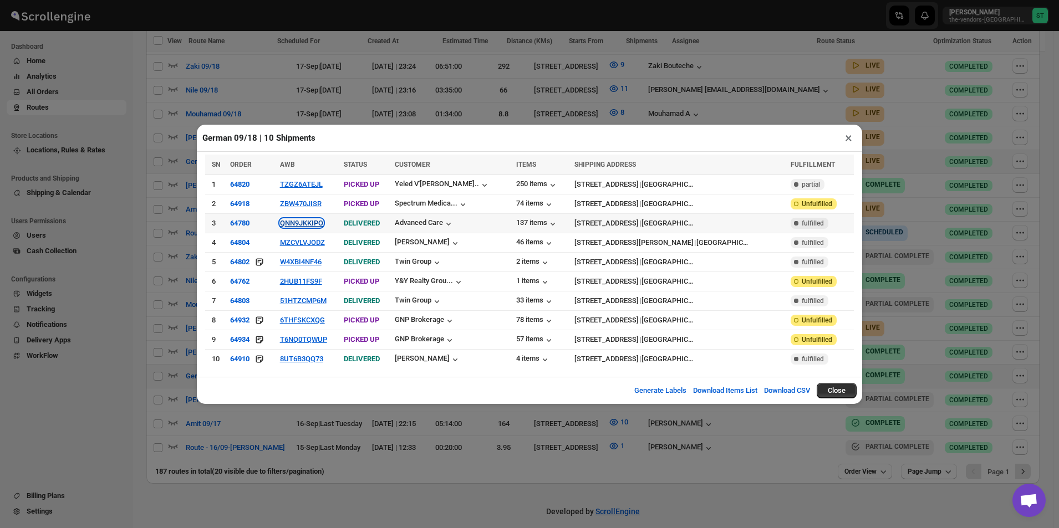
click at [313, 223] on button "QNN9JKKIPO" at bounding box center [301, 223] width 43 height 8
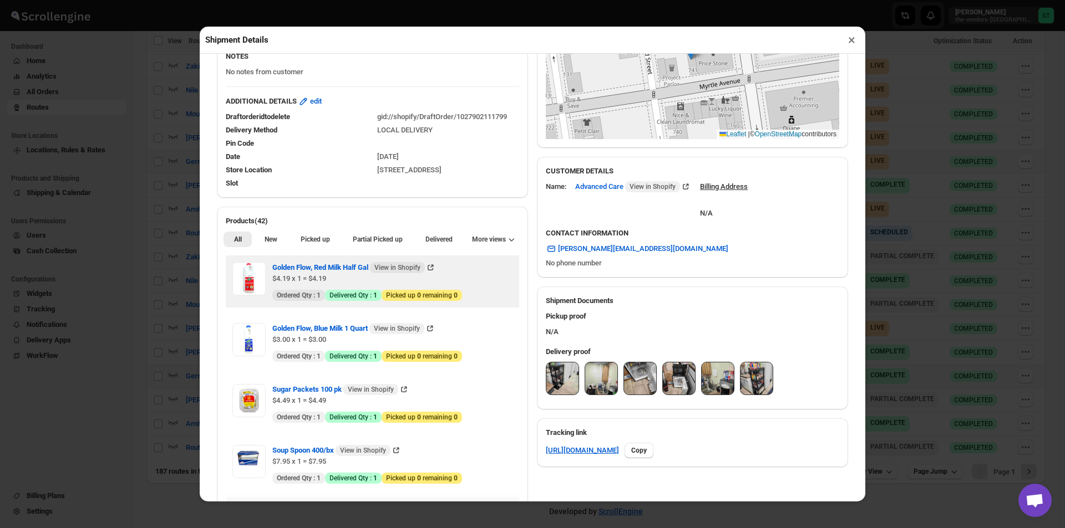
scroll to position [222, 0]
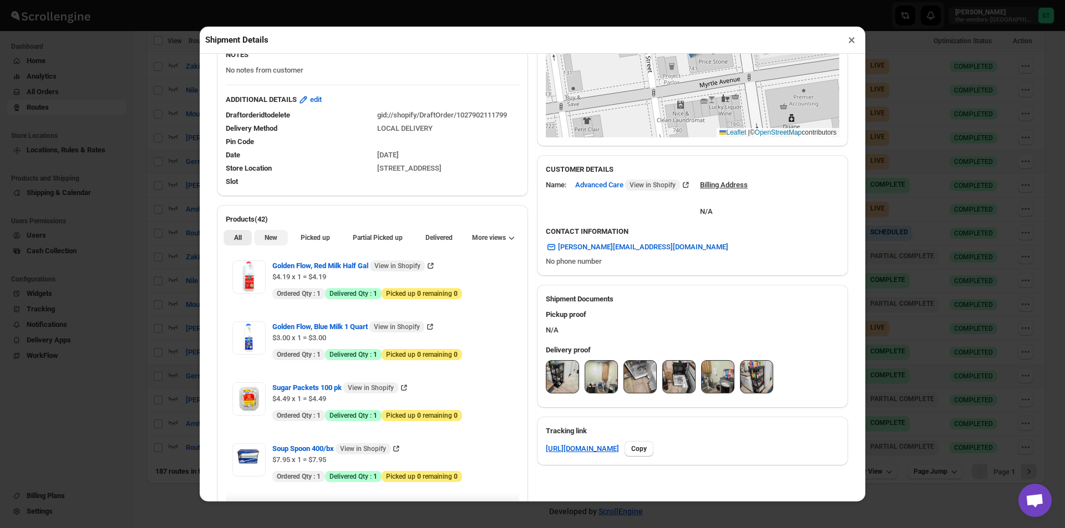
click at [268, 241] on span "New" at bounding box center [270, 237] width 13 height 9
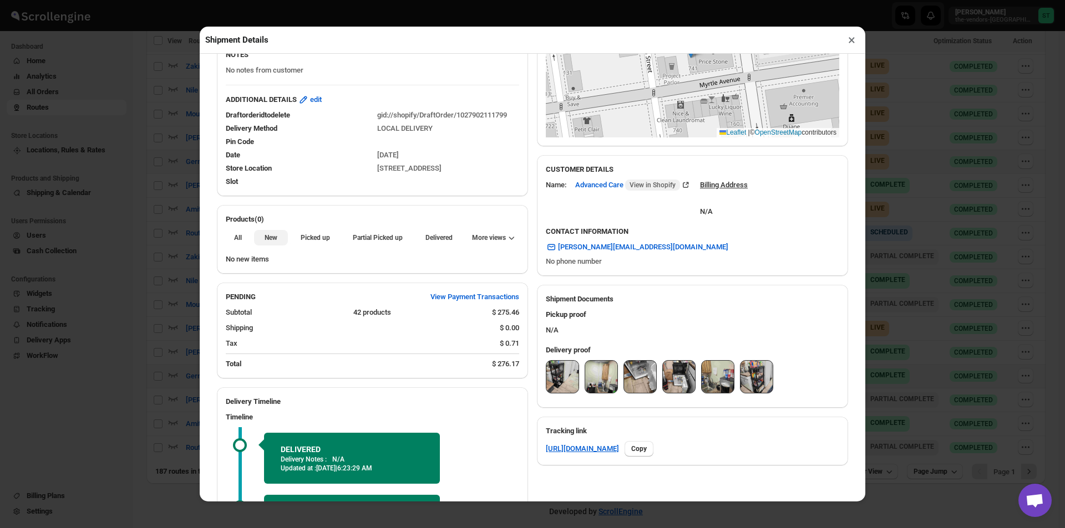
click at [268, 240] on span "New" at bounding box center [270, 237] width 13 height 9
click at [376, 241] on span "Partial Picked up" at bounding box center [378, 237] width 50 height 9
click at [849, 48] on button "×" at bounding box center [851, 40] width 16 height 16
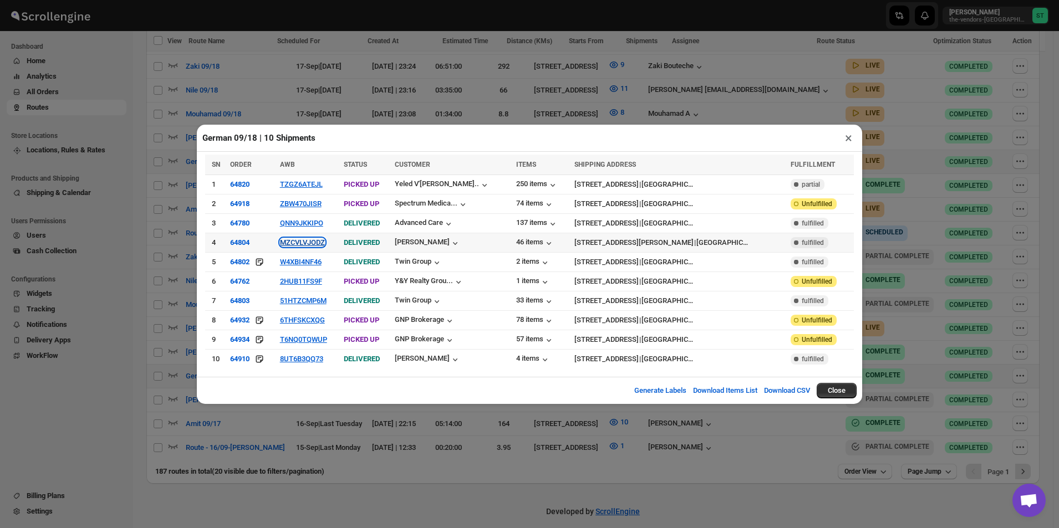
click at [320, 247] on button "MZCVLVJODZ" at bounding box center [302, 242] width 45 height 8
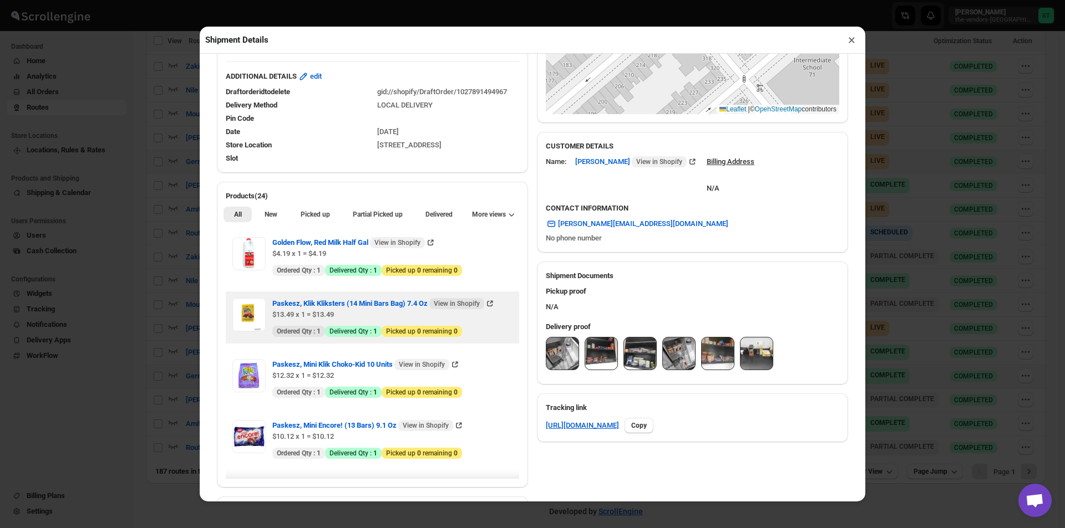
scroll to position [277, 0]
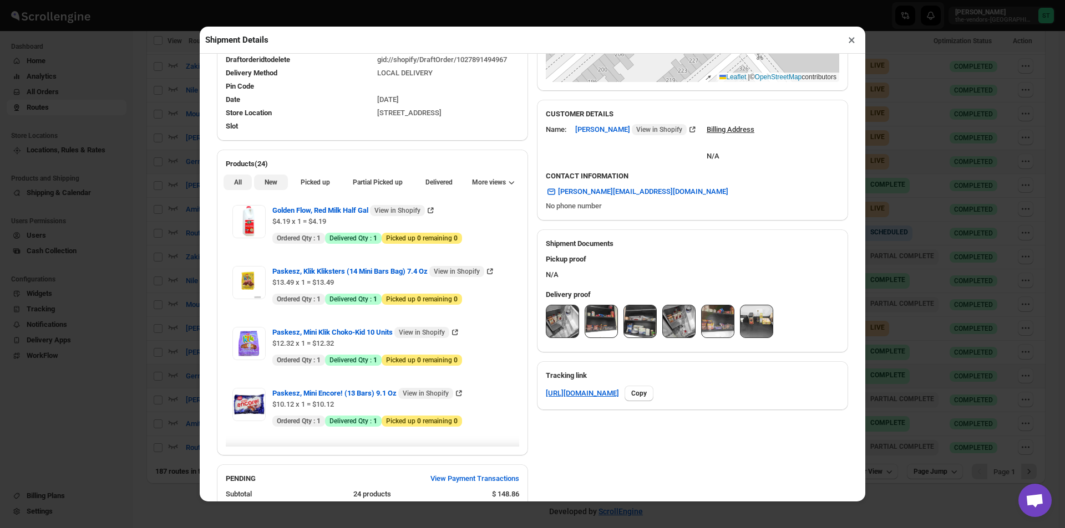
click at [271, 180] on span "New" at bounding box center [270, 182] width 13 height 9
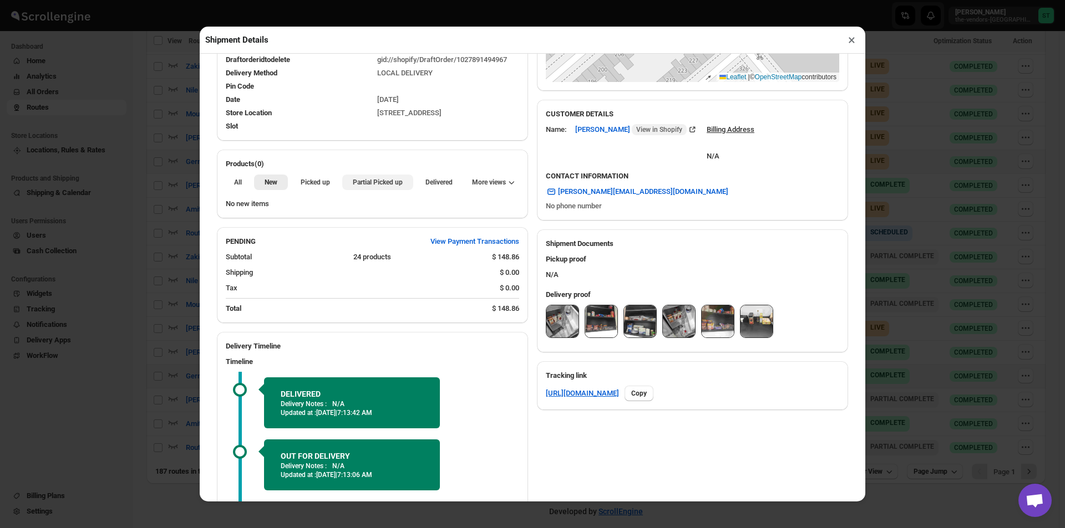
click at [379, 187] on span "Partial Picked up" at bounding box center [378, 182] width 50 height 9
click at [852, 38] on button "×" at bounding box center [851, 40] width 16 height 16
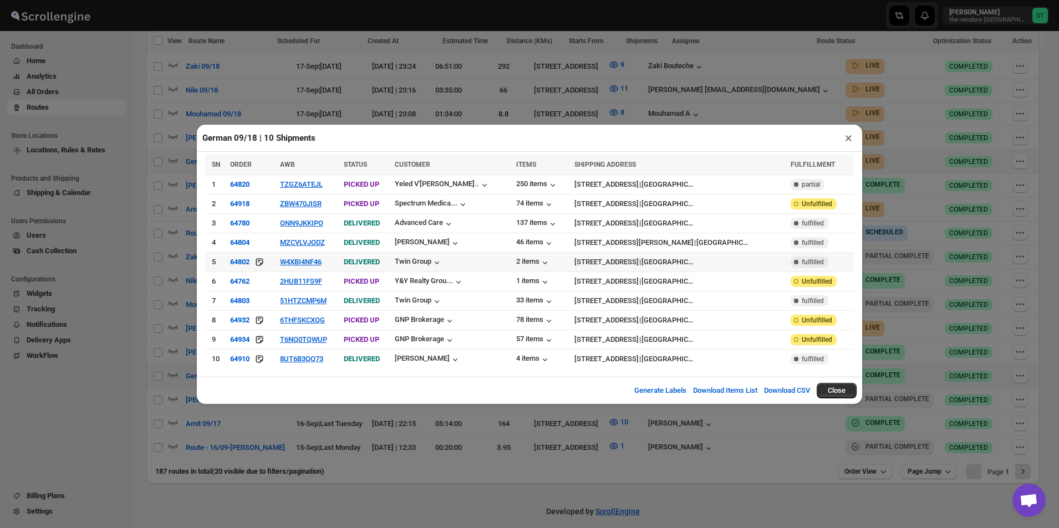
click at [319, 255] on td "W4XBI4NF46" at bounding box center [309, 261] width 64 height 19
click at [320, 262] on button "W4XBI4NF46" at bounding box center [301, 262] width 42 height 8
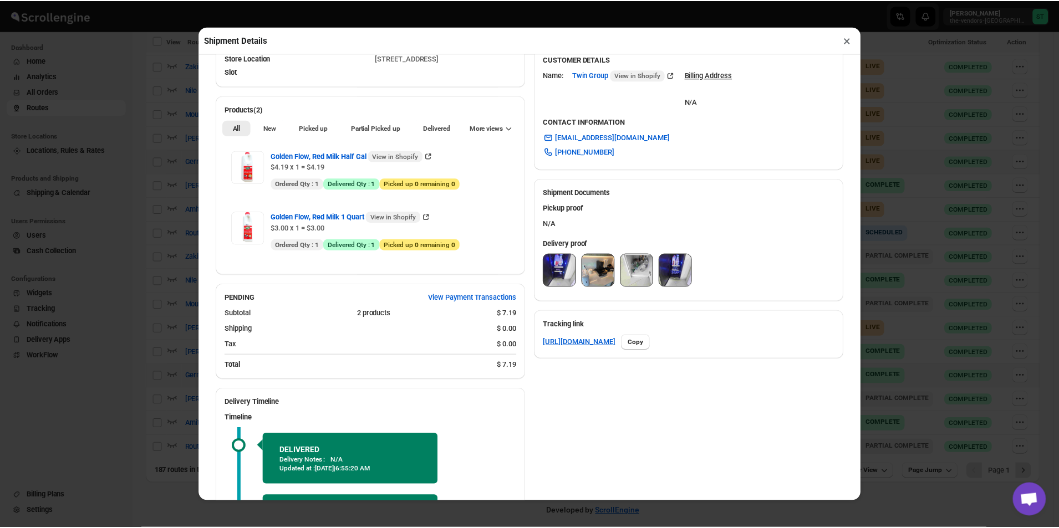
scroll to position [333, 0]
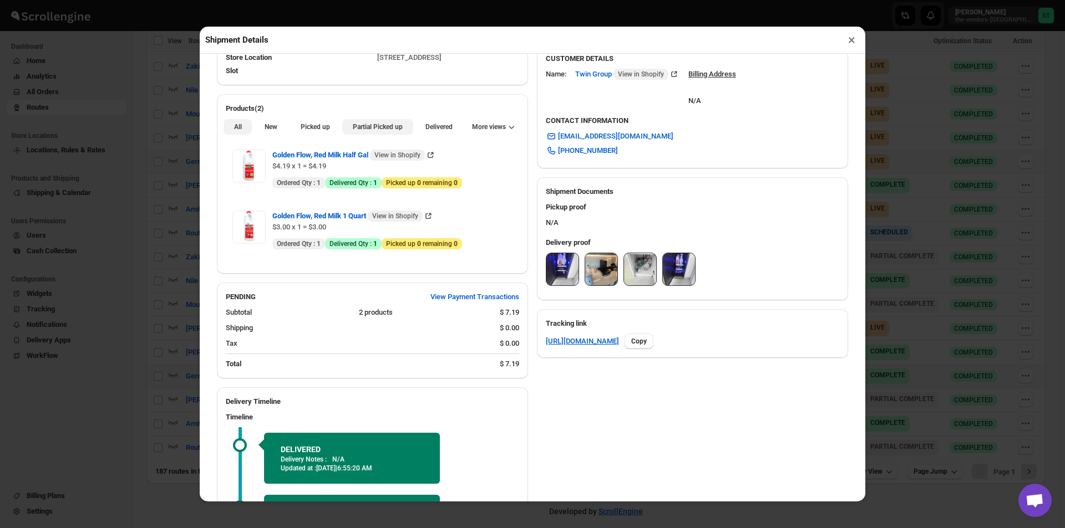
drag, startPoint x: 284, startPoint y: 128, endPoint x: 339, endPoint y: 123, distance: 55.7
click at [286, 128] on button "New" at bounding box center [270, 127] width 33 height 16
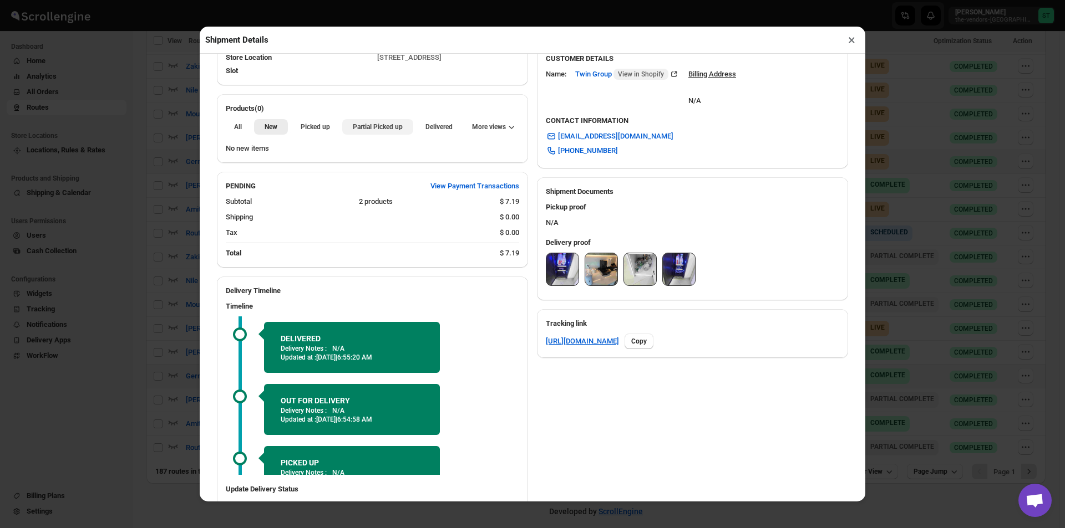
click at [390, 128] on span "Partial Picked up" at bounding box center [378, 127] width 50 height 9
click at [848, 38] on button "×" at bounding box center [851, 40] width 16 height 16
